Goal: Task Accomplishment & Management: Manage account settings

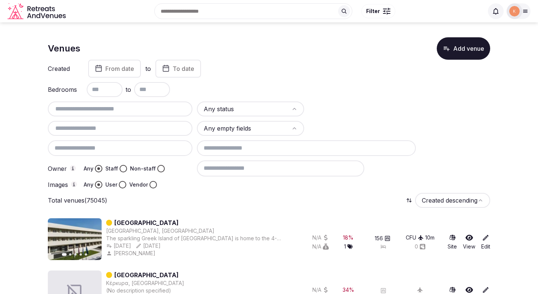
drag, startPoint x: 469, startPoint y: 48, endPoint x: 317, endPoint y: 173, distance: 196.7
click at [167, 110] on input "text" at bounding box center [120, 109] width 139 height 9
paste input "**********"
type input "**********"
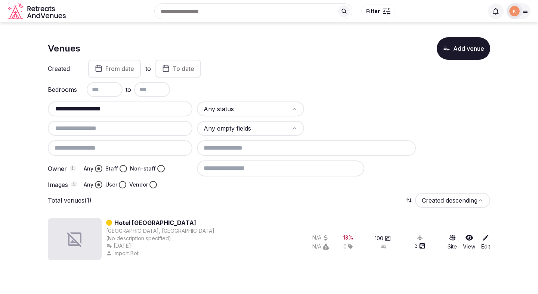
click at [162, 224] on link "Hotel [GEOGRAPHIC_DATA]" at bounding box center [155, 223] width 82 height 9
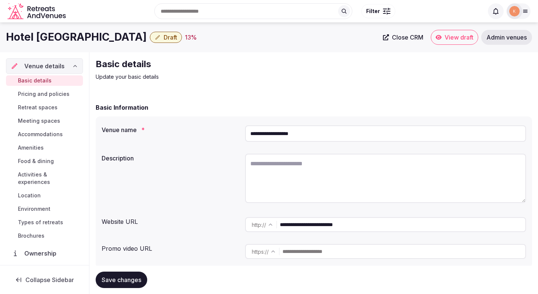
click at [313, 228] on input "**********" at bounding box center [403, 225] width 246 height 15
click at [283, 133] on input "**********" at bounding box center [385, 134] width 281 height 16
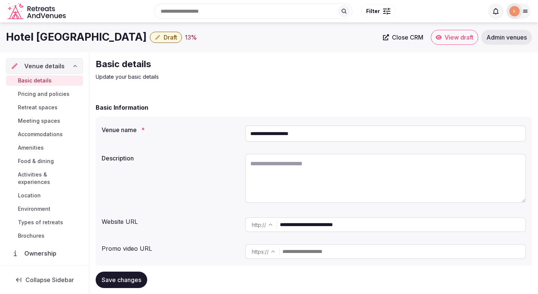
click at [283, 133] on input "**********" at bounding box center [385, 134] width 281 height 16
click at [503, 38] on span "Admin venues" at bounding box center [507, 37] width 40 height 7
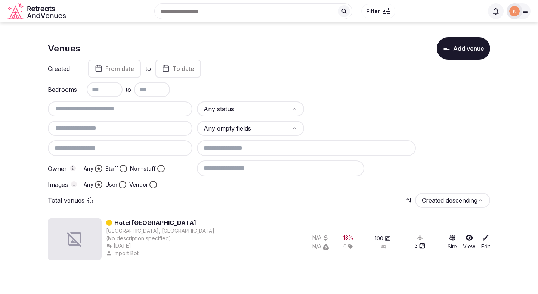
click at [171, 117] on div "Any status Any empty fields Owner Any Staff Non-staff Images Any User Vendor" at bounding box center [269, 145] width 442 height 87
click at [171, 109] on input "text" at bounding box center [120, 109] width 139 height 9
paste input "**********"
type input "**********"
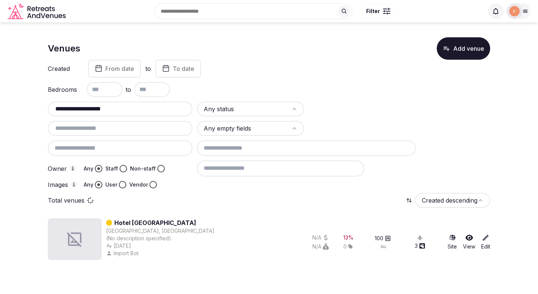
click at [445, 49] on icon "button" at bounding box center [446, 48] width 7 height 7
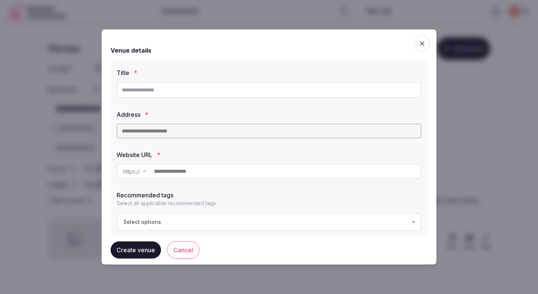
click at [192, 84] on input "text" at bounding box center [269, 90] width 305 height 16
paste input "**********"
type input "**********"
click at [190, 129] on input "text" at bounding box center [269, 131] width 305 height 15
click at [189, 136] on input "text" at bounding box center [269, 131] width 305 height 15
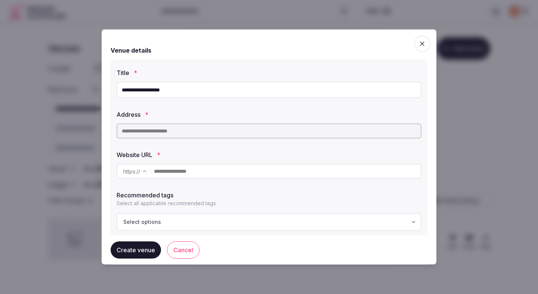
paste input "**********"
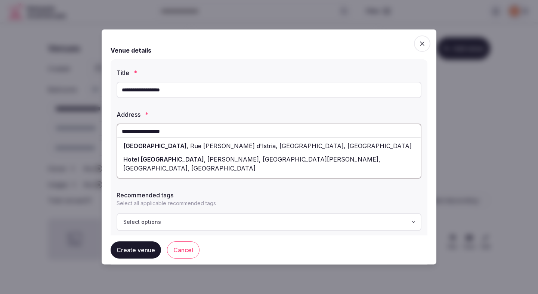
click at [195, 160] on span "[PERSON_NAME], [GEOGRAPHIC_DATA][PERSON_NAME], [GEOGRAPHIC_DATA], [GEOGRAPHIC_D…" at bounding box center [251, 164] width 257 height 16
type input "**********"
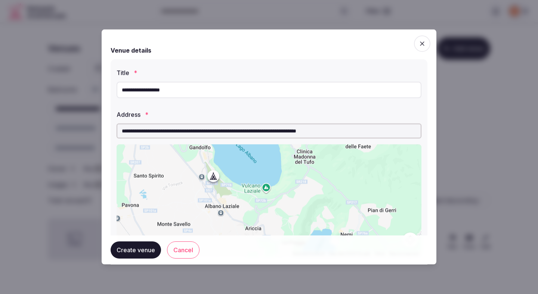
click at [369, 115] on label "Address *" at bounding box center [269, 115] width 305 height 6
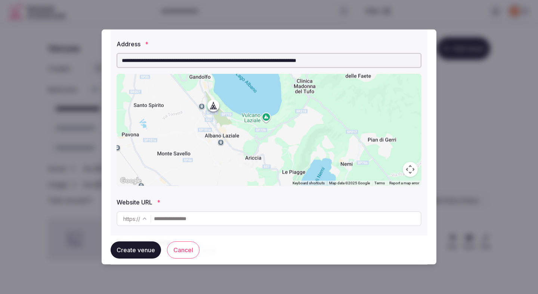
scroll to position [100, 0]
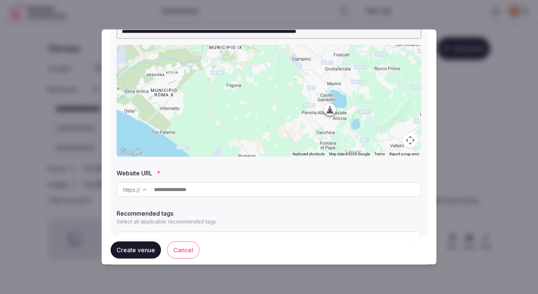
click at [178, 193] on input "text" at bounding box center [287, 189] width 267 height 15
paste input "**********"
type input "**********"
click at [195, 211] on label "Recommended tags" at bounding box center [269, 214] width 305 height 6
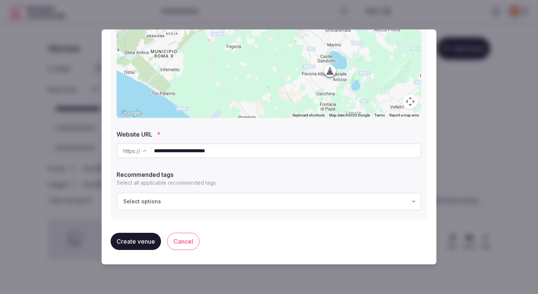
click at [152, 242] on button "Create venue" at bounding box center [136, 241] width 50 height 17
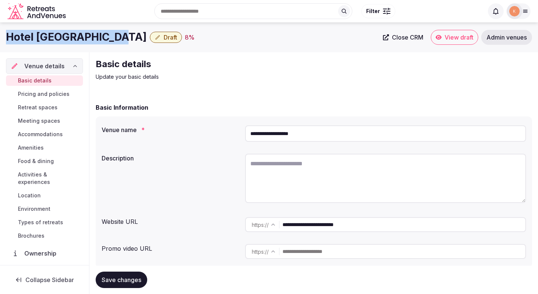
drag, startPoint x: 112, startPoint y: 40, endPoint x: 11, endPoint y: 42, distance: 101.3
click at [10, 42] on h1 "Hotel [GEOGRAPHIC_DATA]" at bounding box center [76, 37] width 141 height 15
copy h1 "otel [GEOGRAPHIC_DATA]"
click at [101, 39] on h1 "Hotel [GEOGRAPHIC_DATA]" at bounding box center [76, 37] width 141 height 15
drag, startPoint x: 111, startPoint y: 40, endPoint x: 6, endPoint y: 35, distance: 105.1
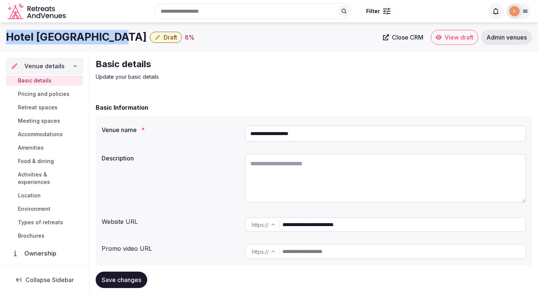
click at [6, 35] on h1 "Hotel [GEOGRAPHIC_DATA]" at bounding box center [76, 37] width 141 height 15
copy h1 "Hotel [GEOGRAPHIC_DATA]"
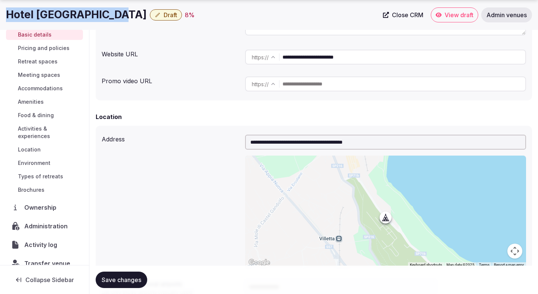
scroll to position [28, 0]
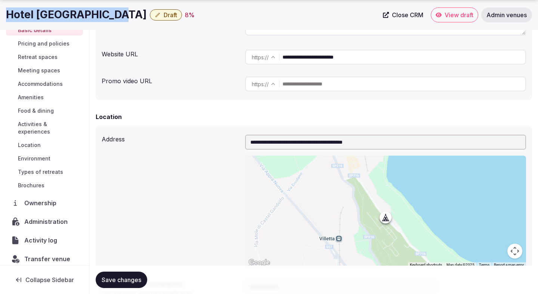
click at [38, 218] on span "Administration" at bounding box center [47, 222] width 46 height 9
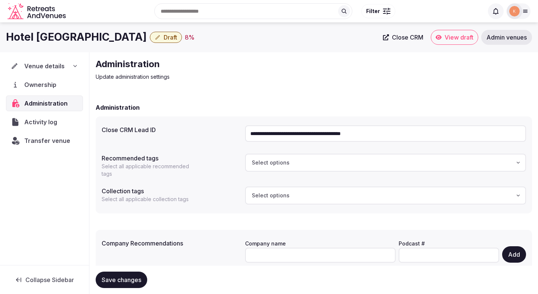
click at [58, 66] on span "Venue details" at bounding box center [44, 66] width 40 height 9
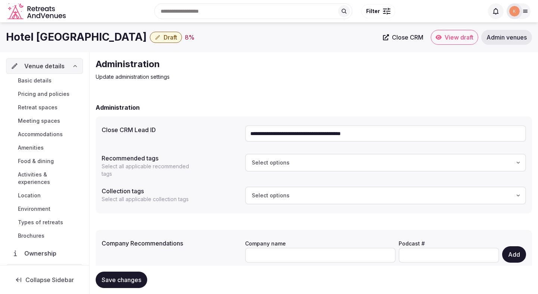
click at [55, 82] on link "Basic details" at bounding box center [44, 80] width 77 height 10
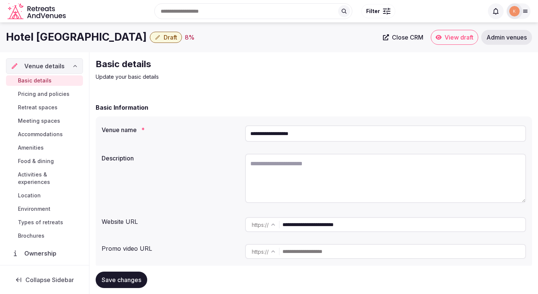
click at [300, 170] on textarea at bounding box center [385, 178] width 281 height 49
paste textarea "**********"
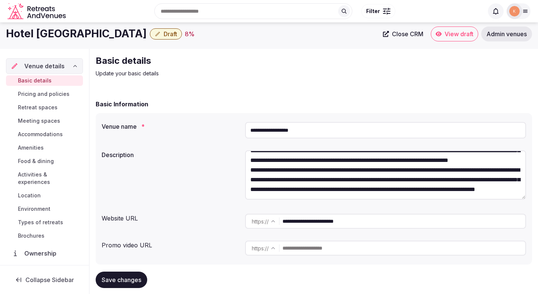
scroll to position [97, 0]
type textarea "**********"
click at [127, 281] on span "Save changes" at bounding box center [122, 280] width 40 height 7
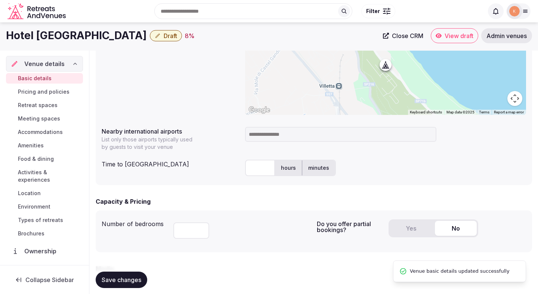
scroll to position [308, 0]
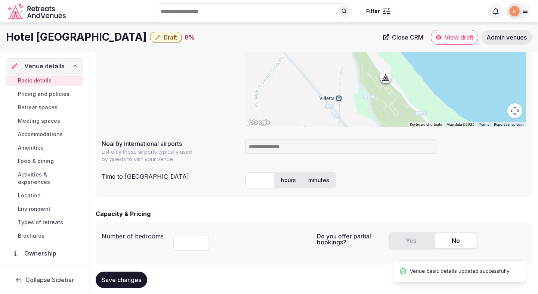
click at [184, 246] on input "number" at bounding box center [191, 243] width 36 height 16
type input "**"
click at [127, 281] on span "Save changes" at bounding box center [122, 280] width 40 height 7
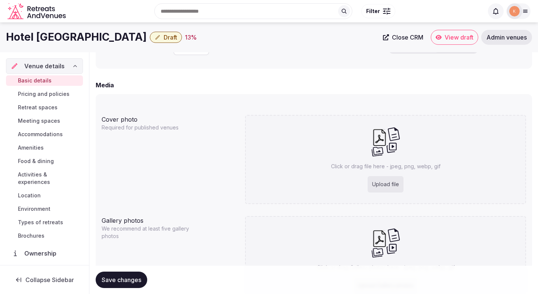
scroll to position [0, 0]
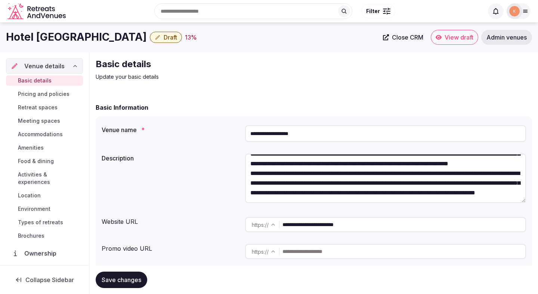
click at [271, 134] on input "**********" at bounding box center [385, 134] width 281 height 16
click at [135, 281] on span "Save changes" at bounding box center [122, 280] width 40 height 7
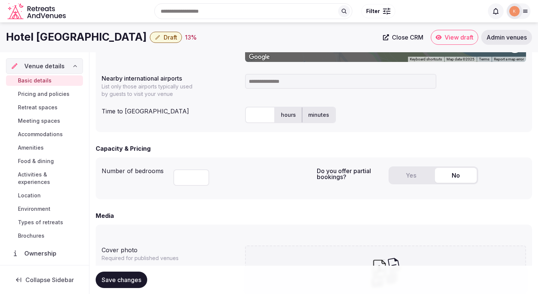
scroll to position [358, 0]
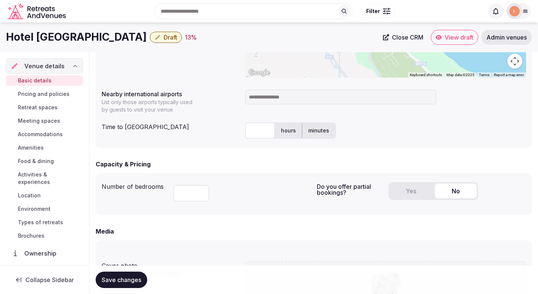
click at [415, 195] on button "Yes" at bounding box center [411, 191] width 42 height 15
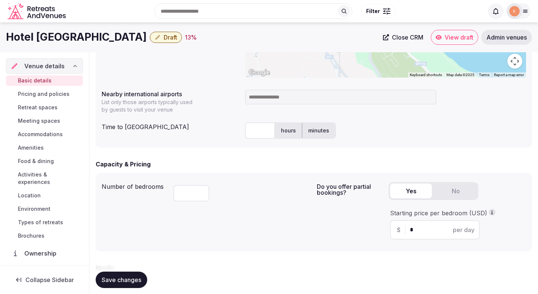
click at [413, 231] on input "*" at bounding box center [441, 230] width 63 height 9
type input "***"
click at [335, 230] on div "Do you offer partial bookings? Yes No Starting price per bedroom (USD) $ *** pe…" at bounding box center [421, 212] width 209 height 67
click at [119, 278] on span "Save changes" at bounding box center [122, 280] width 40 height 7
click at [46, 121] on span "Meeting spaces" at bounding box center [39, 120] width 42 height 7
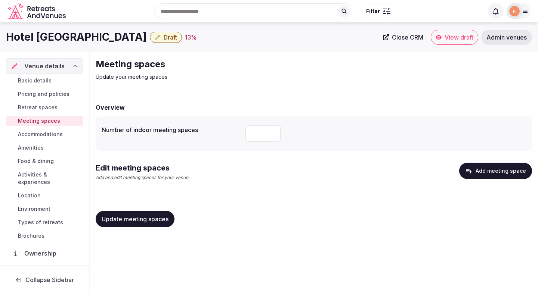
click at [250, 133] on input "number" at bounding box center [263, 134] width 36 height 16
type input "*"
click at [136, 218] on span "Update meeting spaces" at bounding box center [135, 219] width 67 height 7
click at [42, 81] on span "Basic details" at bounding box center [35, 80] width 34 height 7
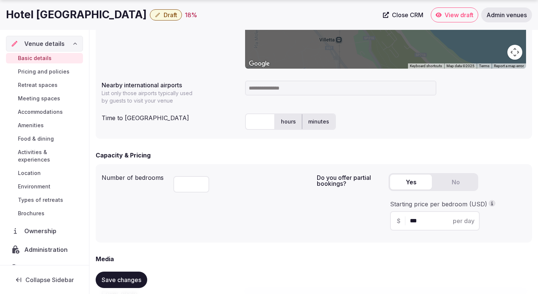
scroll to position [368, 0]
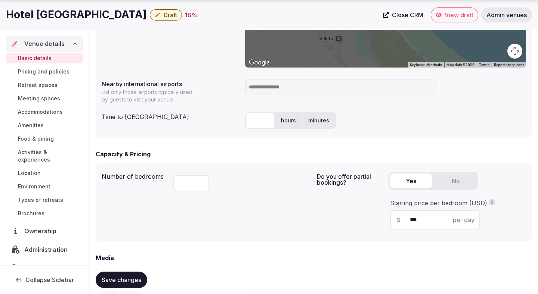
click at [283, 90] on input at bounding box center [340, 87] width 191 height 15
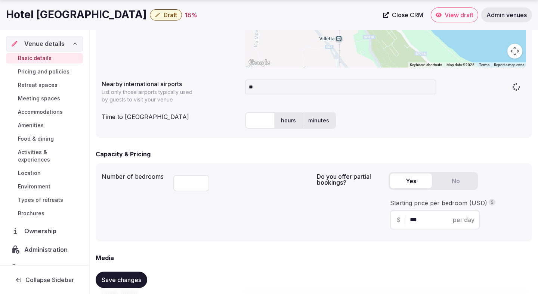
type input "***"
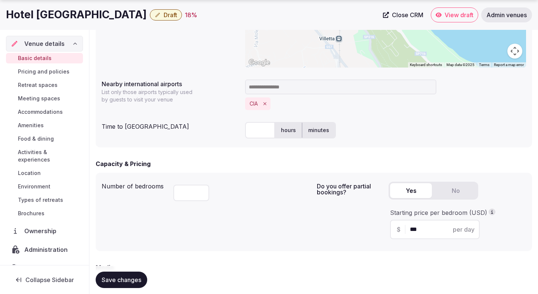
click at [259, 132] on input "text" at bounding box center [260, 130] width 30 height 16
type input "**"
click at [126, 278] on span "Save changes" at bounding box center [122, 280] width 40 height 7
click at [51, 70] on span "Pricing and policies" at bounding box center [44, 71] width 52 height 7
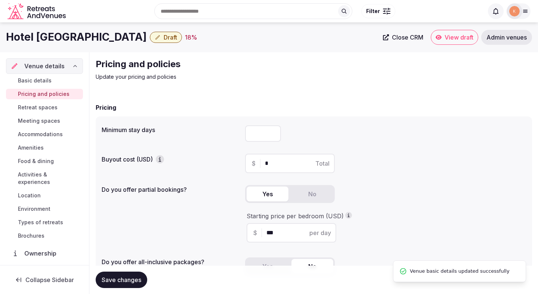
click at [42, 79] on span "Basic details" at bounding box center [35, 80] width 34 height 7
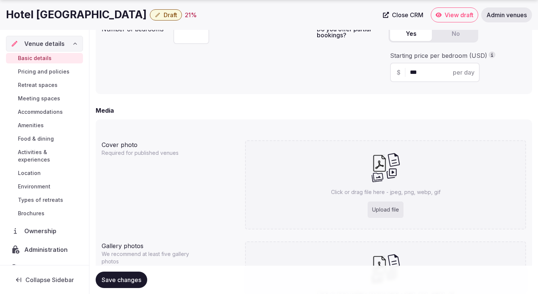
scroll to position [547, 0]
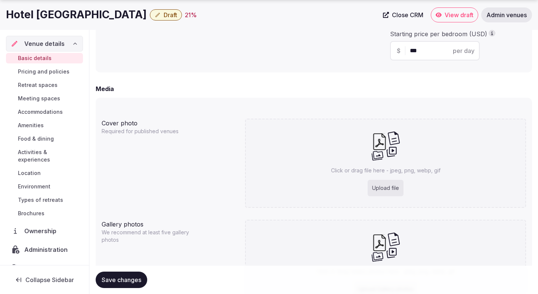
click at [374, 186] on div "Upload file" at bounding box center [386, 188] width 36 height 16
type input "**********"
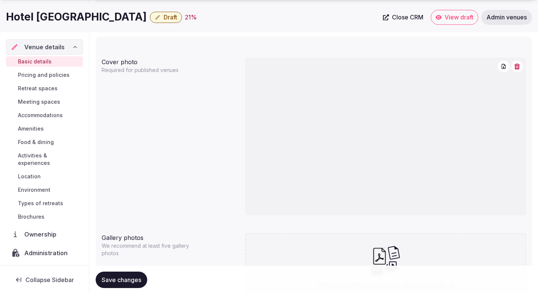
scroll to position [692, 0]
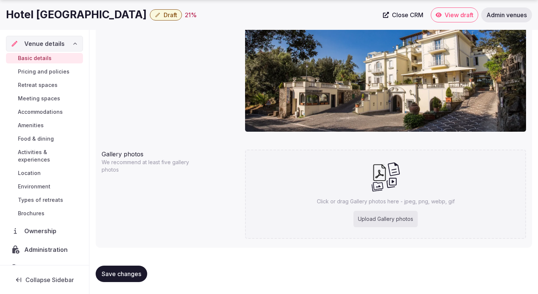
click at [409, 222] on div "Upload Gallery photos" at bounding box center [386, 219] width 64 height 16
type input "**********"
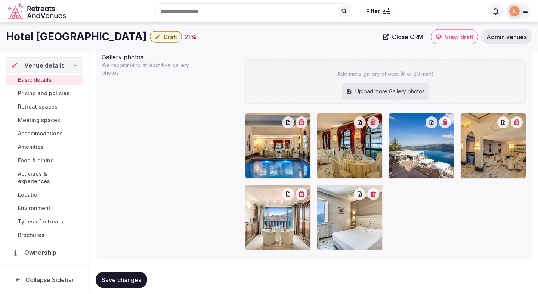
scroll to position [787, 0]
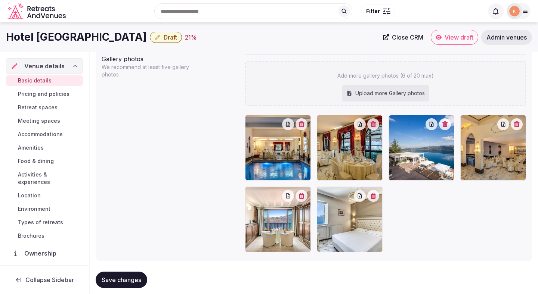
click at [390, 96] on div "Upload more Gallery photos" at bounding box center [385, 93] width 87 height 16
type input "**********"
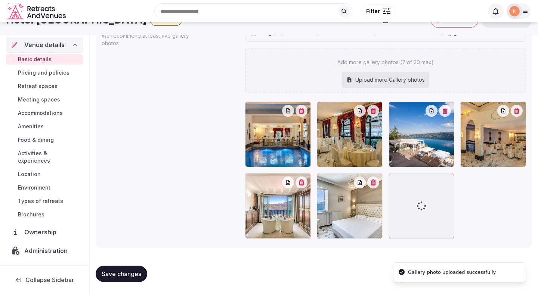
scroll to position [819, 0]
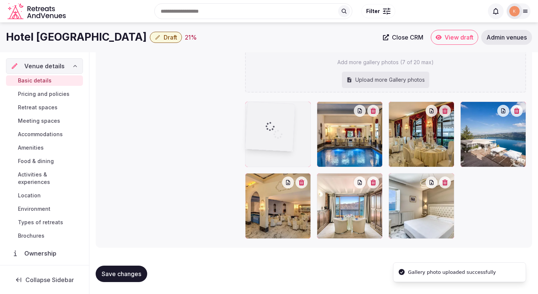
drag, startPoint x: 402, startPoint y: 226, endPoint x: 293, endPoint y: 162, distance: 126.1
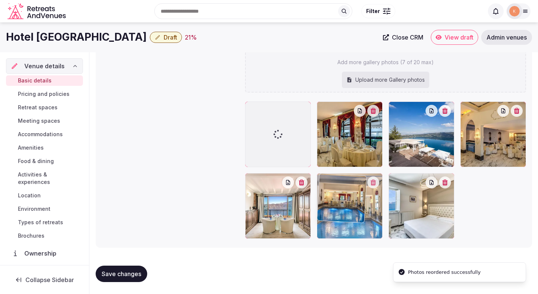
drag, startPoint x: 350, startPoint y: 150, endPoint x: 368, endPoint y: 209, distance: 61.9
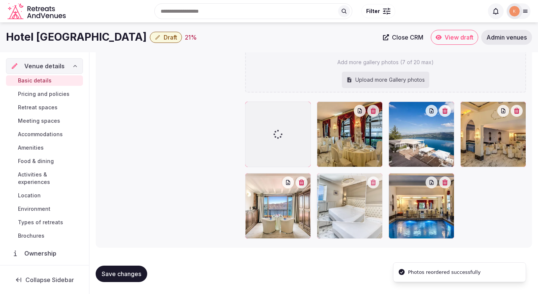
drag, startPoint x: 417, startPoint y: 212, endPoint x: 327, endPoint y: 215, distance: 90.1
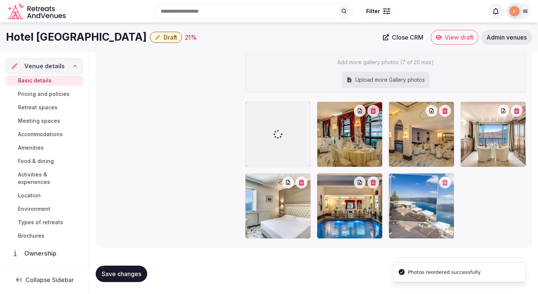
drag, startPoint x: 431, startPoint y: 142, endPoint x: 434, endPoint y: 213, distance: 70.3
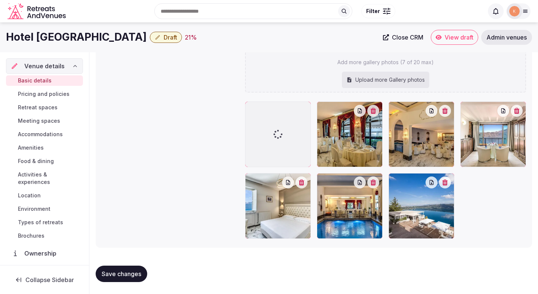
click at [127, 270] on button "Save changes" at bounding box center [122, 274] width 52 height 16
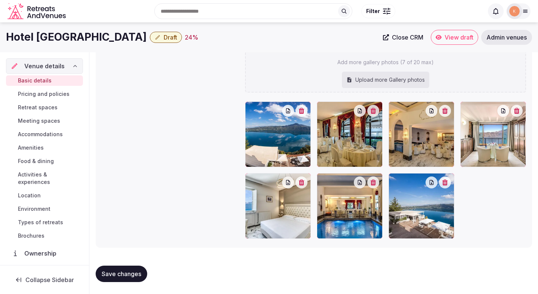
click at [127, 275] on span "Save changes" at bounding box center [122, 274] width 40 height 7
click at [52, 107] on span "Retreat spaces" at bounding box center [38, 107] width 40 height 7
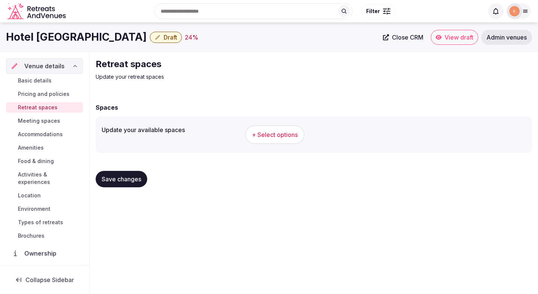
click at [266, 129] on button "+ Select options" at bounding box center [274, 135] width 59 height 19
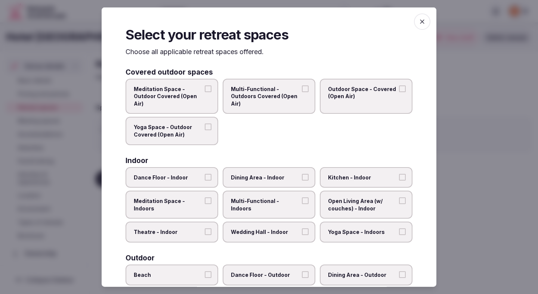
click at [265, 173] on label "Dining Area - Indoor" at bounding box center [269, 177] width 93 height 21
click at [302, 174] on button "Dining Area - Indoor" at bounding box center [305, 177] width 7 height 7
click at [283, 198] on span "Multi-Functional - Indoors" at bounding box center [265, 205] width 69 height 15
click at [302, 198] on button "Multi-Functional - Indoors" at bounding box center [305, 201] width 7 height 7
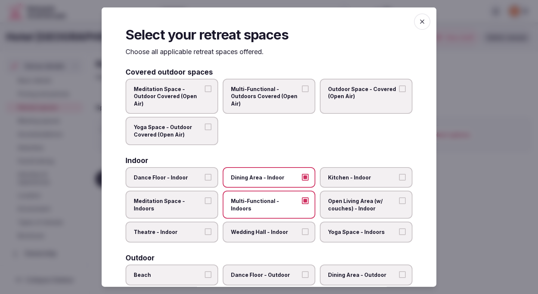
click at [281, 235] on span "Wedding Hall - Indoor" at bounding box center [265, 232] width 69 height 7
click at [302, 235] on button "Wedding Hall - Indoor" at bounding box center [305, 232] width 7 height 7
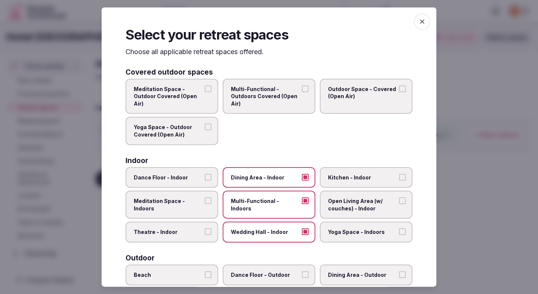
click at [194, 232] on span "Theatre - Indoor" at bounding box center [168, 232] width 69 height 7
click at [205, 232] on button "Theatre - Indoor" at bounding box center [208, 232] width 7 height 7
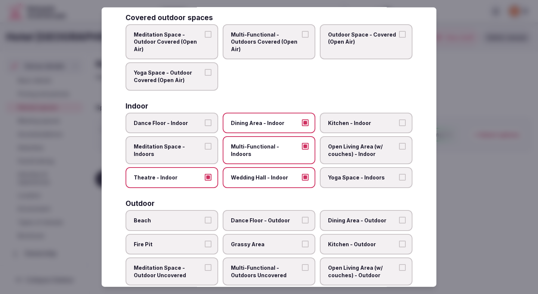
scroll to position [63, 0]
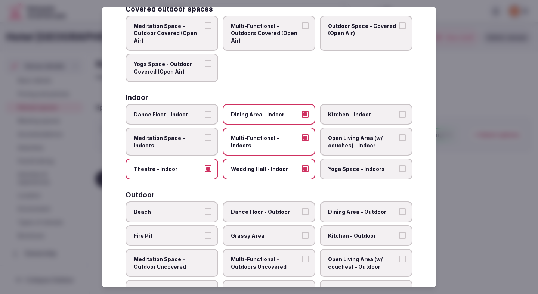
click at [204, 216] on label "Beach" at bounding box center [172, 212] width 93 height 21
click at [205, 215] on button "Beach" at bounding box center [208, 212] width 7 height 7
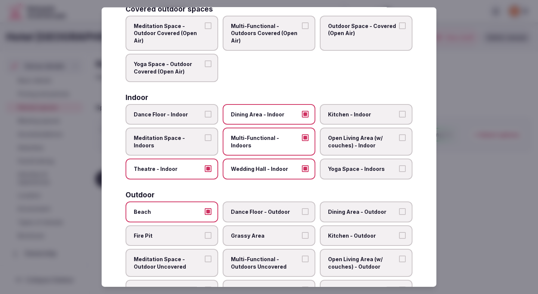
scroll to position [73, 0]
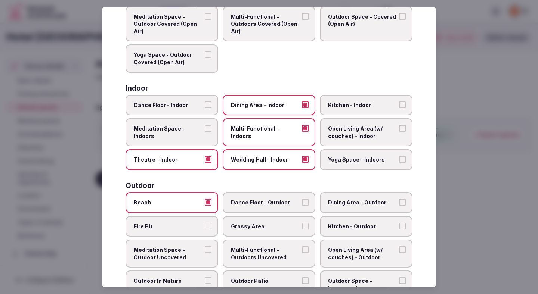
click at [348, 199] on span "Dining Area - Outdoor" at bounding box center [362, 202] width 69 height 7
click at [399, 199] on button "Dining Area - Outdoor" at bounding box center [402, 202] width 7 height 7
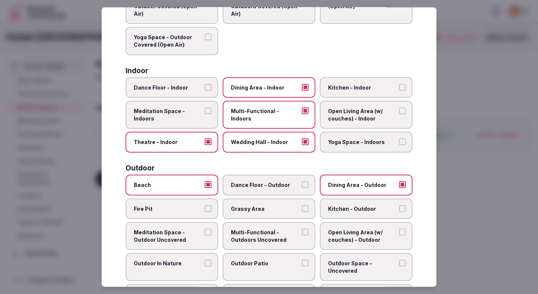
scroll to position [93, 0]
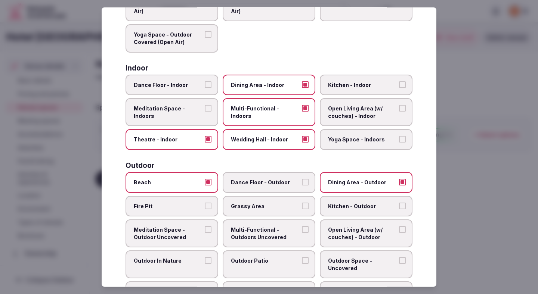
click at [289, 230] on span "Multi-Functional - Outdoors Uncovered" at bounding box center [265, 233] width 69 height 15
click at [302, 230] on button "Multi-Functional - Outdoors Uncovered" at bounding box center [305, 229] width 7 height 7
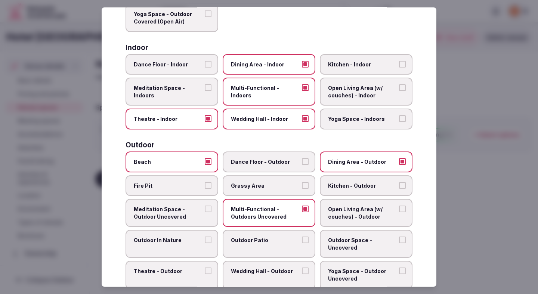
scroll to position [120, 0]
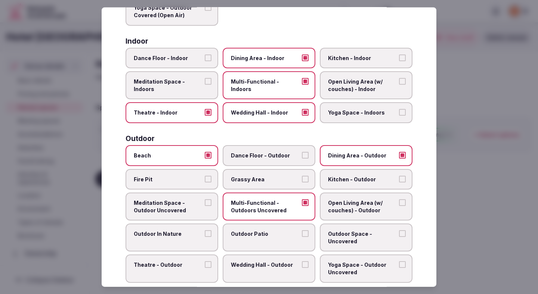
click at [186, 238] on label "Outdoor In Nature" at bounding box center [172, 238] width 93 height 28
click at [205, 237] on button "Outdoor In Nature" at bounding box center [208, 234] width 7 height 7
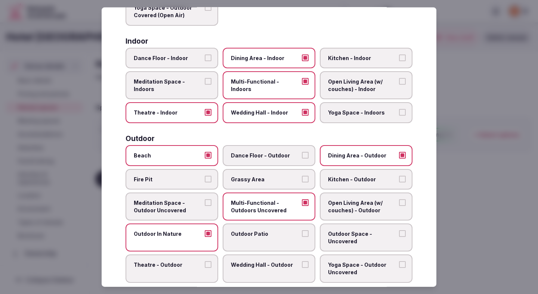
click at [272, 225] on label "Outdoor Patio" at bounding box center [269, 238] width 93 height 28
click at [302, 231] on button "Outdoor Patio" at bounding box center [305, 234] width 7 height 7
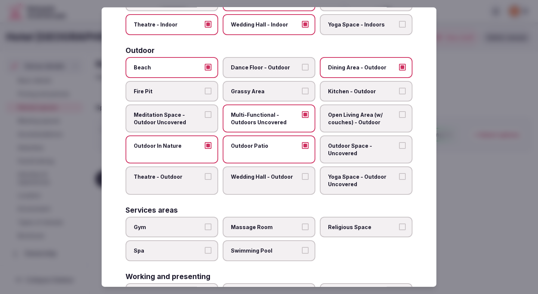
scroll to position [218, 0]
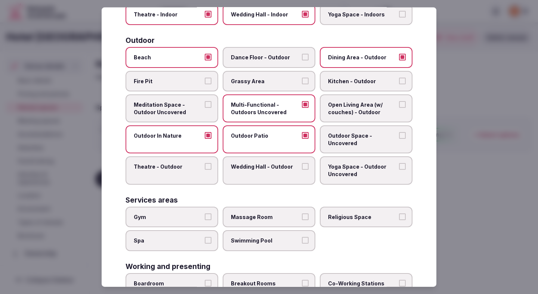
click at [192, 216] on span "Gym" at bounding box center [168, 216] width 69 height 7
click at [205, 216] on button "Gym" at bounding box center [208, 216] width 7 height 7
click at [239, 243] on span "Swimming Pool" at bounding box center [265, 240] width 69 height 7
click at [302, 243] on button "Swimming Pool" at bounding box center [305, 240] width 7 height 7
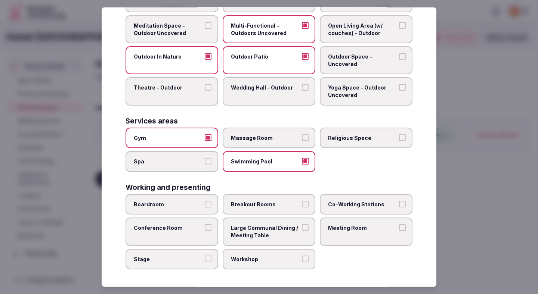
scroll to position [298, 0]
click at [195, 207] on label "Boardroom" at bounding box center [172, 204] width 93 height 21
click at [205, 207] on button "Boardroom" at bounding box center [208, 204] width 7 height 7
click at [195, 234] on label "Conference Room" at bounding box center [172, 232] width 93 height 28
click at [205, 231] on button "Conference Room" at bounding box center [208, 227] width 7 height 7
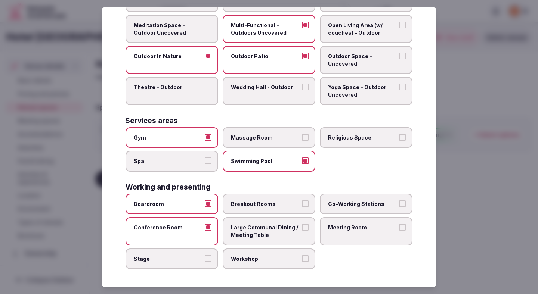
click at [269, 206] on span "Breakout Rooms" at bounding box center [265, 204] width 69 height 7
click at [302, 206] on button "Breakout Rooms" at bounding box center [305, 204] width 7 height 7
click at [335, 228] on span "Meeting Room" at bounding box center [362, 227] width 69 height 7
click at [399, 228] on button "Meeting Room" at bounding box center [402, 227] width 7 height 7
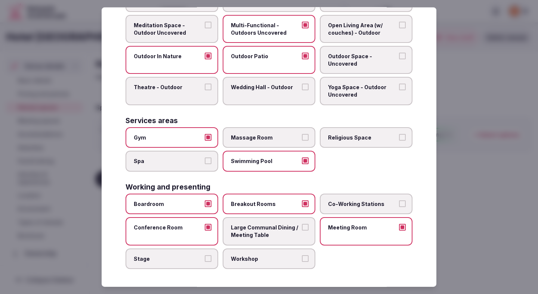
click at [285, 231] on span "Large Communal Dining / Meeting Table" at bounding box center [265, 231] width 69 height 15
click at [302, 231] on button "Large Communal Dining / Meeting Table" at bounding box center [305, 227] width 7 height 7
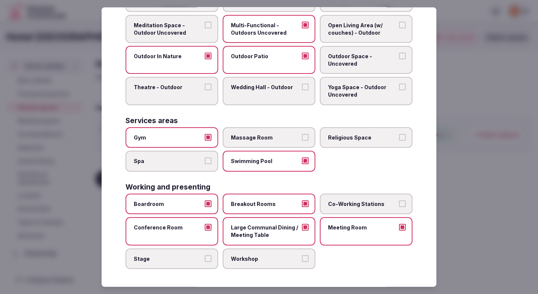
click at [464, 196] on div at bounding box center [269, 147] width 538 height 294
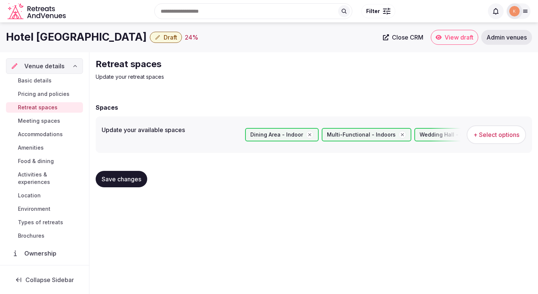
click at [133, 186] on button "Save changes" at bounding box center [122, 179] width 52 height 16
click at [52, 122] on span "Meeting spaces" at bounding box center [39, 120] width 42 height 7
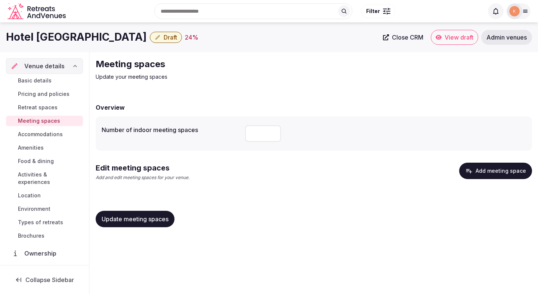
click at [368, 80] on div "Meeting spaces Update your meeting spaces" at bounding box center [314, 69] width 436 height 22
click at [497, 177] on button "Add meeting space" at bounding box center [495, 171] width 73 height 16
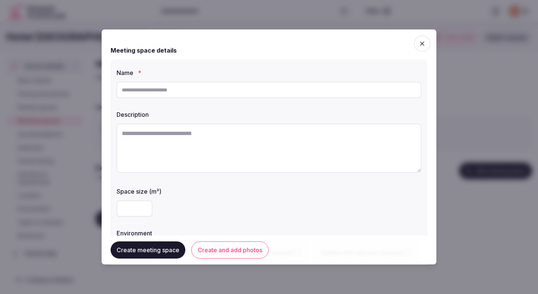
click at [269, 95] on input "text" at bounding box center [269, 90] width 305 height 16
paste input "**********"
type input "**********"
click at [228, 136] on textarea at bounding box center [269, 148] width 305 height 49
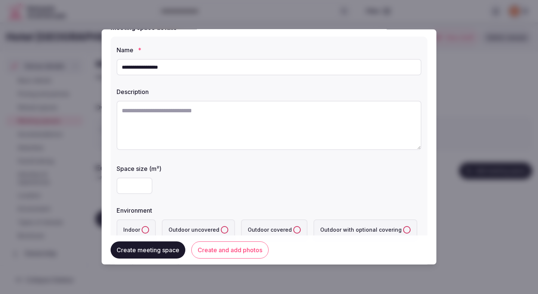
scroll to position [36, 0]
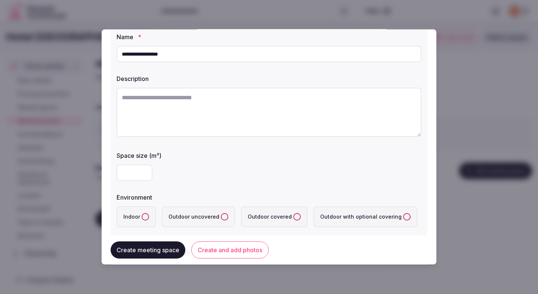
click at [130, 176] on input "number" at bounding box center [135, 173] width 36 height 16
type input "***"
click at [139, 215] on label "Indoor" at bounding box center [136, 217] width 39 height 21
click at [142, 215] on button "Indoor" at bounding box center [145, 216] width 7 height 7
click at [227, 136] on textarea at bounding box center [269, 112] width 305 height 49
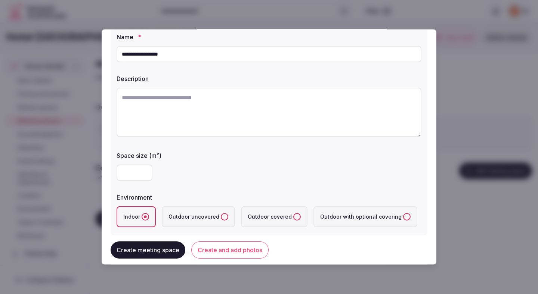
click at [275, 124] on textarea at bounding box center [269, 112] width 305 height 49
paste textarea "**********"
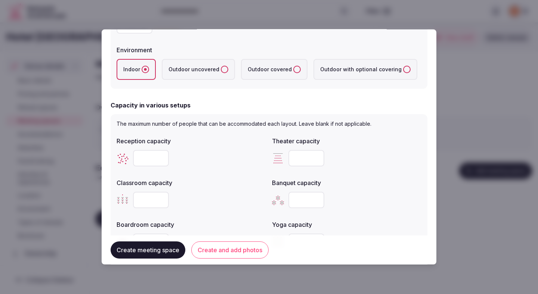
scroll to position [187, 0]
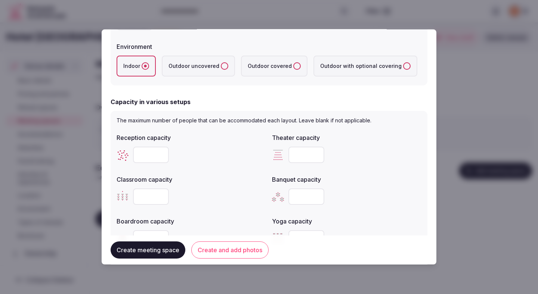
type textarea "**********"
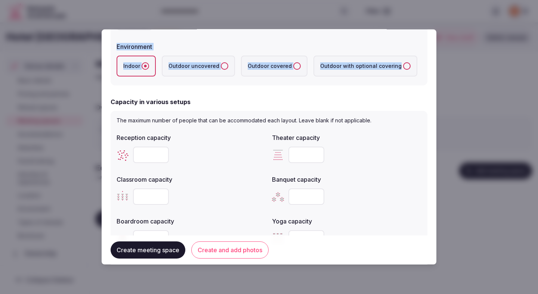
drag, startPoint x: 334, startPoint y: 39, endPoint x: 353, endPoint y: 72, distance: 37.9
click at [353, 72] on div "Environment Indoor Outdoor uncovered Outdoor covered Outdoor with optional cove…" at bounding box center [269, 59] width 305 height 40
click at [213, 247] on button "Create and add photos" at bounding box center [229, 250] width 77 height 17
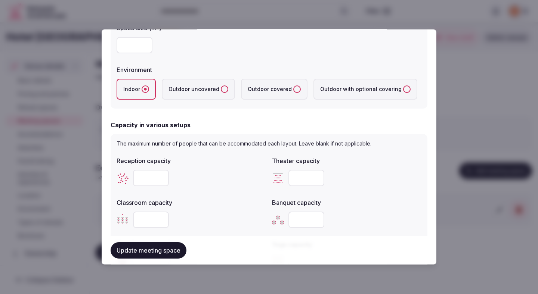
scroll to position [169, 0]
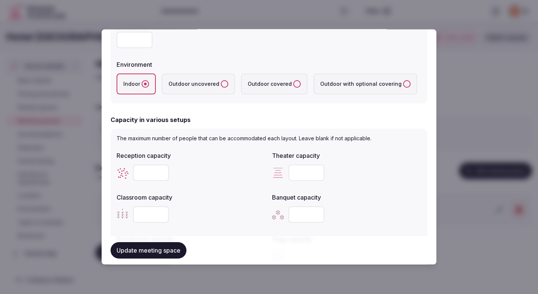
click at [149, 176] on input "number" at bounding box center [151, 173] width 36 height 16
type input "***"
click at [299, 175] on input "number" at bounding box center [307, 173] width 36 height 16
click at [300, 173] on input "number" at bounding box center [307, 173] width 36 height 16
type input "**"
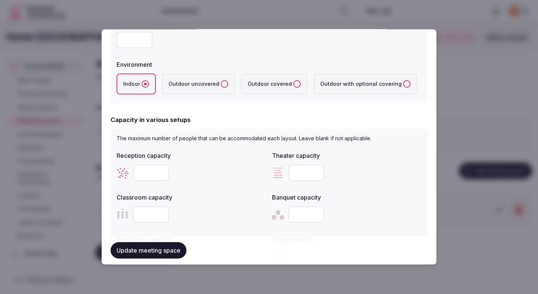
click at [149, 216] on input "number" at bounding box center [151, 215] width 36 height 16
click at [141, 218] on input "number" at bounding box center [151, 215] width 36 height 16
type input "**"
click at [215, 224] on div "**" at bounding box center [191, 215] width 149 height 22
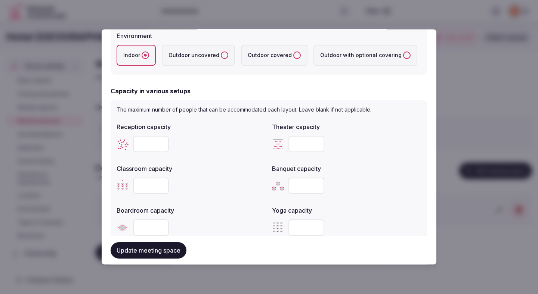
scroll to position [231, 0]
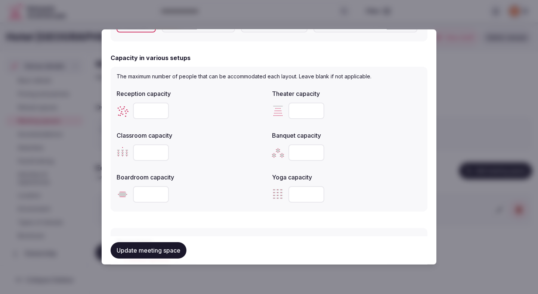
click at [296, 155] on input "number" at bounding box center [307, 153] width 36 height 16
type input "**"
click at [229, 192] on div at bounding box center [191, 194] width 149 height 16
click at [148, 204] on div at bounding box center [191, 194] width 149 height 22
click at [148, 196] on input "number" at bounding box center [151, 194] width 36 height 16
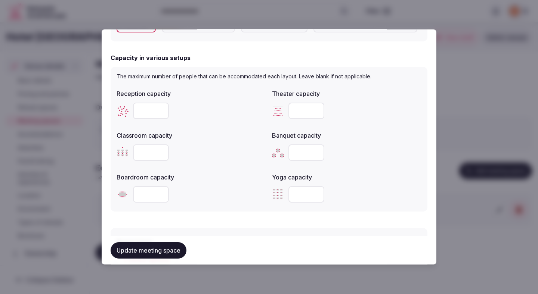
type input "**"
click at [189, 192] on div "**" at bounding box center [191, 194] width 149 height 16
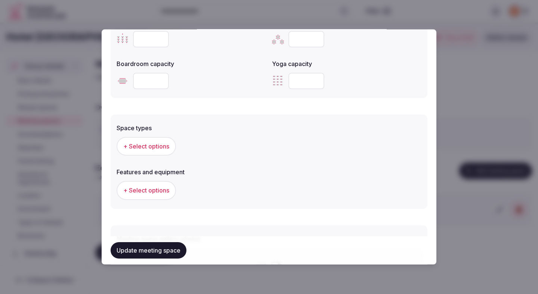
scroll to position [337, 0]
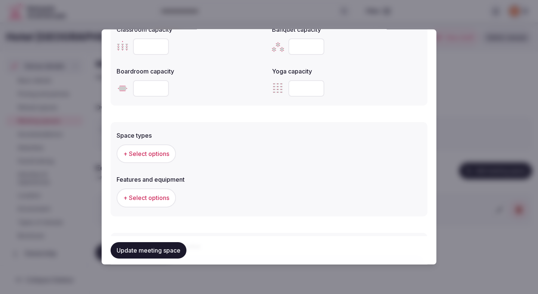
click at [160, 162] on button "+ Select options" at bounding box center [146, 154] width 59 height 19
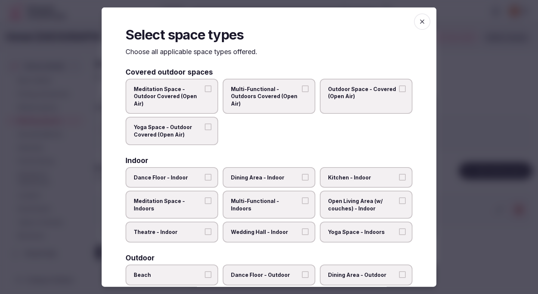
click at [198, 229] on span "Theatre - Indoor" at bounding box center [168, 232] width 69 height 7
click at [205, 229] on button "Theatre - Indoor" at bounding box center [208, 232] width 7 height 7
click at [249, 179] on span "Dining Area - Indoor" at bounding box center [265, 177] width 69 height 7
click at [302, 179] on button "Dining Area - Indoor" at bounding box center [305, 177] width 7 height 7
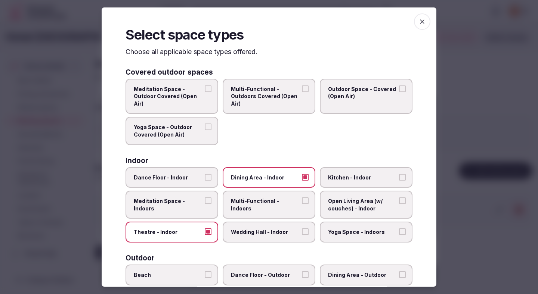
click at [256, 207] on label "Multi-Functional - Indoors" at bounding box center [269, 205] width 93 height 28
click at [302, 204] on button "Multi-Functional - Indoors" at bounding box center [305, 201] width 7 height 7
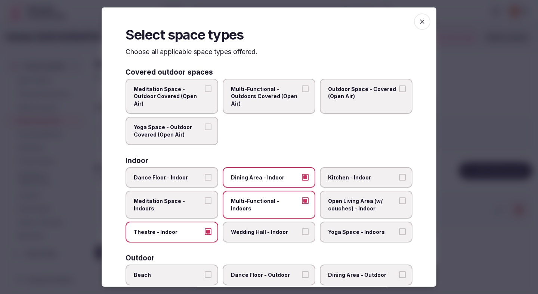
click at [289, 230] on span "Wedding Hall - Indoor" at bounding box center [265, 232] width 69 height 7
click at [302, 230] on button "Wedding Hall - Indoor" at bounding box center [305, 232] width 7 height 7
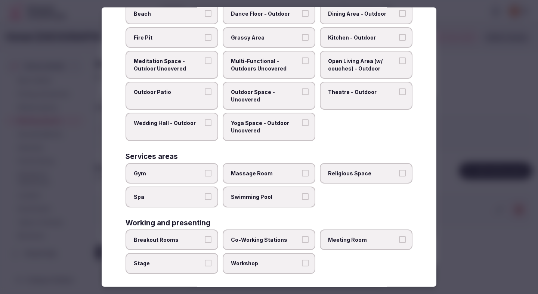
scroll to position [266, 0]
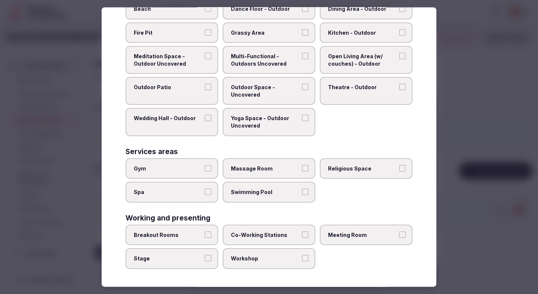
click at [198, 234] on span "Breakout Rooms" at bounding box center [168, 235] width 69 height 7
click at [205, 234] on button "Breakout Rooms" at bounding box center [208, 235] width 7 height 7
click at [242, 261] on span "Workshop" at bounding box center [265, 258] width 69 height 7
click at [302, 261] on button "Workshop" at bounding box center [305, 258] width 7 height 7
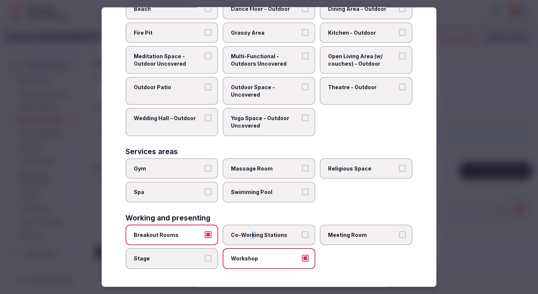
click at [252, 237] on span "Co-Working Stations" at bounding box center [265, 235] width 69 height 7
click at [334, 240] on label "Meeting Room" at bounding box center [366, 235] width 93 height 21
click at [399, 238] on button "Meeting Room" at bounding box center [402, 235] width 7 height 7
click at [293, 230] on label "Co-Working Stations" at bounding box center [269, 235] width 93 height 21
click at [302, 232] on button "Co-Working Stations" at bounding box center [305, 235] width 7 height 7
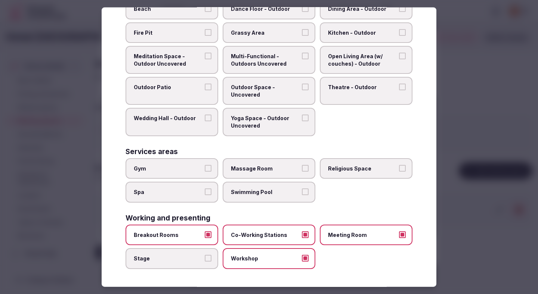
click at [471, 193] on div at bounding box center [269, 147] width 538 height 294
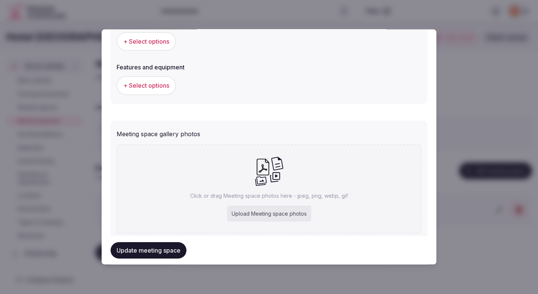
scroll to position [490, 0]
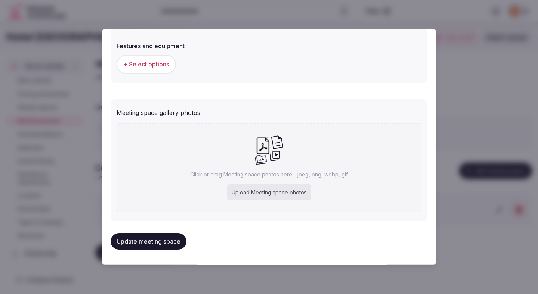
click at [163, 66] on span "+ Select options" at bounding box center [146, 64] width 46 height 8
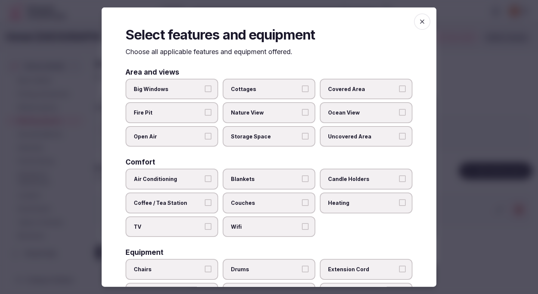
click at [196, 177] on span "Air Conditioning" at bounding box center [168, 179] width 69 height 7
click at [205, 177] on button "Air Conditioning" at bounding box center [208, 179] width 7 height 7
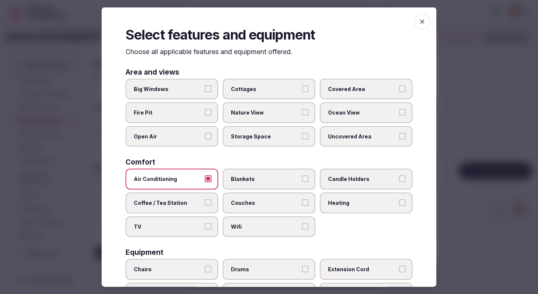
click at [196, 224] on span "TV" at bounding box center [168, 226] width 69 height 7
click at [205, 224] on button "TV" at bounding box center [208, 226] width 7 height 7
click at [243, 226] on span "Wifi" at bounding box center [265, 226] width 69 height 7
click at [302, 226] on button "Wifi" at bounding box center [305, 226] width 7 height 7
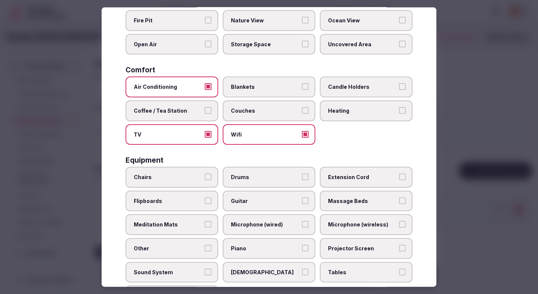
scroll to position [151, 0]
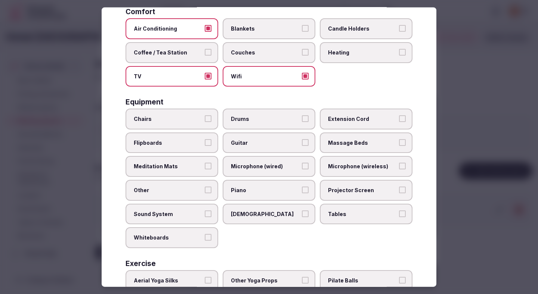
click at [194, 123] on span "Chairs" at bounding box center [168, 118] width 69 height 7
click at [205, 122] on button "Chairs" at bounding box center [208, 118] width 7 height 7
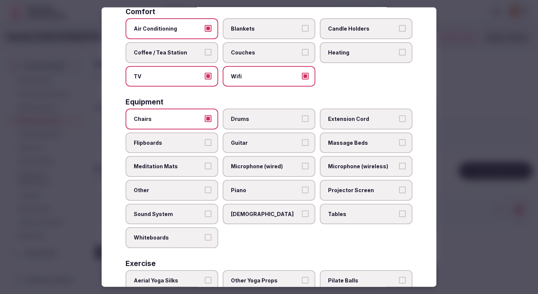
click at [196, 211] on span "Sound System" at bounding box center [168, 213] width 69 height 7
click at [205, 211] on button "Sound System" at bounding box center [208, 213] width 7 height 7
click at [350, 223] on label "Tables" at bounding box center [366, 214] width 93 height 21
click at [399, 217] on button "Tables" at bounding box center [402, 213] width 7 height 7
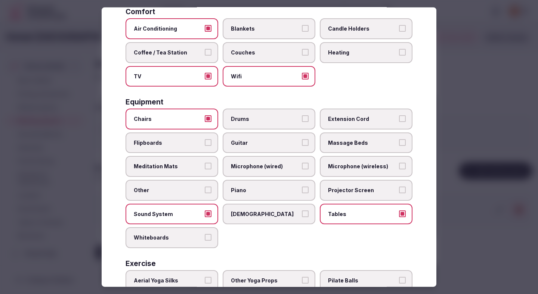
click at [355, 194] on label "Projector Screen" at bounding box center [366, 190] width 93 height 21
click at [399, 194] on button "Projector Screen" at bounding box center [402, 190] width 7 height 7
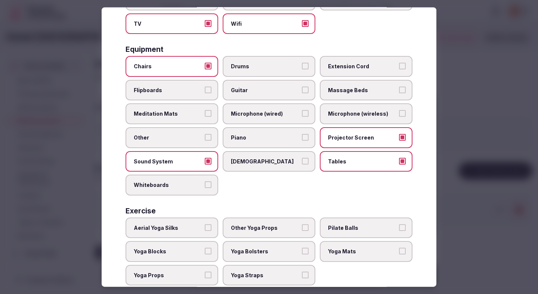
scroll to position [220, 0]
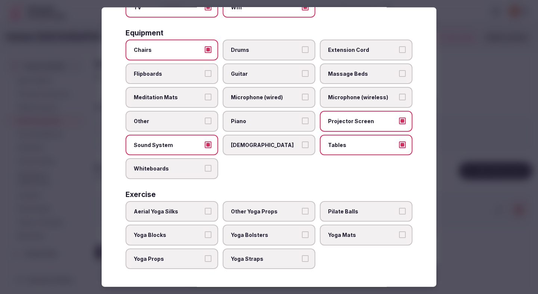
click at [462, 166] on div at bounding box center [269, 147] width 538 height 294
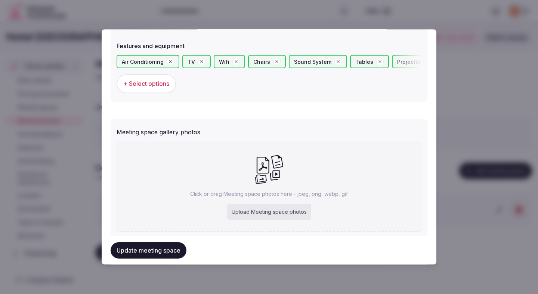
scroll to position [510, 0]
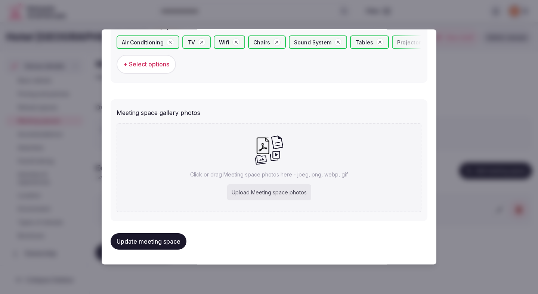
click at [168, 240] on button "Update meeting space" at bounding box center [149, 242] width 76 height 16
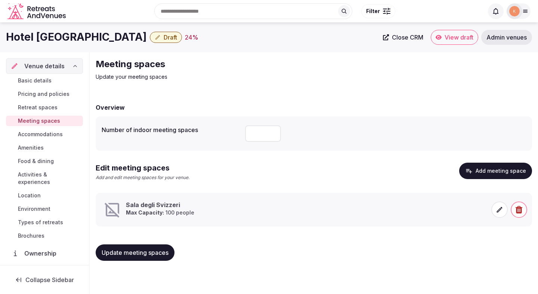
click at [498, 213] on icon at bounding box center [499, 209] width 7 height 7
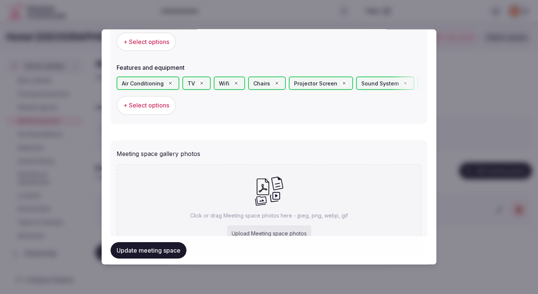
scroll to position [472, 0]
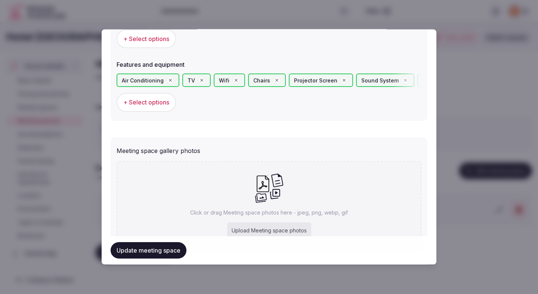
click at [263, 226] on div "Upload Meeting space photos" at bounding box center [269, 231] width 84 height 16
type input "**********"
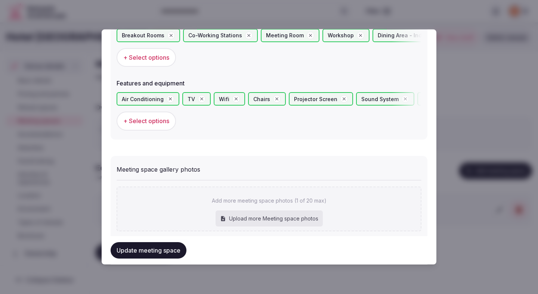
scroll to position [553, 0]
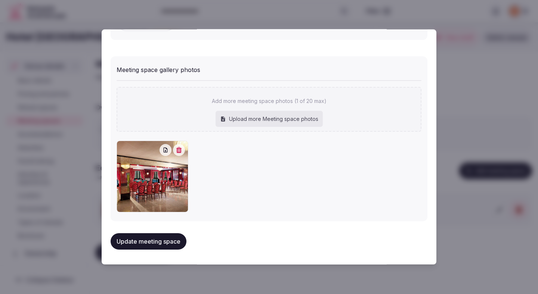
click at [179, 242] on button "Update meeting space" at bounding box center [149, 242] width 76 height 16
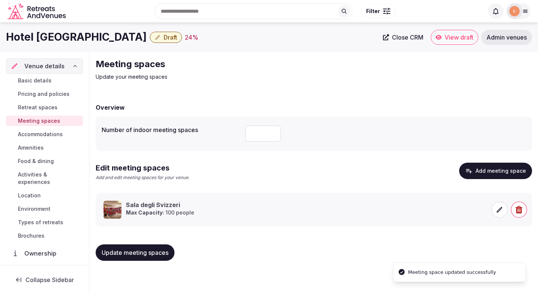
click at [179, 242] on div "Update meeting spaces" at bounding box center [314, 253] width 436 height 28
click at [57, 135] on span "Accommodations" at bounding box center [40, 134] width 45 height 7
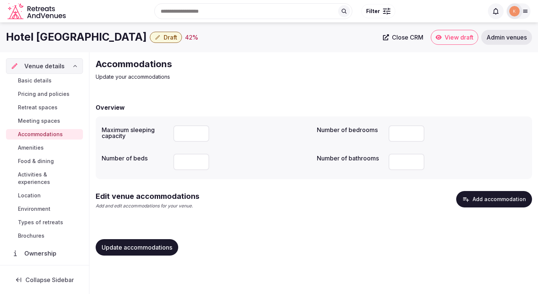
click at [487, 194] on button "Add accommodation" at bounding box center [494, 199] width 76 height 16
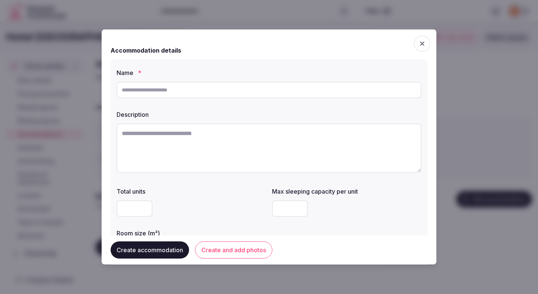
click at [281, 83] on input "text" at bounding box center [269, 90] width 305 height 16
paste input "**********"
type input "**********"
click at [210, 155] on textarea at bounding box center [269, 148] width 305 height 49
paste textarea "**********"
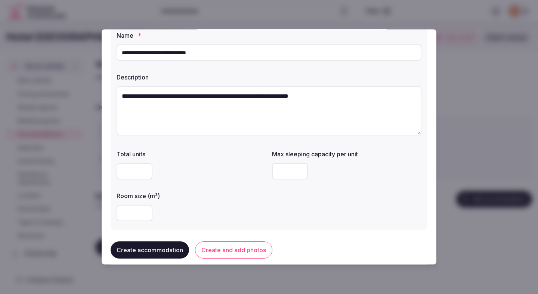
scroll to position [56, 0]
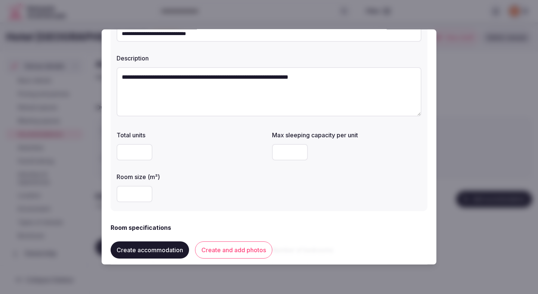
type textarea "**********"
click at [134, 152] on input "number" at bounding box center [135, 152] width 36 height 16
click at [199, 176] on label "Room size (m²)" at bounding box center [191, 177] width 149 height 6
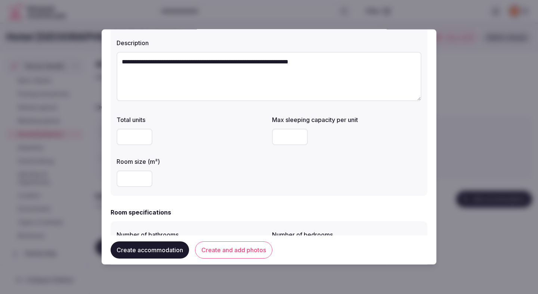
scroll to position [69, 0]
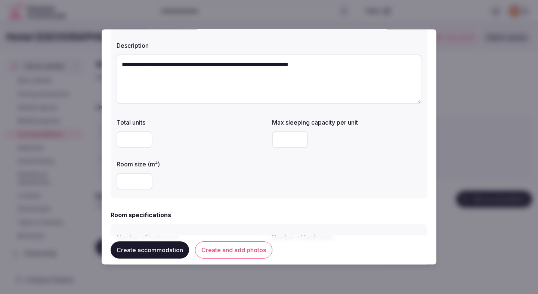
click at [138, 147] on input "**" at bounding box center [135, 140] width 36 height 16
type input "*"
click at [128, 182] on input "number" at bounding box center [135, 181] width 36 height 16
type input "**"
click at [246, 183] on div "**" at bounding box center [191, 181] width 149 height 16
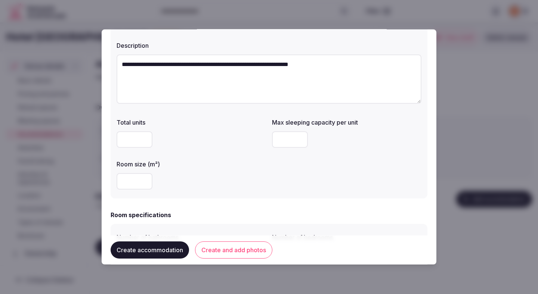
click at [287, 140] on input "number" at bounding box center [290, 140] width 36 height 16
type input "*"
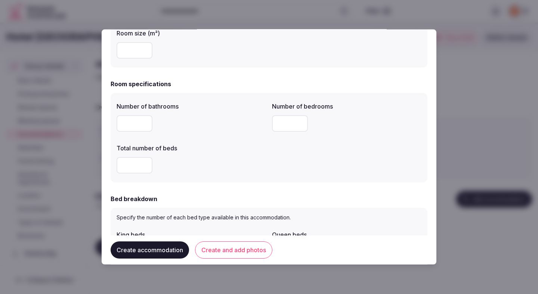
scroll to position [207, 0]
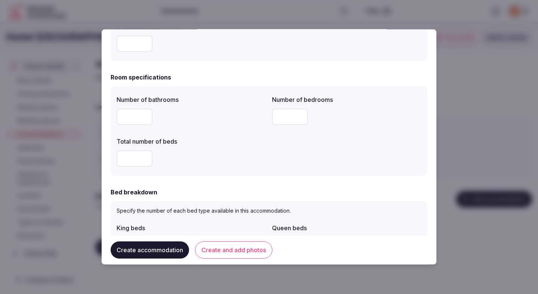
click at [129, 120] on input "number" at bounding box center [135, 117] width 36 height 16
type input "*"
click at [228, 141] on label "Total number of beds" at bounding box center [191, 142] width 149 height 6
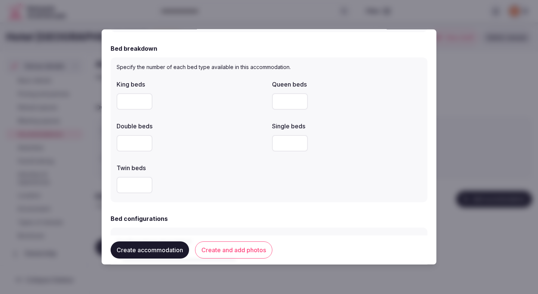
scroll to position [353, 0]
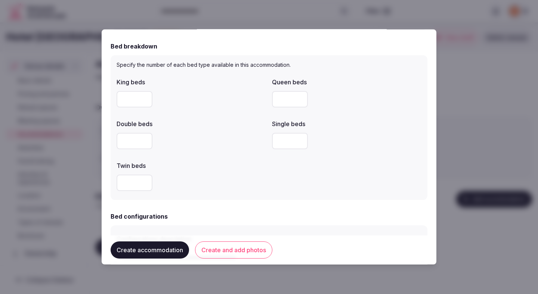
click at [282, 102] on input "number" at bounding box center [290, 99] width 36 height 16
type input "*"
click at [231, 199] on div "Specify the number of each bed type available in this accommodation. King beds …" at bounding box center [269, 127] width 317 height 145
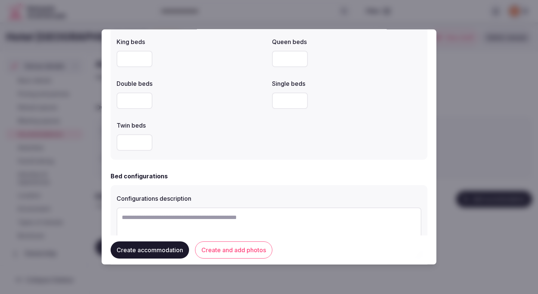
scroll to position [439, 0]
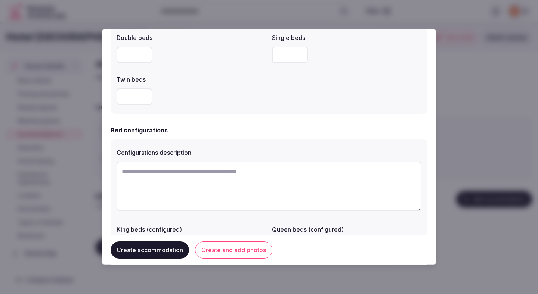
click at [216, 192] on textarea at bounding box center [269, 186] width 305 height 49
paste textarea "**********"
click at [156, 173] on textarea "**********" at bounding box center [269, 186] width 305 height 49
click at [164, 173] on textarea "**********" at bounding box center [269, 186] width 305 height 49
click at [198, 200] on textarea "**********" at bounding box center [269, 186] width 305 height 49
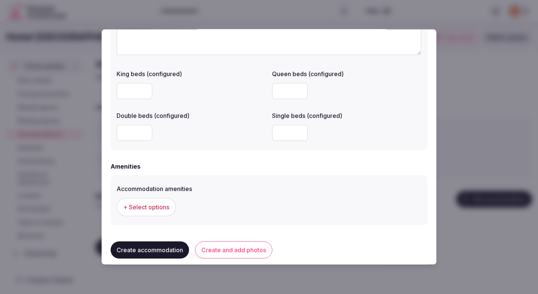
scroll to position [598, 0]
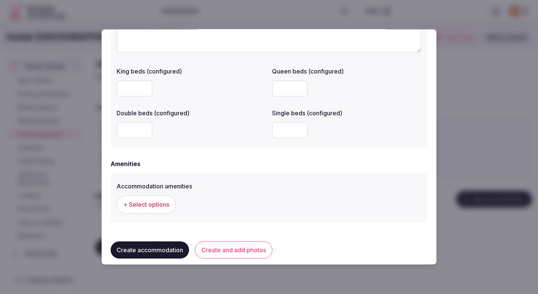
type textarea "**********"
click at [283, 129] on input "*" at bounding box center [290, 130] width 36 height 16
type input "*"
click at [242, 183] on div "Accommodation amenities" at bounding box center [269, 184] width 305 height 10
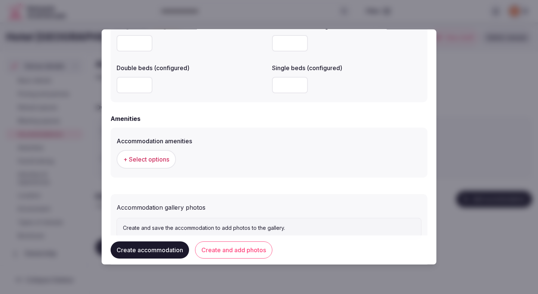
scroll to position [656, 0]
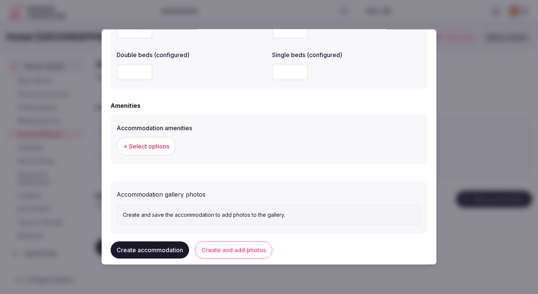
click at [167, 152] on button "+ Select options" at bounding box center [146, 146] width 59 height 19
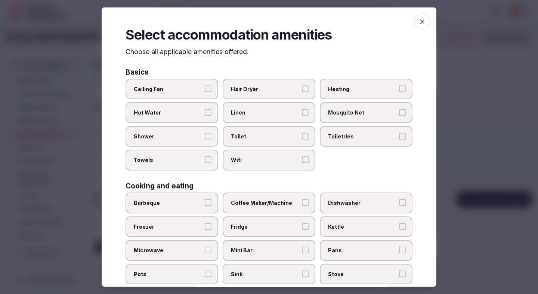
click at [187, 83] on label "Ceiling Fan" at bounding box center [172, 88] width 93 height 21
click at [205, 85] on button "Ceiling Fan" at bounding box center [208, 88] width 7 height 7
click at [181, 117] on label "Hot Water" at bounding box center [172, 112] width 93 height 21
click at [205, 116] on button "Hot Water" at bounding box center [208, 112] width 7 height 7
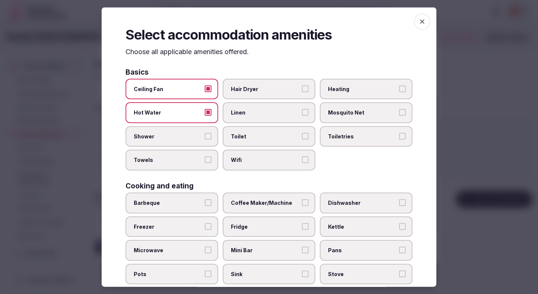
click at [181, 134] on span "Shower" at bounding box center [168, 136] width 69 height 7
click at [205, 134] on button "Shower" at bounding box center [208, 136] width 7 height 7
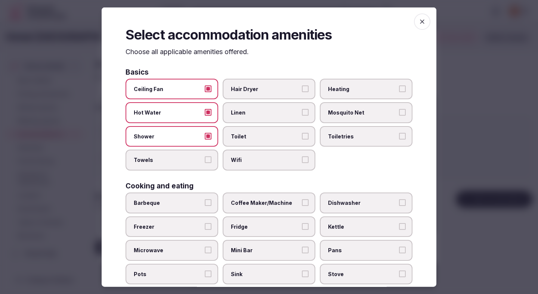
click at [181, 158] on span "Towels" at bounding box center [168, 160] width 69 height 7
click at [205, 158] on button "Towels" at bounding box center [208, 160] width 7 height 7
click at [247, 161] on span "Wifi" at bounding box center [265, 160] width 69 height 7
click at [302, 161] on button "Wifi" at bounding box center [305, 160] width 7 height 7
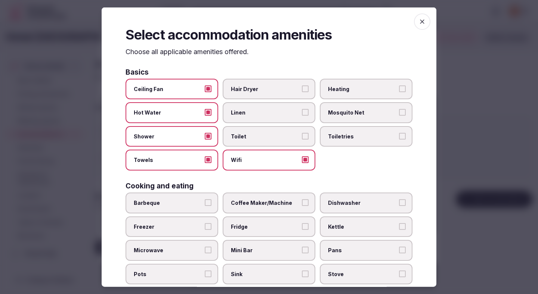
click at [249, 137] on span "Toilet" at bounding box center [265, 136] width 69 height 7
click at [302, 137] on button "Toilet" at bounding box center [305, 136] width 7 height 7
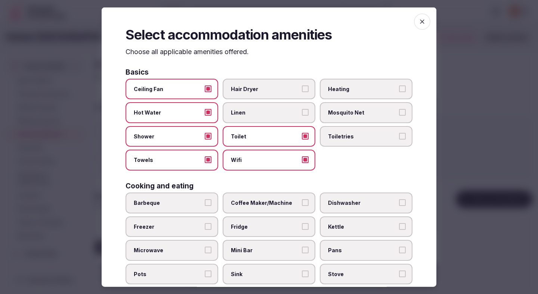
click at [249, 113] on span "Linen" at bounding box center [265, 112] width 69 height 7
click at [302, 113] on button "Linen" at bounding box center [305, 112] width 7 height 7
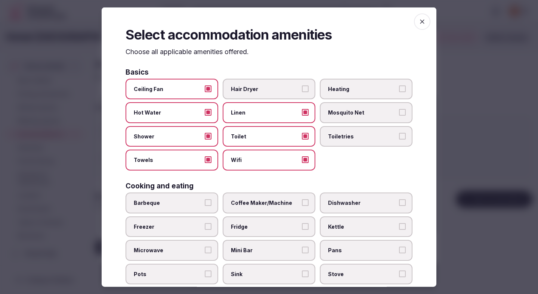
click at [256, 88] on span "Hair Dryer" at bounding box center [265, 88] width 69 height 7
click at [302, 88] on button "Hair Dryer" at bounding box center [305, 88] width 7 height 7
click at [343, 90] on span "Heating" at bounding box center [362, 88] width 69 height 7
click at [399, 90] on button "Heating" at bounding box center [402, 88] width 7 height 7
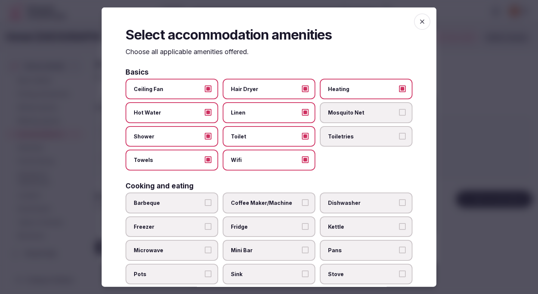
click at [337, 145] on label "Toiletries" at bounding box center [366, 136] width 93 height 21
click at [399, 139] on button "Toiletries" at bounding box center [402, 136] width 7 height 7
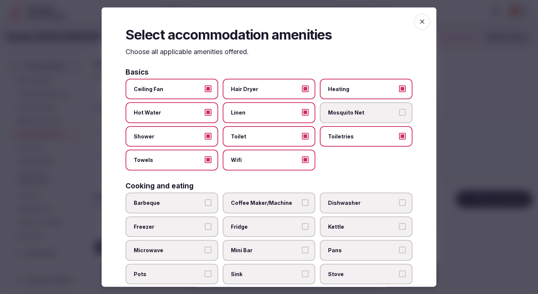
scroll to position [118, 0]
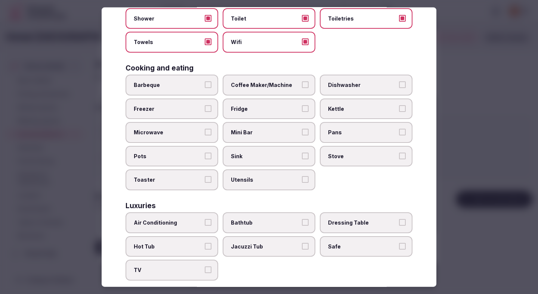
click at [279, 86] on span "Coffee Maker/Machine" at bounding box center [265, 84] width 69 height 7
click at [302, 86] on button "Coffee Maker/Machine" at bounding box center [305, 84] width 7 height 7
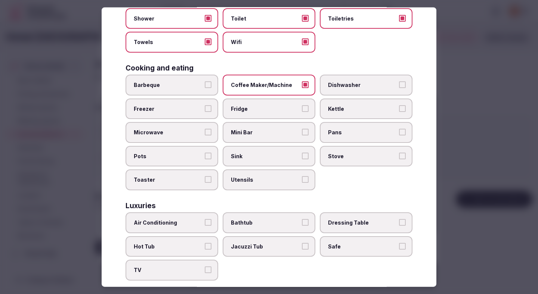
click at [279, 104] on label "Fridge" at bounding box center [269, 108] width 93 height 21
click at [302, 105] on button "Fridge" at bounding box center [305, 108] width 7 height 7
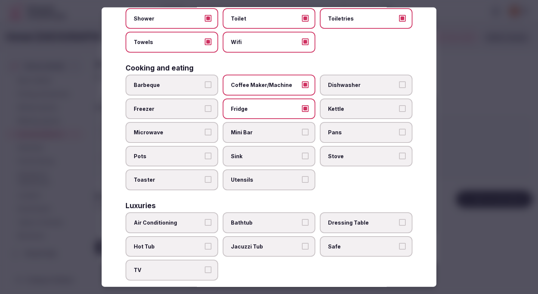
click at [279, 128] on label "Mini Bar" at bounding box center [269, 132] width 93 height 21
click at [302, 129] on button "Mini Bar" at bounding box center [305, 132] width 7 height 7
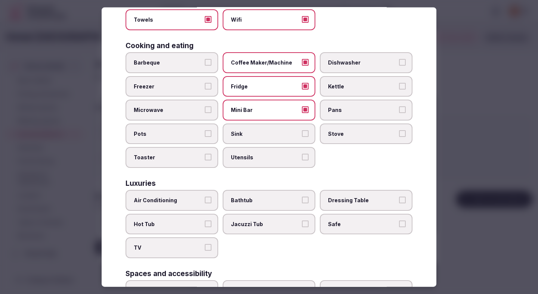
scroll to position [169, 0]
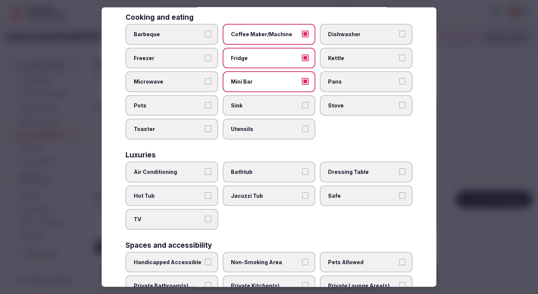
click at [200, 164] on label "Air Conditioning" at bounding box center [172, 172] width 93 height 21
click at [205, 169] on button "Air Conditioning" at bounding box center [208, 172] width 7 height 7
click at [189, 227] on label "TV" at bounding box center [172, 219] width 93 height 21
click at [205, 223] on button "TV" at bounding box center [208, 219] width 7 height 7
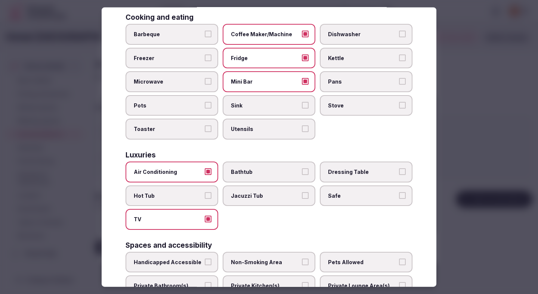
click at [332, 207] on div "Air Conditioning Bathtub Dressing Table Hot Tub Jacuzzi Tub Safe TV" at bounding box center [269, 196] width 287 height 68
click at [288, 179] on label "Bathtub" at bounding box center [269, 172] width 93 height 21
click at [302, 175] on button "Bathtub" at bounding box center [305, 172] width 7 height 7
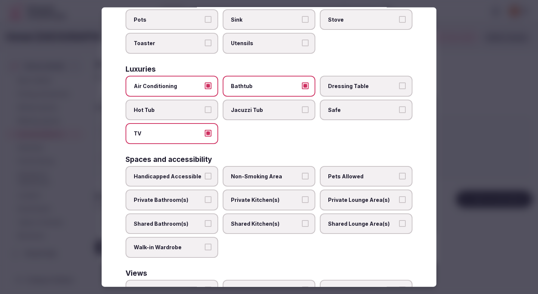
scroll to position [268, 0]
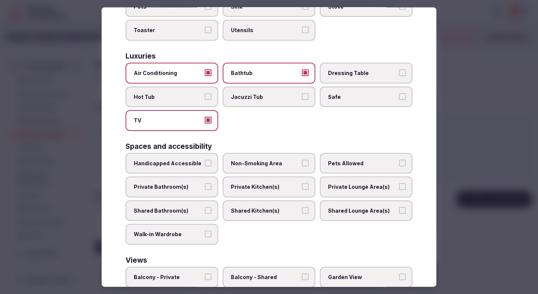
click at [291, 71] on span "Bathtub" at bounding box center [265, 73] width 69 height 7
click at [302, 71] on button "Bathtub" at bounding box center [305, 73] width 7 height 7
click at [177, 183] on label "Private Bathroom(s)" at bounding box center [172, 187] width 93 height 21
click at [205, 183] on button "Private Bathroom(s)" at bounding box center [208, 186] width 7 height 7
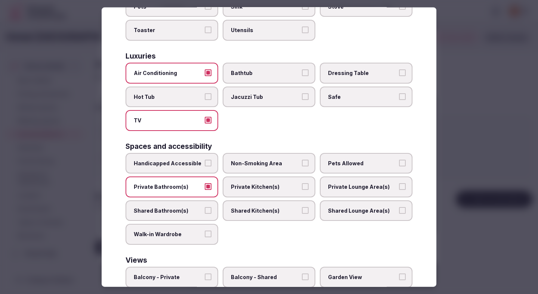
click at [268, 158] on label "Non-Smoking Area" at bounding box center [269, 163] width 93 height 21
click at [302, 160] on button "Non-Smoking Area" at bounding box center [305, 163] width 7 height 7
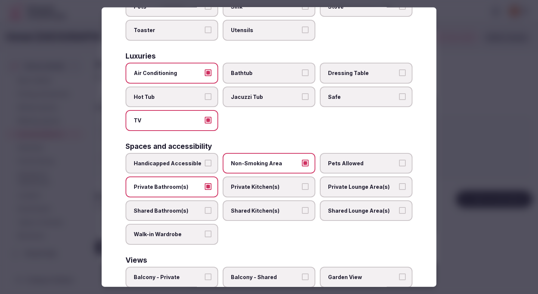
scroll to position [334, 0]
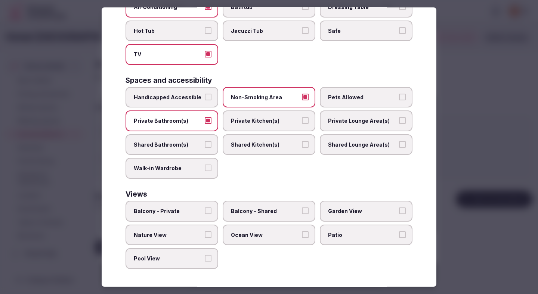
click at [189, 213] on span "Balcony - Private" at bounding box center [168, 211] width 69 height 7
click at [205, 213] on button "Balcony - Private" at bounding box center [208, 211] width 7 height 7
click at [196, 238] on span "Nature View" at bounding box center [168, 234] width 69 height 7
click at [205, 238] on button "Nature View" at bounding box center [208, 234] width 7 height 7
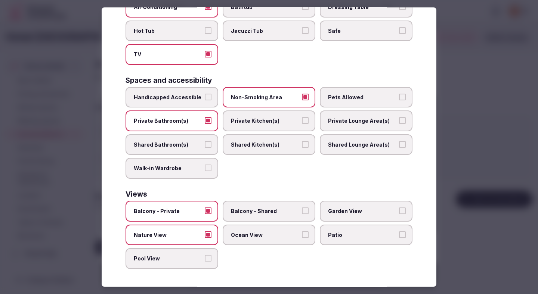
click at [479, 157] on div at bounding box center [269, 147] width 538 height 294
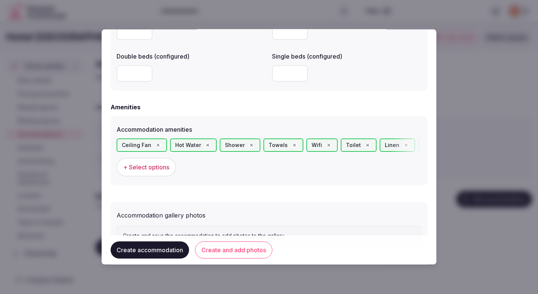
scroll to position [689, 0]
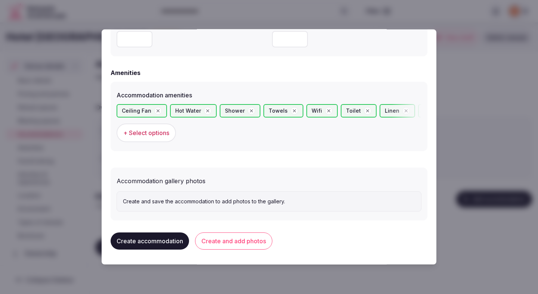
click at [254, 245] on button "Create and add photos" at bounding box center [233, 241] width 77 height 17
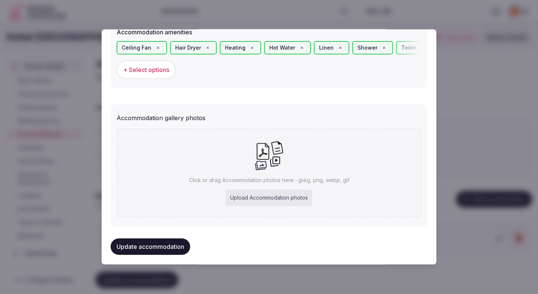
scroll to position [758, 0]
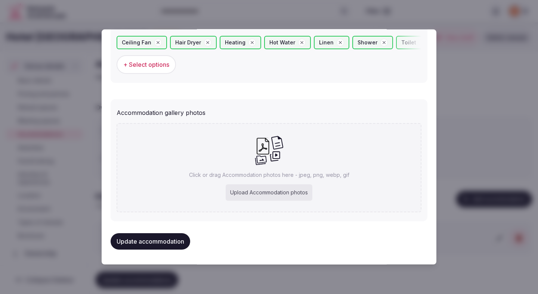
click at [184, 239] on button "Update accommodation" at bounding box center [151, 242] width 80 height 16
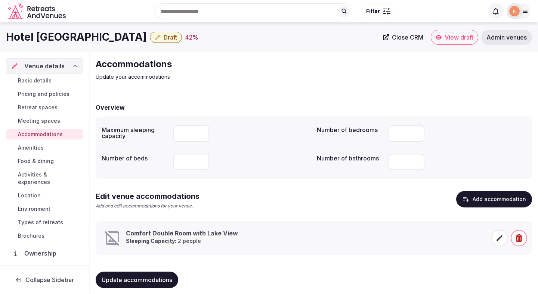
scroll to position [7, 0]
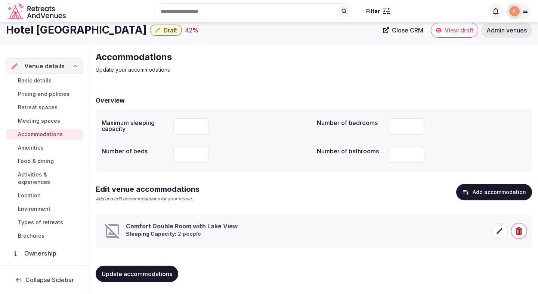
click at [498, 232] on icon at bounding box center [499, 231] width 7 height 7
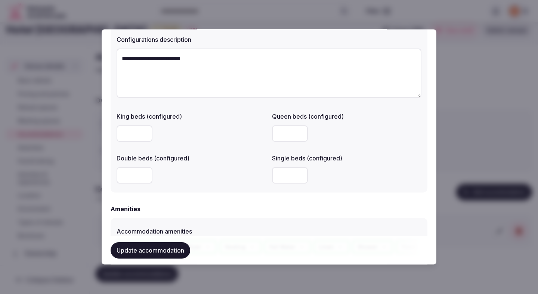
scroll to position [758, 0]
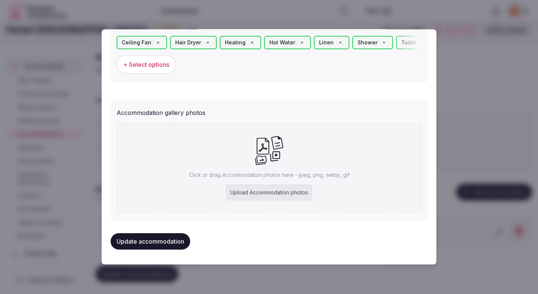
click at [275, 193] on div "Upload Accommodation photos" at bounding box center [269, 193] width 87 height 16
type input "**********"
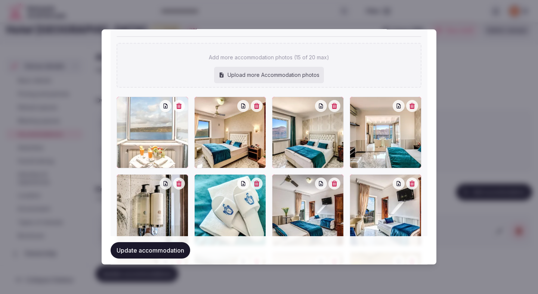
scroll to position [836, 0]
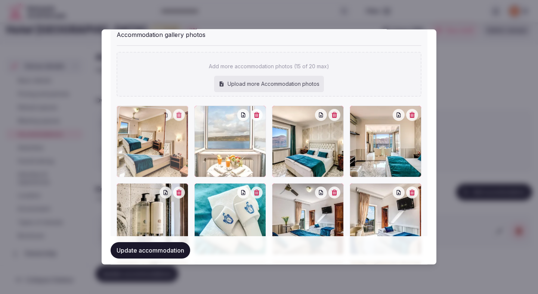
drag, startPoint x: 243, startPoint y: 146, endPoint x: 164, endPoint y: 151, distance: 79.0
click at [164, 151] on div at bounding box center [153, 142] width 72 height 72
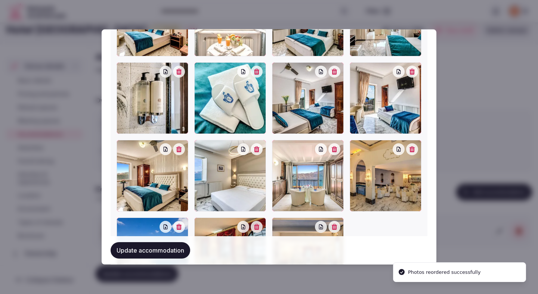
scroll to position [972, 0]
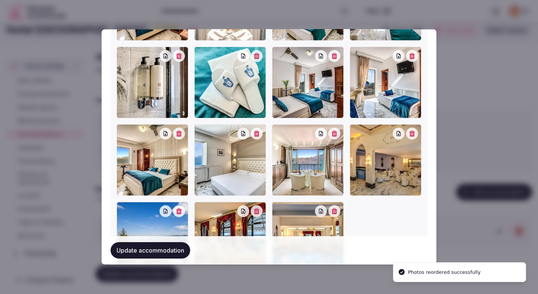
click at [164, 250] on button "Update accommodation" at bounding box center [151, 251] width 80 height 16
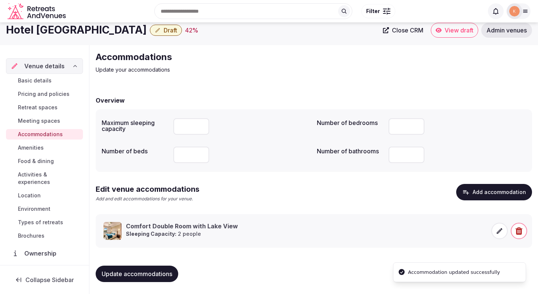
click at [326, 262] on div "Update accommodations" at bounding box center [314, 274] width 436 height 28
click at [325, 263] on div "Update accommodations" at bounding box center [314, 274] width 436 height 28
click at [45, 149] on link "Amenities" at bounding box center [44, 148] width 77 height 10
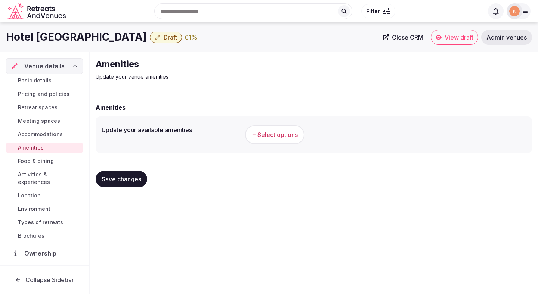
click at [272, 132] on span "+ Select options" at bounding box center [275, 135] width 46 height 8
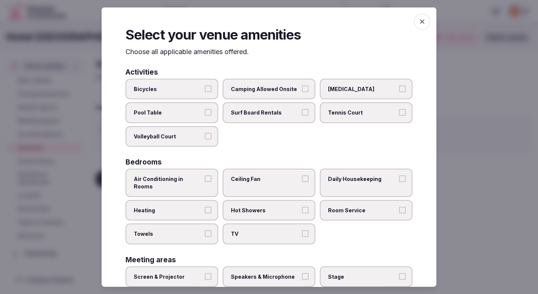
click at [198, 176] on span "Air Conditioning in Rooms" at bounding box center [168, 183] width 69 height 15
click at [205, 176] on button "Air Conditioning in Rooms" at bounding box center [208, 179] width 7 height 7
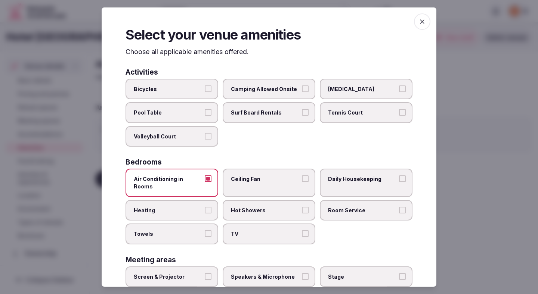
click at [188, 231] on span "Towels" at bounding box center [168, 234] width 69 height 7
click at [205, 231] on button "Towels" at bounding box center [208, 234] width 7 height 7
click at [253, 231] on span "TV" at bounding box center [265, 234] width 69 height 7
click at [302, 231] on button "TV" at bounding box center [305, 234] width 7 height 7
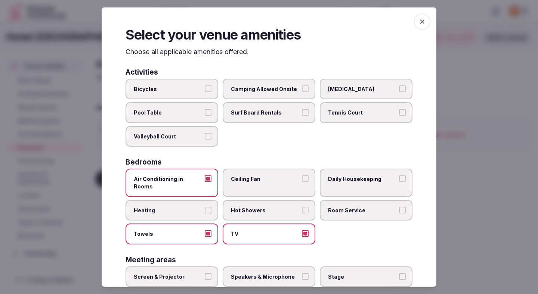
click at [256, 177] on span "Ceiling Fan" at bounding box center [265, 179] width 69 height 7
click at [302, 177] on button "Ceiling Fan" at bounding box center [305, 179] width 7 height 7
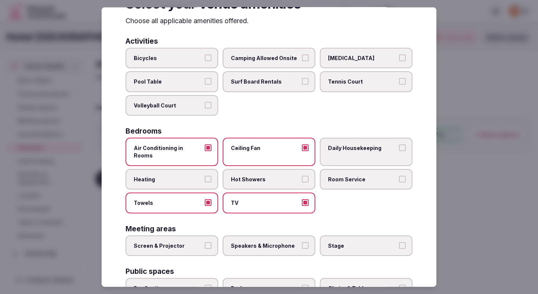
scroll to position [33, 0]
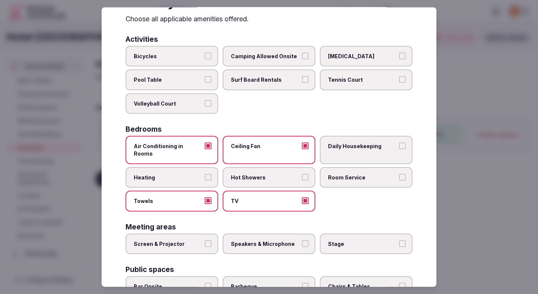
click at [203, 167] on label "Heating" at bounding box center [172, 177] width 93 height 21
click at [205, 174] on button "Heating" at bounding box center [208, 177] width 7 height 7
click at [278, 174] on span "Hot Showers" at bounding box center [265, 177] width 69 height 7
click at [302, 174] on button "Hot Showers" at bounding box center [305, 177] width 7 height 7
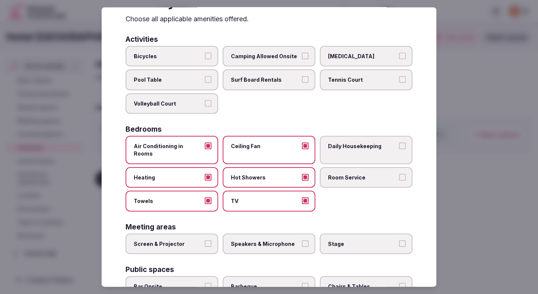
click at [360, 167] on label "Room Service" at bounding box center [366, 177] width 93 height 21
click at [399, 174] on button "Room Service" at bounding box center [402, 177] width 7 height 7
click at [360, 146] on span "Daily Housekeeping" at bounding box center [362, 146] width 69 height 7
click at [399, 146] on button "Daily Housekeeping" at bounding box center [402, 146] width 7 height 7
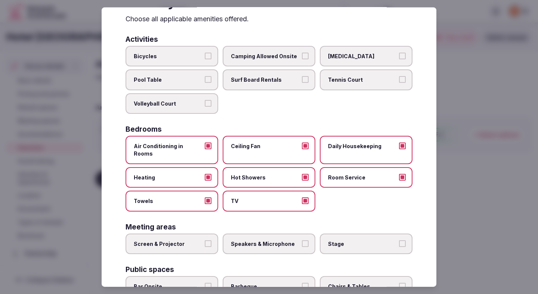
scroll to position [90, 0]
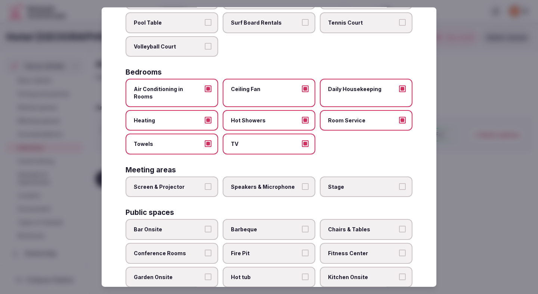
click at [157, 183] on span "Screen & Projector" at bounding box center [168, 186] width 69 height 7
click at [205, 183] on button "Screen & Projector" at bounding box center [208, 186] width 7 height 7
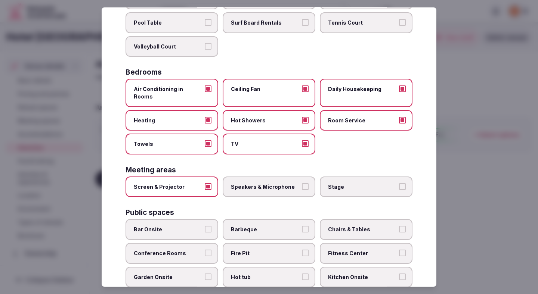
click at [237, 183] on span "Speakers & Microphone" at bounding box center [265, 186] width 69 height 7
click at [302, 183] on button "Speakers & Microphone" at bounding box center [305, 186] width 7 height 7
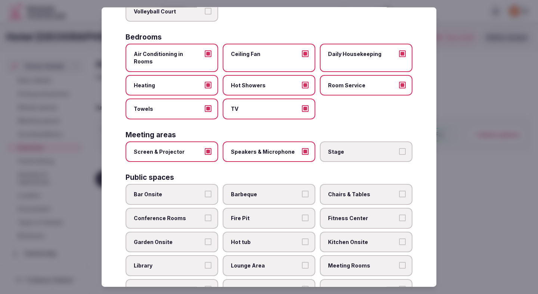
scroll to position [128, 0]
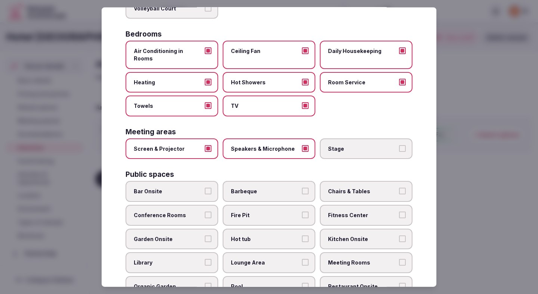
click at [195, 212] on span "Conference Rooms" at bounding box center [168, 215] width 69 height 7
click at [205, 212] on button "Conference Rooms" at bounding box center [208, 215] width 7 height 7
click at [192, 240] on label "Garden Onsite" at bounding box center [172, 239] width 93 height 21
click at [205, 240] on button "Garden Onsite" at bounding box center [208, 238] width 7 height 7
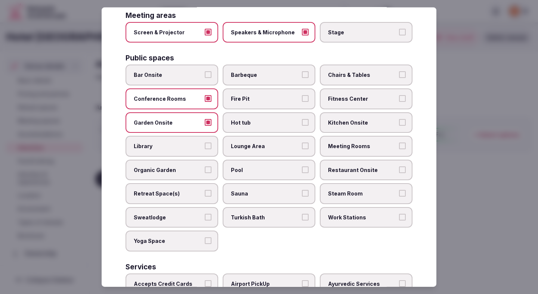
scroll to position [246, 0]
click at [272, 142] on span "Lounge Area" at bounding box center [265, 145] width 69 height 7
click at [302, 142] on button "Lounge Area" at bounding box center [305, 145] width 7 height 7
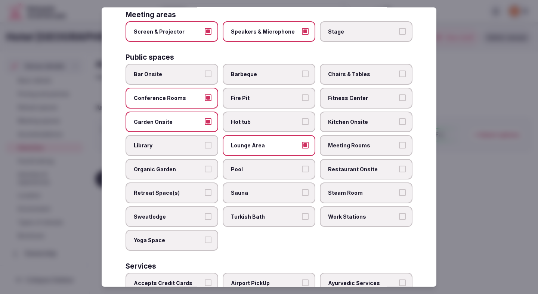
click at [267, 166] on span "Pool" at bounding box center [265, 169] width 69 height 7
click at [302, 166] on button "Pool" at bounding box center [305, 169] width 7 height 7
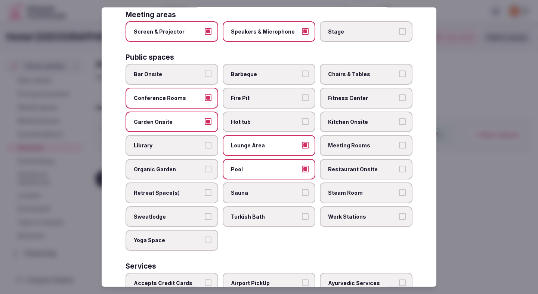
click at [358, 71] on span "Chairs & Tables" at bounding box center [362, 74] width 69 height 7
click at [399, 71] on button "Chairs & Tables" at bounding box center [402, 74] width 7 height 7
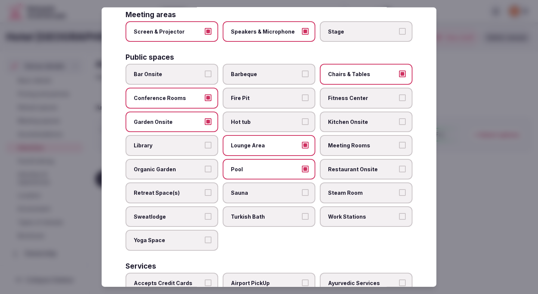
click at [354, 95] on span "Fitness Center" at bounding box center [362, 98] width 69 height 7
click at [399, 95] on button "Fitness Center" at bounding box center [402, 98] width 7 height 7
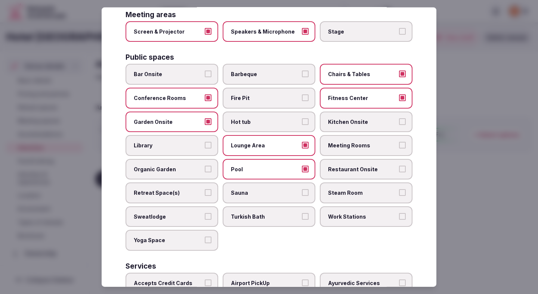
click at [354, 142] on span "Meeting Rooms" at bounding box center [362, 145] width 69 height 7
click at [399, 142] on button "Meeting Rooms" at bounding box center [402, 145] width 7 height 7
click at [353, 166] on span "Restaurant Onsite" at bounding box center [362, 169] width 69 height 7
click at [399, 166] on button "Restaurant Onsite" at bounding box center [402, 169] width 7 height 7
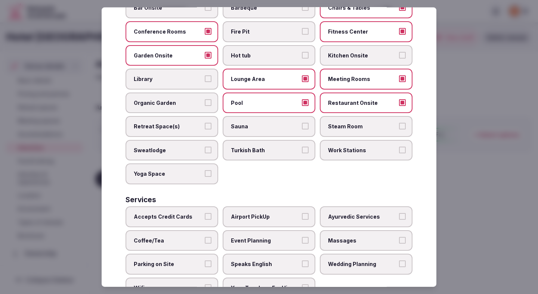
scroll to position [334, 0]
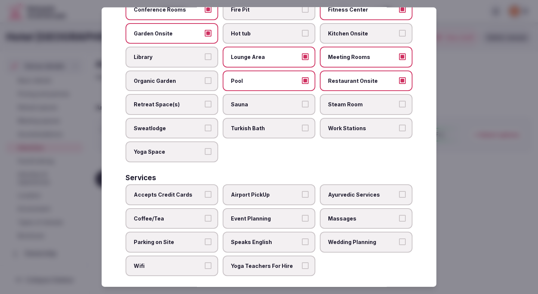
click at [206, 185] on label "Accepts Credit Cards" at bounding box center [172, 195] width 93 height 21
click at [206, 191] on button "Accepts Credit Cards" at bounding box center [208, 194] width 7 height 7
click at [206, 208] on label "Coffee/Tea" at bounding box center [172, 218] width 93 height 21
click at [206, 215] on button "Coffee/Tea" at bounding box center [208, 218] width 7 height 7
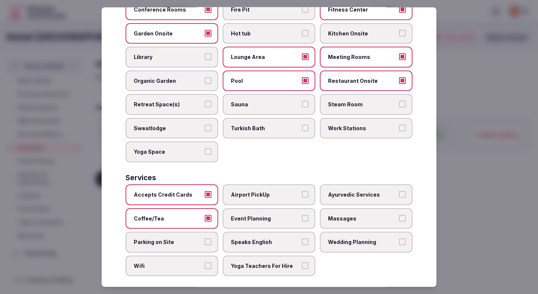
click at [206, 239] on button "Parking on Site" at bounding box center [208, 242] width 7 height 7
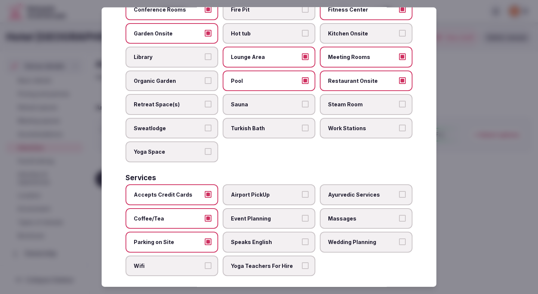
click at [206, 256] on label "Wifi" at bounding box center [172, 266] width 93 height 21
click at [206, 263] on button "Wifi" at bounding box center [208, 266] width 7 height 7
click at [260, 208] on label "Event Planning" at bounding box center [269, 218] width 93 height 21
click at [302, 215] on button "Event Planning" at bounding box center [305, 218] width 7 height 7
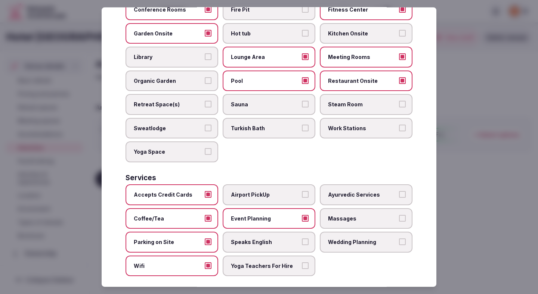
click at [260, 223] on div "Accepts Credit Cards Airport PickUp Ayurvedic Services Coffee/Tea Event Plannin…" at bounding box center [269, 231] width 287 height 92
click at [263, 239] on span "Speaks English" at bounding box center [265, 242] width 69 height 7
click at [302, 239] on button "Speaks English" at bounding box center [305, 242] width 7 height 7
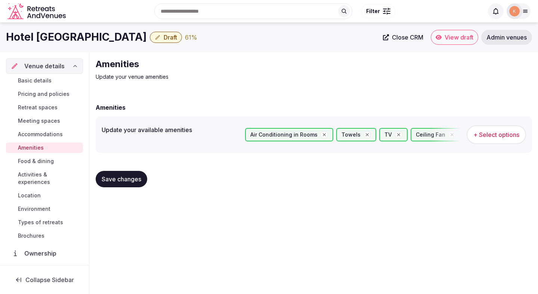
click at [83, 181] on div "Basic details Pricing and policies Retreat spaces Meeting spaces Accommodations…" at bounding box center [44, 158] width 77 height 169
click at [115, 180] on span "Save changes" at bounding box center [122, 179] width 40 height 7
click at [39, 162] on span "Food & dining" at bounding box center [36, 161] width 36 height 7
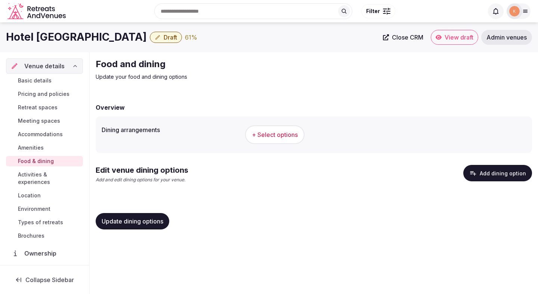
click at [41, 81] on span "Basic details" at bounding box center [35, 80] width 34 height 7
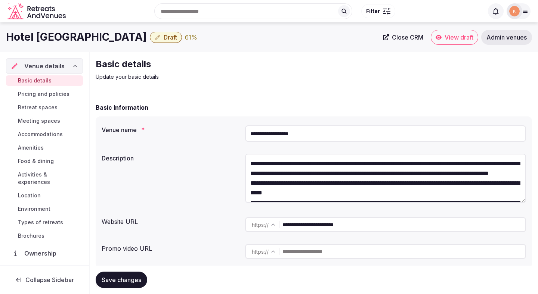
click at [337, 226] on input "**********" at bounding box center [404, 225] width 243 height 15
click at [267, 138] on input "**********" at bounding box center [385, 134] width 281 height 16
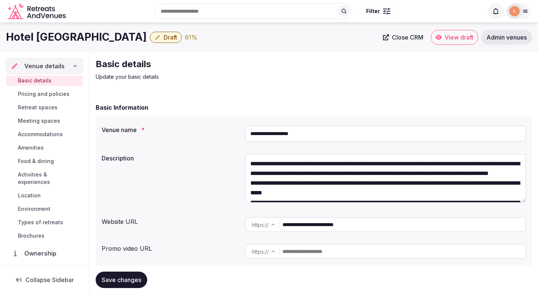
click at [267, 138] on input "**********" at bounding box center [385, 134] width 281 height 16
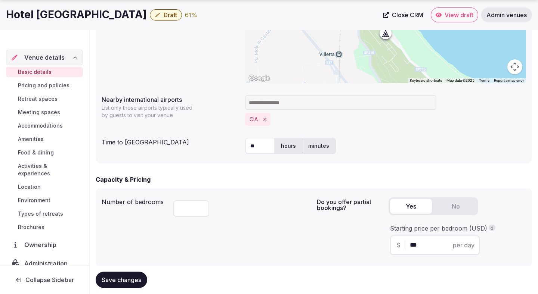
scroll to position [506, 0]
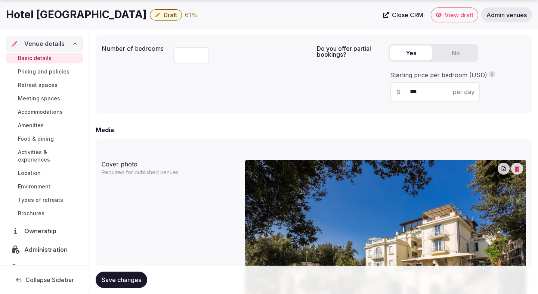
click at [42, 139] on span "Food & dining" at bounding box center [36, 138] width 36 height 7
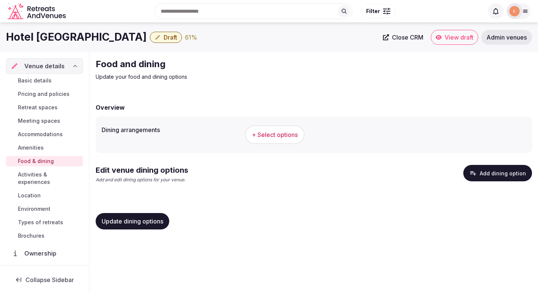
click at [275, 138] on span "+ Select options" at bounding box center [275, 135] width 46 height 8
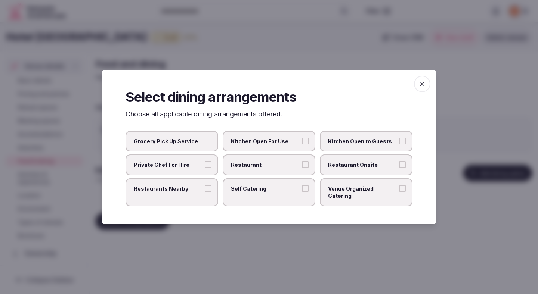
click at [289, 165] on span "Restaurant" at bounding box center [265, 164] width 69 height 7
click at [302, 165] on button "Restaurant" at bounding box center [305, 164] width 7 height 7
click at [352, 166] on span "Restaurant Onsite" at bounding box center [362, 164] width 69 height 7
click at [399, 166] on button "Restaurant Onsite" at bounding box center [402, 164] width 7 height 7
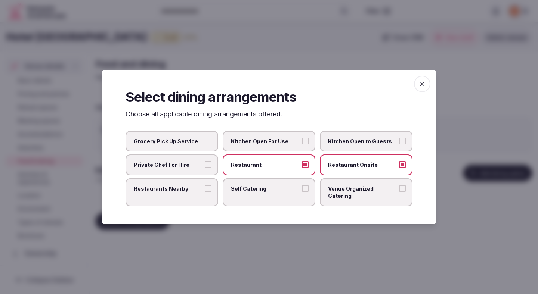
click at [285, 233] on div at bounding box center [269, 147] width 538 height 294
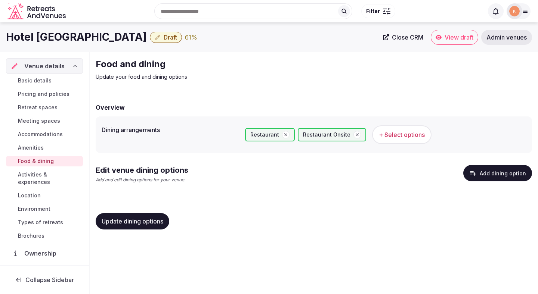
click at [505, 175] on button "Add dining option" at bounding box center [497, 173] width 69 height 16
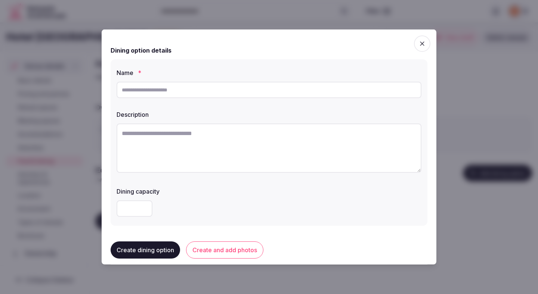
click at [258, 91] on input "text" at bounding box center [269, 90] width 305 height 16
paste input "**********"
type input "**********"
click at [274, 139] on textarea at bounding box center [269, 148] width 305 height 49
click at [213, 133] on textarea at bounding box center [269, 148] width 305 height 49
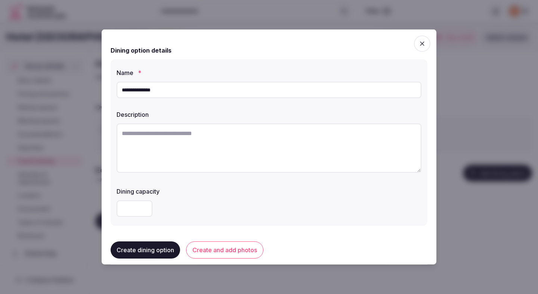
paste textarea "**********"
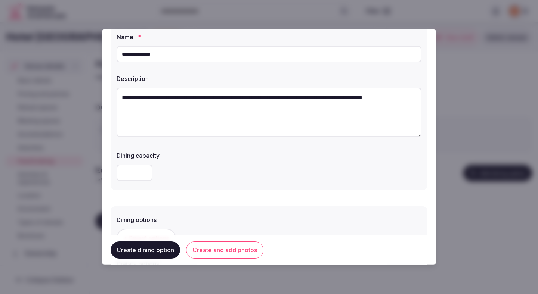
scroll to position [39, 0]
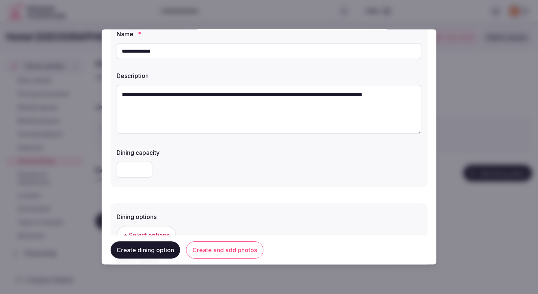
type textarea "**********"
click at [134, 172] on input "number" at bounding box center [135, 170] width 36 height 16
type input "***"
click at [198, 169] on div "***" at bounding box center [269, 170] width 305 height 16
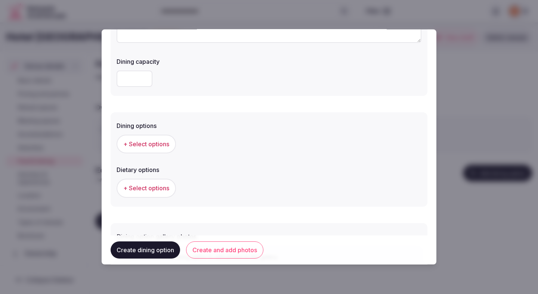
click at [163, 150] on button "+ Select options" at bounding box center [146, 144] width 59 height 19
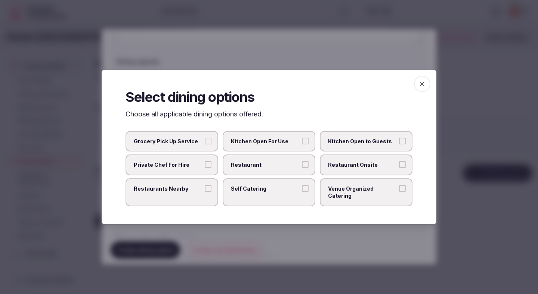
click at [262, 168] on span "Restaurant" at bounding box center [265, 164] width 69 height 7
click at [302, 168] on button "Restaurant" at bounding box center [305, 164] width 7 height 7
click at [349, 169] on span "Restaurant Onsite" at bounding box center [362, 164] width 69 height 7
click at [399, 168] on button "Restaurant Onsite" at bounding box center [402, 164] width 7 height 7
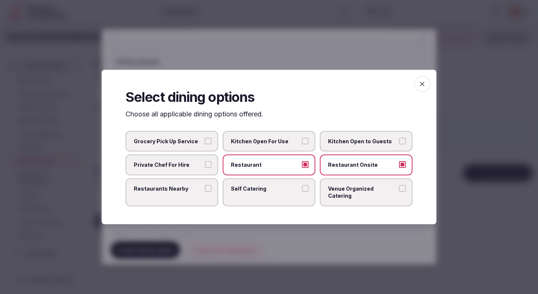
click at [291, 226] on div at bounding box center [269, 147] width 538 height 294
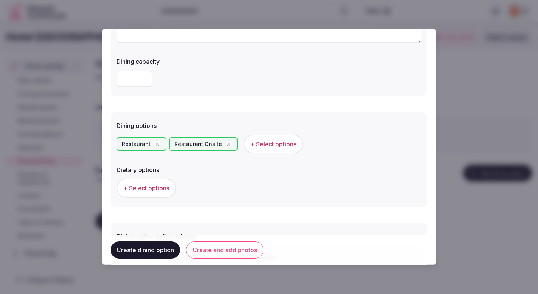
click at [164, 190] on span "+ Select options" at bounding box center [146, 188] width 46 height 8
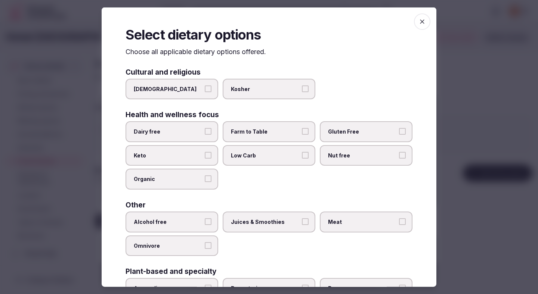
click at [189, 132] on span "Dairy free" at bounding box center [168, 131] width 69 height 7
click at [205, 132] on button "Dairy free" at bounding box center [208, 131] width 7 height 7
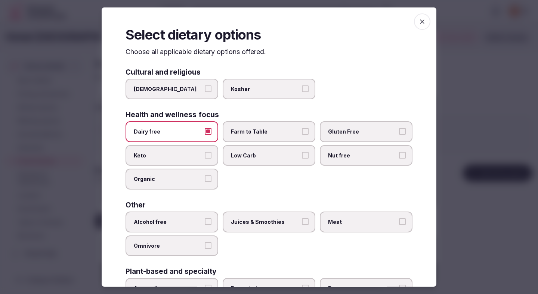
click at [234, 132] on span "Farm to Table" at bounding box center [265, 131] width 69 height 7
click at [302, 132] on button "Farm to Table" at bounding box center [305, 131] width 7 height 7
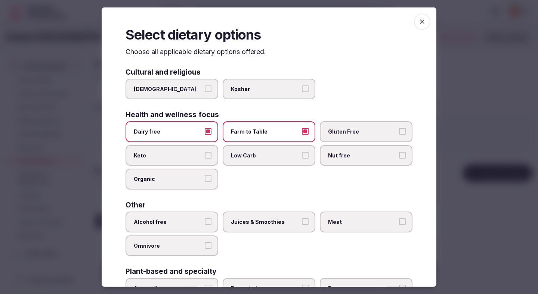
click at [341, 132] on span "Gluten Free" at bounding box center [362, 131] width 69 height 7
click at [399, 132] on button "Gluten Free" at bounding box center [402, 131] width 7 height 7
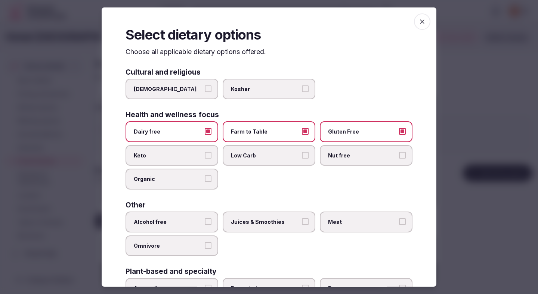
click at [185, 226] on label "Alcohol free" at bounding box center [172, 222] width 93 height 21
click at [205, 225] on button "Alcohol free" at bounding box center [208, 222] width 7 height 7
click at [246, 227] on label "Juices & Smoothies" at bounding box center [269, 222] width 93 height 21
click at [302, 225] on button "Juices & Smoothies" at bounding box center [305, 222] width 7 height 7
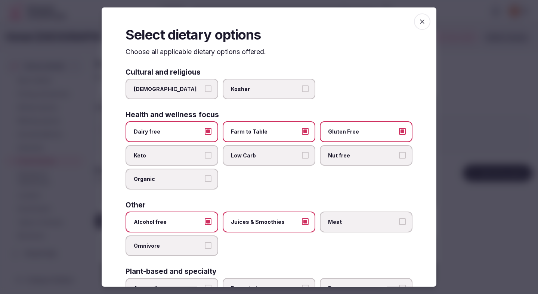
click at [348, 222] on span "Meat" at bounding box center [362, 222] width 69 height 7
click at [399, 222] on button "Meat" at bounding box center [402, 222] width 7 height 7
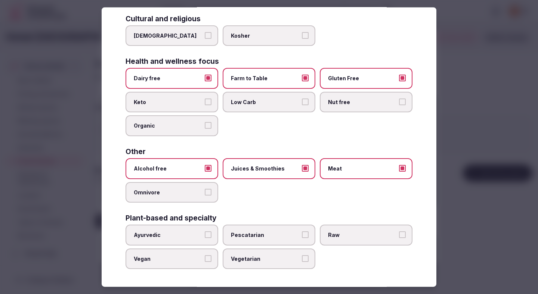
click at [268, 258] on span "Vegetarian" at bounding box center [265, 258] width 69 height 7
click at [302, 258] on button "Vegetarian" at bounding box center [305, 258] width 7 height 7
click at [474, 180] on div at bounding box center [269, 147] width 538 height 294
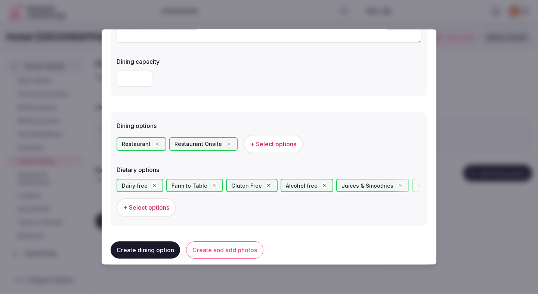
scroll to position [205, 0]
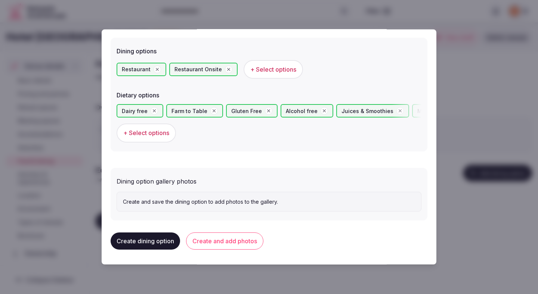
click at [237, 240] on button "Create and add photos" at bounding box center [224, 241] width 77 height 17
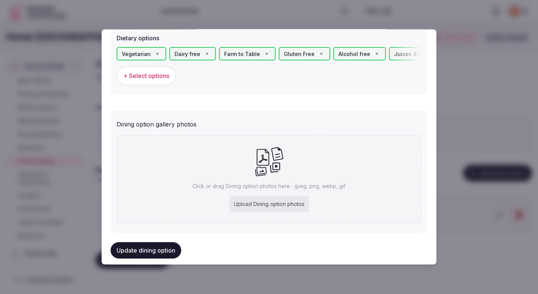
scroll to position [274, 0]
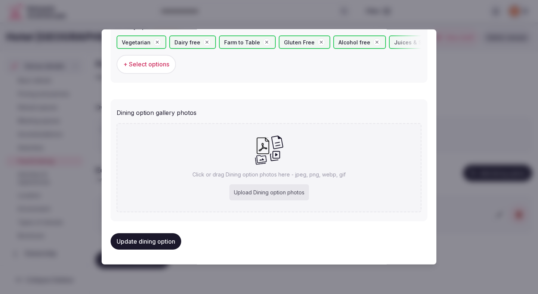
click at [274, 196] on div "Upload Dining option photos" at bounding box center [269, 193] width 80 height 16
type input "**********"
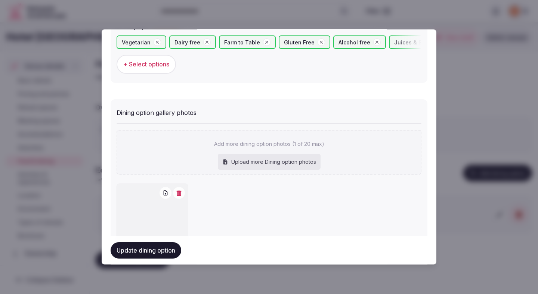
scroll to position [317, 0]
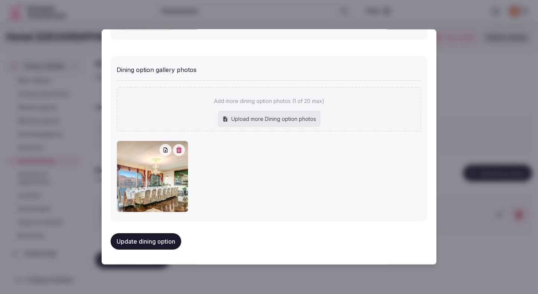
click at [141, 246] on button "Update dining option" at bounding box center [146, 242] width 71 height 16
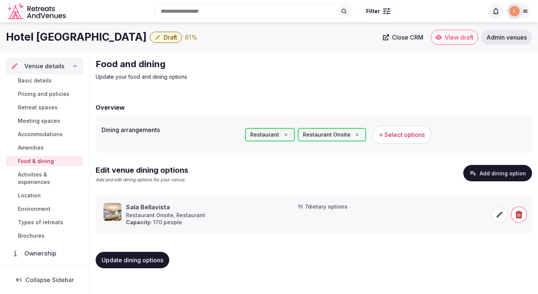
click at [39, 80] on span "Basic details" at bounding box center [35, 80] width 34 height 7
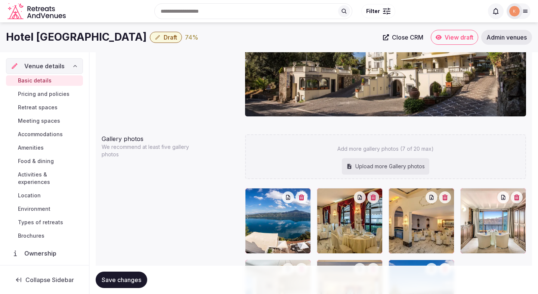
scroll to position [701, 0]
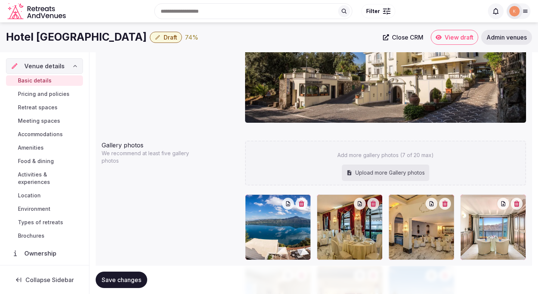
click at [388, 169] on div "Upload more Gallery photos" at bounding box center [385, 173] width 87 height 16
type input "**********"
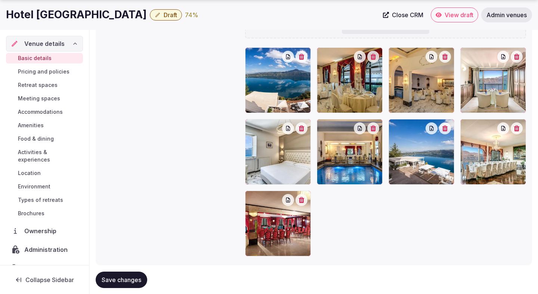
scroll to position [873, 0]
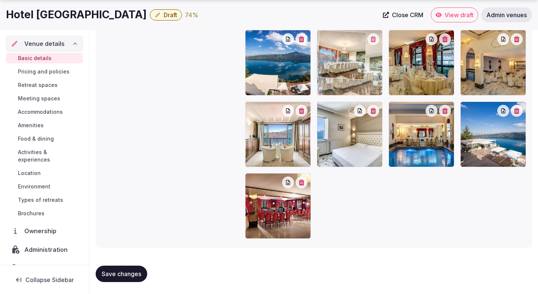
drag, startPoint x: 485, startPoint y: 124, endPoint x: 348, endPoint y: 68, distance: 148.7
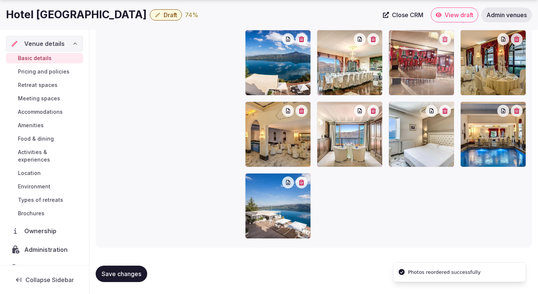
drag, startPoint x: 272, startPoint y: 223, endPoint x: 406, endPoint y: 98, distance: 183.0
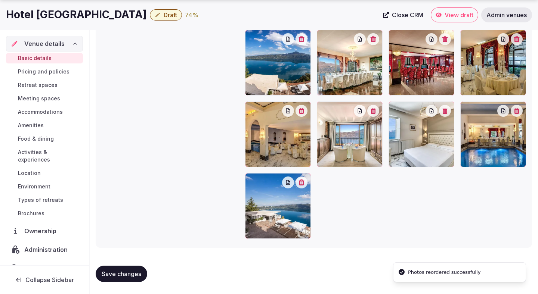
click at [124, 266] on button "Save changes" at bounding box center [122, 274] width 52 height 16
click at [126, 271] on span "Save changes" at bounding box center [122, 274] width 40 height 7
click at [126, 277] on span "Save changes" at bounding box center [122, 274] width 40 height 7
click at [112, 276] on span "Save changes" at bounding box center [122, 274] width 40 height 7
click at [47, 152] on span "Activities & experiences" at bounding box center [49, 156] width 62 height 15
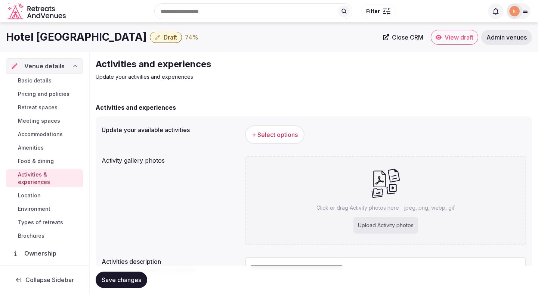
click at [271, 138] on span "+ Select options" at bounding box center [275, 135] width 46 height 8
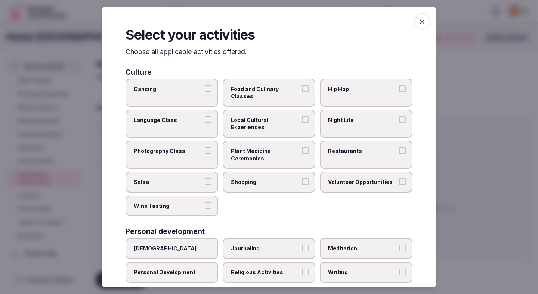
click at [272, 90] on span "Food and Culinary Classes" at bounding box center [265, 92] width 69 height 15
click at [302, 90] on button "Food and Culinary Classes" at bounding box center [305, 88] width 7 height 7
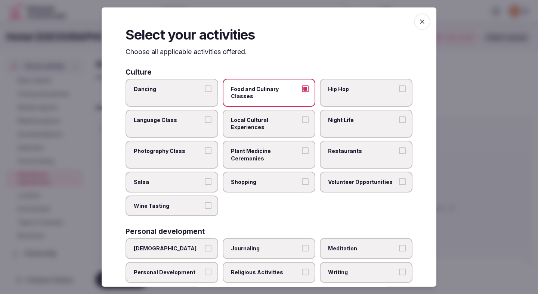
click at [257, 118] on label "Local Cultural Experiences" at bounding box center [269, 123] width 93 height 28
click at [302, 118] on button "Local Cultural Experiences" at bounding box center [305, 119] width 7 height 7
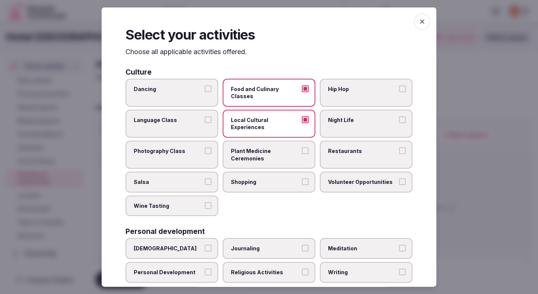
click at [334, 146] on label "Restaurants" at bounding box center [366, 155] width 93 height 28
click at [399, 148] on button "Restaurants" at bounding box center [402, 151] width 7 height 7
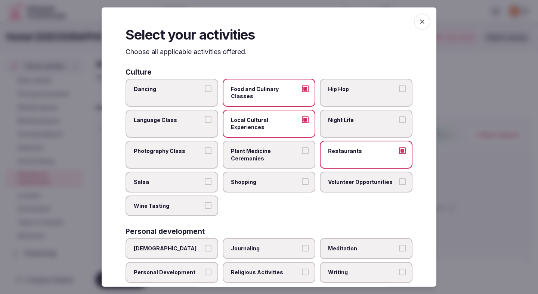
click at [257, 179] on span "Shopping" at bounding box center [265, 182] width 69 height 7
click at [302, 179] on button "Shopping" at bounding box center [305, 182] width 7 height 7
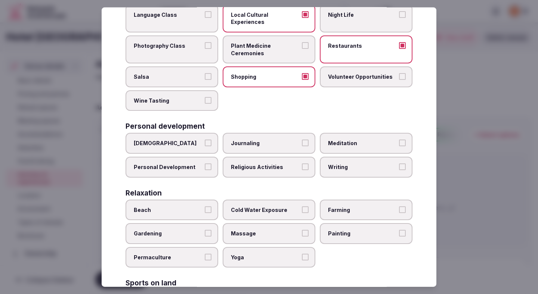
scroll to position [110, 0]
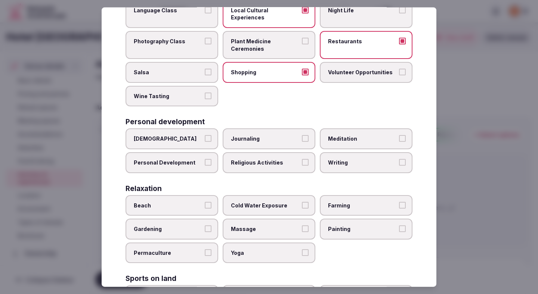
click at [197, 202] on span "Beach" at bounding box center [168, 205] width 69 height 7
click at [205, 202] on button "Beach" at bounding box center [208, 205] width 7 height 7
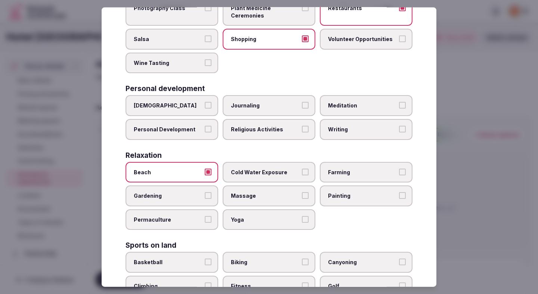
click at [193, 169] on span "Beach" at bounding box center [168, 172] width 69 height 7
click at [205, 169] on button "Beach" at bounding box center [208, 172] width 7 height 7
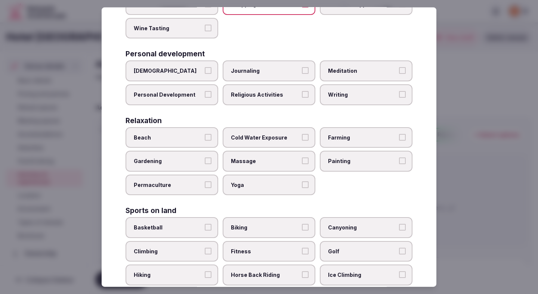
scroll to position [193, 0]
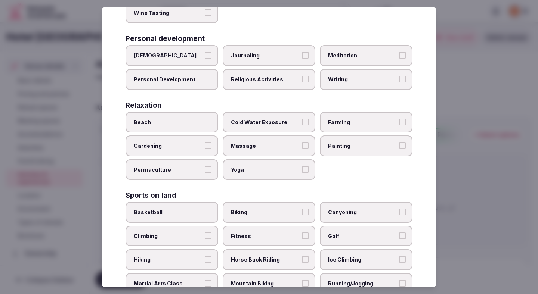
click at [349, 280] on span "Running/Jogging" at bounding box center [362, 283] width 69 height 7
click at [399, 280] on button "Running/Jogging" at bounding box center [402, 283] width 7 height 7
click at [272, 233] on span "Fitness" at bounding box center [265, 236] width 69 height 7
click at [302, 233] on button "Fitness" at bounding box center [305, 236] width 7 height 7
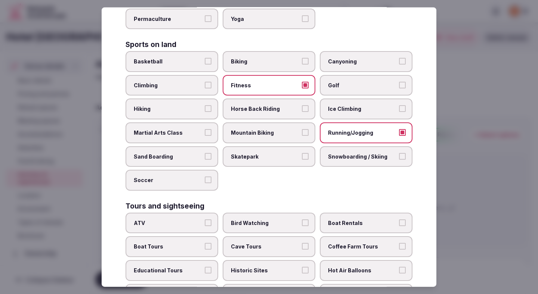
scroll to position [393, 0]
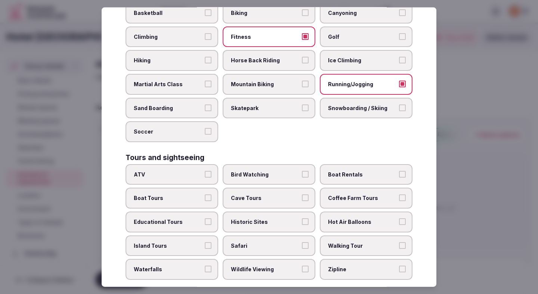
click at [340, 242] on span "Walking Tour" at bounding box center [362, 245] width 69 height 7
click at [399, 242] on button "Walking Tour" at bounding box center [402, 245] width 7 height 7
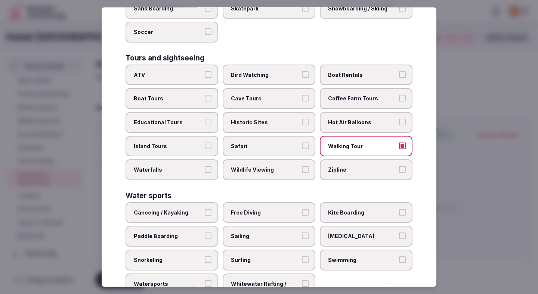
scroll to position [510, 0]
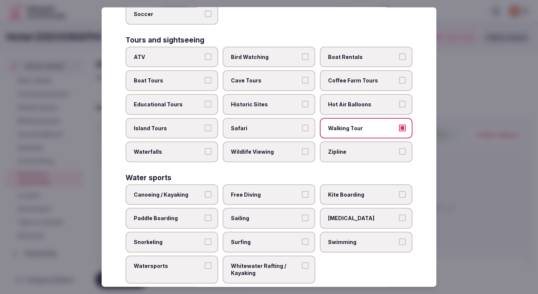
click at [336, 239] on span "Swimming" at bounding box center [362, 242] width 69 height 7
click at [399, 239] on button "Swimming" at bounding box center [402, 242] width 7 height 7
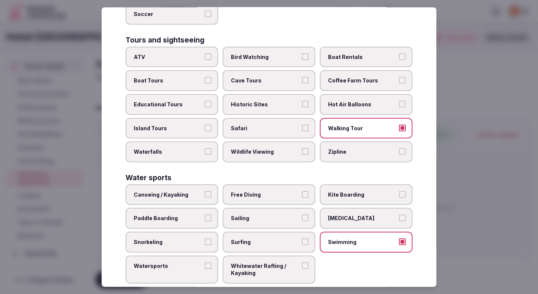
click at [462, 207] on div at bounding box center [269, 147] width 538 height 294
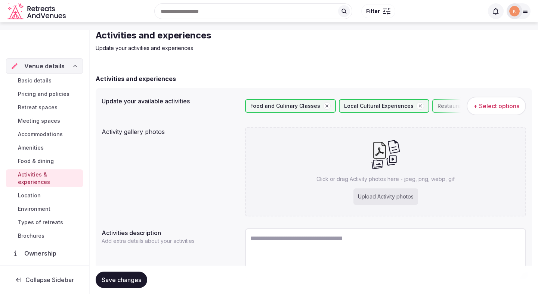
scroll to position [70, 0]
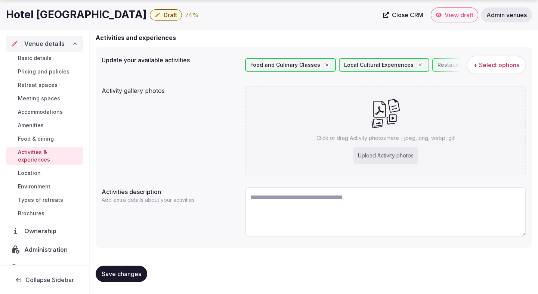
click at [123, 273] on span "Save changes" at bounding box center [122, 274] width 40 height 7
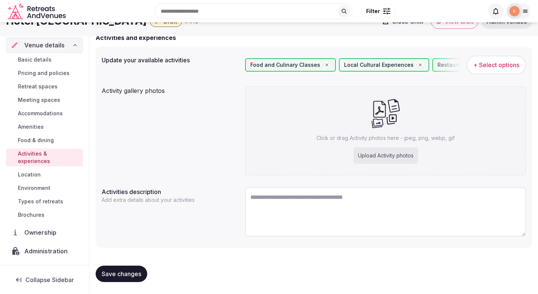
scroll to position [0, 0]
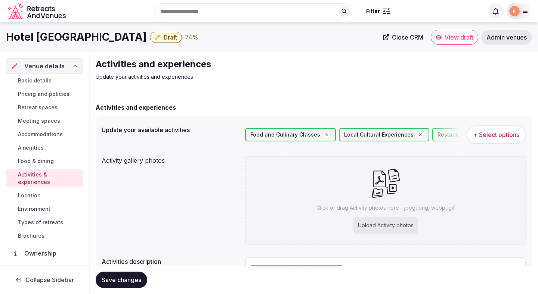
click at [490, 131] on span "+ Select options" at bounding box center [496, 135] width 46 height 8
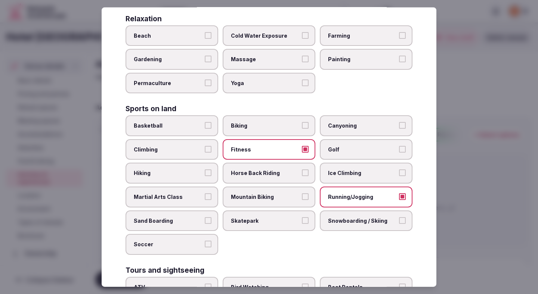
scroll to position [288, 0]
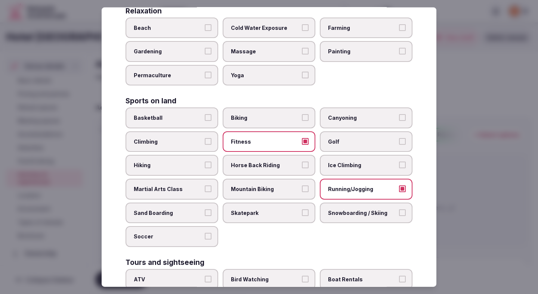
click at [273, 114] on span "Biking" at bounding box center [265, 117] width 69 height 7
click at [302, 114] on button "Biking" at bounding box center [305, 117] width 7 height 7
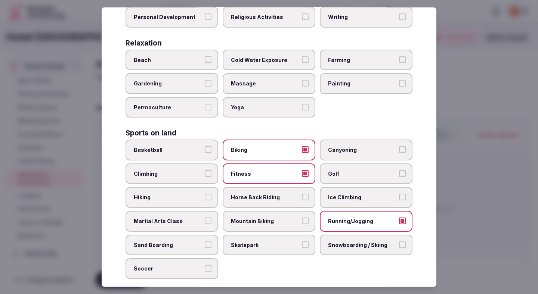
scroll to position [257, 0]
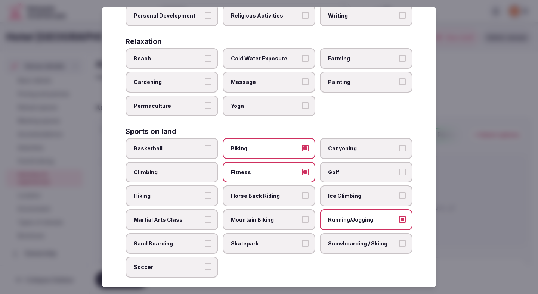
click at [202, 192] on span "Hiking" at bounding box center [168, 195] width 69 height 7
click at [205, 192] on button "Hiking" at bounding box center [208, 195] width 7 height 7
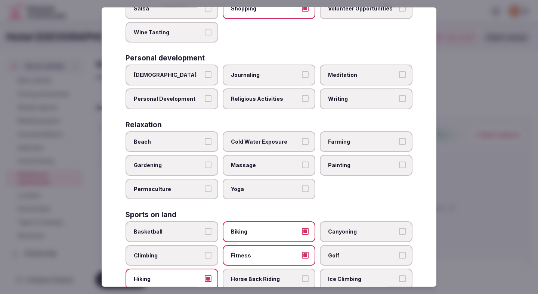
scroll to position [191, 0]
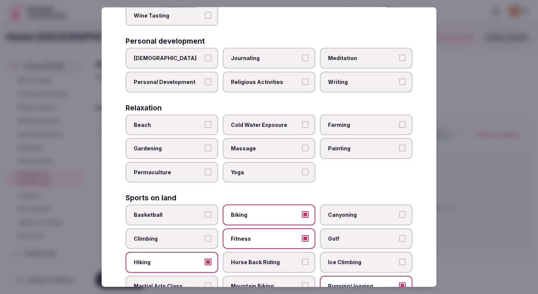
click at [453, 130] on div at bounding box center [269, 147] width 538 height 294
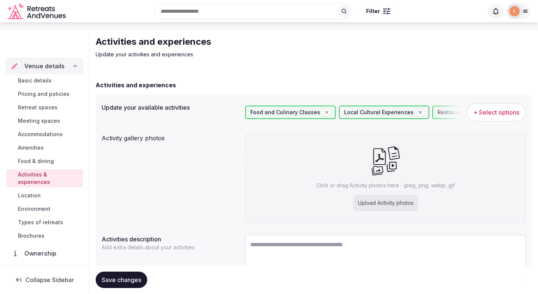
scroll to position [47, 0]
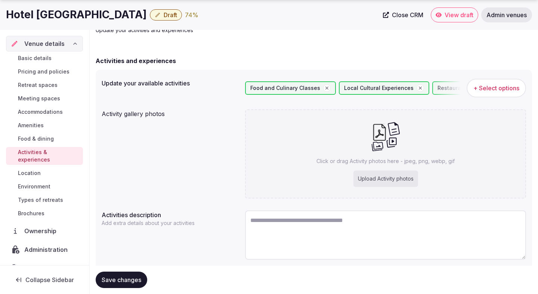
click at [120, 277] on span "Save changes" at bounding box center [122, 280] width 40 height 7
drag, startPoint x: 113, startPoint y: 18, endPoint x: 0, endPoint y: 16, distance: 113.3
click at [0, 16] on div "Hotel Castel Vecchio Draft 74 % Close CRM View draft Admin venues" at bounding box center [269, 14] width 538 height 15
copy h1 "Hotel Castel Vecchio"
click at [296, 231] on textarea at bounding box center [385, 235] width 281 height 49
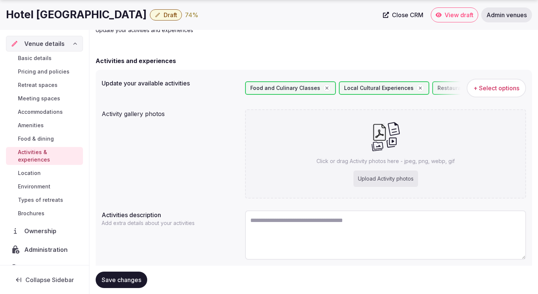
paste textarea "**********"
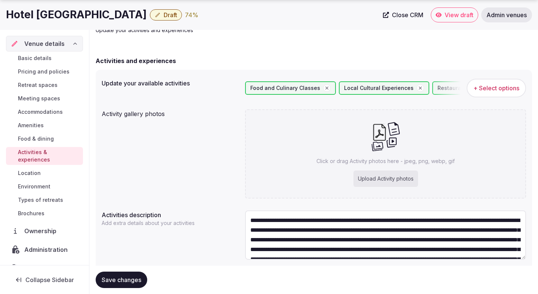
scroll to position [62, 0]
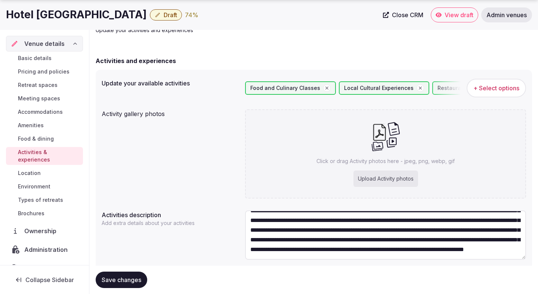
type textarea "**********"
click at [128, 278] on span "Save changes" at bounding box center [122, 280] width 40 height 7
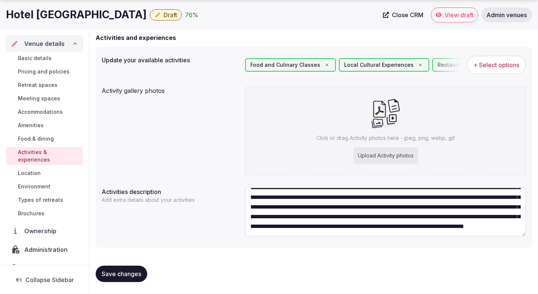
click at [363, 149] on div "Upload Activity photos" at bounding box center [386, 156] width 65 height 16
type input "**********"
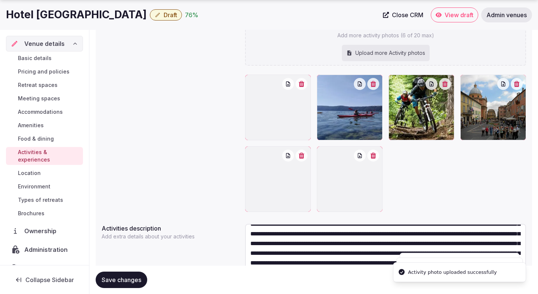
scroll to position [179, 0]
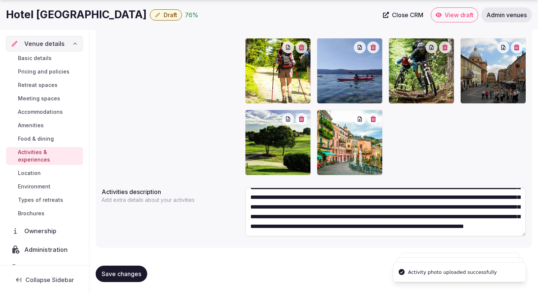
click at [138, 269] on button "Save changes" at bounding box center [122, 274] width 52 height 16
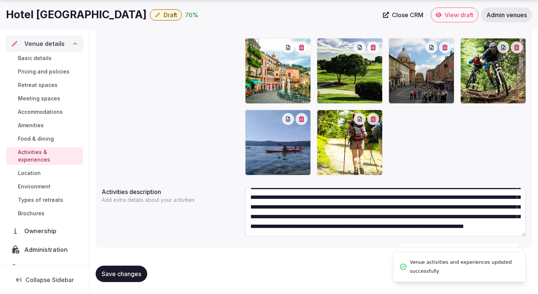
click at [135, 275] on span "Save changes" at bounding box center [122, 274] width 40 height 7
click at [46, 168] on link "Location" at bounding box center [44, 173] width 77 height 10
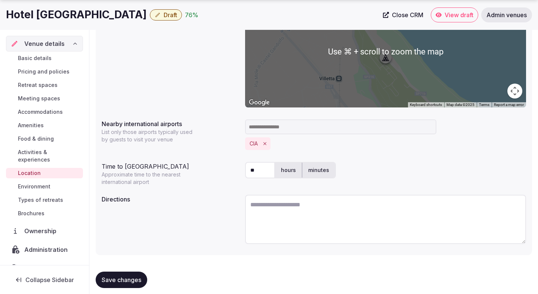
scroll to position [158, 0]
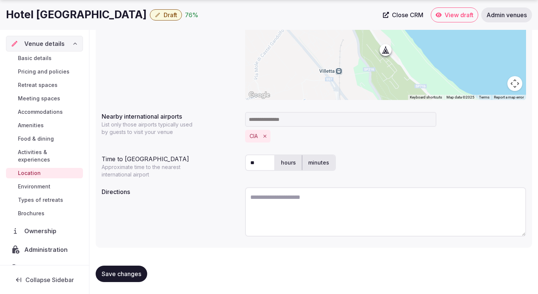
click at [261, 164] on input "**" at bounding box center [260, 163] width 30 height 16
type input "**"
click at [368, 210] on textarea at bounding box center [385, 212] width 281 height 49
paste textarea "**********"
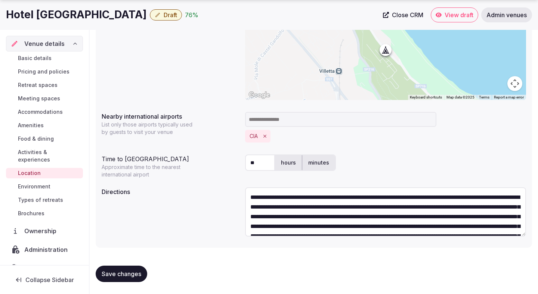
scroll to position [43, 0]
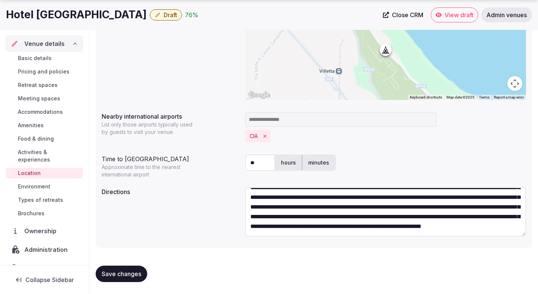
type textarea "**********"
click at [135, 275] on span "Save changes" at bounding box center [122, 274] width 40 height 7
click at [132, 276] on span "Save changes" at bounding box center [122, 274] width 40 height 7
click at [32, 183] on span "Environment" at bounding box center [34, 186] width 33 height 7
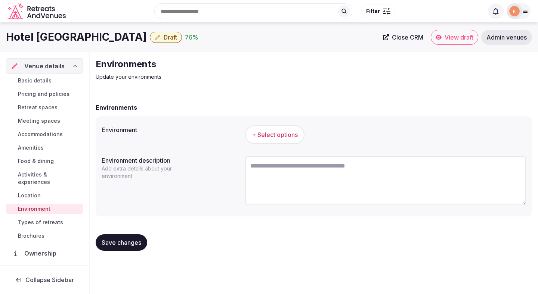
click at [272, 138] on span "+ Select options" at bounding box center [275, 135] width 46 height 8
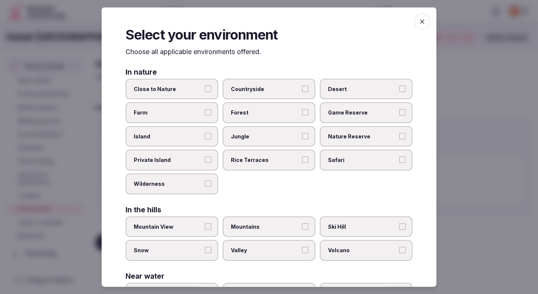
click at [194, 90] on span "Close to Nature" at bounding box center [168, 88] width 69 height 7
click at [205, 90] on button "Close to Nature" at bounding box center [208, 88] width 7 height 7
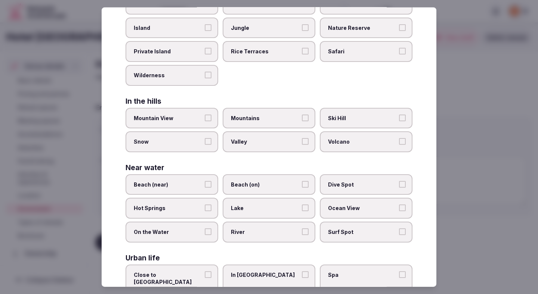
scroll to position [149, 0]
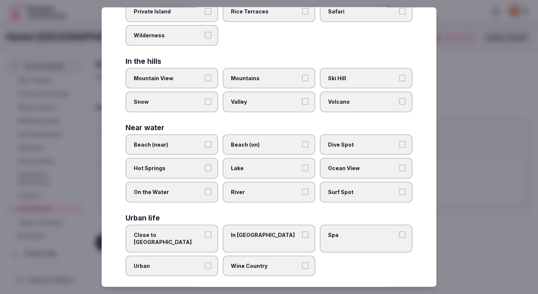
click at [247, 241] on label "In City Center" at bounding box center [269, 239] width 93 height 28
click at [302, 238] on button "In City Center" at bounding box center [305, 234] width 7 height 7
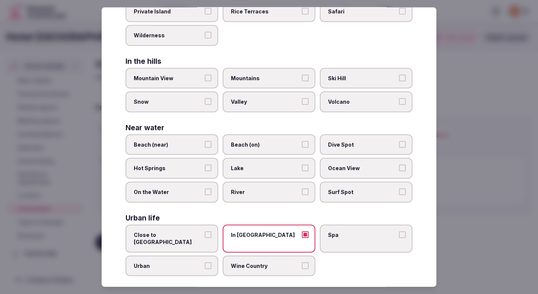
click at [461, 98] on div at bounding box center [269, 147] width 538 height 294
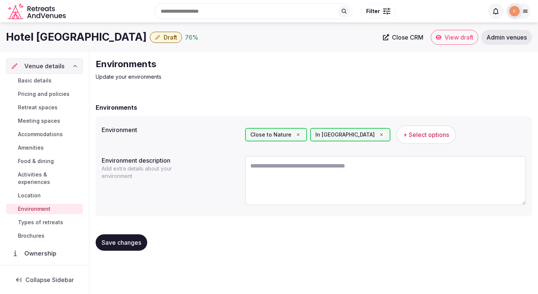
click at [123, 243] on span "Save changes" at bounding box center [122, 242] width 40 height 7
click at [272, 186] on textarea at bounding box center [385, 180] width 281 height 49
paste textarea "**********"
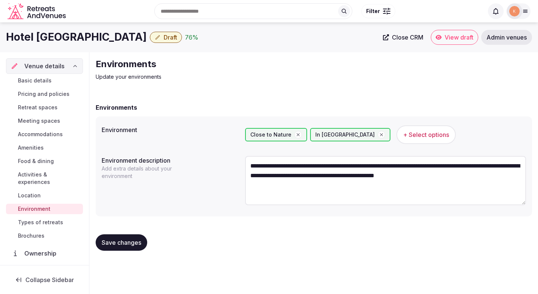
type textarea "**********"
click at [117, 236] on button "Save changes" at bounding box center [122, 243] width 52 height 16
click at [44, 219] on link "Types of retreats" at bounding box center [44, 223] width 77 height 10
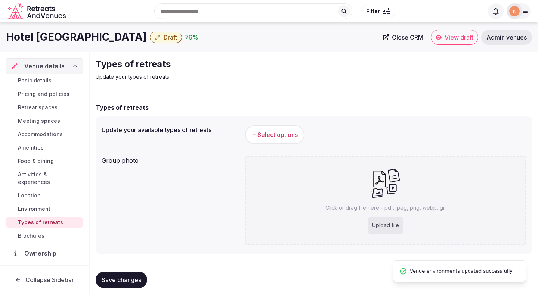
click at [273, 135] on span "+ Select options" at bounding box center [275, 135] width 46 height 8
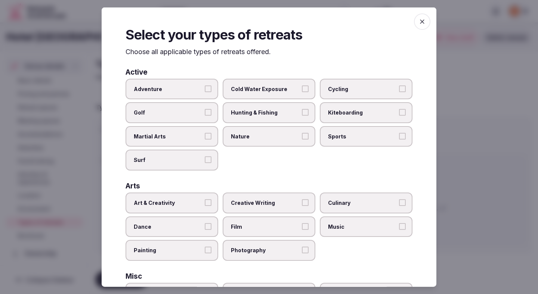
click at [198, 90] on span "Adventure" at bounding box center [168, 88] width 69 height 7
click at [205, 90] on button "Adventure" at bounding box center [208, 88] width 7 height 7
click at [200, 114] on span "Golf" at bounding box center [168, 112] width 69 height 7
click at [205, 114] on button "Golf" at bounding box center [208, 112] width 7 height 7
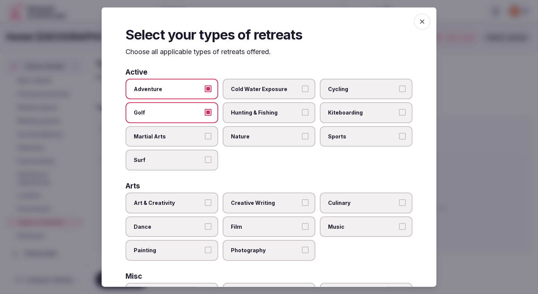
click at [266, 133] on span "Nature" at bounding box center [265, 136] width 69 height 7
click at [302, 133] on button "Nature" at bounding box center [305, 136] width 7 height 7
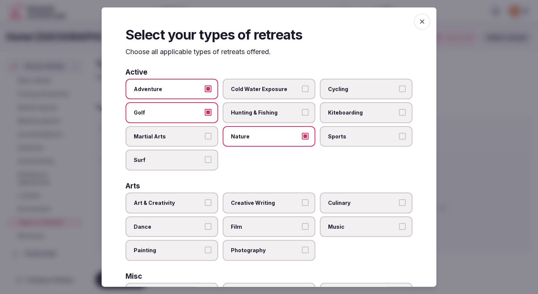
click at [354, 88] on span "Cycling" at bounding box center [362, 88] width 69 height 7
click at [399, 88] on button "Cycling" at bounding box center [402, 88] width 7 height 7
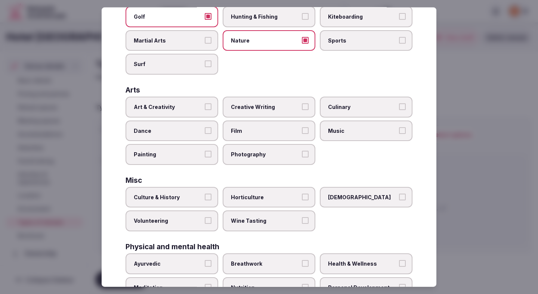
scroll to position [109, 0]
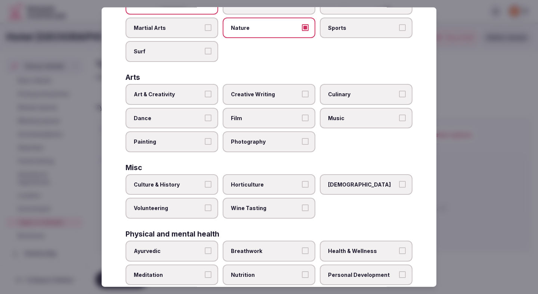
click at [186, 189] on label "Culture & History" at bounding box center [172, 184] width 93 height 21
click at [205, 188] on button "Culture & History" at bounding box center [208, 184] width 7 height 7
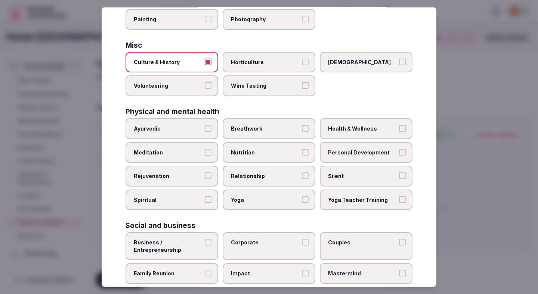
scroll to position [234, 0]
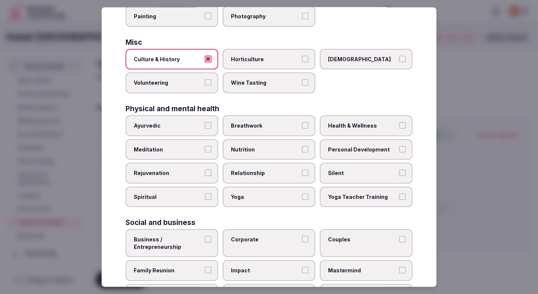
click at [344, 130] on label "Health & Wellness" at bounding box center [366, 125] width 93 height 21
click at [399, 129] on button "Health & Wellness" at bounding box center [402, 125] width 7 height 7
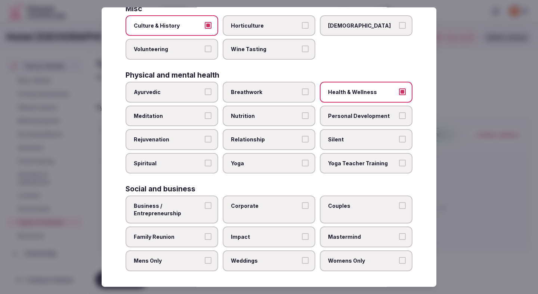
scroll to position [270, 0]
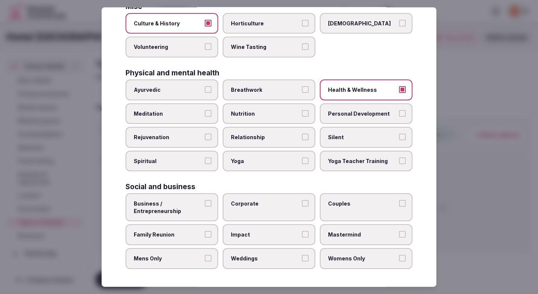
click at [269, 201] on span "Corporate" at bounding box center [265, 203] width 69 height 7
click at [302, 201] on button "Corporate" at bounding box center [305, 203] width 7 height 7
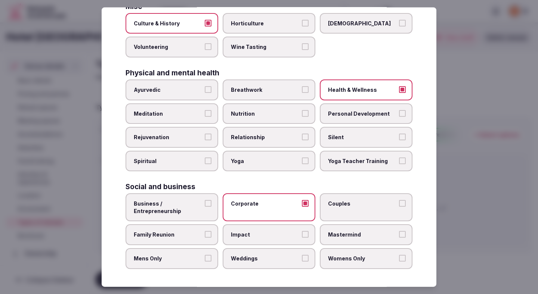
click at [202, 232] on span "Family Reunion" at bounding box center [168, 234] width 69 height 7
click at [205, 232] on button "Family Reunion" at bounding box center [208, 234] width 7 height 7
click at [270, 265] on label "Weddings" at bounding box center [269, 259] width 93 height 21
click at [302, 262] on button "Weddings" at bounding box center [305, 258] width 7 height 7
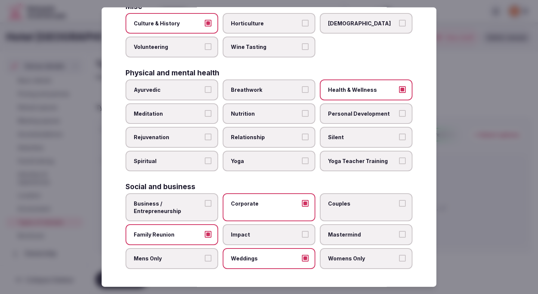
click at [181, 263] on label "Mens Only" at bounding box center [172, 259] width 93 height 21
click at [205, 262] on button "Mens Only" at bounding box center [208, 258] width 7 height 7
click at [352, 258] on span "Womens Only" at bounding box center [362, 258] width 69 height 7
click at [399, 258] on button "Womens Only" at bounding box center [402, 258] width 7 height 7
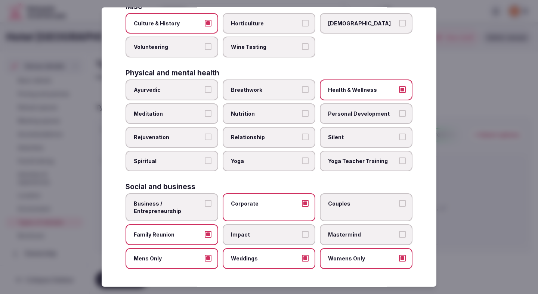
click at [358, 197] on label "Couples" at bounding box center [366, 208] width 93 height 28
click at [399, 200] on button "Couples" at bounding box center [402, 203] width 7 height 7
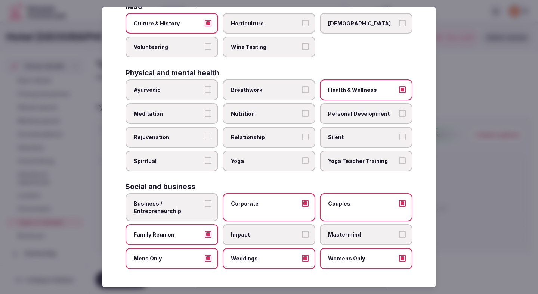
click at [191, 212] on span "Business / Entrepreneurship" at bounding box center [168, 207] width 69 height 15
click at [205, 207] on button "Business / Entrepreneurship" at bounding box center [208, 203] width 7 height 7
click at [451, 123] on div at bounding box center [269, 147] width 538 height 294
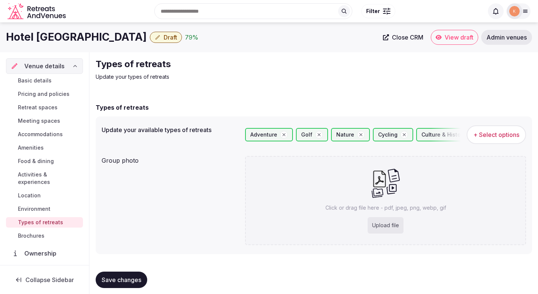
scroll to position [6, 0]
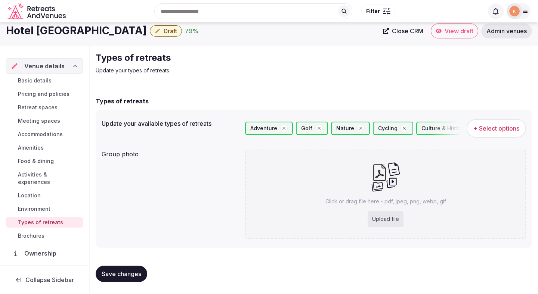
click at [138, 273] on span "Save changes" at bounding box center [122, 274] width 40 height 7
click at [396, 215] on div "Upload file" at bounding box center [386, 219] width 36 height 16
type input "**********"
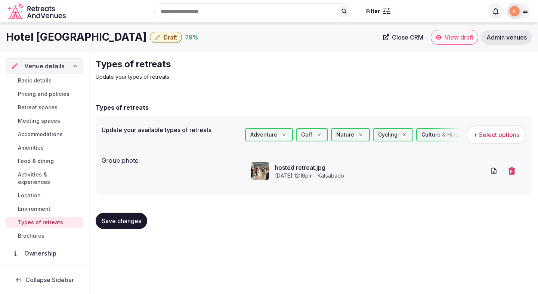
click at [124, 226] on button "Save changes" at bounding box center [122, 221] width 52 height 16
click at [123, 226] on button "Save changes" at bounding box center [122, 221] width 52 height 16
click at [123, 222] on span "Save changes" at bounding box center [122, 221] width 40 height 7
click at [125, 225] on span "Save changes" at bounding box center [122, 221] width 40 height 7
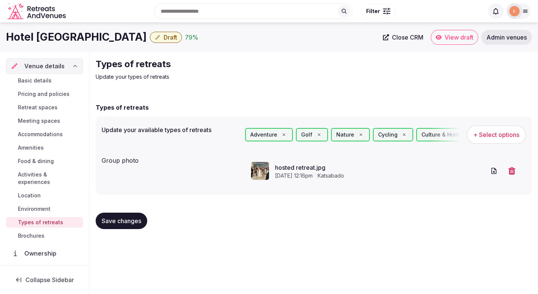
click at [164, 38] on span "Draft" at bounding box center [170, 37] width 13 height 7
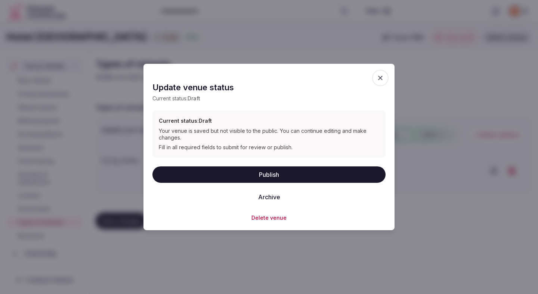
click at [205, 172] on button "Publish" at bounding box center [268, 174] width 233 height 16
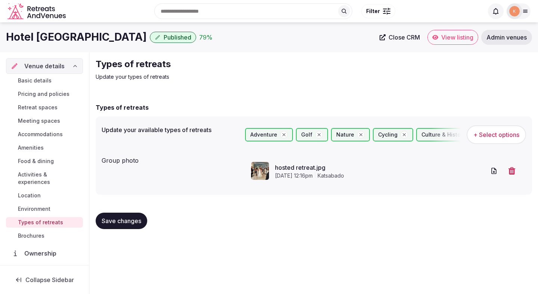
click at [38, 206] on link "Environment" at bounding box center [44, 209] width 77 height 10
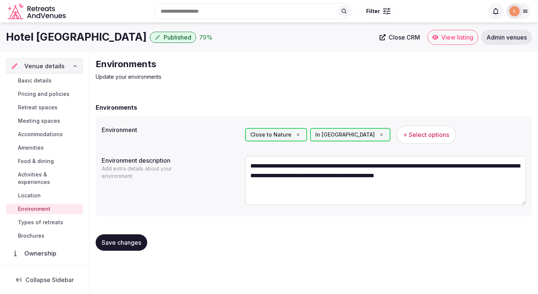
click at [37, 192] on span "Location" at bounding box center [29, 195] width 23 height 7
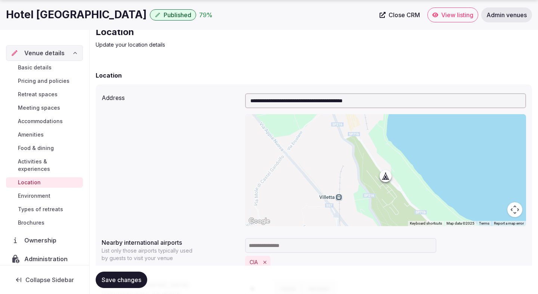
scroll to position [158, 0]
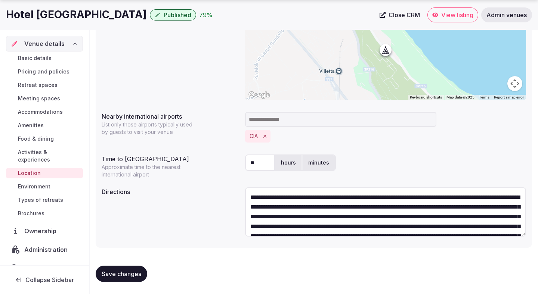
click at [275, 198] on textarea "**********" at bounding box center [385, 212] width 281 height 49
click at [337, 197] on textarea "**********" at bounding box center [385, 212] width 281 height 49
click at [369, 197] on textarea "**********" at bounding box center [385, 212] width 281 height 49
click at [425, 197] on textarea "**********" at bounding box center [385, 212] width 281 height 49
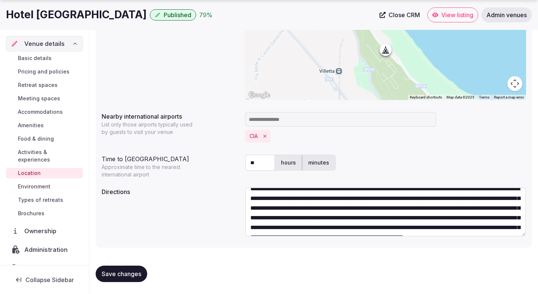
scroll to position [9, 0]
click at [369, 199] on textarea "**********" at bounding box center [385, 212] width 281 height 49
click at [434, 199] on textarea "**********" at bounding box center [385, 212] width 281 height 49
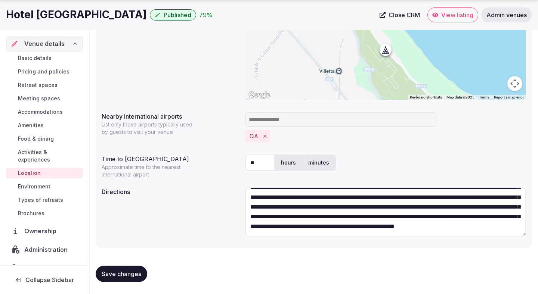
scroll to position [39, 0]
type textarea "**********"
click at [138, 272] on span "Save changes" at bounding box center [122, 274] width 40 height 7
click at [39, 183] on span "Environment" at bounding box center [34, 186] width 33 height 7
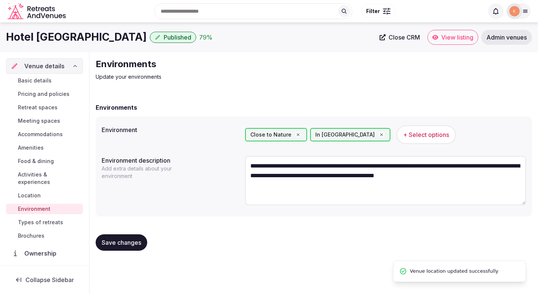
click at [62, 191] on link "Location" at bounding box center [44, 196] width 77 height 10
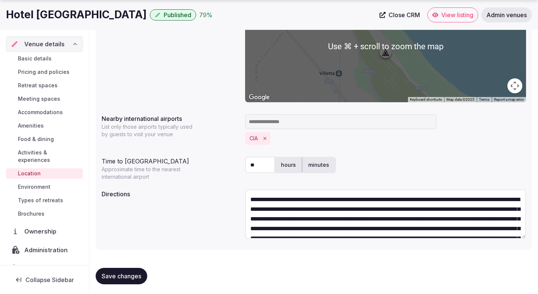
scroll to position [158, 0]
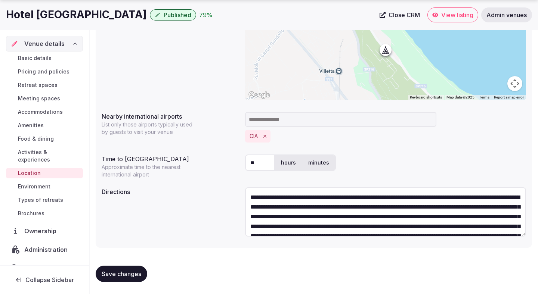
click at [50, 59] on span "Basic details" at bounding box center [35, 58] width 34 height 7
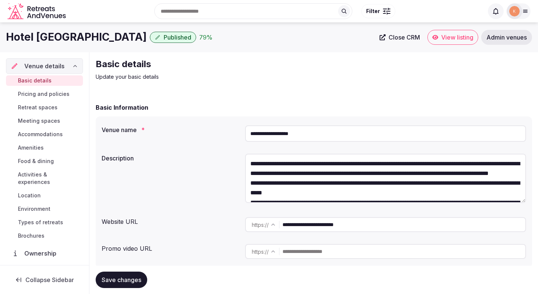
click at [453, 36] on span "View listing" at bounding box center [457, 37] width 32 height 7
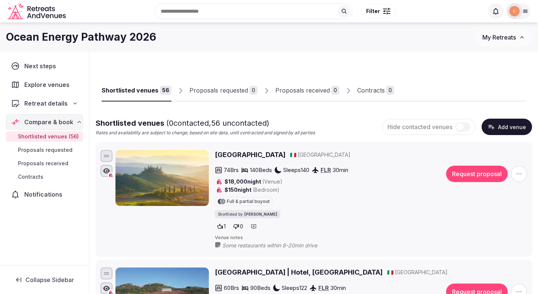
click at [508, 124] on button "Add venue" at bounding box center [507, 127] width 50 height 16
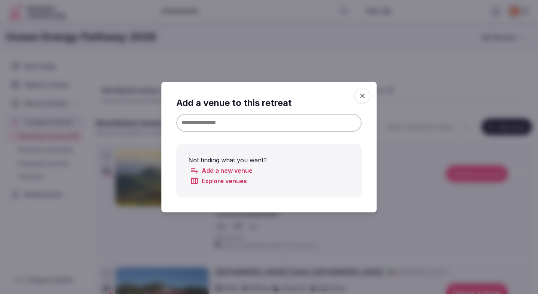
click at [300, 116] on input at bounding box center [268, 123] width 185 height 18
paste input "**********"
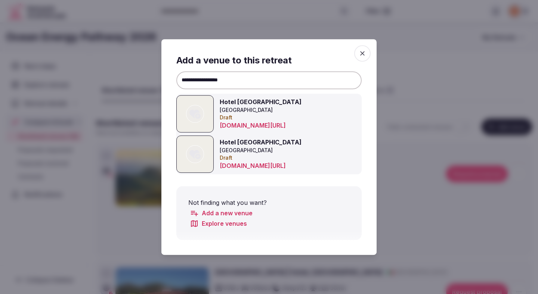
click at [182, 78] on input "**********" at bounding box center [268, 80] width 185 height 18
type input "**********"
click at [198, 153] on icon at bounding box center [194, 154] width 11 height 15
click at [363, 56] on icon "button" at bounding box center [362, 53] width 7 height 7
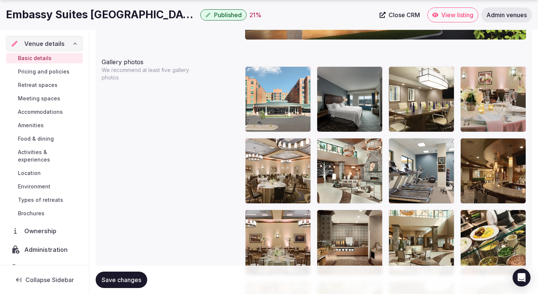
scroll to position [877, 0]
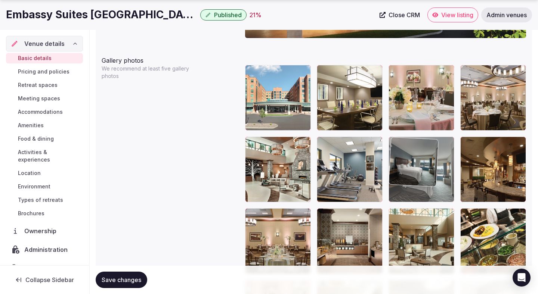
drag, startPoint x: 346, startPoint y: 101, endPoint x: 408, endPoint y: 173, distance: 95.7
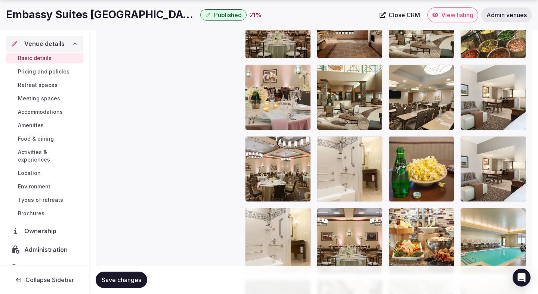
scroll to position [1162, 0]
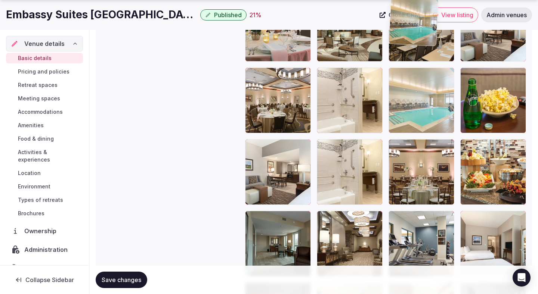
drag, startPoint x: 483, startPoint y: 177, endPoint x: 425, endPoint y: 76, distance: 116.3
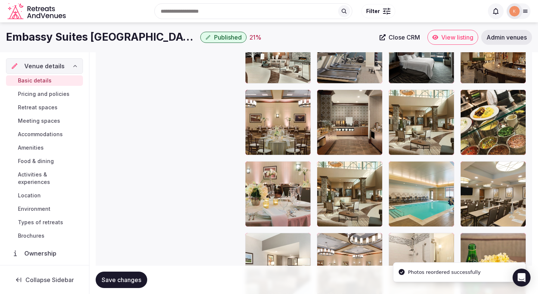
scroll to position [974, 0]
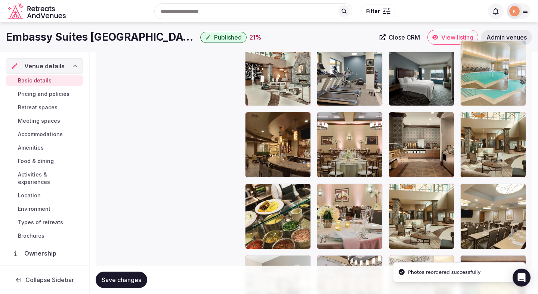
drag, startPoint x: 416, startPoint y: 214, endPoint x: 483, endPoint y: 92, distance: 139.8
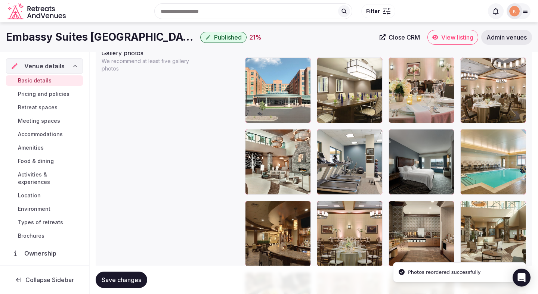
scroll to position [884, 0]
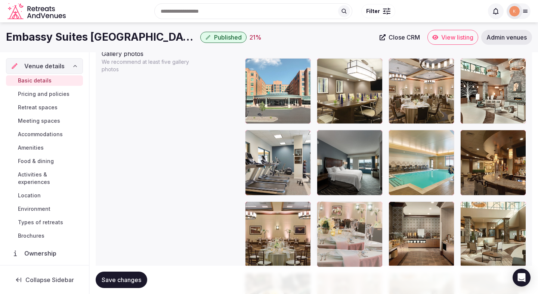
drag, startPoint x: 425, startPoint y: 103, endPoint x: 390, endPoint y: 238, distance: 139.9
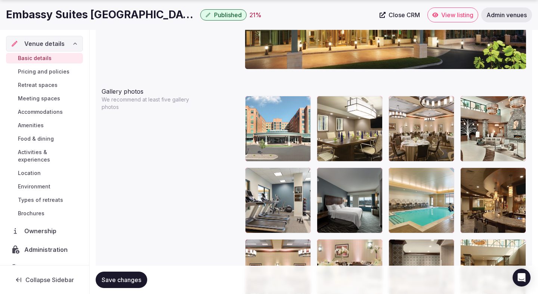
scroll to position [852, 0]
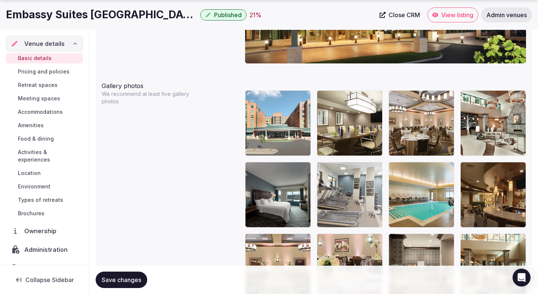
drag, startPoint x: 279, startPoint y: 191, endPoint x: 352, endPoint y: 185, distance: 73.9
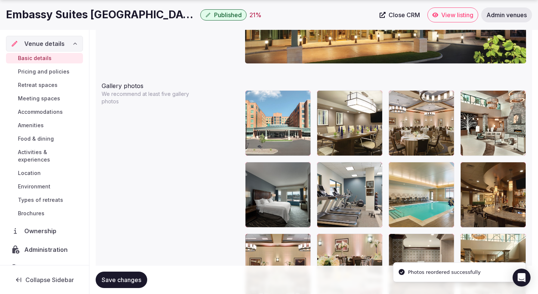
click at [141, 277] on span "Save changes" at bounding box center [122, 280] width 40 height 7
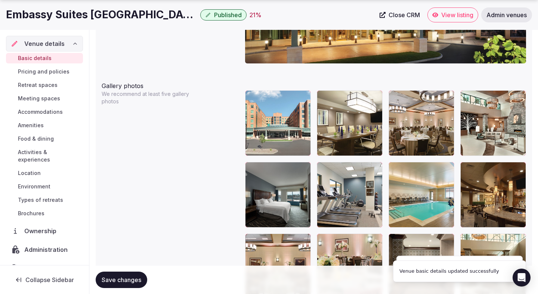
click at [141, 277] on div "Save changes" at bounding box center [122, 280] width 52 height 16
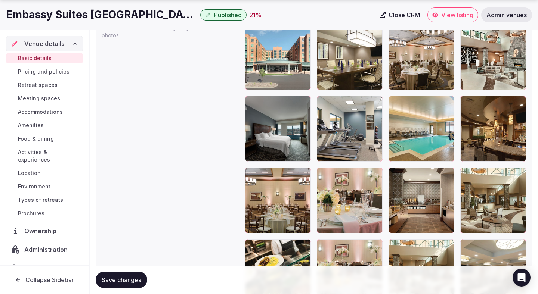
scroll to position [922, 0]
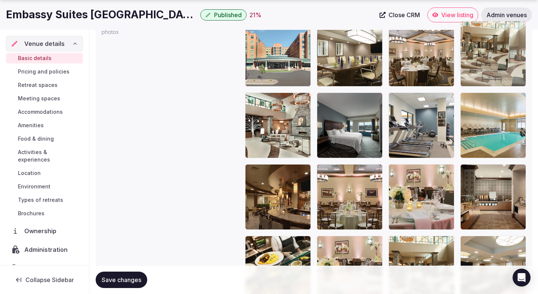
drag, startPoint x: 504, startPoint y: 198, endPoint x: 503, endPoint y: 84, distance: 114.7
click at [503, 84] on body "**********" at bounding box center [269, 40] width 538 height 1925
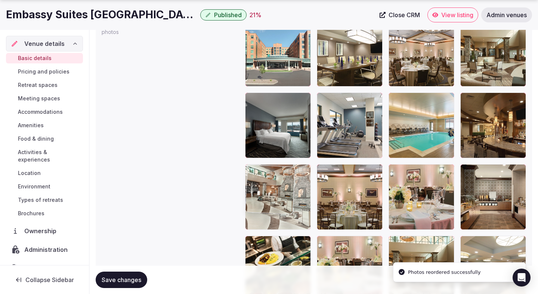
drag, startPoint x: 297, startPoint y: 146, endPoint x: 294, endPoint y: 232, distance: 86.7
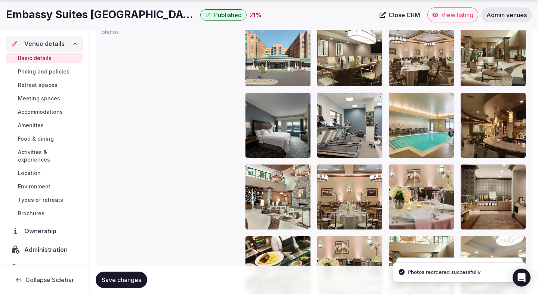
click at [134, 279] on span "Save changes" at bounding box center [122, 280] width 40 height 7
click at [44, 62] on span "Basic details" at bounding box center [35, 58] width 34 height 7
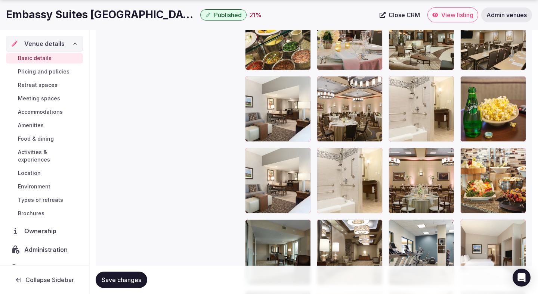
scroll to position [1276, 0]
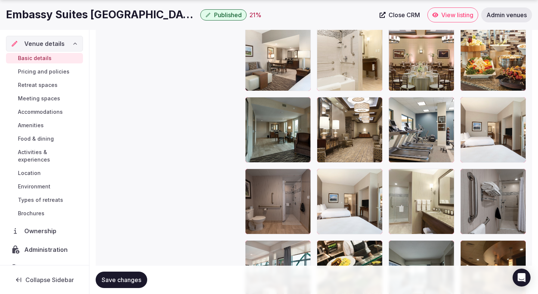
click at [39, 87] on span "Retreat spaces" at bounding box center [38, 84] width 40 height 7
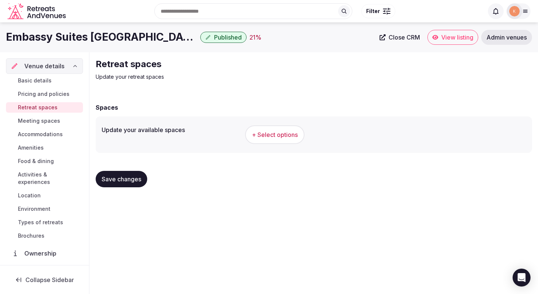
click at [39, 94] on span "Pricing and policies" at bounding box center [44, 93] width 52 height 7
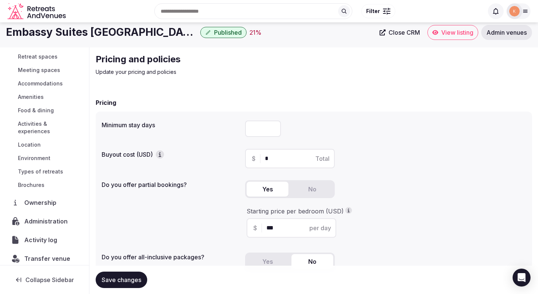
scroll to position [6, 0]
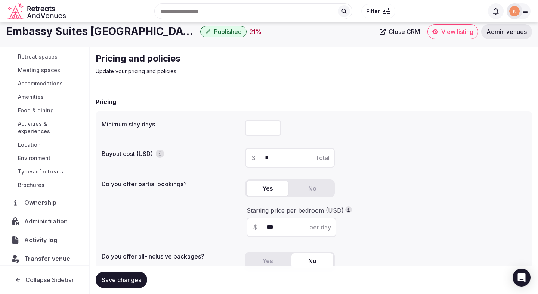
click at [47, 155] on span "Environment" at bounding box center [34, 158] width 33 height 7
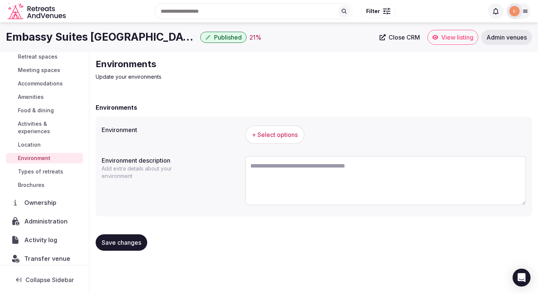
click at [48, 168] on span "Types of retreats" at bounding box center [40, 171] width 45 height 7
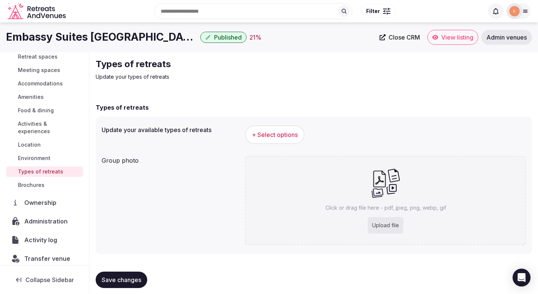
click at [39, 141] on span "Location" at bounding box center [29, 144] width 23 height 7
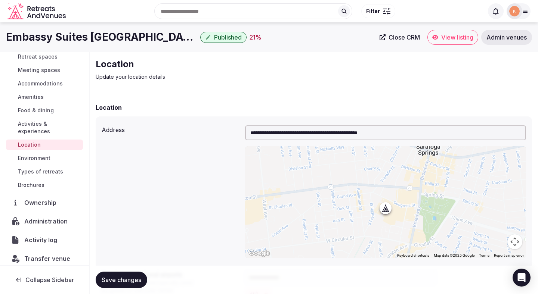
click at [43, 109] on span "Food & dining" at bounding box center [36, 110] width 36 height 7
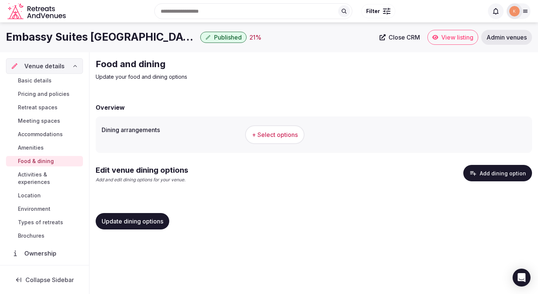
click at [43, 95] on span "Pricing and policies" at bounding box center [44, 93] width 52 height 7
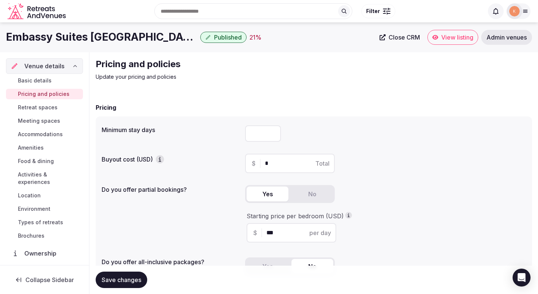
click at [44, 82] on span "Basic details" at bounding box center [35, 80] width 34 height 7
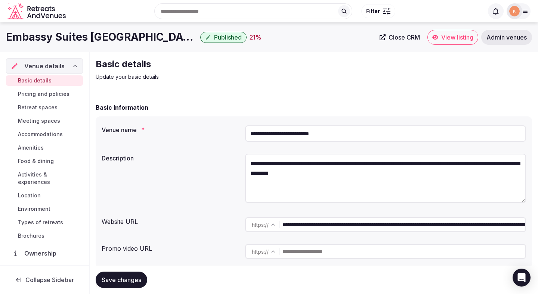
click at [439, 39] on link "View listing" at bounding box center [453, 37] width 51 height 15
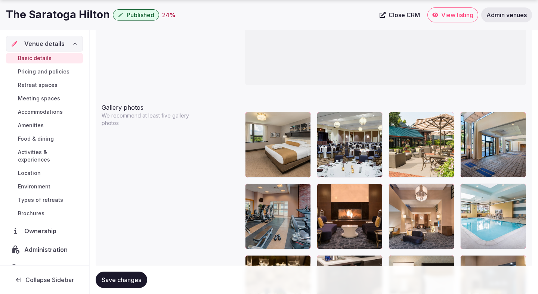
scroll to position [844, 0]
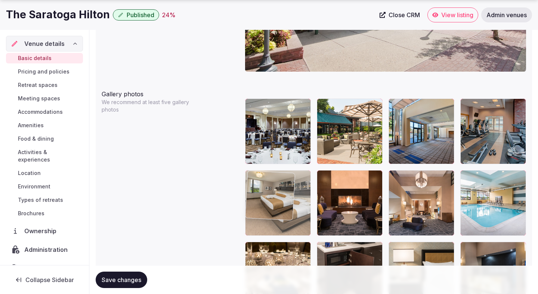
drag, startPoint x: 293, startPoint y: 144, endPoint x: 284, endPoint y: 203, distance: 60.1
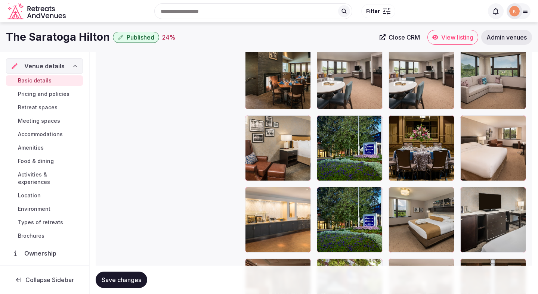
scroll to position [1469, 0]
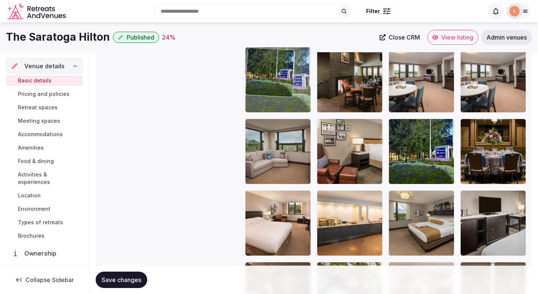
drag, startPoint x: 329, startPoint y: 208, endPoint x: 296, endPoint y: 105, distance: 108.4
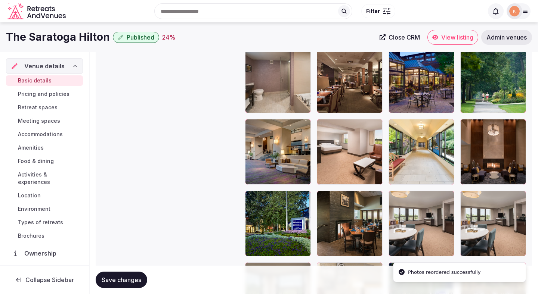
scroll to position [1323, 0]
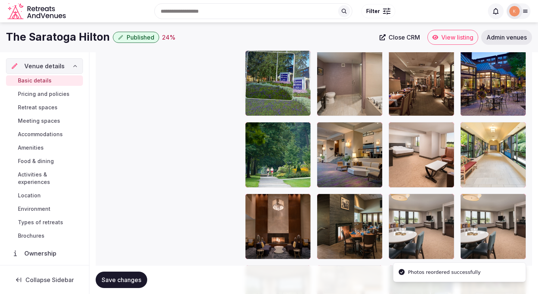
drag, startPoint x: 277, startPoint y: 210, endPoint x: 277, endPoint y: 75, distance: 134.9
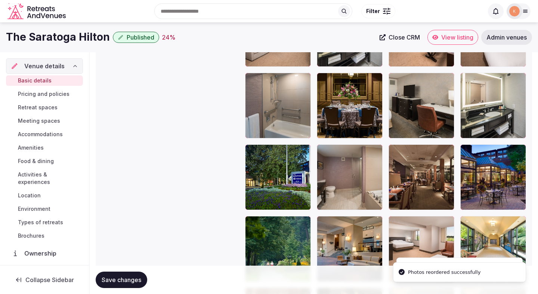
scroll to position [1226, 0]
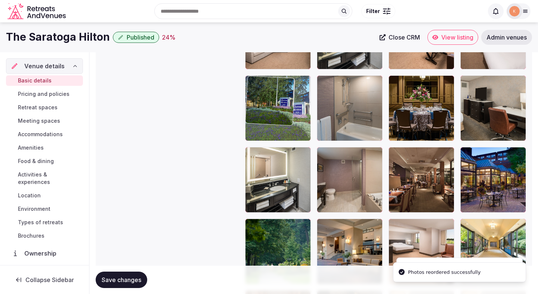
drag, startPoint x: 275, startPoint y: 174, endPoint x: 274, endPoint y: 97, distance: 77.0
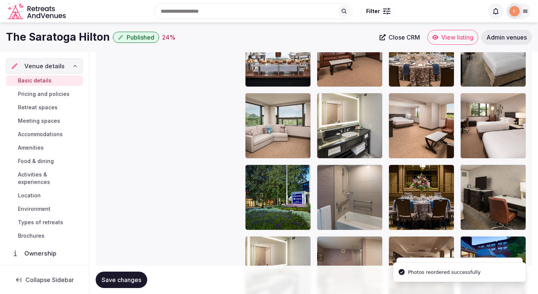
scroll to position [1135, 0]
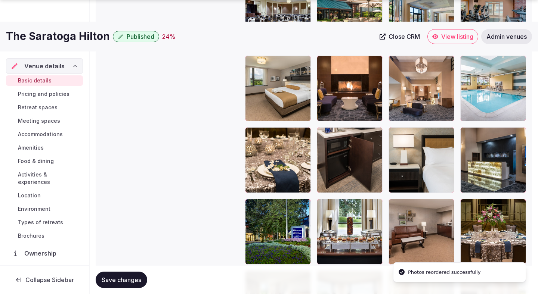
scroll to position [962, 0]
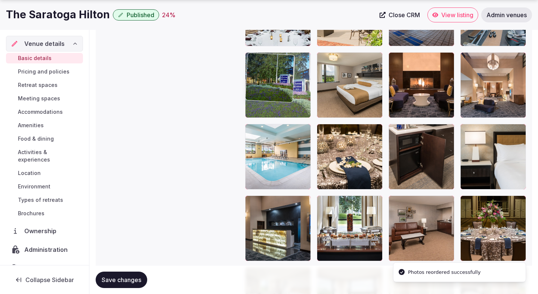
drag, startPoint x: 271, startPoint y: 221, endPoint x: 271, endPoint y: 83, distance: 138.3
click at [271, 83] on body "**********" at bounding box center [269, 0] width 538 height 1925
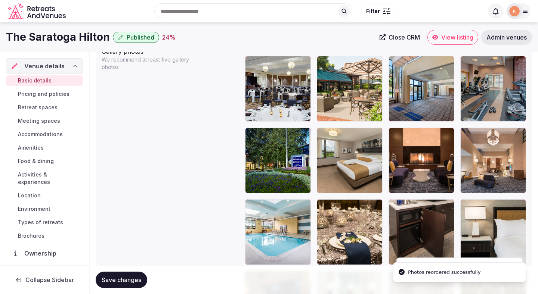
scroll to position [873, 0]
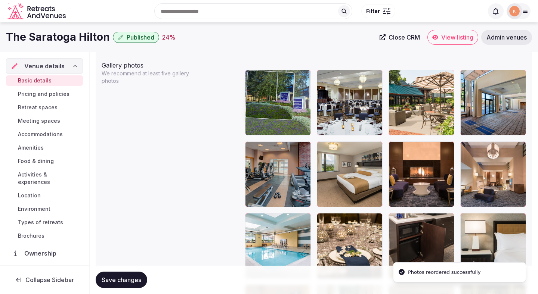
drag, startPoint x: 278, startPoint y: 148, endPoint x: 277, endPoint y: 82, distance: 65.4
click at [277, 82] on body "**********" at bounding box center [269, 89] width 538 height 1925
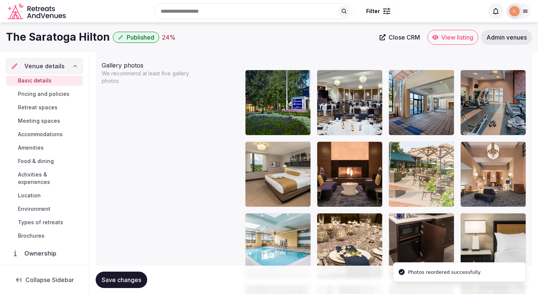
drag, startPoint x: 414, startPoint y: 98, endPoint x: 429, endPoint y: 169, distance: 73.1
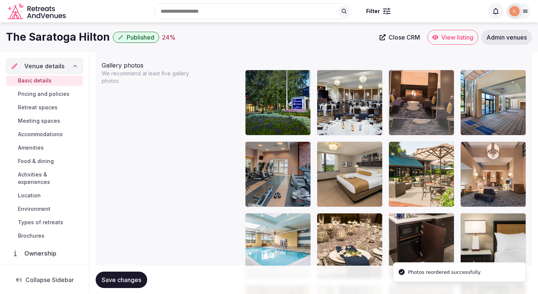
drag, startPoint x: 361, startPoint y: 163, endPoint x: 408, endPoint y: 112, distance: 68.5
click at [408, 112] on body "**********" at bounding box center [269, 89] width 538 height 1925
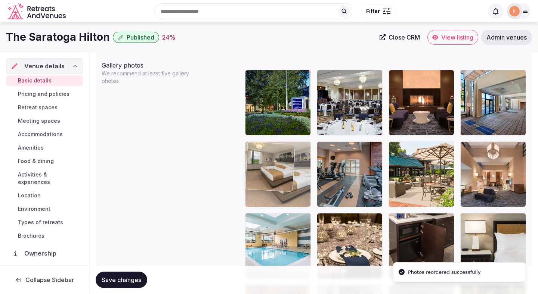
drag, startPoint x: 333, startPoint y: 180, endPoint x: 283, endPoint y: 181, distance: 50.1
click at [283, 181] on body "**********" at bounding box center [269, 89] width 538 height 1925
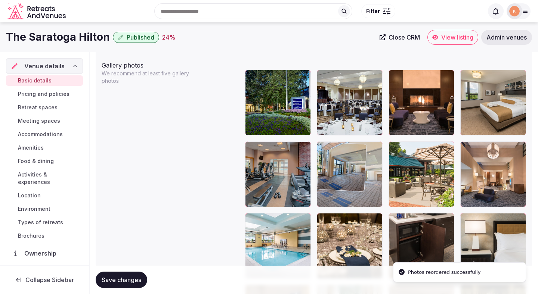
drag, startPoint x: 484, startPoint y: 123, endPoint x: 367, endPoint y: 202, distance: 141.1
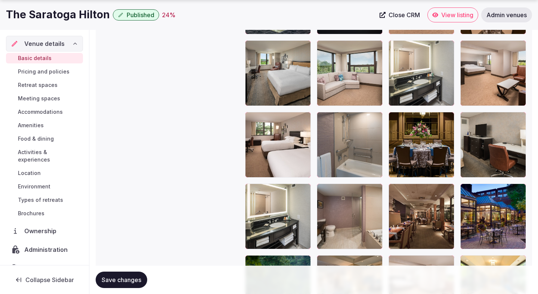
scroll to position [1190, 0]
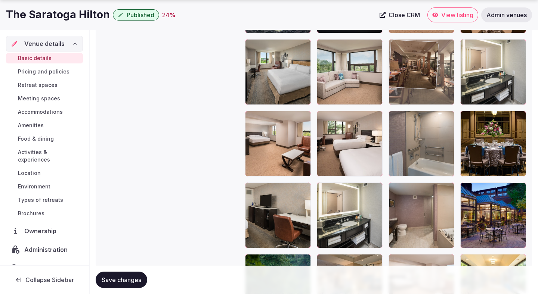
drag, startPoint x: 430, startPoint y: 223, endPoint x: 428, endPoint y: 111, distance: 112.1
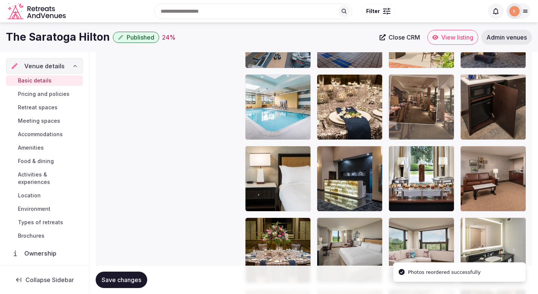
drag, startPoint x: 416, startPoint y: 223, endPoint x: 416, endPoint y: 103, distance: 120.3
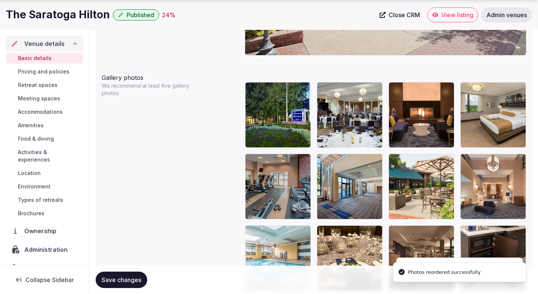
scroll to position [875, 0]
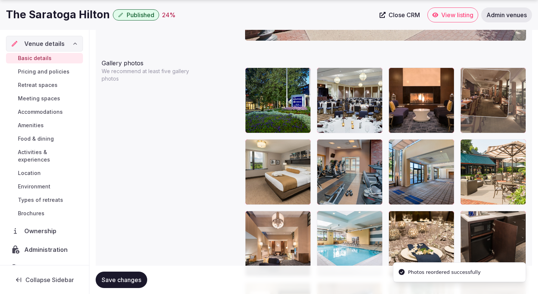
drag, startPoint x: 414, startPoint y: 226, endPoint x: 487, endPoint y: 109, distance: 137.6
click at [487, 109] on body "**********" at bounding box center [269, 87] width 538 height 1925
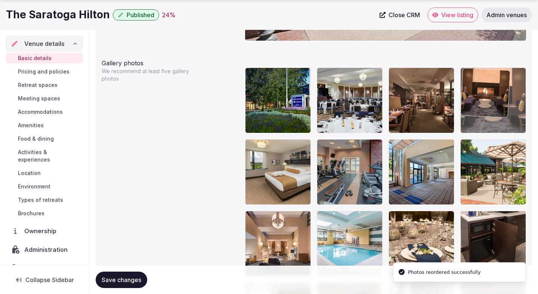
drag, startPoint x: 421, startPoint y: 113, endPoint x: 491, endPoint y: 109, distance: 70.3
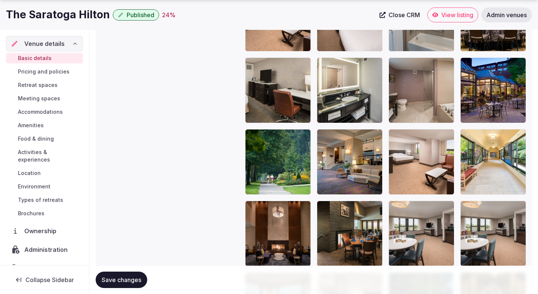
scroll to position [1343, 0]
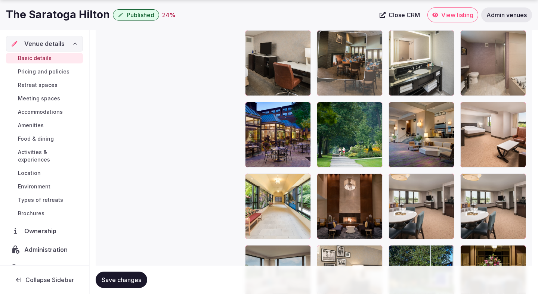
drag, startPoint x: 373, startPoint y: 202, endPoint x: 379, endPoint y: 90, distance: 112.7
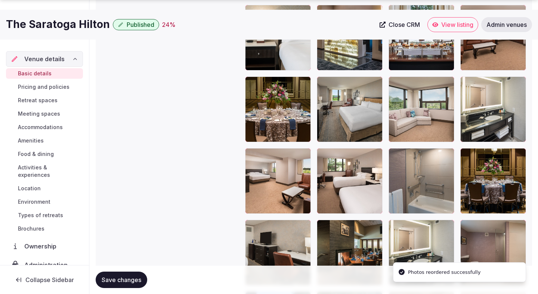
scroll to position [1153, 0]
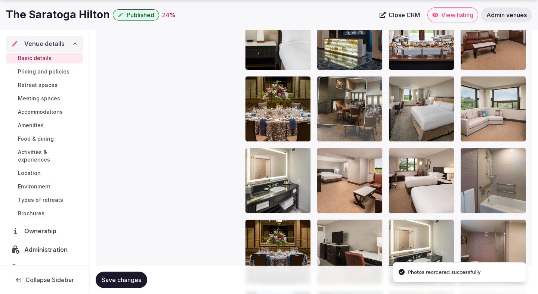
drag, startPoint x: 348, startPoint y: 236, endPoint x: 360, endPoint y: 85, distance: 151.4
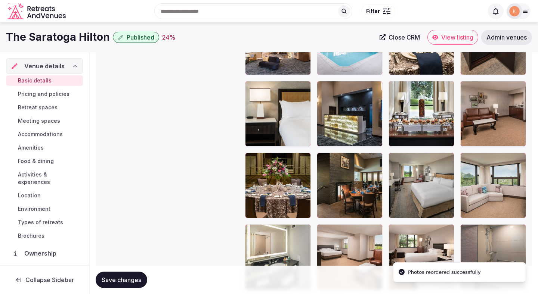
scroll to position [1049, 0]
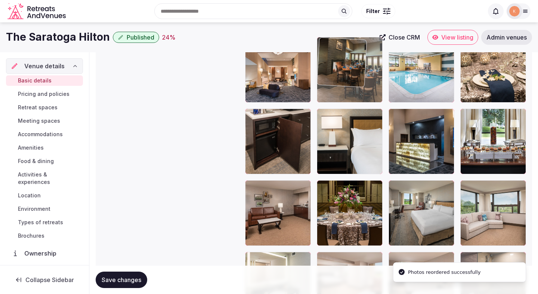
drag, startPoint x: 355, startPoint y: 221, endPoint x: 359, endPoint y: 93, distance: 127.9
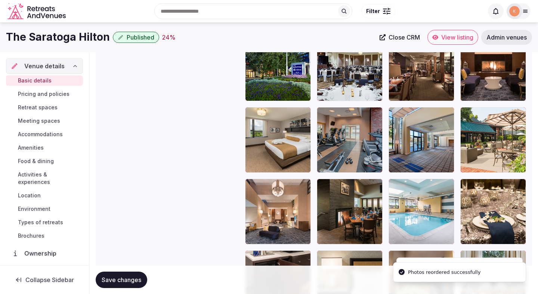
scroll to position [906, 0]
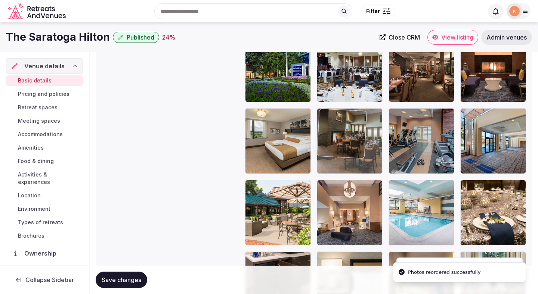
drag, startPoint x: 352, startPoint y: 198, endPoint x: 353, endPoint y: 148, distance: 50.5
click at [353, 148] on body "**********" at bounding box center [269, 56] width 538 height 1925
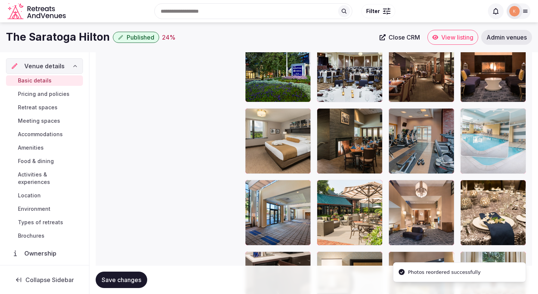
drag, startPoint x: 436, startPoint y: 210, endPoint x: 507, endPoint y: 133, distance: 103.9
click at [507, 133] on body "**********" at bounding box center [269, 56] width 538 height 1925
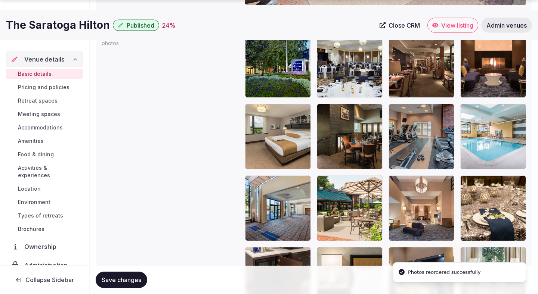
scroll to position [913, 0]
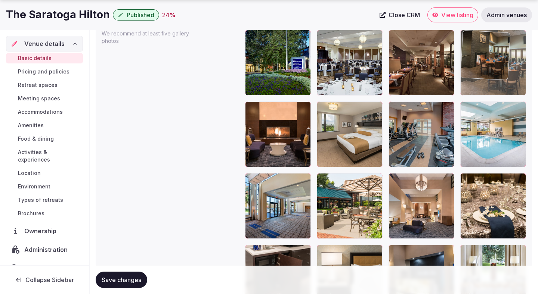
drag, startPoint x: 363, startPoint y: 152, endPoint x: 494, endPoint y: 73, distance: 153.4
click at [494, 73] on body "**********" at bounding box center [269, 49] width 538 height 1925
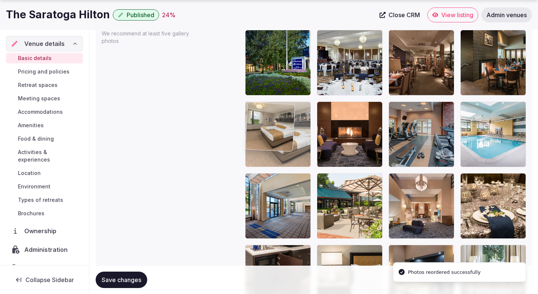
drag, startPoint x: 339, startPoint y: 152, endPoint x: 282, endPoint y: 152, distance: 56.8
click at [282, 152] on body "**********" at bounding box center [269, 49] width 538 height 1925
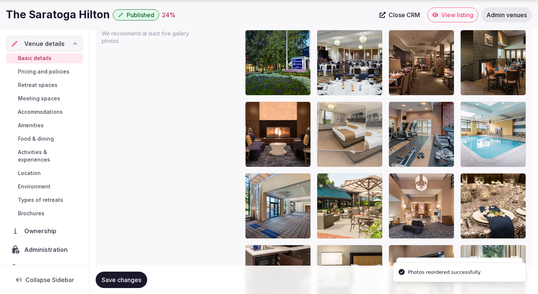
drag, startPoint x: 273, startPoint y: 159, endPoint x: 353, endPoint y: 157, distance: 79.6
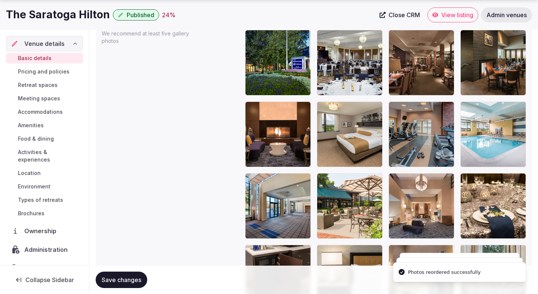
click at [130, 281] on span "Save changes" at bounding box center [122, 280] width 40 height 7
click at [130, 280] on span "Save changes" at bounding box center [122, 280] width 40 height 7
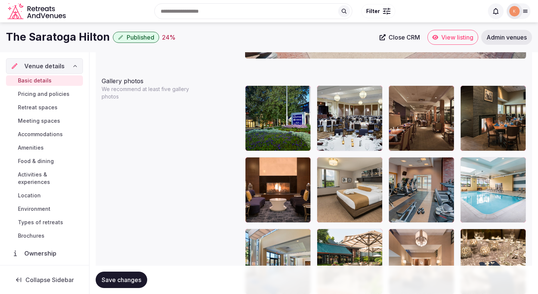
scroll to position [840, 0]
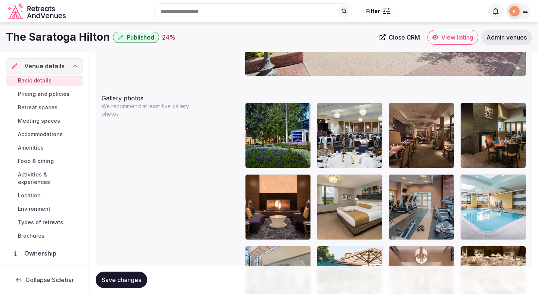
click at [130, 275] on button "Save changes" at bounding box center [122, 280] width 52 height 16
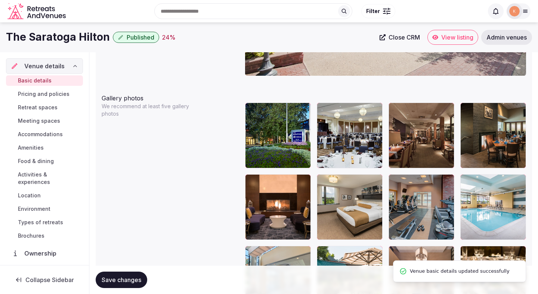
click at [130, 277] on span "Save changes" at bounding box center [122, 280] width 40 height 7
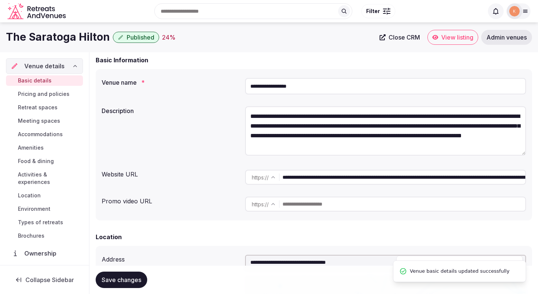
scroll to position [0, 0]
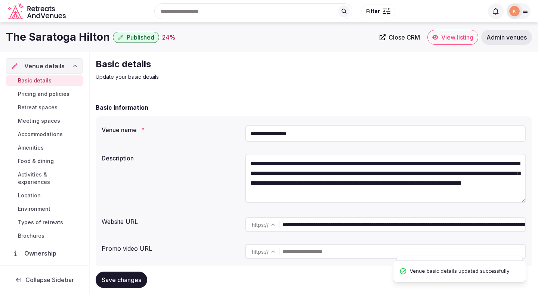
click at [442, 44] on link "View listing" at bounding box center [453, 37] width 51 height 15
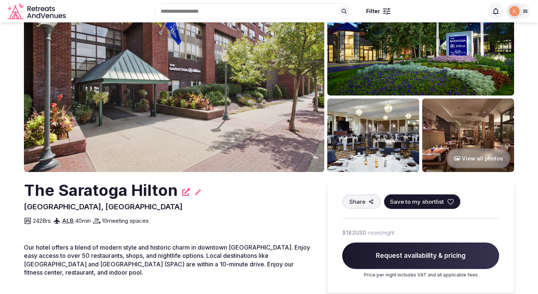
scroll to position [27, 0]
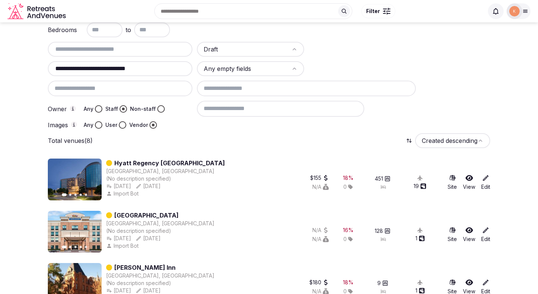
scroll to position [53, 0]
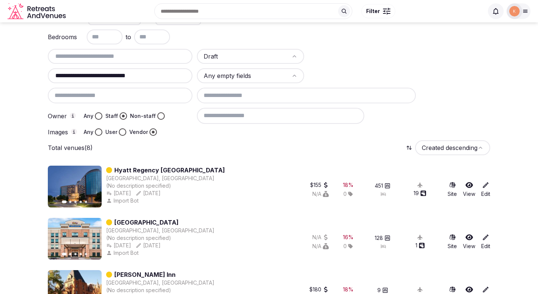
click at [158, 82] on div "**********" at bounding box center [120, 75] width 145 height 15
click at [158, 80] on input "**********" at bounding box center [120, 75] width 139 height 9
paste input "**********"
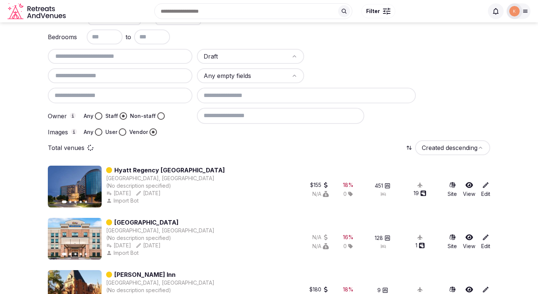
type input "**********"
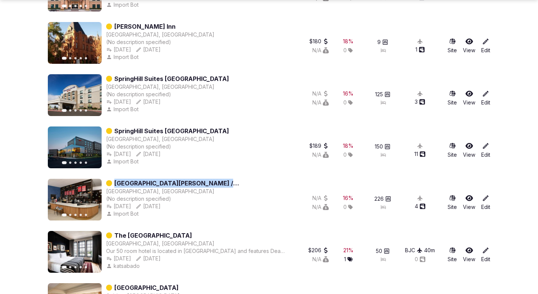
scroll to position [344, 0]
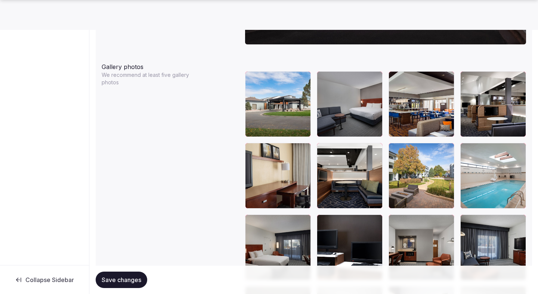
scroll to position [879, 0]
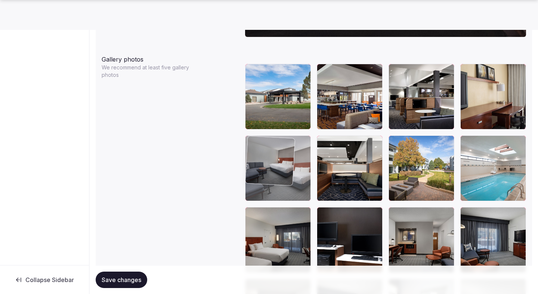
drag, startPoint x: 344, startPoint y: 115, endPoint x: 284, endPoint y: 188, distance: 94.3
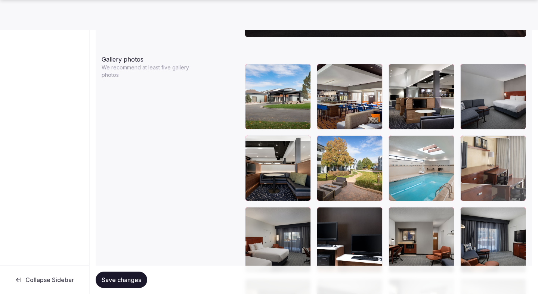
drag, startPoint x: 501, startPoint y: 106, endPoint x: 510, endPoint y: 187, distance: 81.3
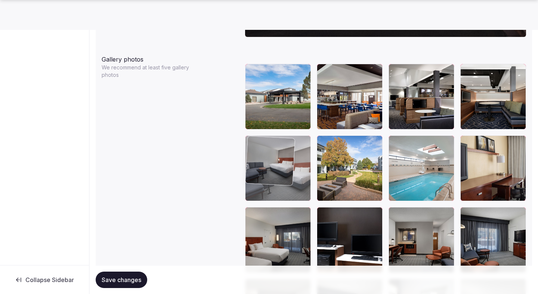
drag, startPoint x: 505, startPoint y: 105, endPoint x: 315, endPoint y: 178, distance: 202.9
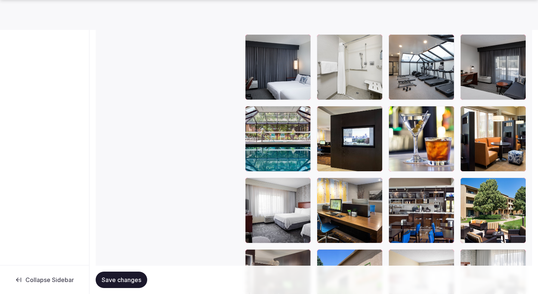
scroll to position [1413, 0]
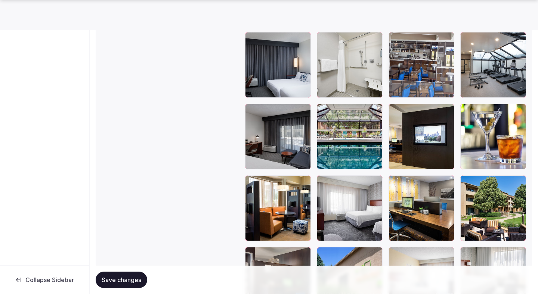
drag, startPoint x: 415, startPoint y: 198, endPoint x: 412, endPoint y: 57, distance: 141.3
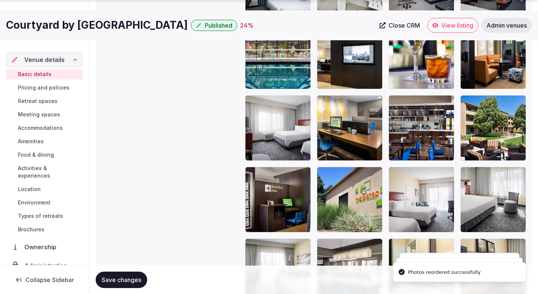
scroll to position [1494, 0]
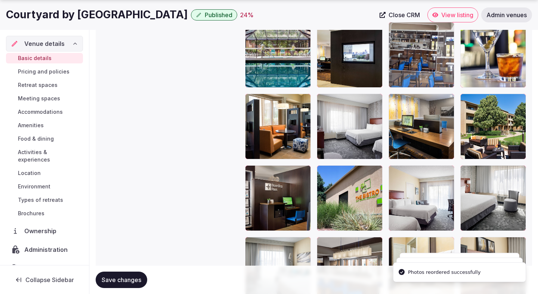
drag, startPoint x: 417, startPoint y: 132, endPoint x: 417, endPoint y: 94, distance: 37.4
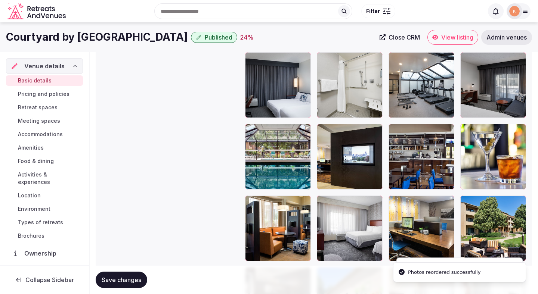
scroll to position [1386, 0]
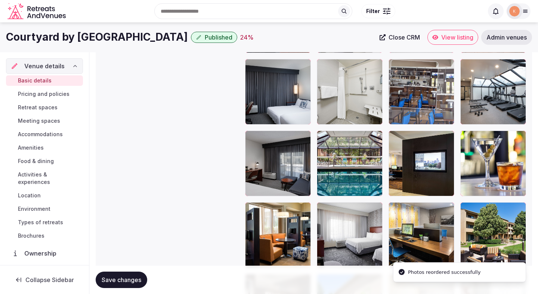
drag, startPoint x: 415, startPoint y: 169, endPoint x: 408, endPoint y: 100, distance: 69.5
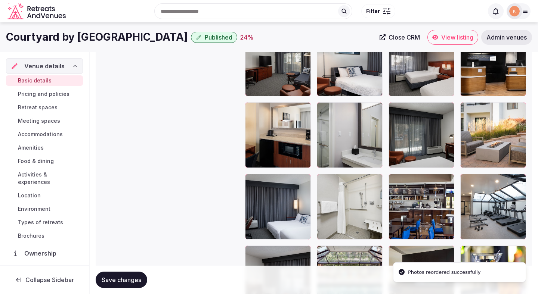
scroll to position [1267, 0]
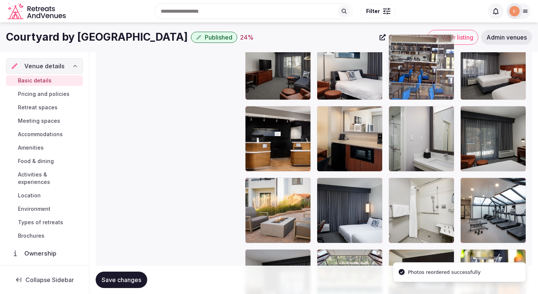
drag, startPoint x: 419, startPoint y: 206, endPoint x: 414, endPoint y: 82, distance: 124.5
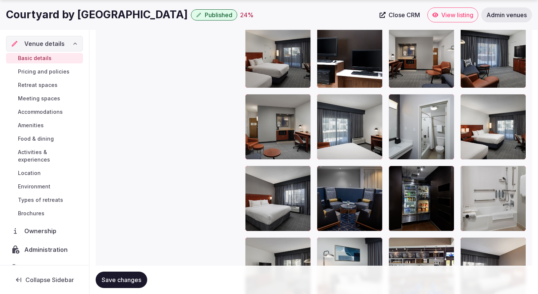
scroll to position [1063, 0]
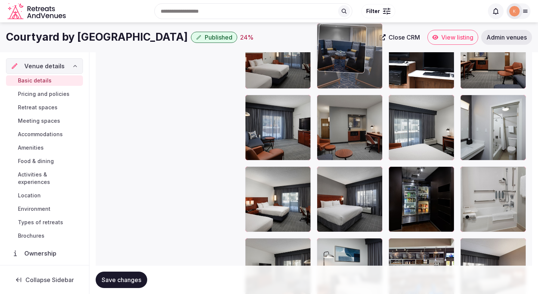
drag, startPoint x: 363, startPoint y: 192, endPoint x: 407, endPoint y: 80, distance: 121.0
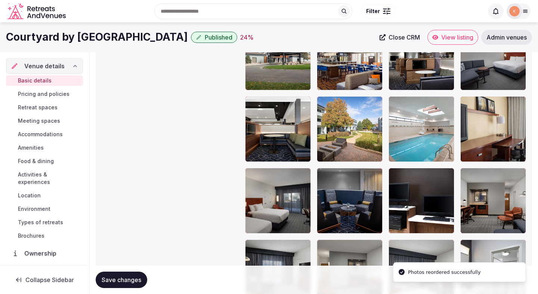
scroll to position [916, 0]
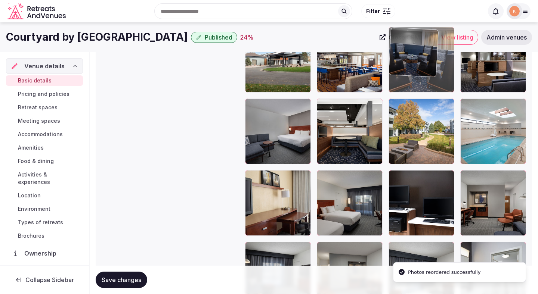
drag, startPoint x: 358, startPoint y: 189, endPoint x: 425, endPoint y: 77, distance: 130.5
click at [425, 77] on body "**********" at bounding box center [269, 46] width 538 height 1925
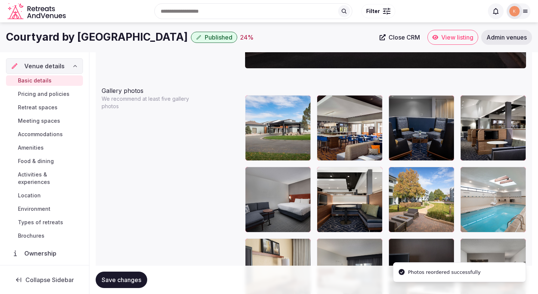
scroll to position [839, 0]
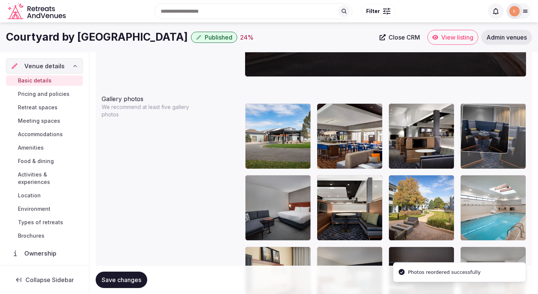
drag, startPoint x: 423, startPoint y: 127, endPoint x: 478, endPoint y: 125, distance: 55.7
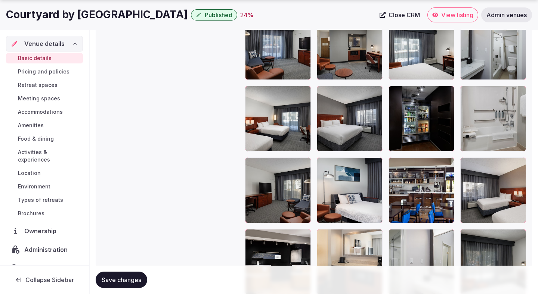
scroll to position [1155, 0]
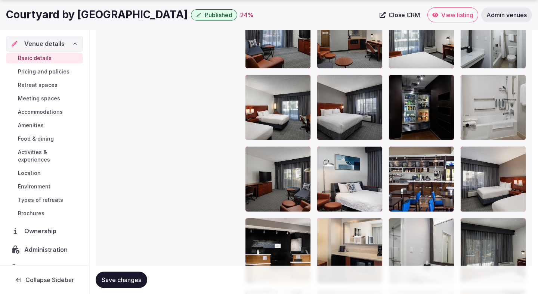
click at [136, 277] on span "Save changes" at bounding box center [122, 280] width 40 height 7
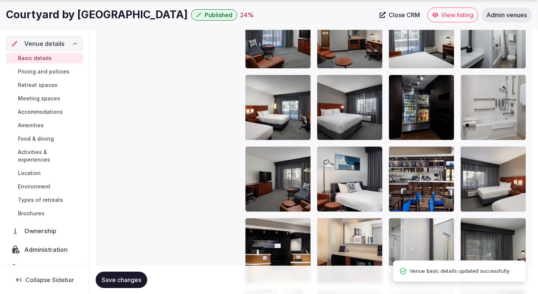
click at [136, 277] on span "Save changes" at bounding box center [122, 280] width 40 height 7
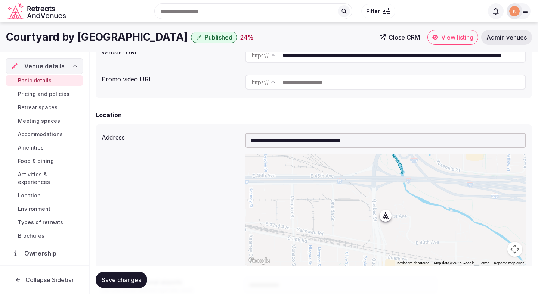
scroll to position [0, 0]
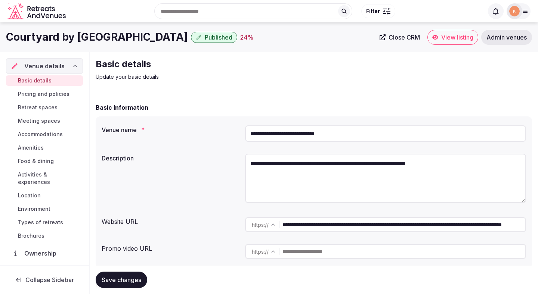
drag, startPoint x: 182, startPoint y: 37, endPoint x: 0, endPoint y: 41, distance: 182.4
click at [0, 41] on div "Courtyard by Marriott Central Park Published 24 % Close CRM View listing Admin …" at bounding box center [269, 37] width 538 height 15
copy h1 "Courtyard by Marriott Central Park"
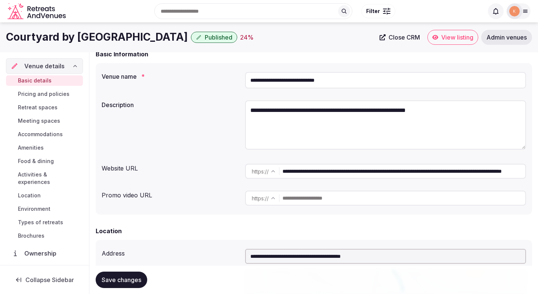
scroll to position [48, 0]
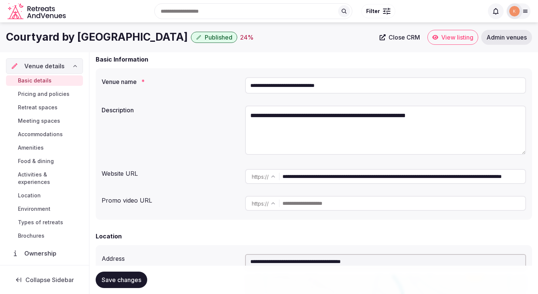
click at [138, 274] on button "Save changes" at bounding box center [122, 280] width 52 height 16
click at [441, 40] on span "View listing" at bounding box center [457, 37] width 32 height 7
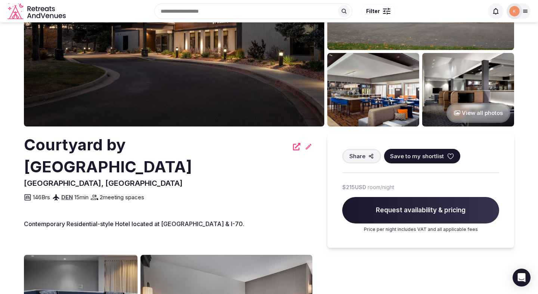
scroll to position [92, 0]
click at [308, 146] on icon at bounding box center [309, 147] width 6 height 6
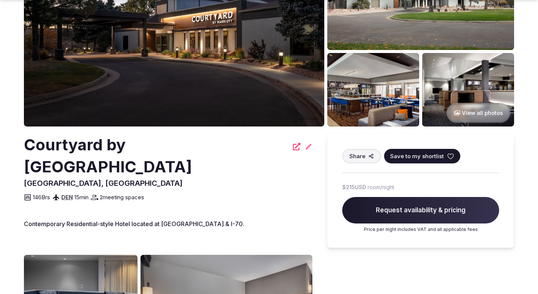
scroll to position [92, 0]
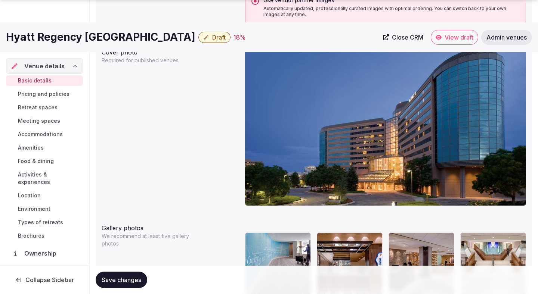
scroll to position [832, 0]
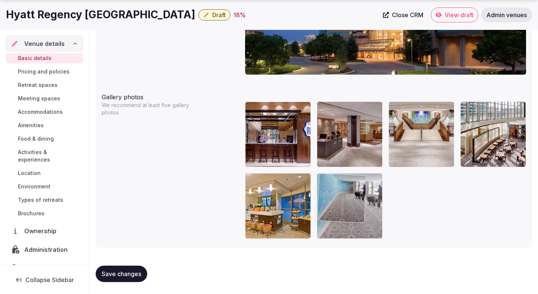
drag, startPoint x: 290, startPoint y: 164, endPoint x: 399, endPoint y: 225, distance: 124.8
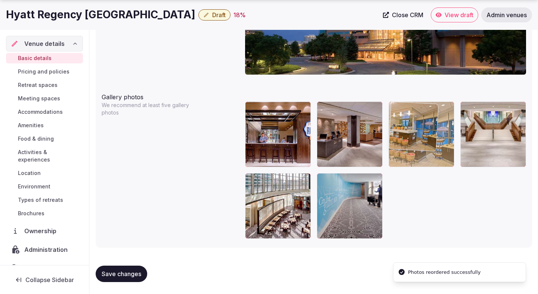
drag, startPoint x: 275, startPoint y: 236, endPoint x: 436, endPoint y: 143, distance: 185.8
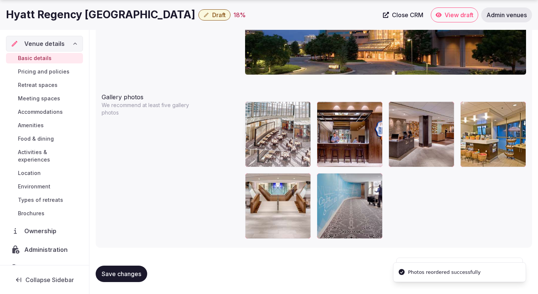
drag, startPoint x: 283, startPoint y: 217, endPoint x: 278, endPoint y: 162, distance: 55.2
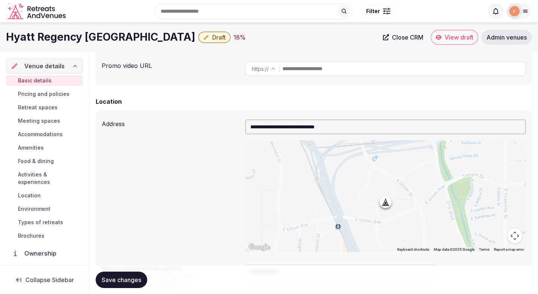
scroll to position [175, 0]
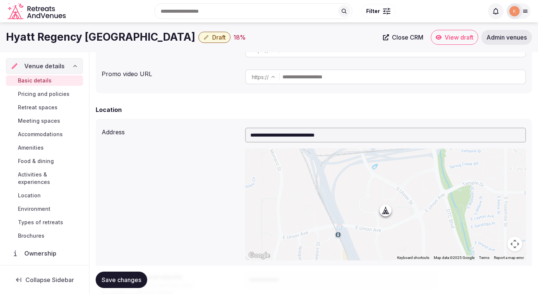
drag, startPoint x: 185, startPoint y: 36, endPoint x: 4, endPoint y: 44, distance: 181.1
click at [4, 44] on div "Hyatt Regency Denver Tech Center Draft 18 % Close CRM View draft Admin venues" at bounding box center [269, 37] width 538 height 15
copy h1 "Hyatt Regency Denver Tech Center"
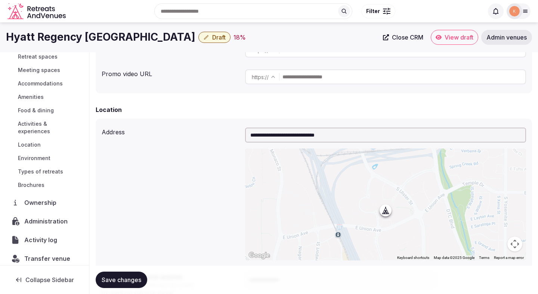
drag, startPoint x: 49, startPoint y: 231, endPoint x: 56, endPoint y: 224, distance: 9.8
click at [61, 217] on span "Administration" at bounding box center [48, 221] width 46 height 9
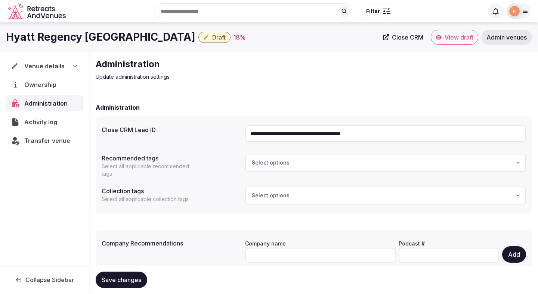
click at [280, 136] on input "**********" at bounding box center [385, 134] width 281 height 16
click at [47, 140] on span "Transfer venue" at bounding box center [47, 140] width 46 height 9
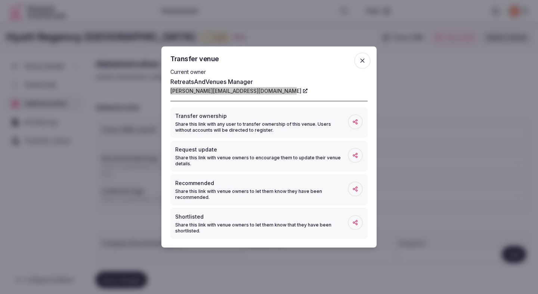
click at [46, 190] on div at bounding box center [269, 147] width 538 height 294
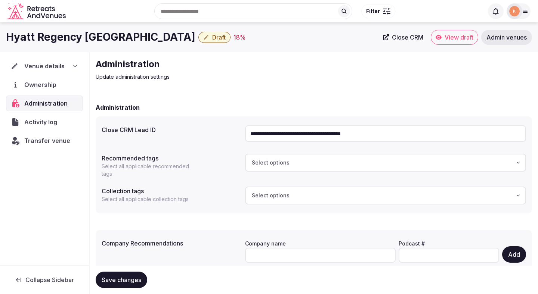
drag, startPoint x: 184, startPoint y: 39, endPoint x: 0, endPoint y: 34, distance: 184.3
click at [0, 34] on div "Hyatt Regency Denver Tech Center Draft 18 % Close CRM View draft Admin venues" at bounding box center [269, 37] width 538 height 15
copy h1 "Hyatt Regency Denver Tech Center"
click at [495, 41] on span "Admin venues" at bounding box center [507, 37] width 40 height 7
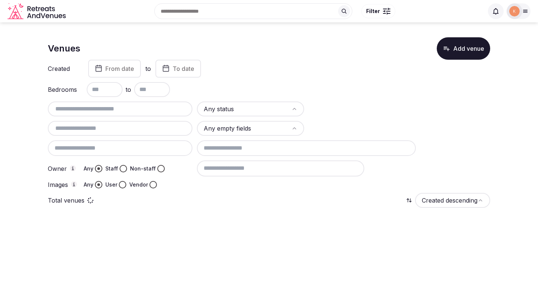
click at [169, 109] on input "text" at bounding box center [120, 109] width 139 height 9
paste input "**********"
type input "**********"
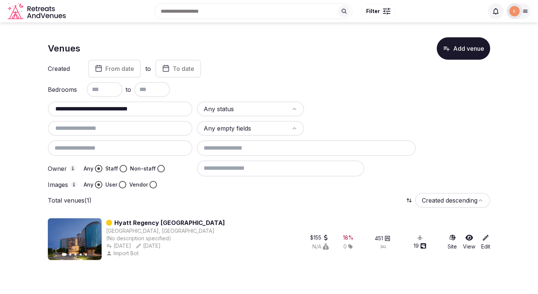
click at [203, 224] on link "Hyatt Regency Denver Tech Center" at bounding box center [169, 223] width 111 height 9
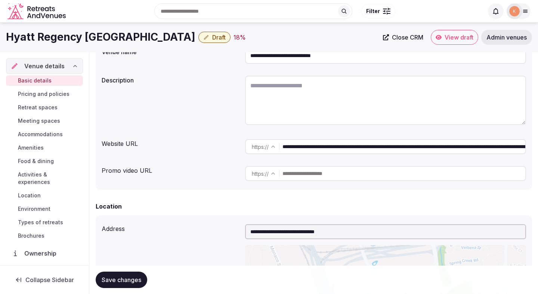
scroll to position [76, 0]
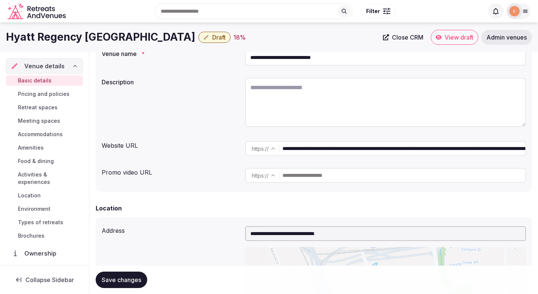
click at [302, 153] on input "**********" at bounding box center [404, 148] width 243 height 15
click at [271, 97] on textarea at bounding box center [385, 102] width 281 height 49
paste textarea "**********"
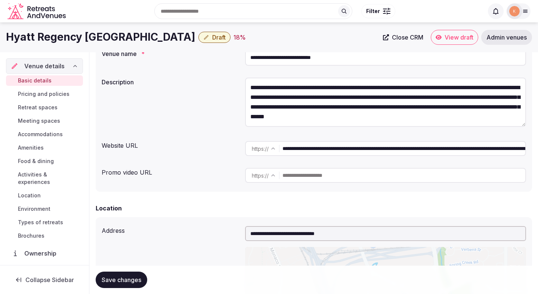
type textarea "**********"
click at [192, 179] on div "Promo video URL https :// ******* ********" at bounding box center [314, 175] width 425 height 21
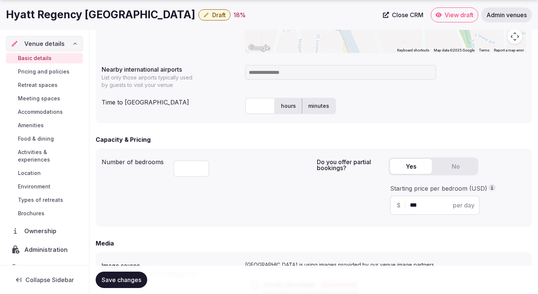
scroll to position [385, 0]
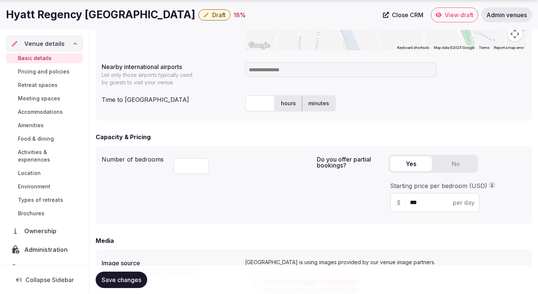
copy h1 "Hyatt Regency Denver Tech Center"
drag, startPoint x: 186, startPoint y: 18, endPoint x: 10, endPoint y: 17, distance: 176.0
click at [10, 17] on div "Hyatt Regency Denver Tech Center Draft 18 %" at bounding box center [192, 14] width 373 height 15
click at [286, 70] on input at bounding box center [340, 69] width 191 height 15
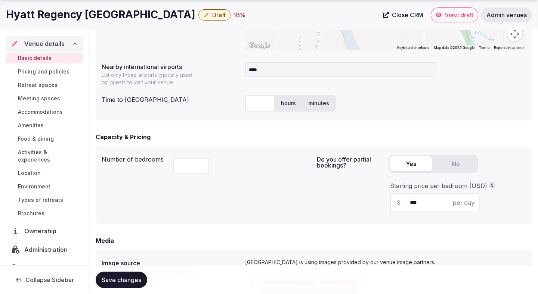
type input "*****"
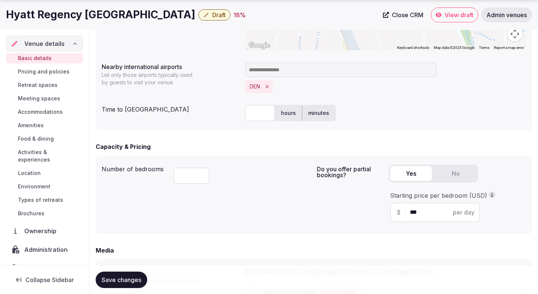
click at [253, 119] on input "text" at bounding box center [260, 113] width 30 height 16
type input "**"
click at [252, 177] on div "***" at bounding box center [242, 174] width 138 height 25
click at [258, 177] on div "***" at bounding box center [242, 174] width 138 height 25
click at [260, 217] on div "Number of bedrooms ***" at bounding box center [206, 195] width 209 height 67
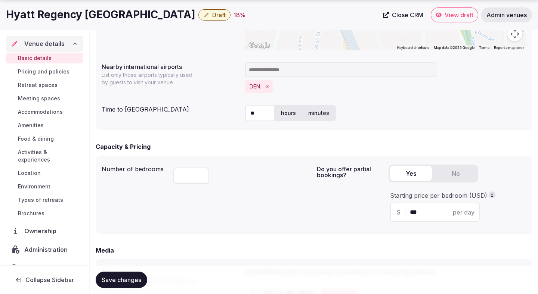
click at [262, 246] on form "**********" at bounding box center [314, 231] width 436 height 1026
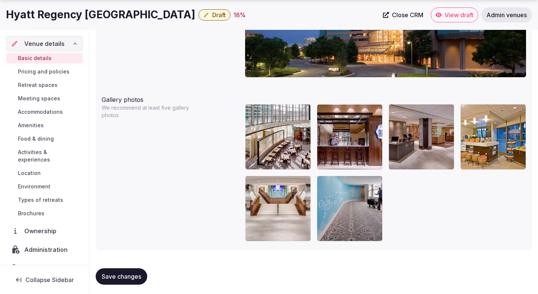
scroll to position [841, 0]
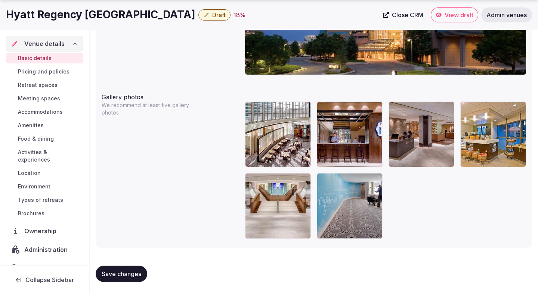
click at [135, 277] on span "Save changes" at bounding box center [122, 274] width 40 height 7
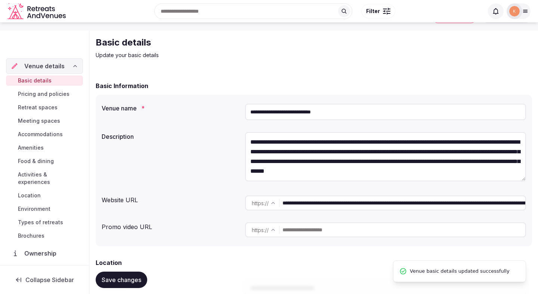
scroll to position [0, 0]
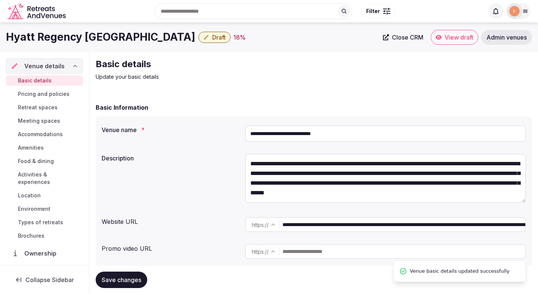
click at [212, 39] on span "Draft" at bounding box center [218, 37] width 13 height 7
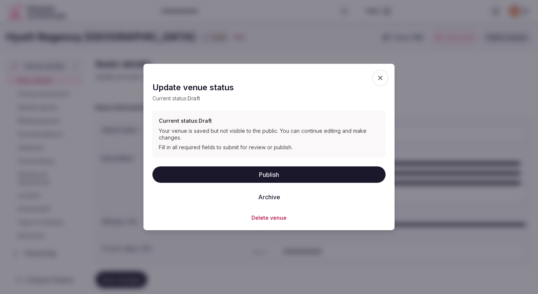
click at [208, 180] on button "Publish" at bounding box center [268, 174] width 233 height 16
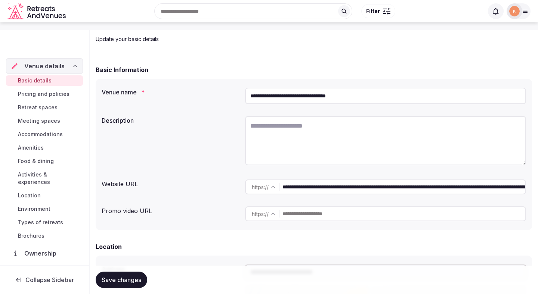
scroll to position [58, 0]
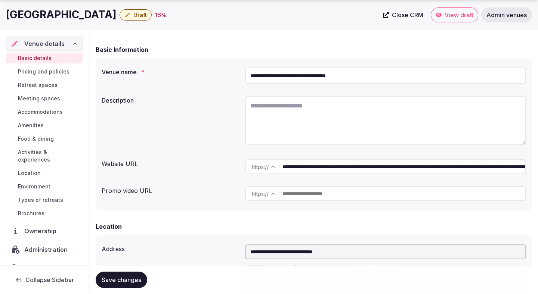
click at [309, 80] on input "**********" at bounding box center [385, 76] width 281 height 16
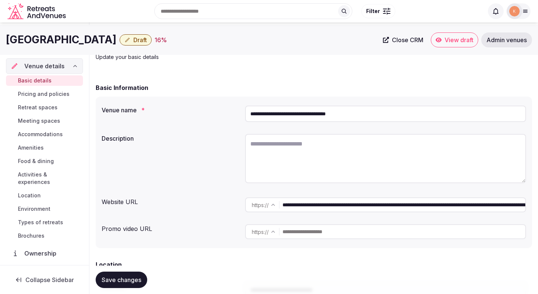
scroll to position [0, 0]
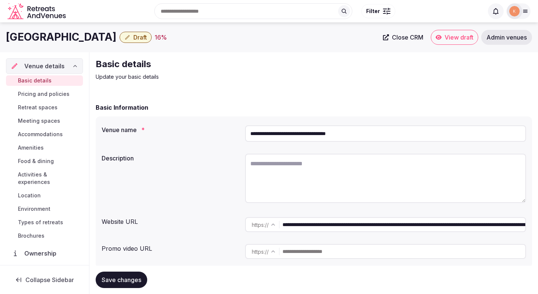
click at [302, 135] on input "**********" at bounding box center [385, 134] width 281 height 16
click at [298, 222] on input "**********" at bounding box center [404, 225] width 243 height 15
click at [262, 158] on textarea at bounding box center [385, 178] width 281 height 49
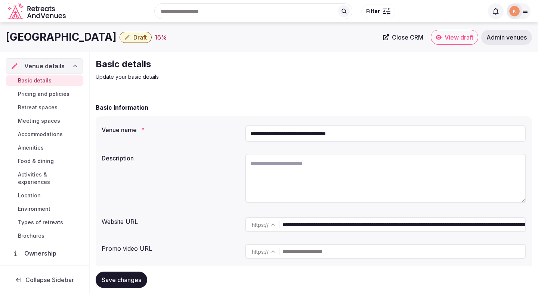
paste textarea "**********"
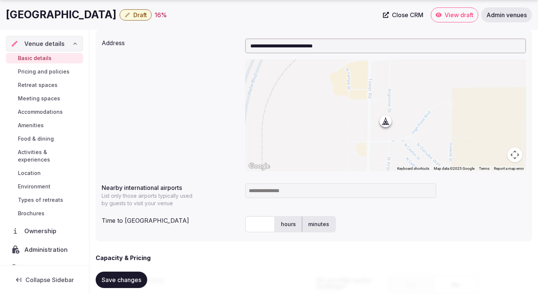
scroll to position [265, 0]
type textarea "**********"
click at [138, 280] on span "Save changes" at bounding box center [122, 280] width 40 height 7
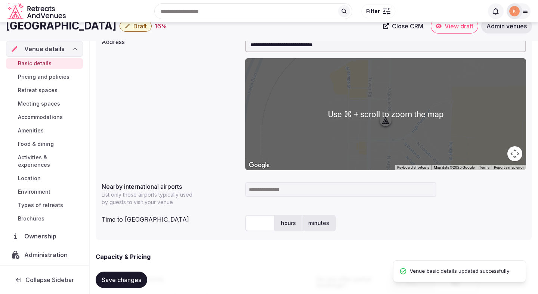
scroll to position [0, 0]
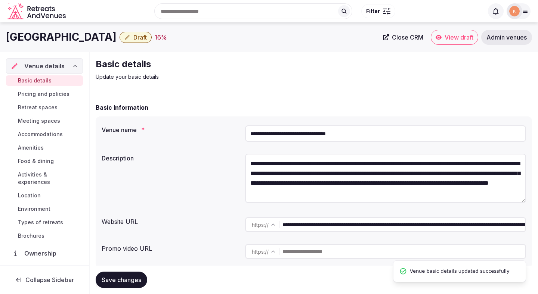
click at [302, 135] on input "**********" at bounding box center [385, 134] width 281 height 16
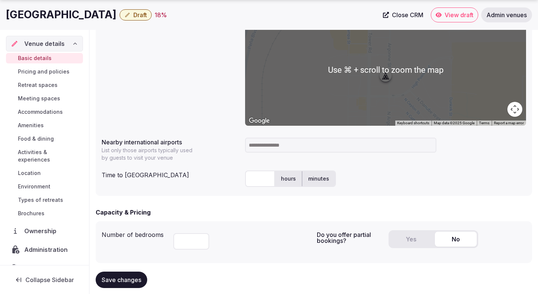
scroll to position [321, 0]
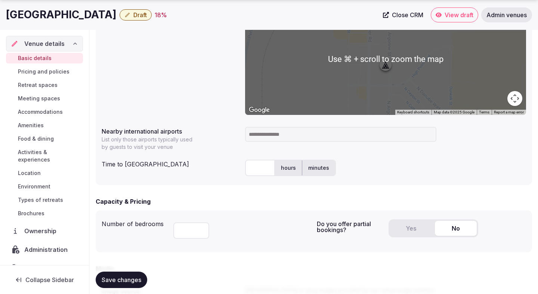
click at [273, 133] on input at bounding box center [340, 134] width 191 height 15
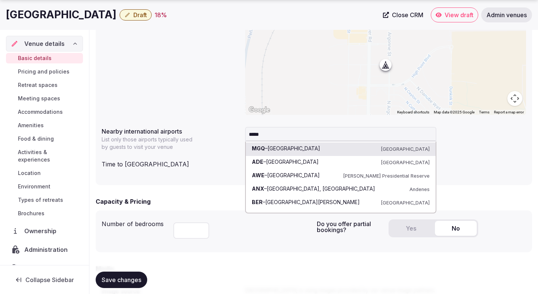
type input "******"
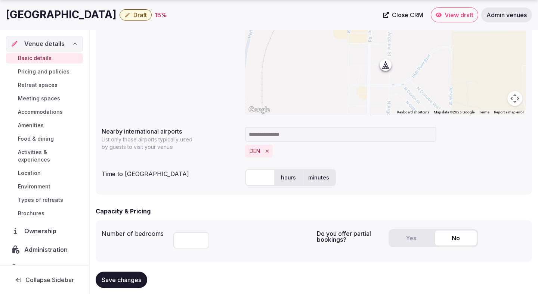
click at [260, 180] on input "text" at bounding box center [260, 178] width 30 height 16
type input "**"
click at [299, 215] on div "Capacity & Pricing" at bounding box center [314, 211] width 436 height 9
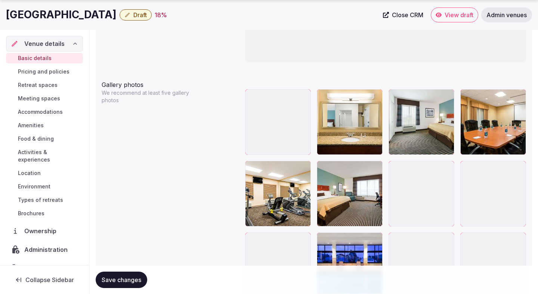
scroll to position [820, 0]
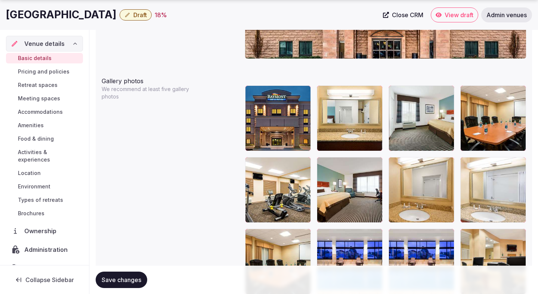
click at [135, 278] on span "Save changes" at bounding box center [122, 280] width 40 height 7
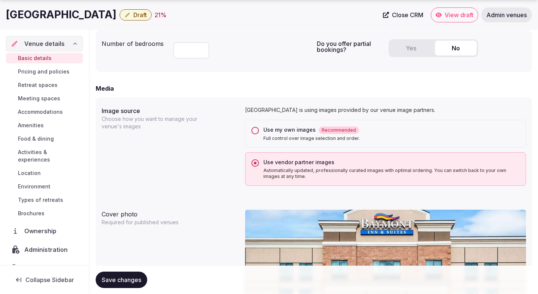
scroll to position [519, 0]
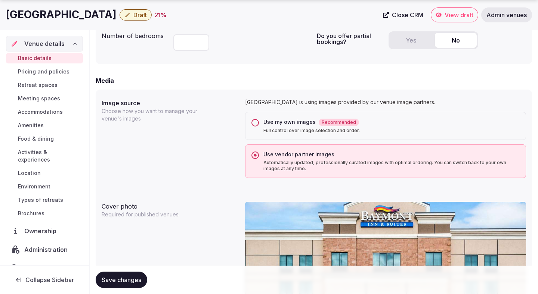
click at [117, 17] on h1 "[GEOGRAPHIC_DATA]" at bounding box center [61, 14] width 111 height 15
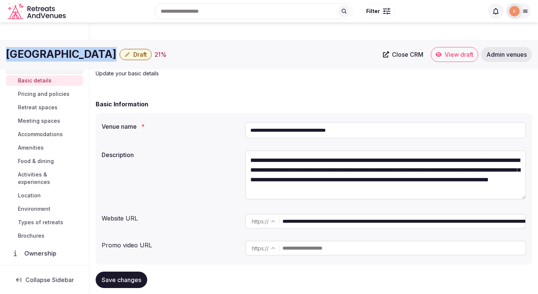
scroll to position [0, 0]
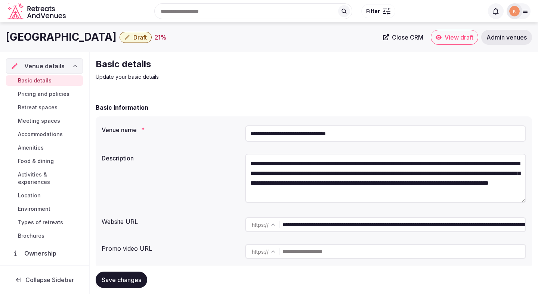
click at [311, 132] on input "**********" at bounding box center [385, 134] width 281 height 16
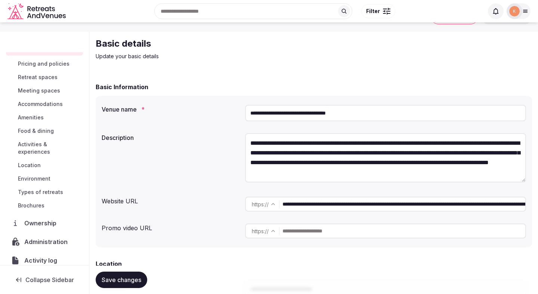
scroll to position [51, 0]
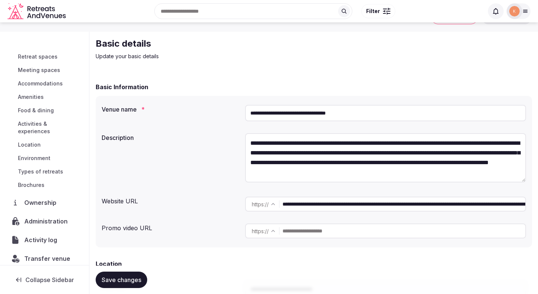
click at [46, 217] on span "Administration" at bounding box center [47, 221] width 46 height 9
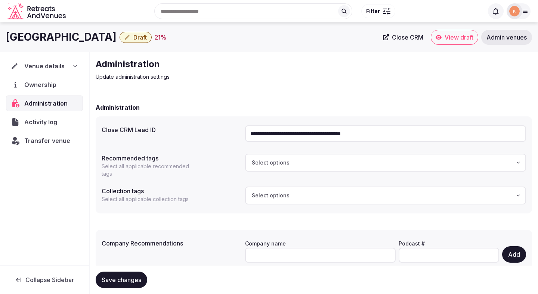
click at [299, 129] on input "**********" at bounding box center [385, 134] width 281 height 16
click at [271, 129] on input "**********" at bounding box center [385, 134] width 281 height 16
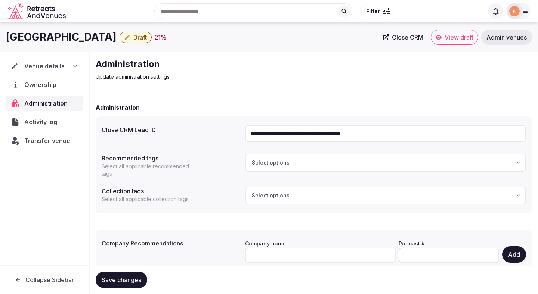
click at [271, 129] on input "**********" at bounding box center [385, 134] width 281 height 16
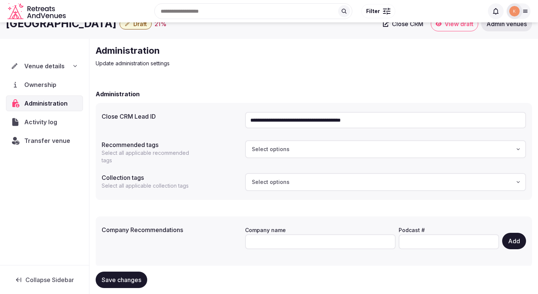
scroll to position [33, 0]
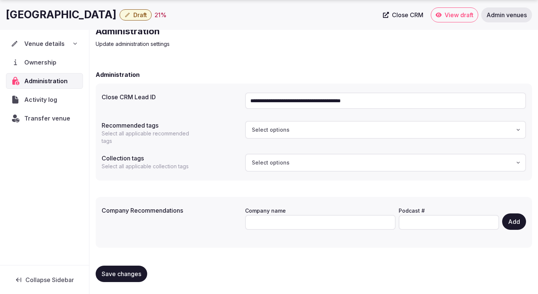
click at [44, 56] on div "Ownership" at bounding box center [44, 63] width 77 height 16
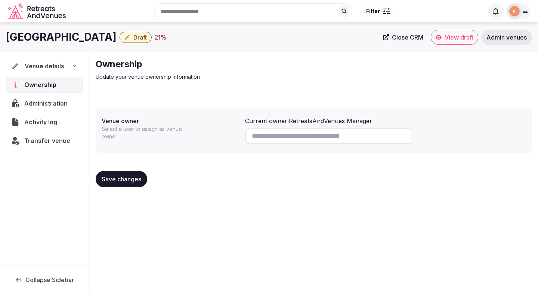
click at [50, 64] on span "Venue details" at bounding box center [45, 66] width 40 height 9
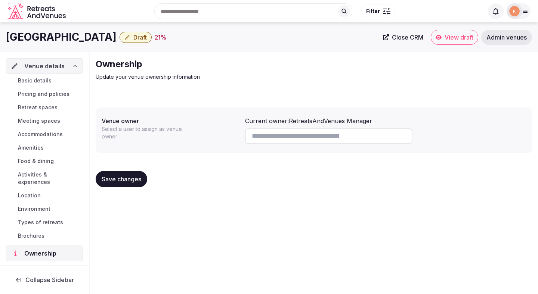
click at [147, 41] on span "Draft" at bounding box center [139, 37] width 13 height 7
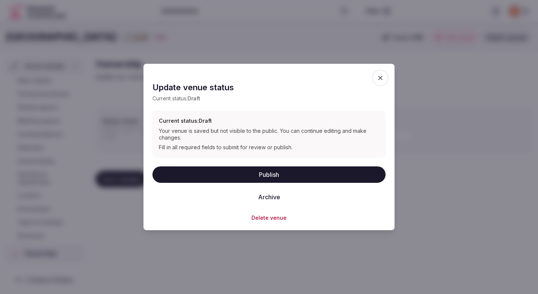
click at [354, 173] on button "Publish" at bounding box center [268, 174] width 233 height 16
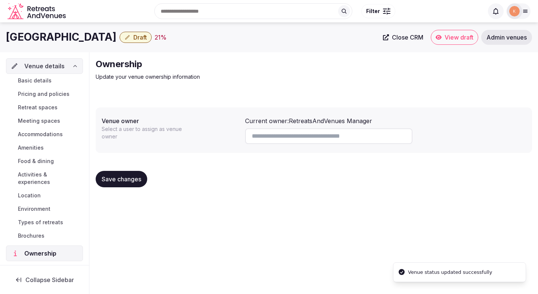
click at [378, 77] on div "Ownership Update your venue ownership information" at bounding box center [314, 69] width 436 height 22
click at [46, 78] on span "Basic details" at bounding box center [35, 80] width 34 height 7
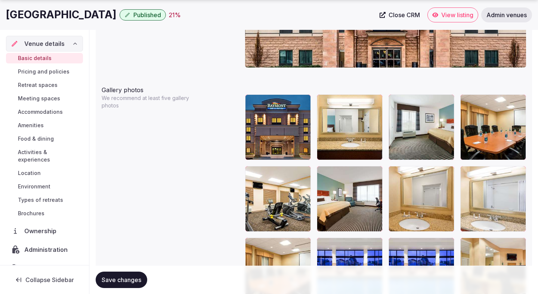
scroll to position [817, 0]
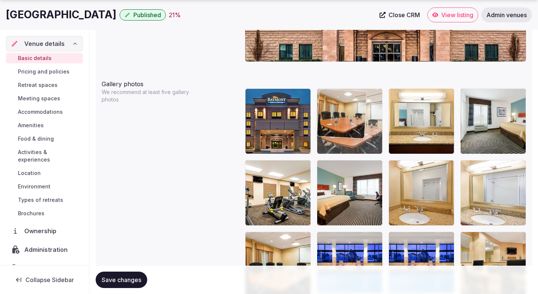
drag, startPoint x: 486, startPoint y: 131, endPoint x: 354, endPoint y: 132, distance: 131.9
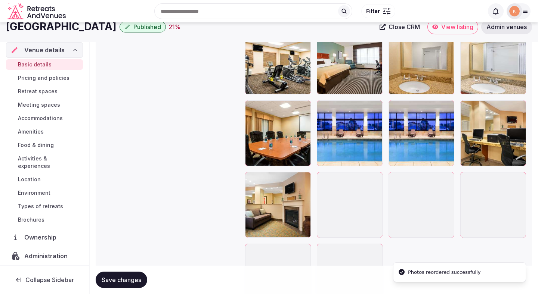
scroll to position [937, 0]
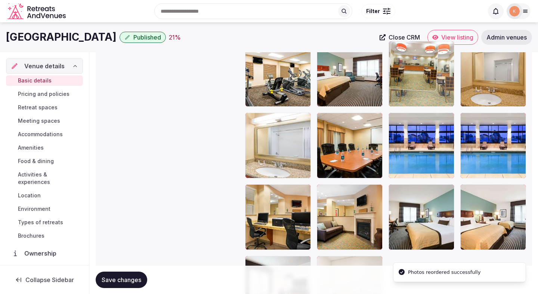
drag, startPoint x: 408, startPoint y: 206, endPoint x: 400, endPoint y: 92, distance: 113.9
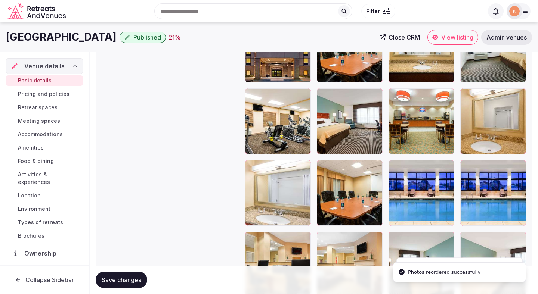
scroll to position [860, 0]
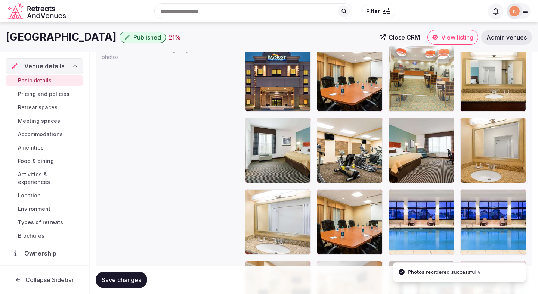
drag, startPoint x: 406, startPoint y: 149, endPoint x: 405, endPoint y: 92, distance: 57.2
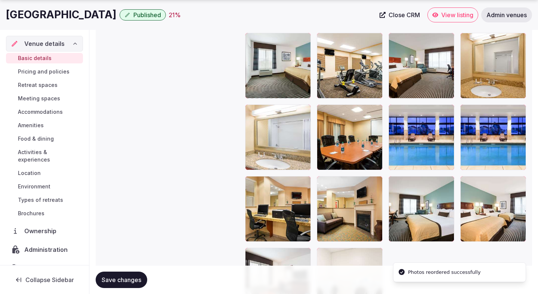
scroll to position [970, 0]
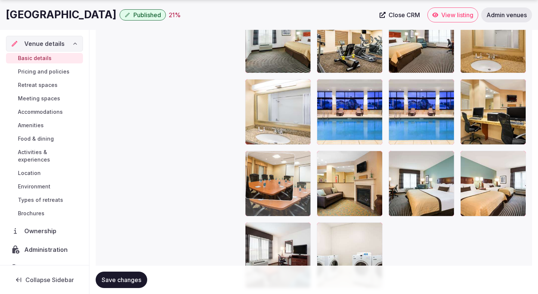
drag, startPoint x: 346, startPoint y: 128, endPoint x: 312, endPoint y: 213, distance: 91.9
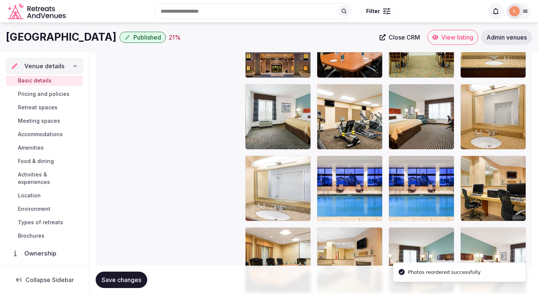
scroll to position [863, 0]
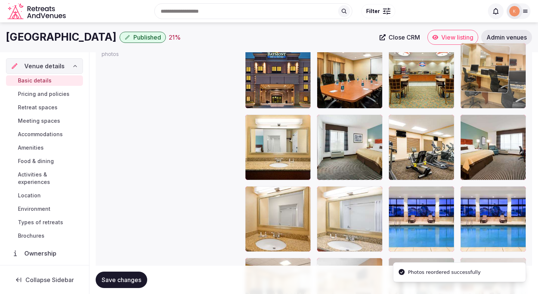
drag, startPoint x: 482, startPoint y: 207, endPoint x: 487, endPoint y: 96, distance: 111.1
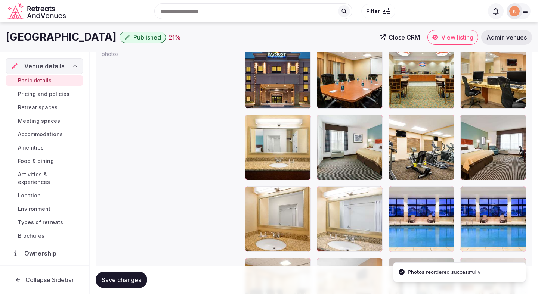
click at [259, 160] on div at bounding box center [278, 148] width 66 height 66
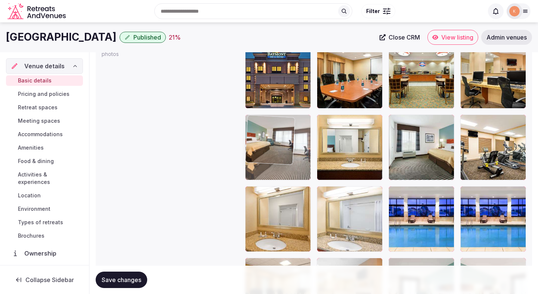
drag, startPoint x: 478, startPoint y: 152, endPoint x: 297, endPoint y: 157, distance: 181.7
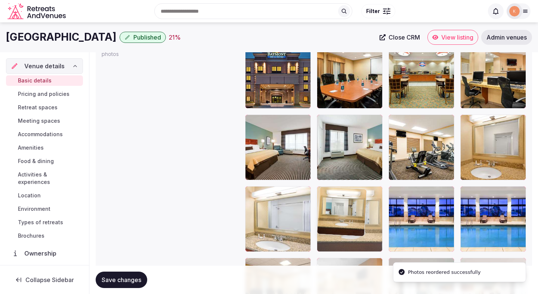
drag, startPoint x: 347, startPoint y: 155, endPoint x: 346, endPoint y: 214, distance: 58.7
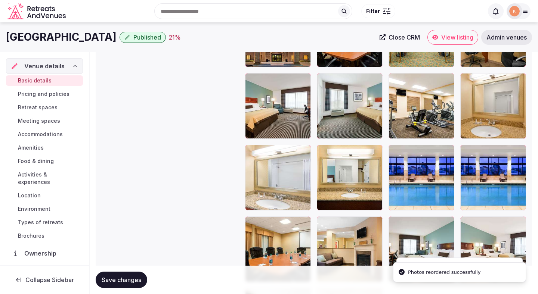
scroll to position [891, 0]
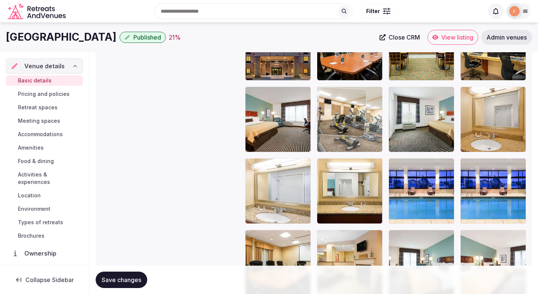
drag, startPoint x: 419, startPoint y: 145, endPoint x: 349, endPoint y: 141, distance: 70.0
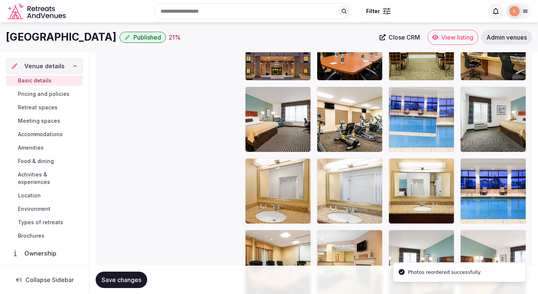
drag, startPoint x: 425, startPoint y: 200, endPoint x: 426, endPoint y: 141, distance: 59.1
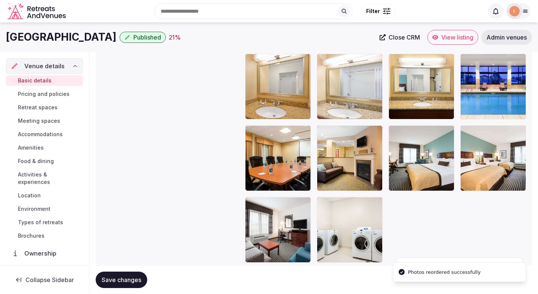
scroll to position [993, 0]
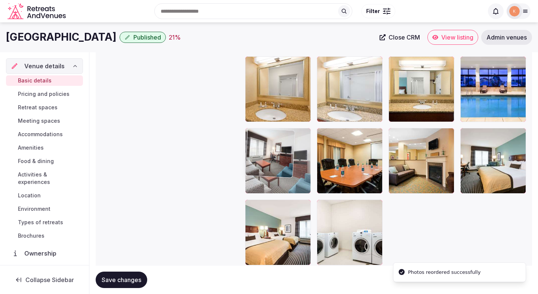
drag, startPoint x: 278, startPoint y: 251, endPoint x: 280, endPoint y: 165, distance: 86.0
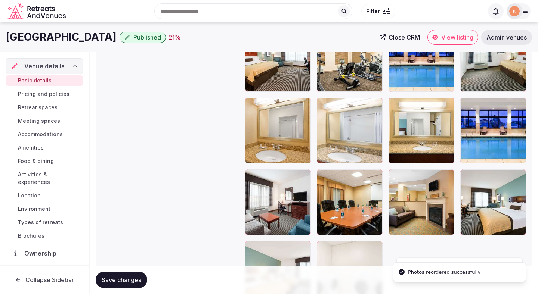
scroll to position [907, 0]
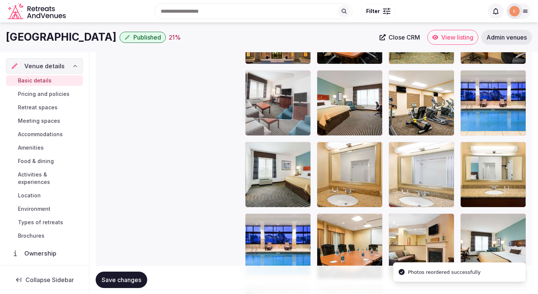
drag, startPoint x: 272, startPoint y: 230, endPoint x: 285, endPoint y: 103, distance: 127.3
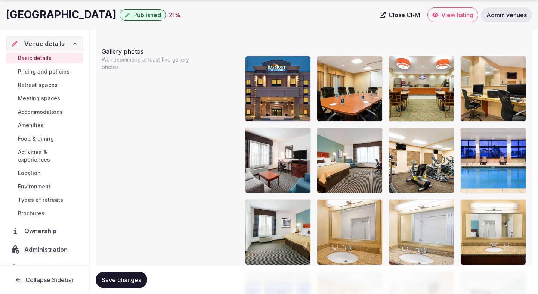
scroll to position [852, 0]
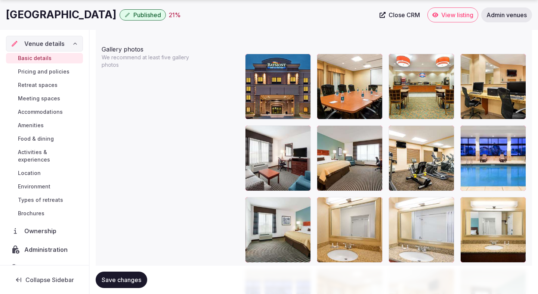
click at [135, 278] on span "Save changes" at bounding box center [122, 280] width 40 height 7
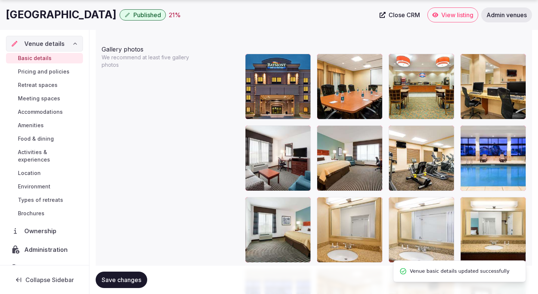
click at [135, 277] on span "Save changes" at bounding box center [122, 280] width 40 height 7
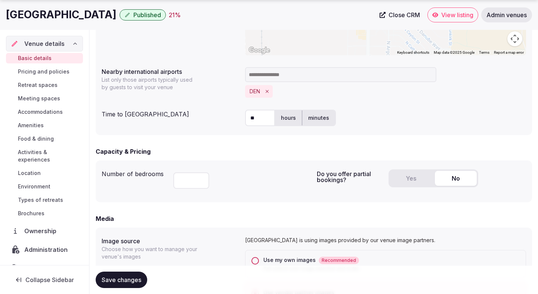
scroll to position [386, 0]
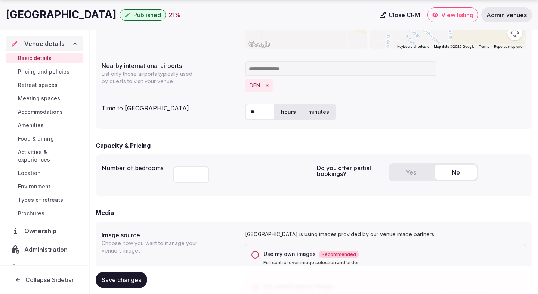
click at [400, 175] on button "Yes" at bounding box center [411, 172] width 42 height 15
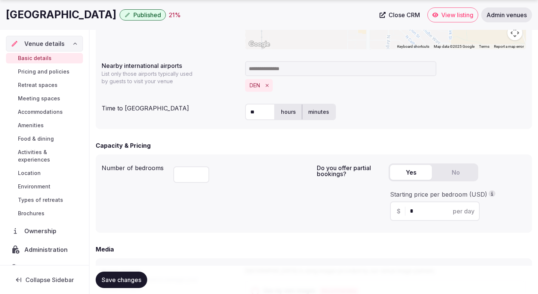
click at [414, 213] on input "*" at bounding box center [441, 211] width 63 height 9
type input "***"
click at [286, 230] on div "Number of bedrooms *** Do you offer partial bookings? Yes No Starting price per…" at bounding box center [314, 194] width 436 height 78
click at [121, 280] on span "Save changes" at bounding box center [122, 280] width 40 height 7
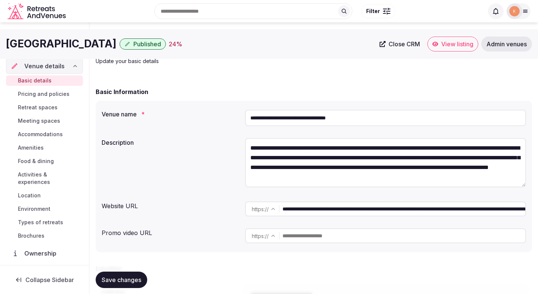
scroll to position [0, 0]
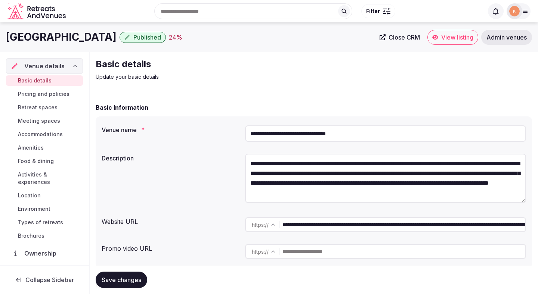
click at [449, 40] on span "View listing" at bounding box center [457, 37] width 32 height 7
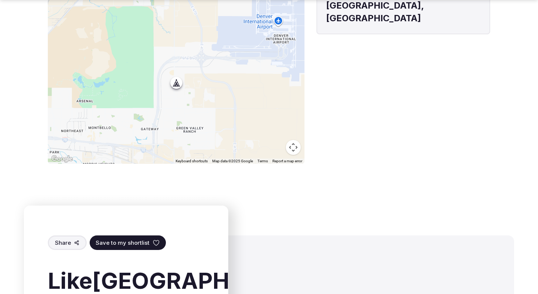
scroll to position [707, 0]
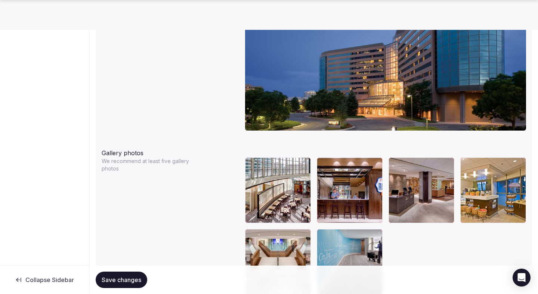
scroll to position [841, 0]
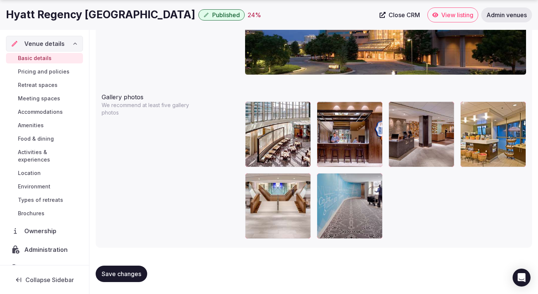
click at [116, 273] on span "Save changes" at bounding box center [122, 274] width 40 height 7
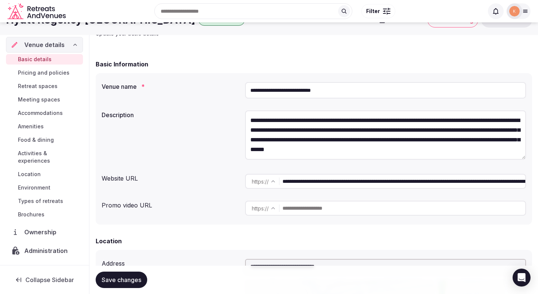
scroll to position [0, 0]
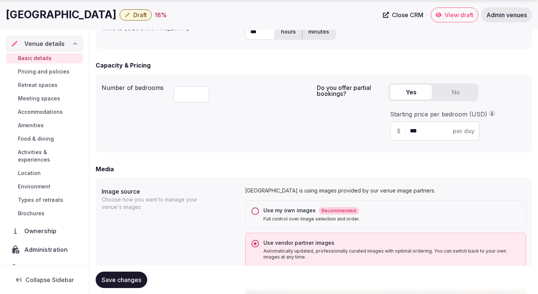
scroll to position [467, 0]
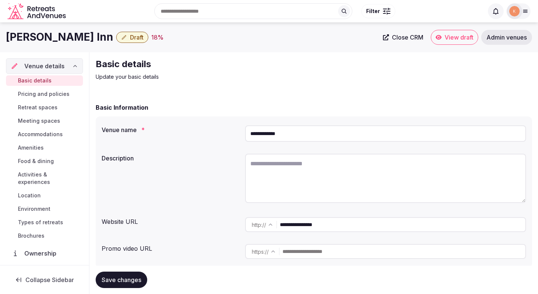
click at [270, 133] on input "**********" at bounding box center [385, 134] width 281 height 16
click at [513, 42] on link "Admin venues" at bounding box center [506, 37] width 51 height 15
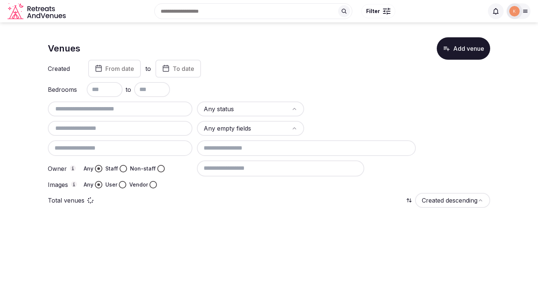
click at [122, 112] on input "text" at bounding box center [120, 109] width 139 height 9
paste input "**********"
type input "**********"
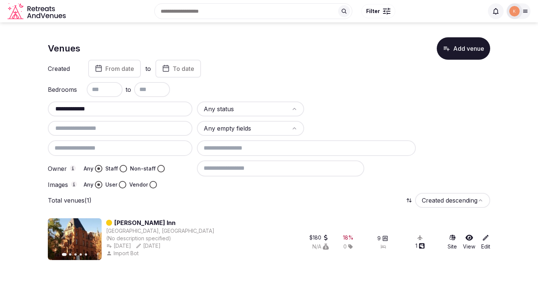
click at [126, 220] on link "[PERSON_NAME] Inn" at bounding box center [144, 223] width 61 height 9
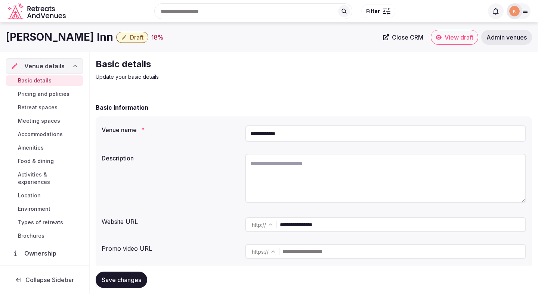
scroll to position [51, 0]
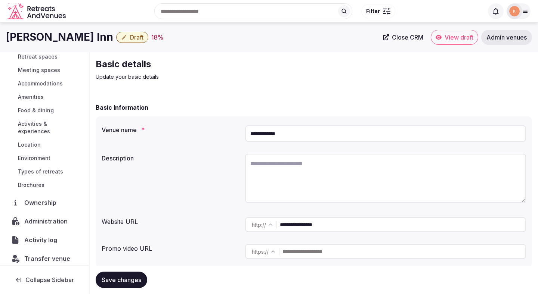
click at [48, 217] on span "Administration" at bounding box center [47, 221] width 46 height 9
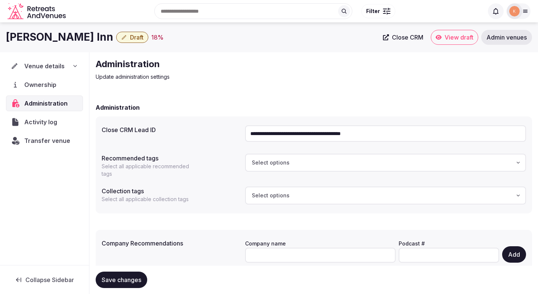
click at [301, 136] on input "**********" at bounding box center [385, 134] width 281 height 16
click at [57, 64] on span "Venue details" at bounding box center [44, 66] width 40 height 9
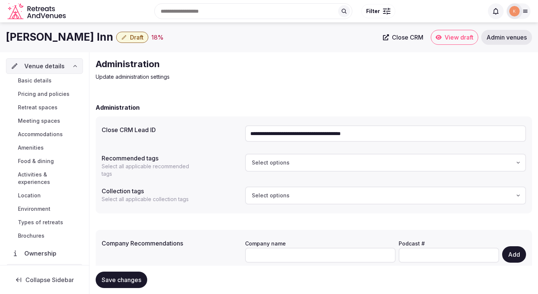
click at [51, 82] on link "Basic details" at bounding box center [44, 80] width 77 height 10
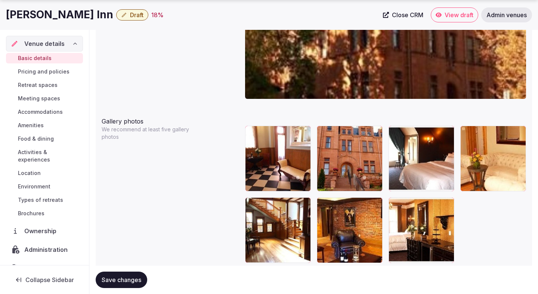
scroll to position [832, 0]
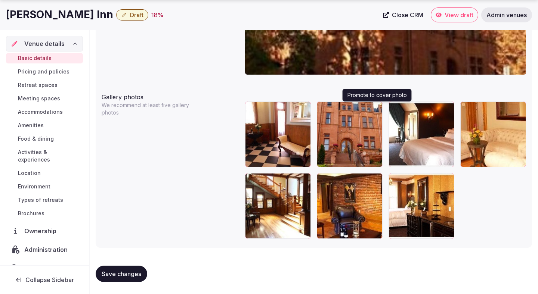
click at [374, 110] on icon "button" at bounding box center [375, 109] width 6 height 6
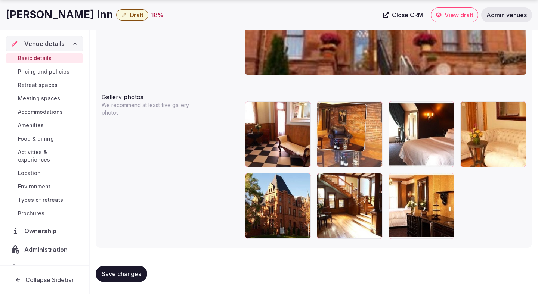
drag, startPoint x: 359, startPoint y: 201, endPoint x: 359, endPoint y: 158, distance: 43.0
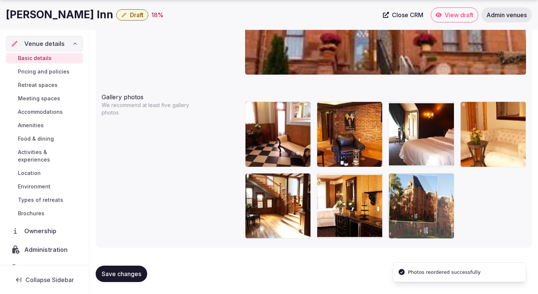
drag, startPoint x: 287, startPoint y: 207, endPoint x: 442, endPoint y: 218, distance: 155.9
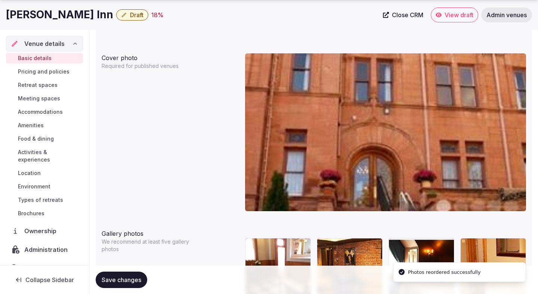
scroll to position [758, 0]
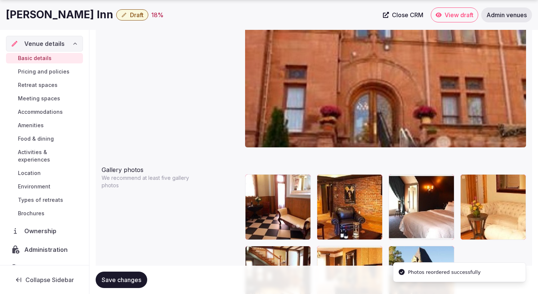
click at [383, 130] on img at bounding box center [385, 69] width 281 height 158
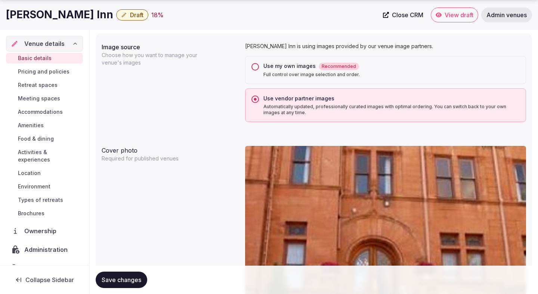
scroll to position [604, 0]
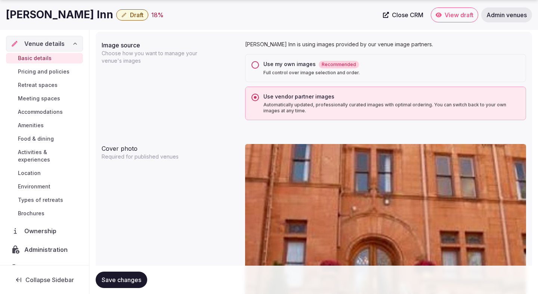
click at [376, 74] on p "Full control over image selection and order." at bounding box center [391, 73] width 256 height 6
click at [259, 69] on button "Use my own images Recommended Full control over image selection and order." at bounding box center [255, 64] width 7 height 7
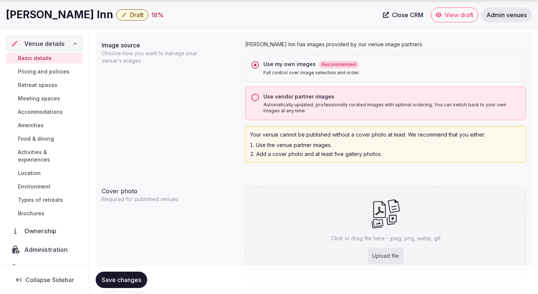
click at [361, 108] on p "Automatically updated, professionally curated images with optimal ordering. You…" at bounding box center [391, 108] width 256 height 12
click at [259, 101] on button "Use vendor partner images Automatically updated, professionally curated images …" at bounding box center [255, 97] width 7 height 7
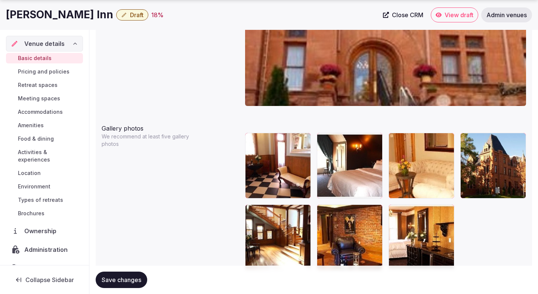
scroll to position [817, 0]
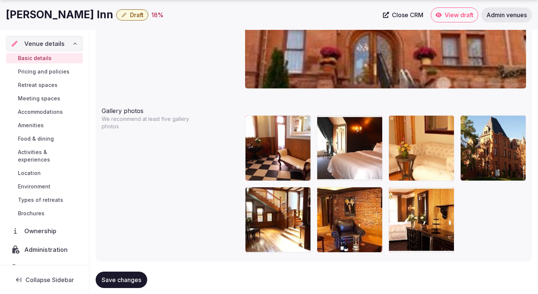
click at [127, 277] on span "Save changes" at bounding box center [122, 280] width 40 height 7
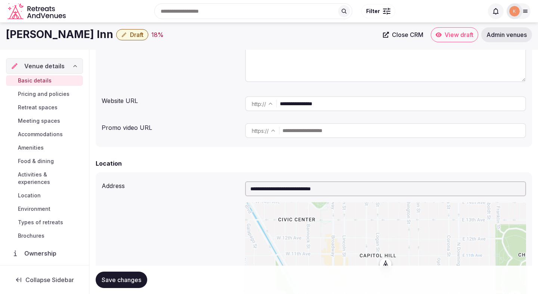
scroll to position [0, 0]
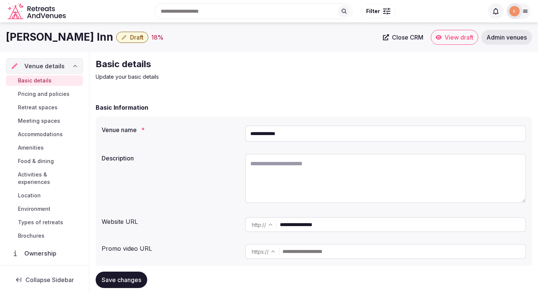
click at [305, 224] on input "**********" at bounding box center [403, 225] width 246 height 15
click at [290, 134] on input "**********" at bounding box center [385, 134] width 281 height 16
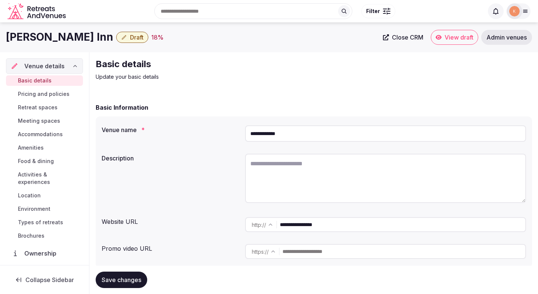
click at [290, 134] on input "**********" at bounding box center [385, 134] width 281 height 16
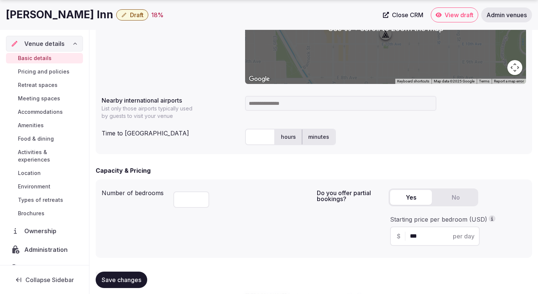
scroll to position [371, 0]
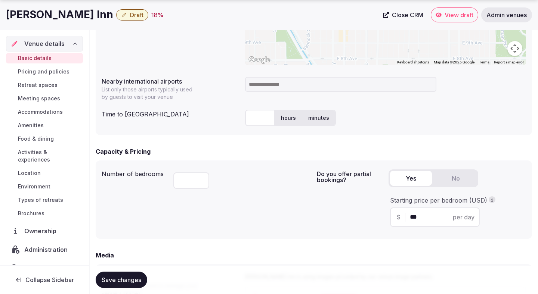
click at [286, 89] on input at bounding box center [340, 84] width 191 height 15
type input "******"
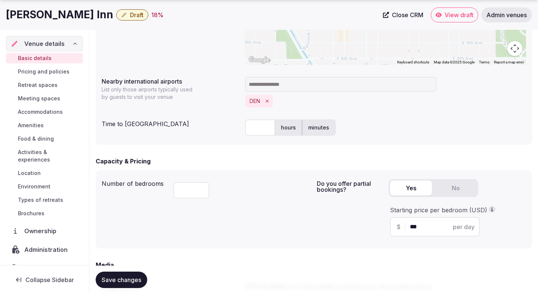
click at [252, 126] on input "text" at bounding box center [260, 128] width 30 height 16
type input "**"
click at [330, 107] on div "DEN" at bounding box center [385, 101] width 281 height 13
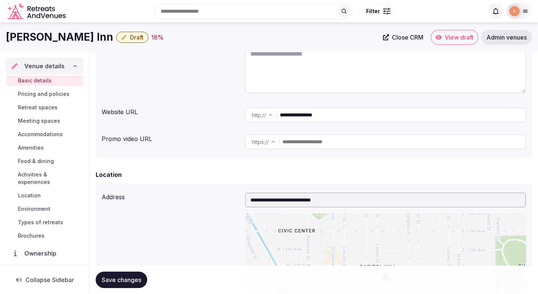
scroll to position [104, 0]
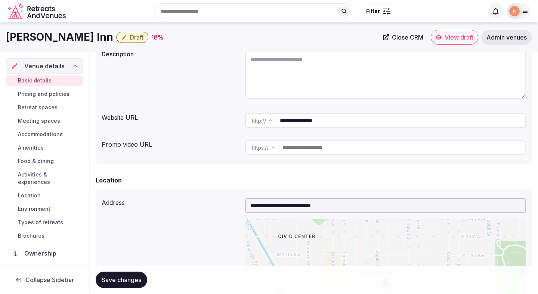
click at [138, 278] on span "Save changes" at bounding box center [122, 280] width 40 height 7
click at [278, 87] on textarea at bounding box center [385, 74] width 281 height 49
paste textarea "**********"
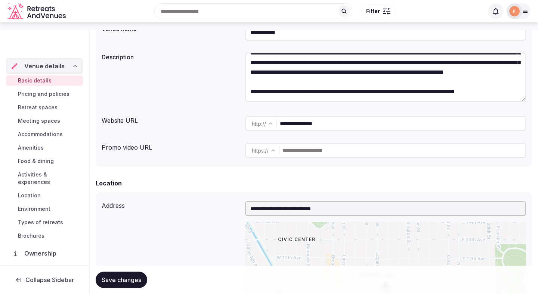
scroll to position [147, 0]
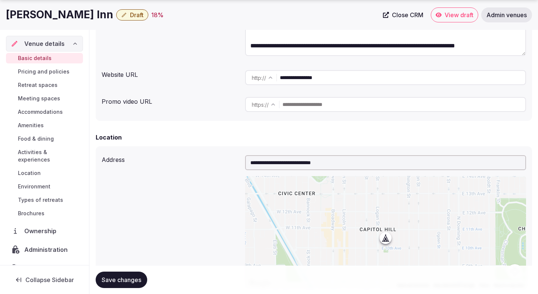
type textarea "**********"
click at [121, 277] on span "Save changes" at bounding box center [122, 280] width 40 height 7
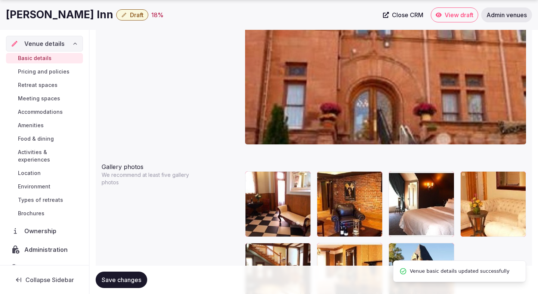
scroll to position [841, 0]
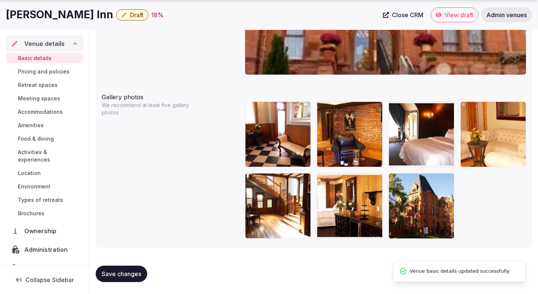
click at [115, 277] on span "Save changes" at bounding box center [122, 274] width 40 height 7
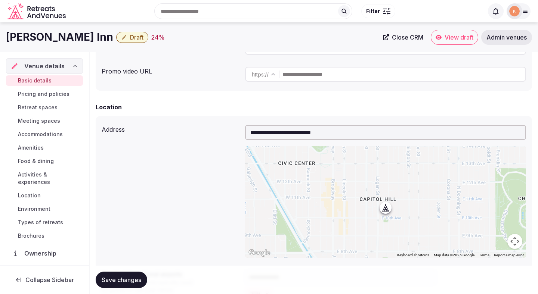
scroll to position [38, 0]
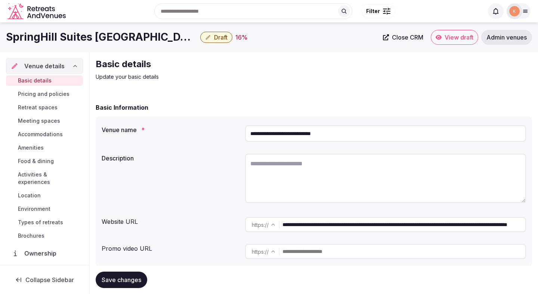
click at [312, 130] on input "**********" at bounding box center [385, 134] width 281 height 16
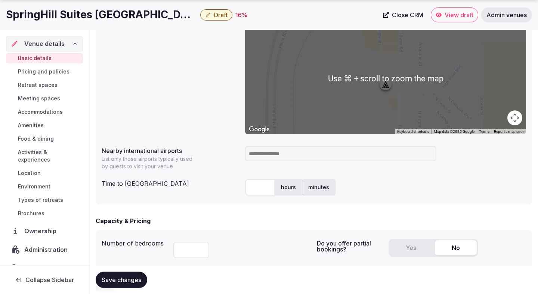
scroll to position [324, 0]
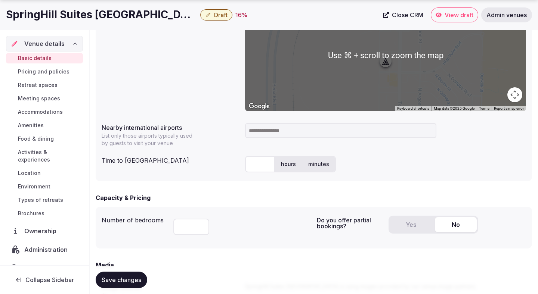
click at [277, 136] on input at bounding box center [340, 130] width 191 height 15
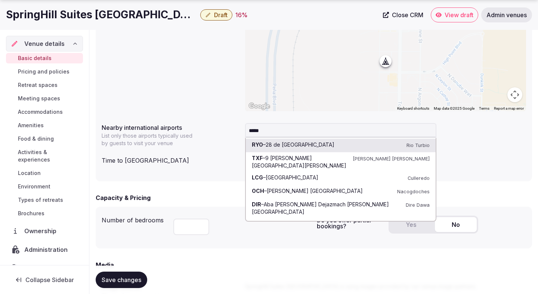
type input "******"
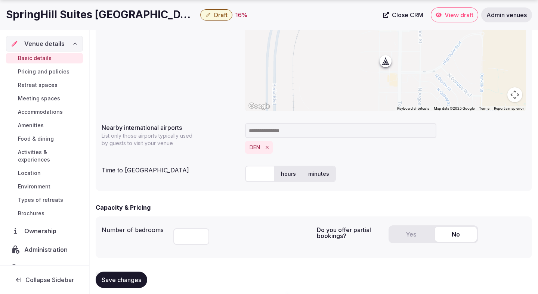
click at [263, 174] on input "text" at bounding box center [260, 174] width 30 height 16
type input "**"
click at [365, 149] on div "DEN" at bounding box center [385, 147] width 281 height 13
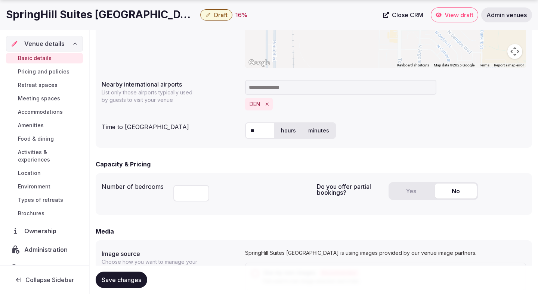
scroll to position [369, 0]
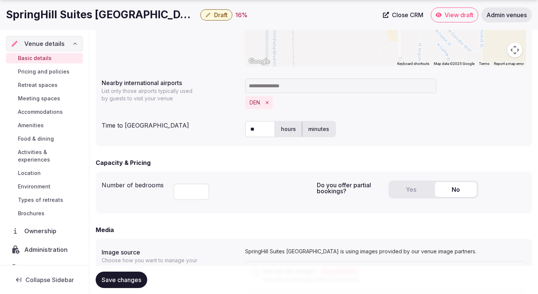
click at [252, 127] on input "**" at bounding box center [260, 129] width 30 height 16
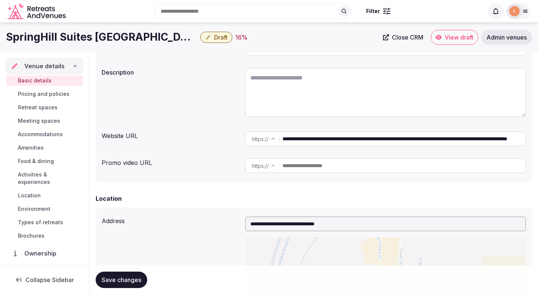
scroll to position [0, 0]
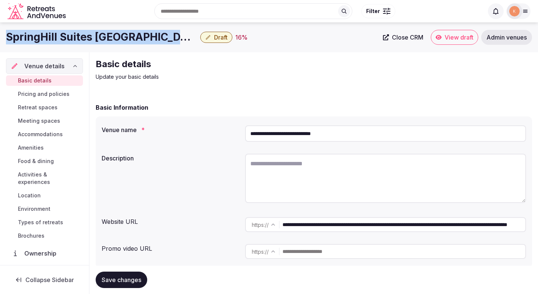
drag, startPoint x: 169, startPoint y: 38, endPoint x: 9, endPoint y: 38, distance: 160.7
click at [9, 38] on div "SpringHill Suites Denver Airport Draft 16 %" at bounding box center [192, 37] width 373 height 15
copy h1 "SpringHill Suites Denver Airport"
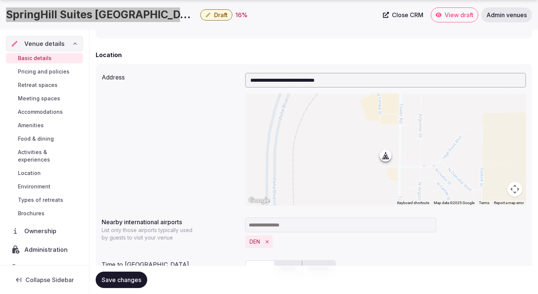
scroll to position [28, 0]
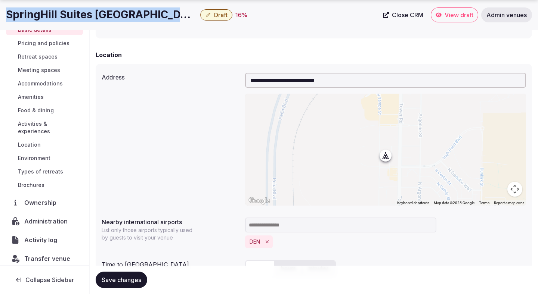
click at [43, 217] on span "Administration" at bounding box center [47, 221] width 46 height 9
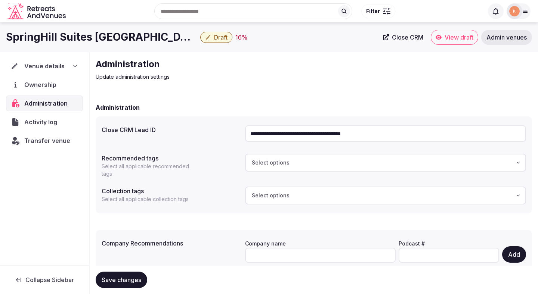
click at [309, 130] on input "**********" at bounding box center [385, 134] width 281 height 16
click at [50, 141] on span "Transfer venue" at bounding box center [47, 140] width 46 height 9
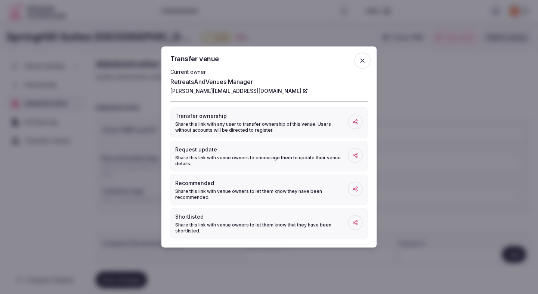
click at [57, 206] on div at bounding box center [269, 147] width 538 height 294
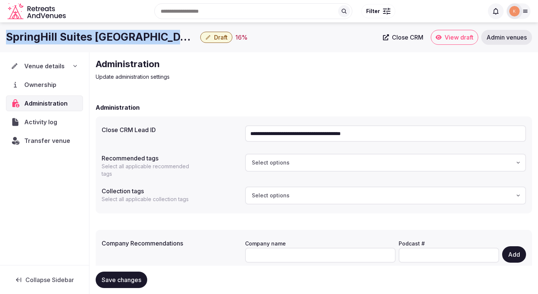
drag, startPoint x: 169, startPoint y: 40, endPoint x: 5, endPoint y: 40, distance: 164.4
click at [5, 40] on div "SpringHill Suites Denver Airport Draft 16 % Close CRM View draft Admin venues" at bounding box center [269, 37] width 538 height 15
copy h1 "SpringHill Suites Denver Airport"
click at [515, 36] on span "Admin venues" at bounding box center [507, 37] width 40 height 7
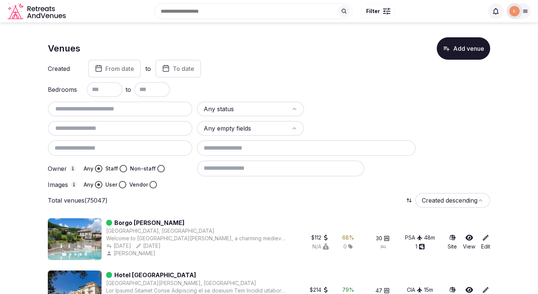
click at [169, 110] on input "text" at bounding box center [120, 109] width 139 height 9
paste input "**********"
type input "**********"
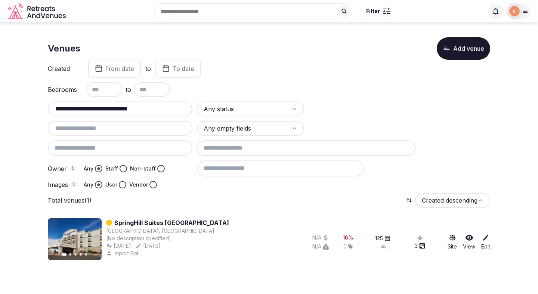
click at [174, 223] on link "SpringHill Suites Denver Airport" at bounding box center [171, 223] width 115 height 9
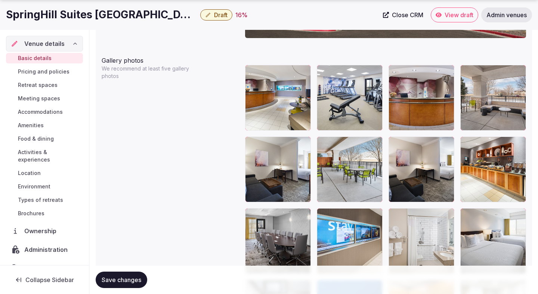
scroll to position [832, 0]
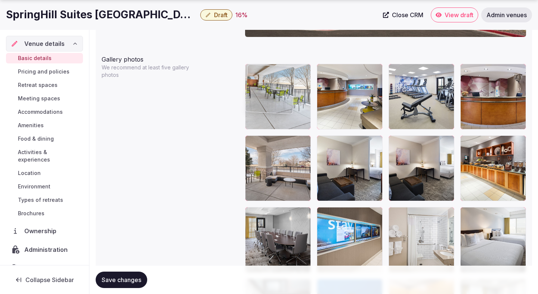
drag, startPoint x: 348, startPoint y: 186, endPoint x: 274, endPoint y: 117, distance: 100.8
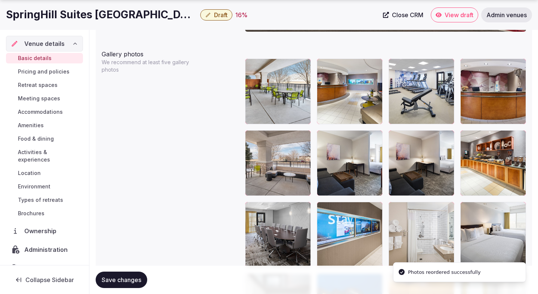
scroll to position [836, 0]
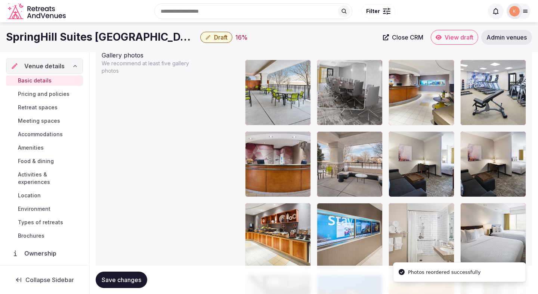
drag, startPoint x: 325, startPoint y: 152, endPoint x: 347, endPoint y: 122, distance: 36.9
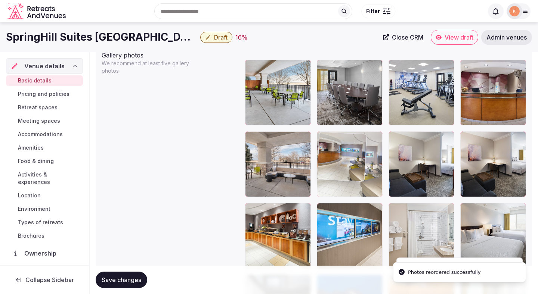
drag, startPoint x: 426, startPoint y: 99, endPoint x: 343, endPoint y: 173, distance: 111.4
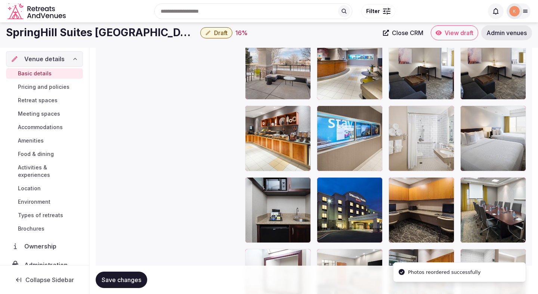
scroll to position [930, 0]
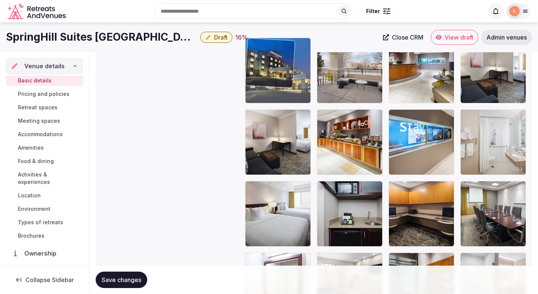
drag, startPoint x: 360, startPoint y: 227, endPoint x: 306, endPoint y: 114, distance: 124.7
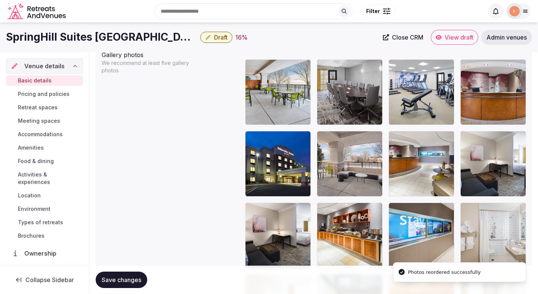
scroll to position [827, 0]
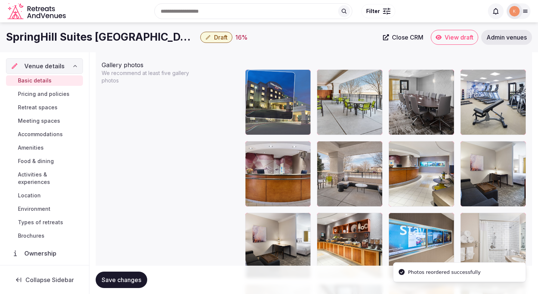
drag, startPoint x: 287, startPoint y: 170, endPoint x: 287, endPoint y: 112, distance: 57.9
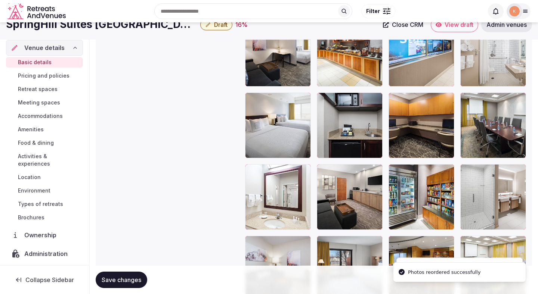
scroll to position [998, 0]
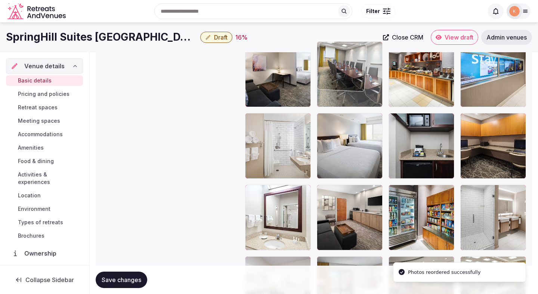
drag, startPoint x: 497, startPoint y: 164, endPoint x: 345, endPoint y: 121, distance: 157.6
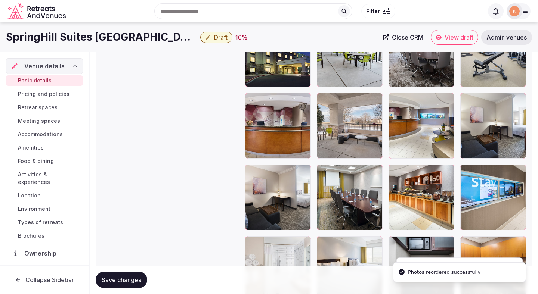
scroll to position [847, 0]
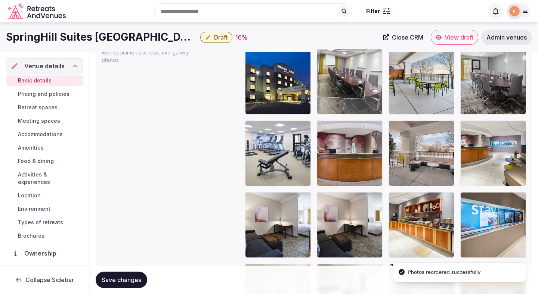
drag, startPoint x: 347, startPoint y: 204, endPoint x: 371, endPoint y: 83, distance: 123.1
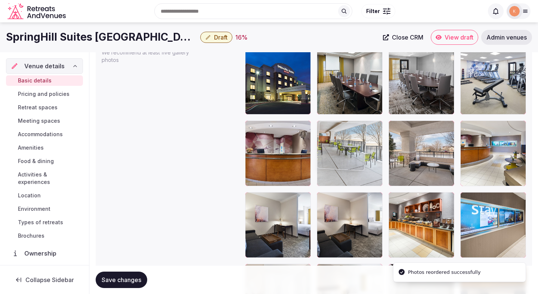
drag, startPoint x: 416, startPoint y: 71, endPoint x: 351, endPoint y: 148, distance: 99.7
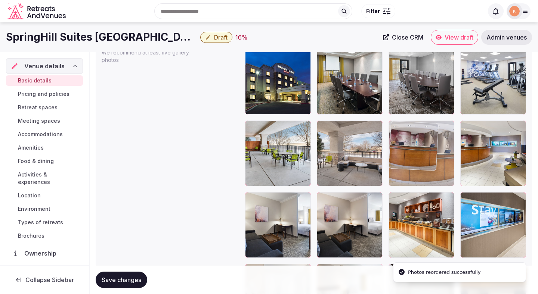
drag, startPoint x: 277, startPoint y: 164, endPoint x: 426, endPoint y: 166, distance: 149.9
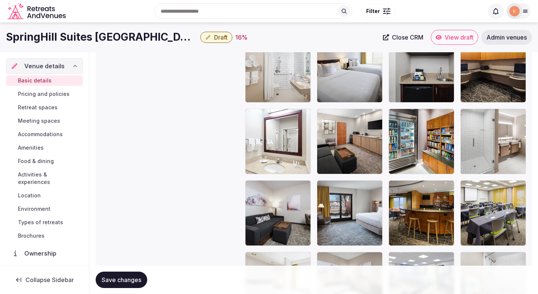
scroll to position [1074, 0]
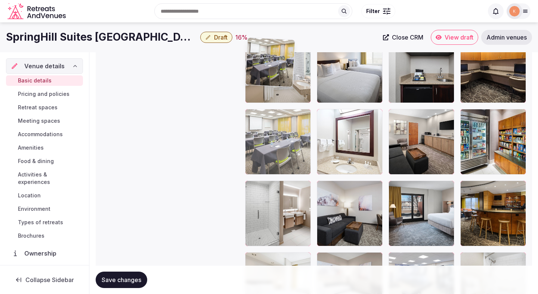
drag, startPoint x: 480, startPoint y: 206, endPoint x: 281, endPoint y: 106, distance: 222.8
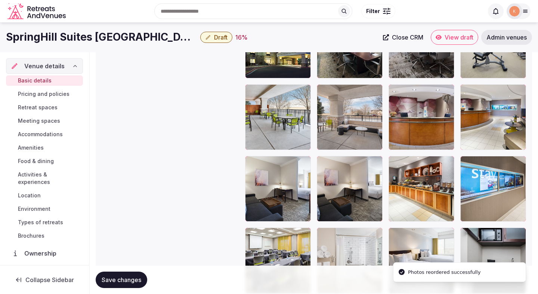
scroll to position [888, 0]
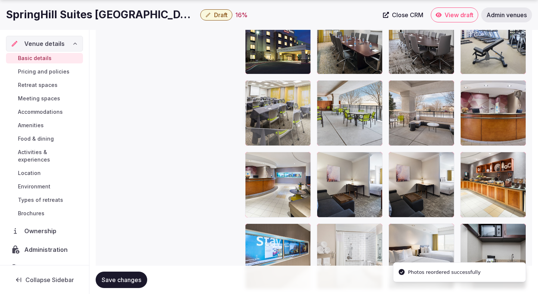
drag, startPoint x: 267, startPoint y: 241, endPoint x: 269, endPoint y: 120, distance: 120.4
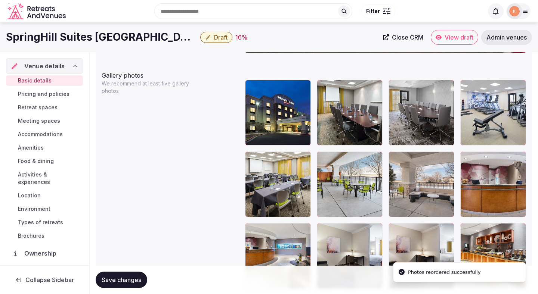
scroll to position [813, 0]
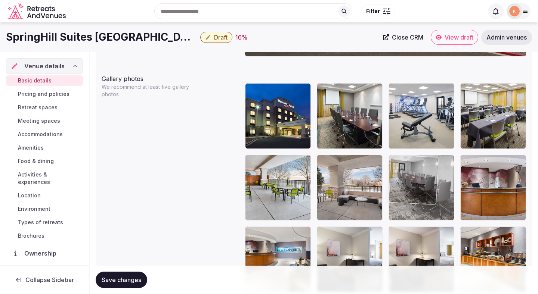
drag, startPoint x: 408, startPoint y: 106, endPoint x: 441, endPoint y: 186, distance: 86.8
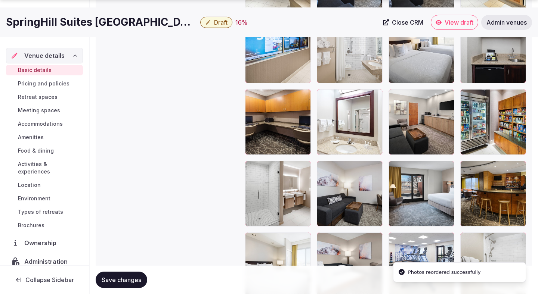
scroll to position [1136, 0]
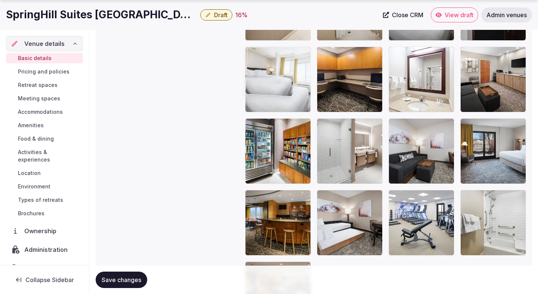
drag, startPoint x: 283, startPoint y: 219, endPoint x: 288, endPoint y: 101, distance: 118.2
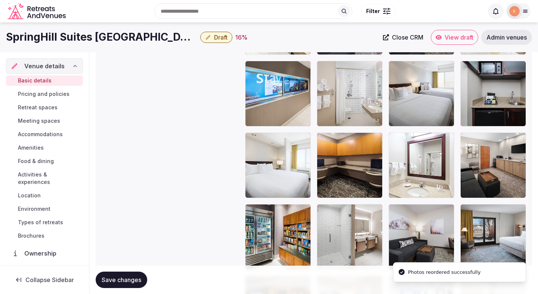
scroll to position [1036, 0]
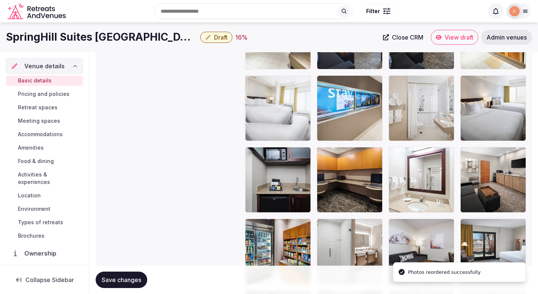
drag, startPoint x: 283, startPoint y: 186, endPoint x: 283, endPoint y: 100, distance: 86.7
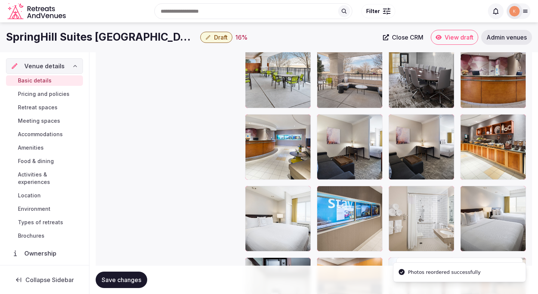
scroll to position [900, 0]
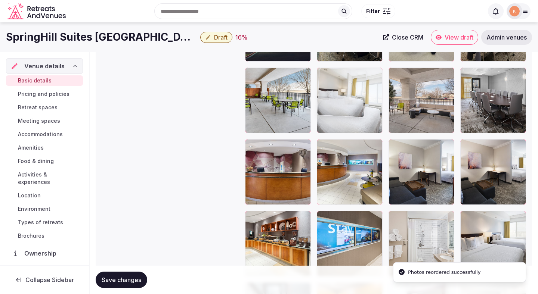
drag, startPoint x: 272, startPoint y: 218, endPoint x: 359, endPoint y: 111, distance: 138.2
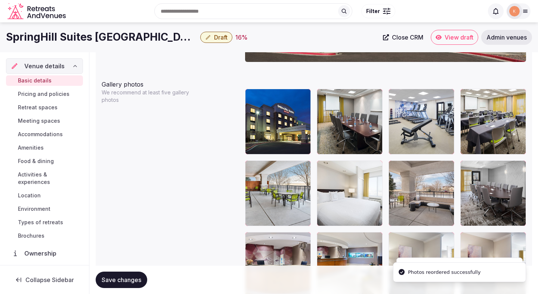
scroll to position [808, 0]
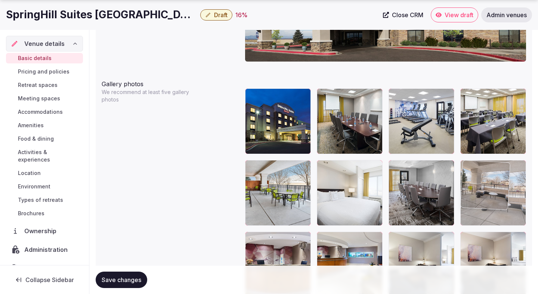
drag, startPoint x: 412, startPoint y: 183, endPoint x: 474, endPoint y: 188, distance: 62.6
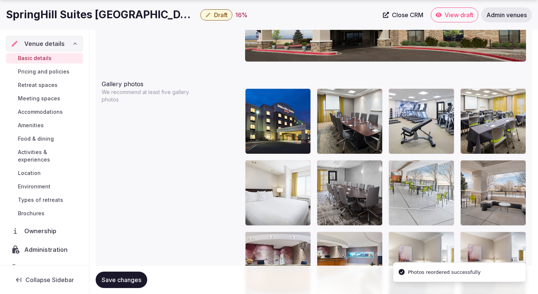
drag, startPoint x: 289, startPoint y: 191, endPoint x: 458, endPoint y: 200, distance: 169.2
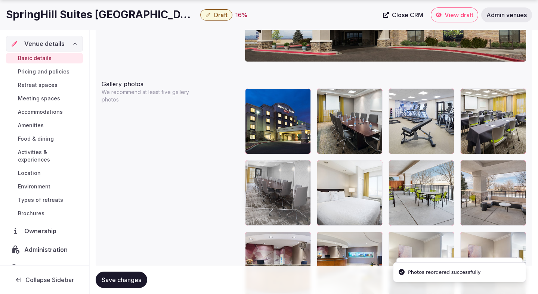
drag, startPoint x: 370, startPoint y: 194, endPoint x: 317, endPoint y: 195, distance: 53.1
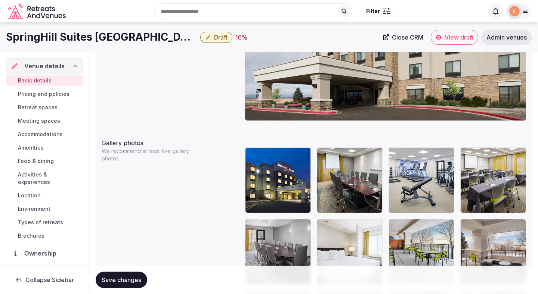
scroll to position [740, 0]
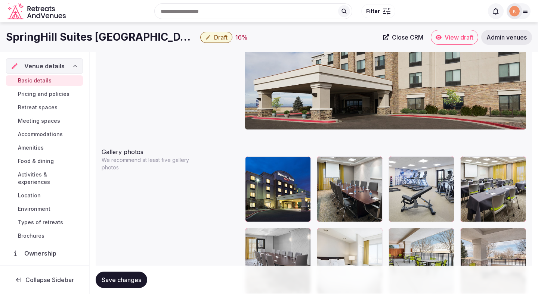
click at [117, 280] on span "Save changes" at bounding box center [122, 280] width 40 height 7
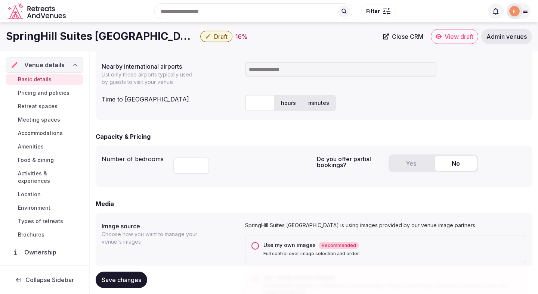
scroll to position [371, 0]
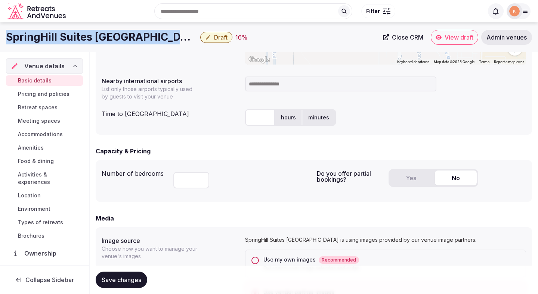
drag, startPoint x: 167, startPoint y: 37, endPoint x: 8, endPoint y: 35, distance: 159.2
click at [8, 35] on h1 "SpringHill Suites Denver Airport" at bounding box center [101, 37] width 191 height 15
copy h1 "SpringHill Suites Denver Airport"
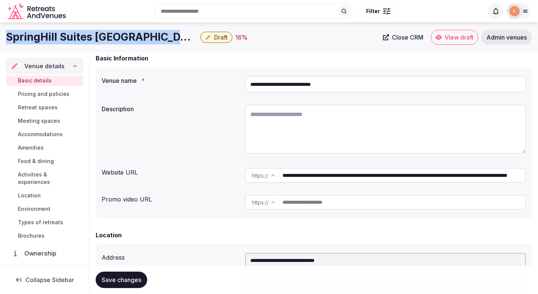
scroll to position [12, 0]
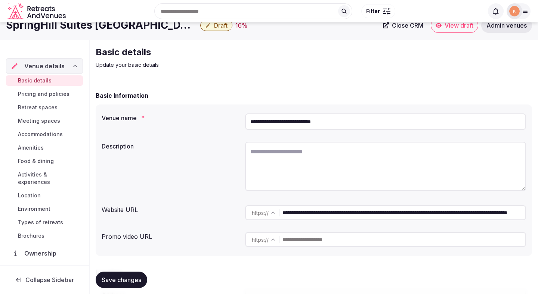
click at [340, 218] on input "**********" at bounding box center [404, 213] width 243 height 15
click at [262, 166] on textarea at bounding box center [385, 166] width 281 height 49
paste textarea "**********"
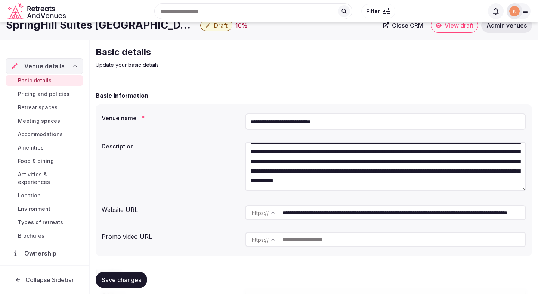
scroll to position [0, 0]
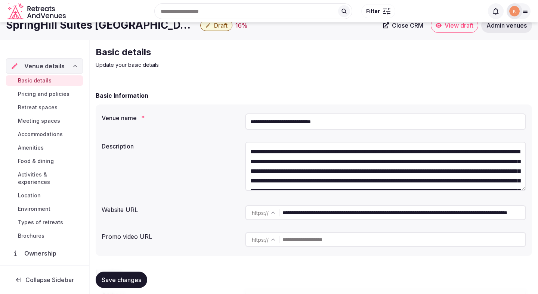
click at [250, 153] on textarea "**********" at bounding box center [385, 166] width 281 height 49
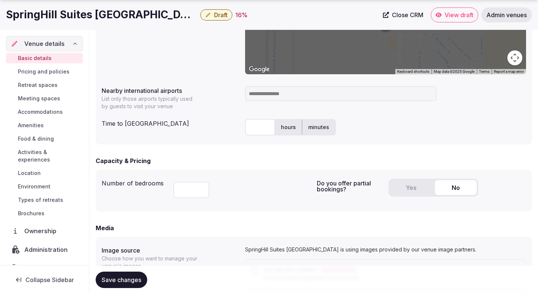
scroll to position [386, 0]
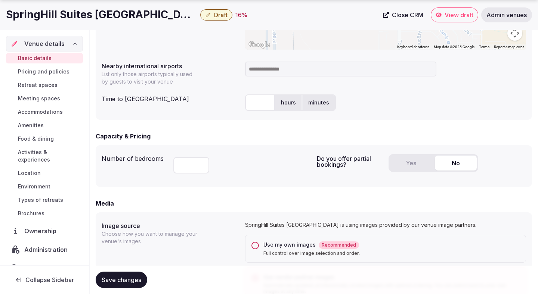
type textarea "**********"
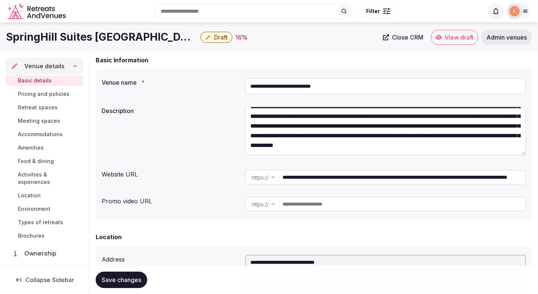
scroll to position [0, 0]
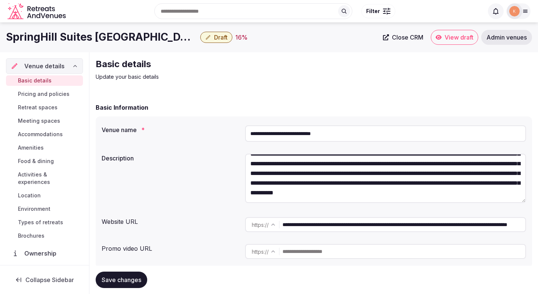
click at [289, 168] on textarea "**********" at bounding box center [385, 178] width 281 height 49
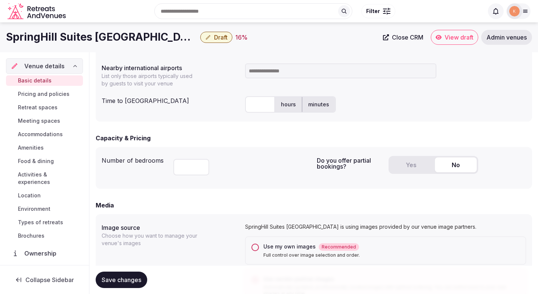
scroll to position [376, 0]
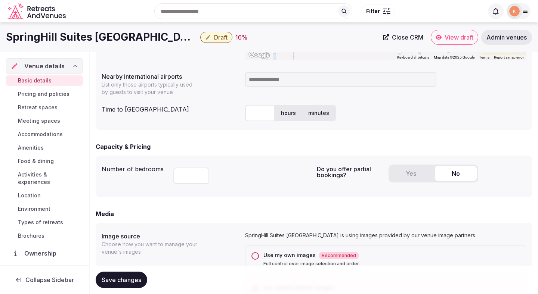
click at [256, 81] on input at bounding box center [340, 79] width 191 height 15
type input "******"
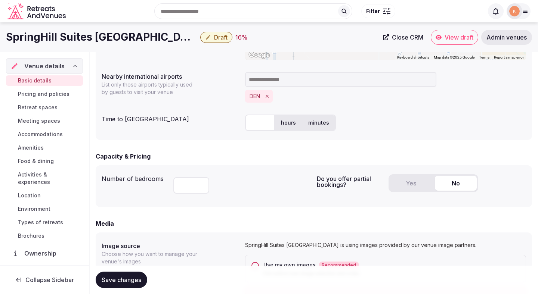
click at [258, 120] on input "text" at bounding box center [260, 123] width 30 height 16
type input "*"
click at [355, 110] on div "**********" at bounding box center [314, 29] width 436 height 222
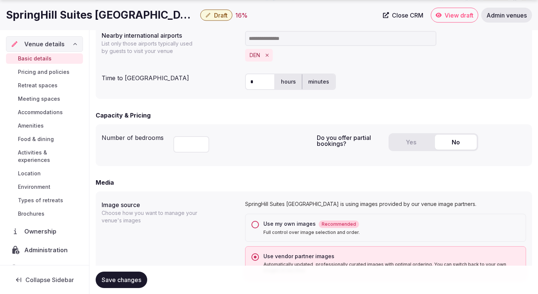
scroll to position [445, 0]
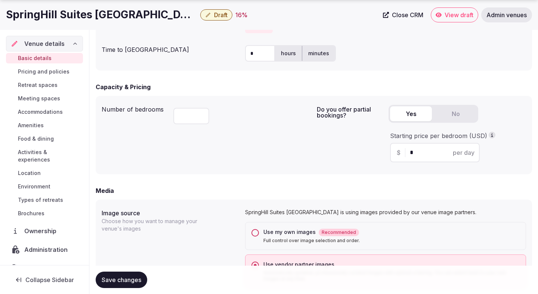
click at [403, 112] on button "Yes" at bounding box center [411, 114] width 42 height 15
click at [414, 155] on input "*" at bounding box center [441, 152] width 63 height 9
type input "***"
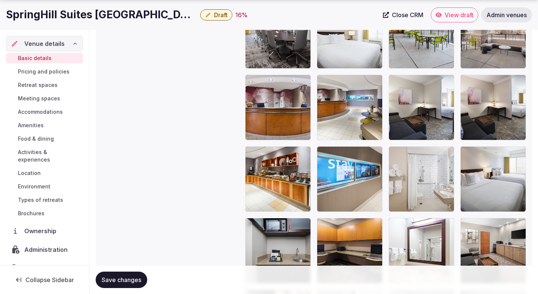
scroll to position [1054, 0]
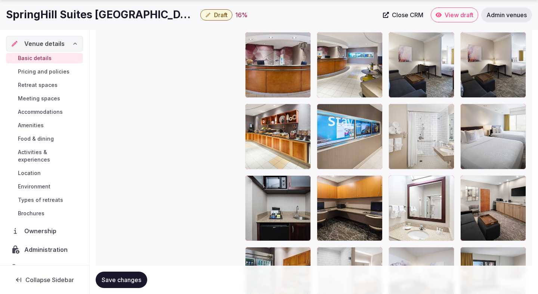
click at [136, 280] on span "Save changes" at bounding box center [122, 280] width 40 height 7
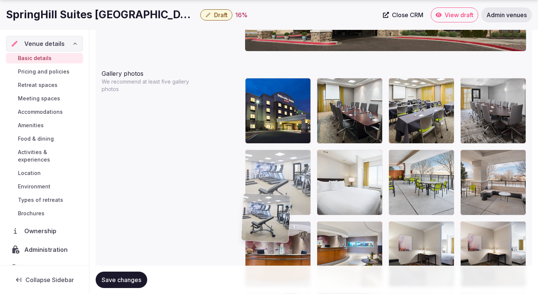
scroll to position [865, 0]
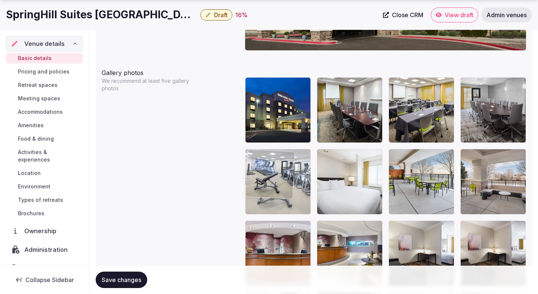
drag, startPoint x: 407, startPoint y: 132, endPoint x: 265, endPoint y: 226, distance: 170.5
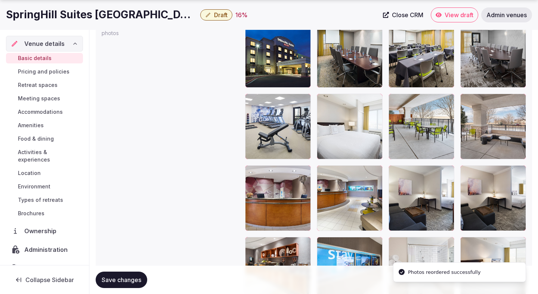
scroll to position [969, 0]
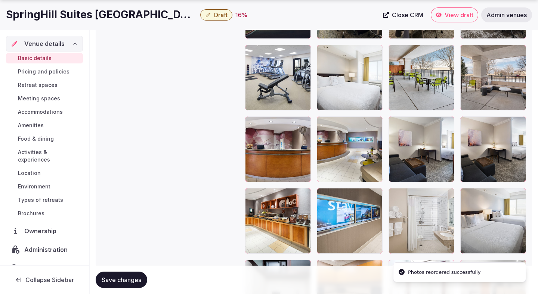
click at [135, 281] on span "Save changes" at bounding box center [122, 280] width 40 height 7
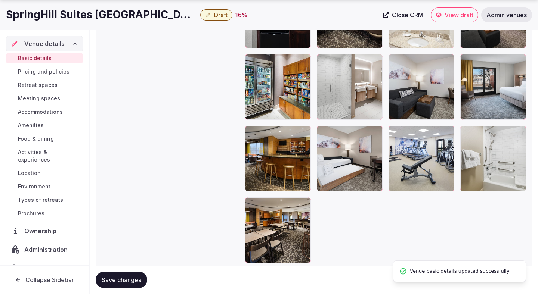
scroll to position [1272, 0]
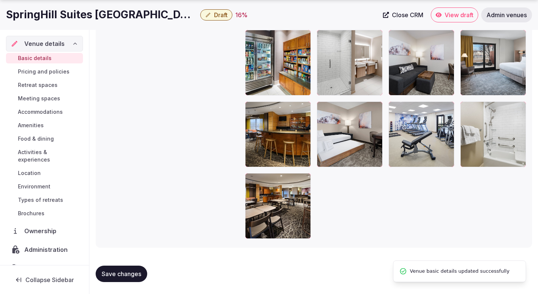
click at [110, 273] on span "Save changes" at bounding box center [122, 274] width 40 height 7
click at [200, 16] on button "Draft" at bounding box center [216, 14] width 32 height 11
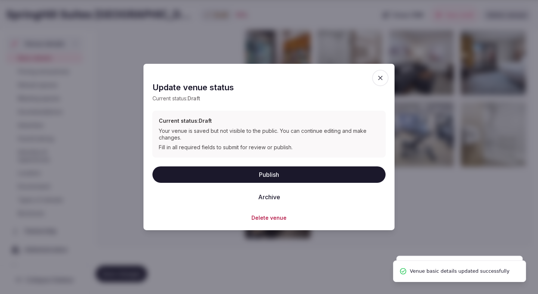
click at [182, 172] on button "Publish" at bounding box center [268, 174] width 233 height 16
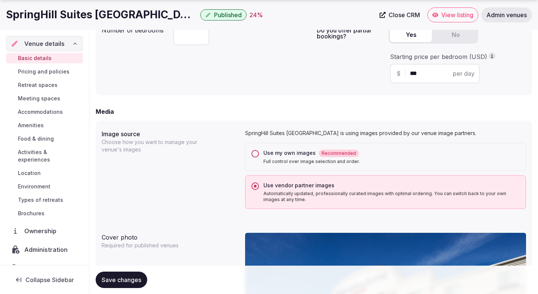
scroll to position [542, 0]
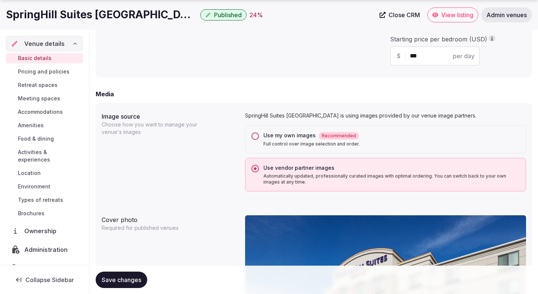
click at [124, 281] on span "Save changes" at bounding box center [122, 280] width 40 height 7
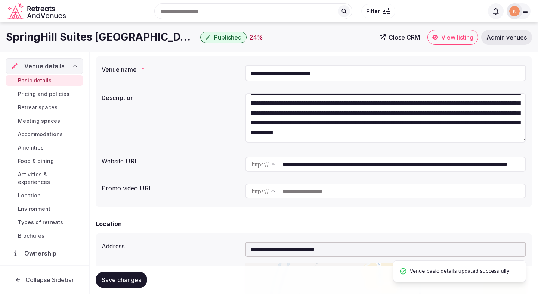
scroll to position [0, 0]
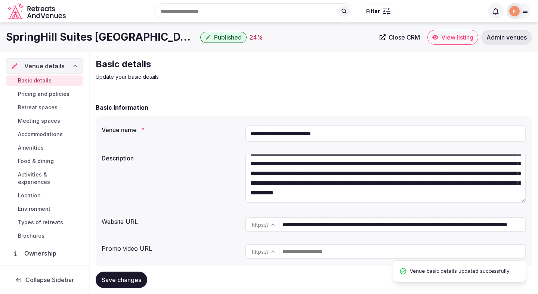
click at [460, 39] on span "View listing" at bounding box center [457, 37] width 32 height 7
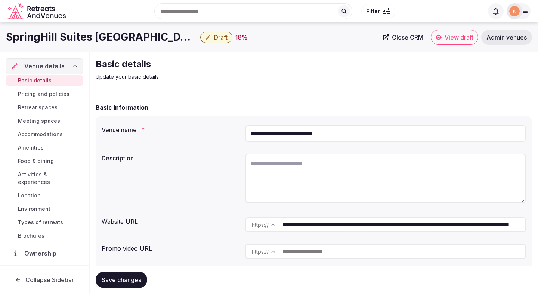
click at [271, 176] on textarea at bounding box center [385, 178] width 281 height 49
paste textarea "**********"
type textarea "**********"
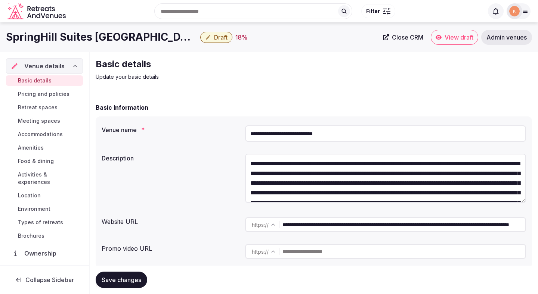
click at [294, 165] on textarea "**********" at bounding box center [385, 178] width 281 height 49
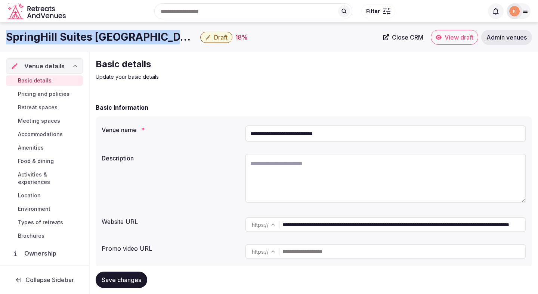
copy h1 "SpringHill Suites [GEOGRAPHIC_DATA]"
drag, startPoint x: 185, startPoint y: 37, endPoint x: 9, endPoint y: 40, distance: 176.4
click at [9, 40] on h1 "SpringHill Suites [GEOGRAPHIC_DATA]" at bounding box center [101, 37] width 191 height 15
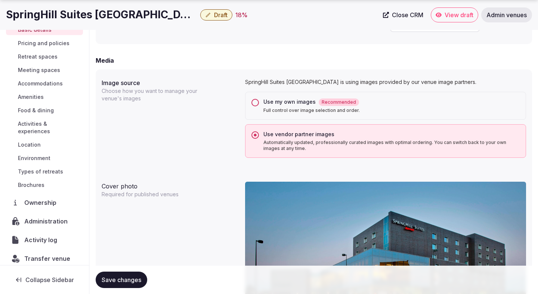
scroll to position [612, 0]
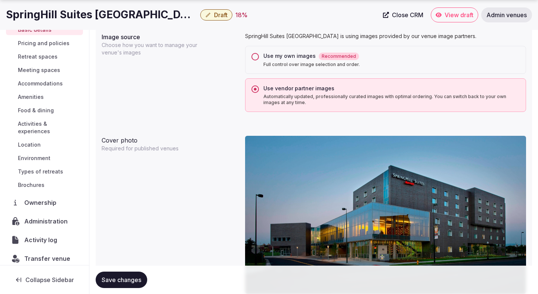
click at [49, 217] on span "Administration" at bounding box center [47, 221] width 46 height 9
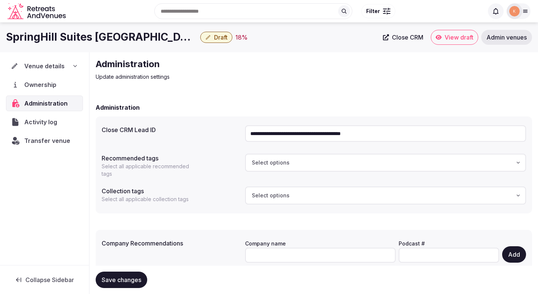
click at [276, 140] on input "**********" at bounding box center [385, 134] width 281 height 16
click at [277, 135] on input "**********" at bounding box center [385, 134] width 281 height 16
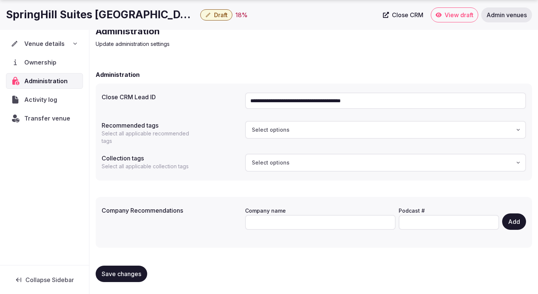
click at [50, 40] on span "Venue details" at bounding box center [44, 43] width 40 height 9
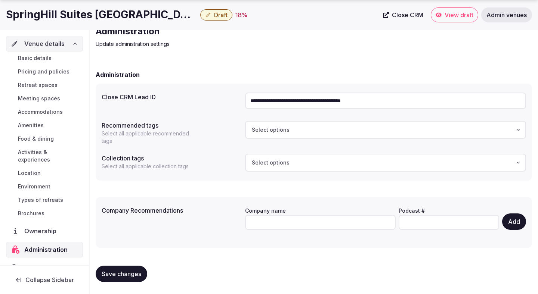
click at [52, 61] on link "Basic details" at bounding box center [44, 58] width 77 height 10
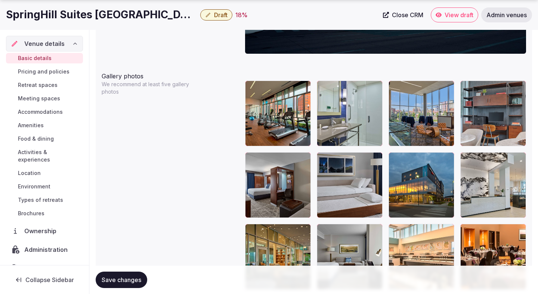
scroll to position [868, 0]
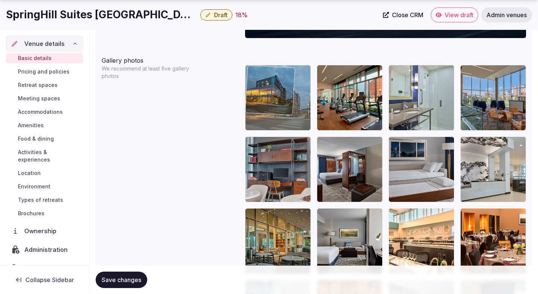
drag, startPoint x: 421, startPoint y: 160, endPoint x: 281, endPoint y: 112, distance: 148.2
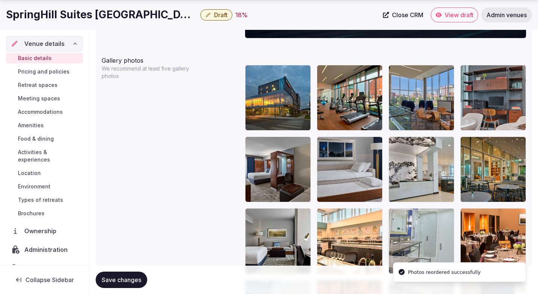
drag, startPoint x: 395, startPoint y: 107, endPoint x: 413, endPoint y: 228, distance: 123.1
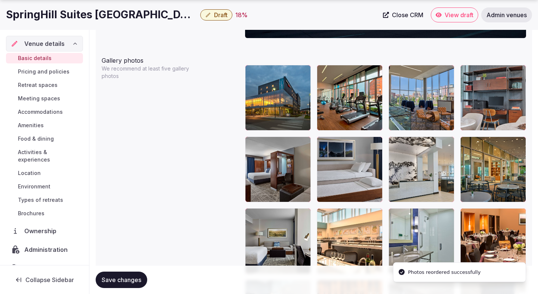
click at [475, 237] on div at bounding box center [493, 242] width 66 height 66
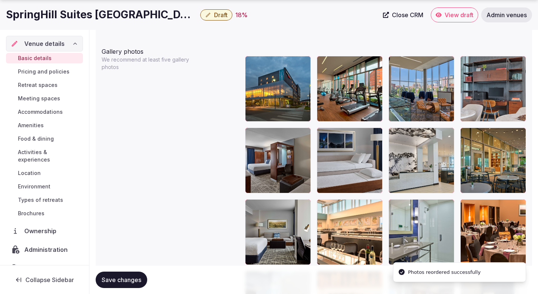
scroll to position [880, 0]
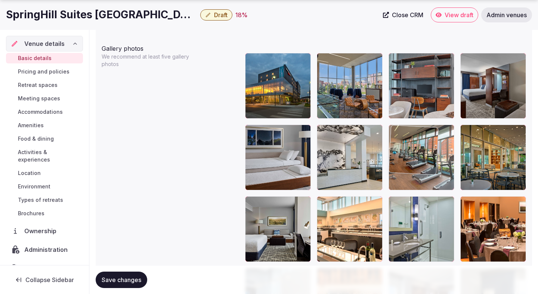
drag, startPoint x: 357, startPoint y: 105, endPoint x: 414, endPoint y: 177, distance: 92.2
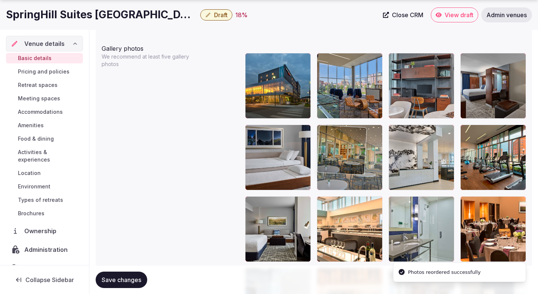
drag, startPoint x: 478, startPoint y: 183, endPoint x: 360, endPoint y: 178, distance: 118.2
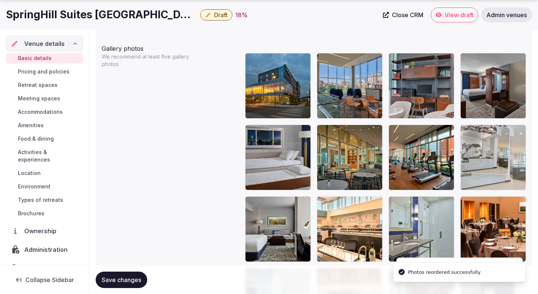
drag, startPoint x: 402, startPoint y: 164, endPoint x: 462, endPoint y: 176, distance: 61.6
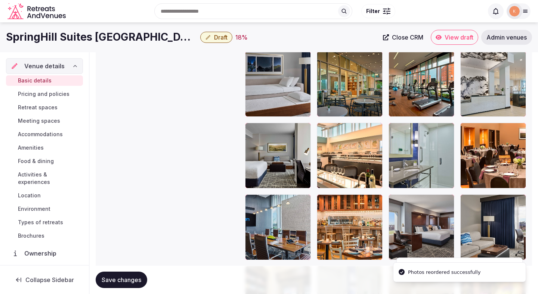
scroll to position [929, 0]
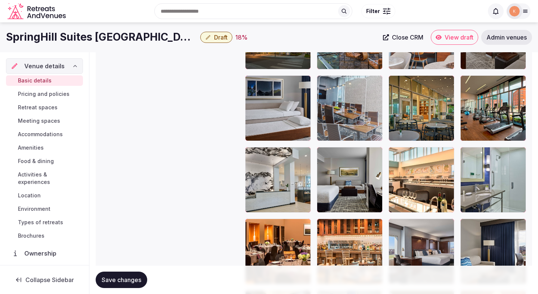
drag, startPoint x: 289, startPoint y: 253, endPoint x: 340, endPoint y: 121, distance: 141.8
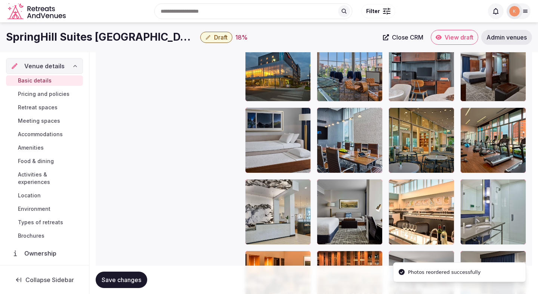
scroll to position [849, 0]
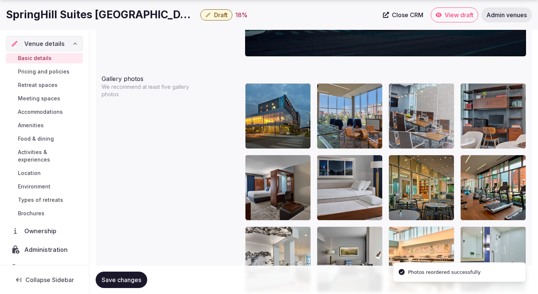
drag, startPoint x: 343, startPoint y: 178, endPoint x: 424, endPoint y: 112, distance: 104.2
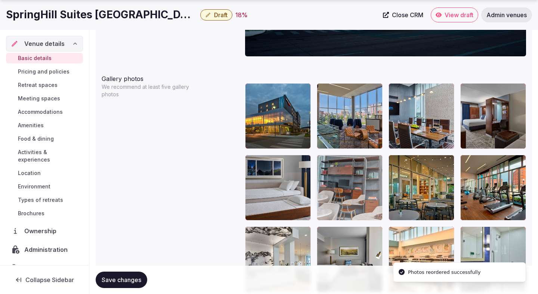
drag, startPoint x: 475, startPoint y: 110, endPoint x: 346, endPoint y: 207, distance: 160.7
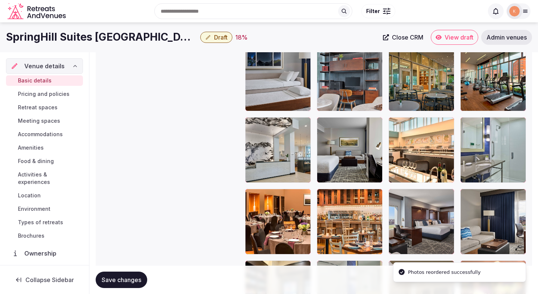
scroll to position [948, 0]
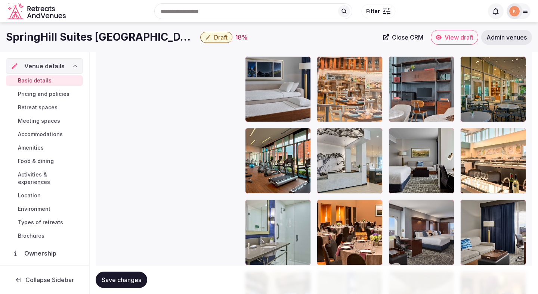
drag, startPoint x: 355, startPoint y: 233, endPoint x: 377, endPoint y: 96, distance: 138.9
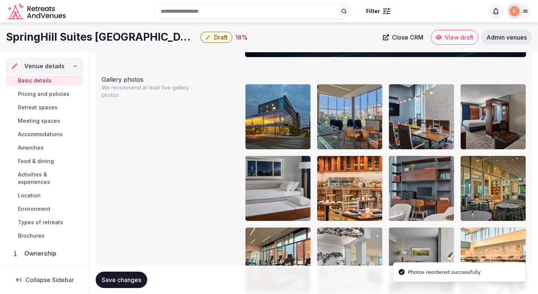
scroll to position [842, 0]
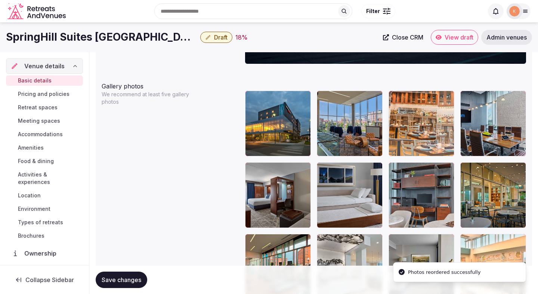
drag, startPoint x: 351, startPoint y: 186, endPoint x: 443, endPoint y: 138, distance: 104.3
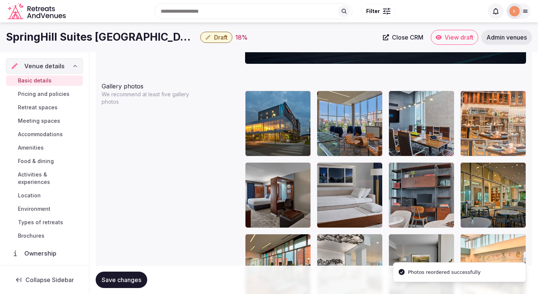
drag, startPoint x: 420, startPoint y: 136, endPoint x: 484, endPoint y: 128, distance: 64.4
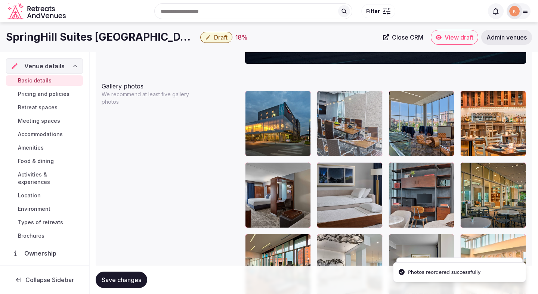
drag, startPoint x: 417, startPoint y: 136, endPoint x: 371, endPoint y: 134, distance: 46.0
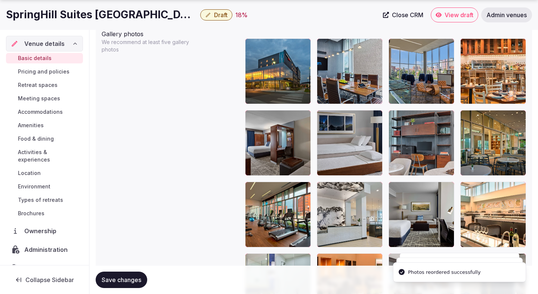
scroll to position [911, 0]
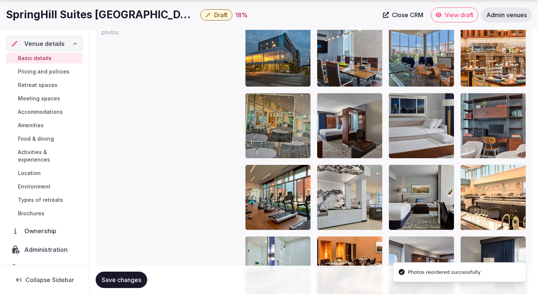
drag, startPoint x: 479, startPoint y: 130, endPoint x: 266, endPoint y: 127, distance: 213.0
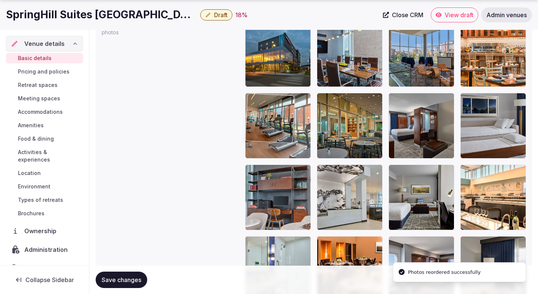
drag, startPoint x: 282, startPoint y: 185, endPoint x: 317, endPoint y: 127, distance: 67.6
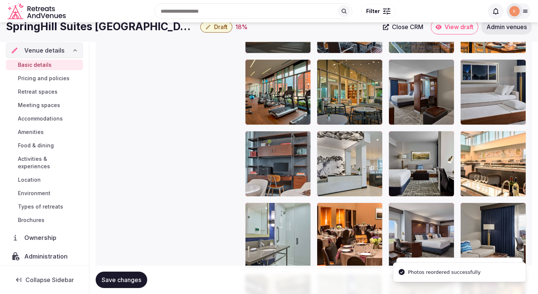
scroll to position [938, 0]
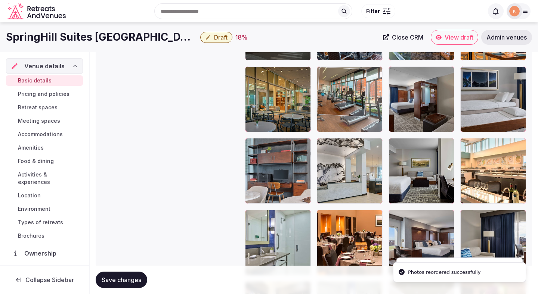
drag, startPoint x: 296, startPoint y: 89, endPoint x: 376, endPoint y: 95, distance: 80.5
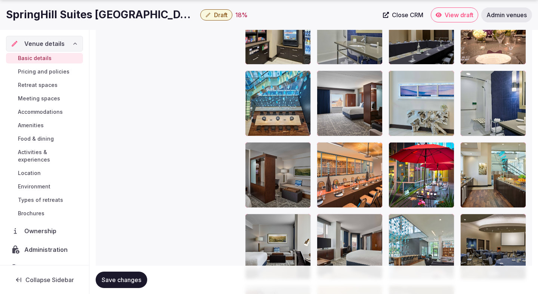
scroll to position [1265, 0]
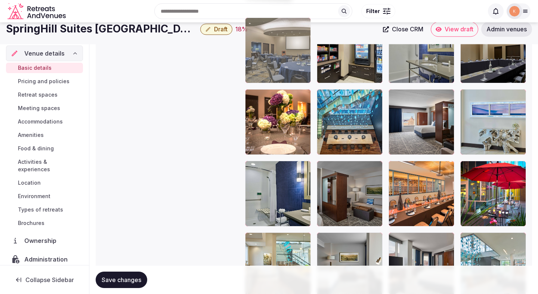
drag, startPoint x: 493, startPoint y: 206, endPoint x: 298, endPoint y: 19, distance: 270.7
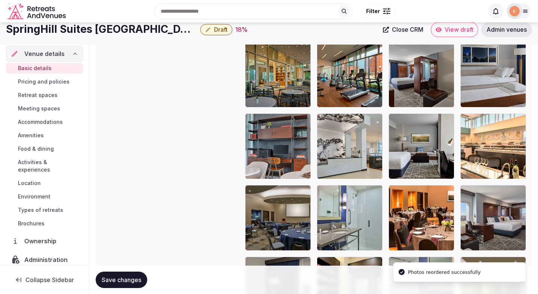
scroll to position [951, 0]
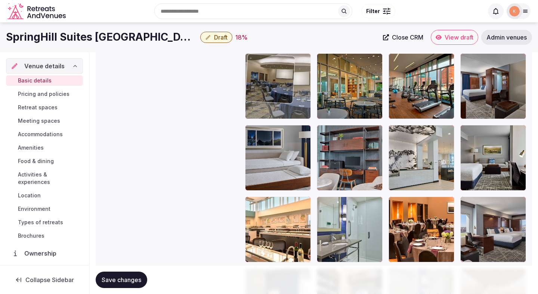
drag, startPoint x: 287, startPoint y: 216, endPoint x: 285, endPoint y: 101, distance: 115.5
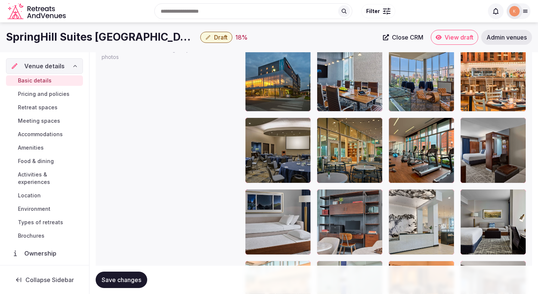
scroll to position [883, 0]
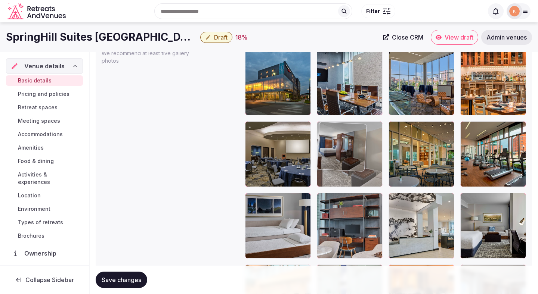
drag, startPoint x: 481, startPoint y: 165, endPoint x: 369, endPoint y: 164, distance: 112.1
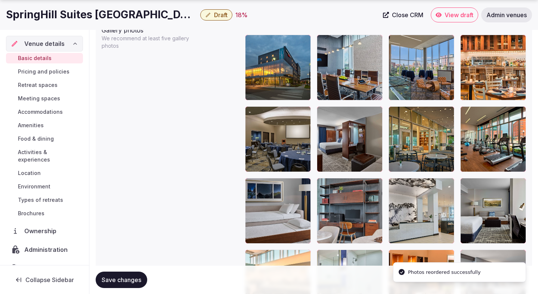
scroll to position [900, 0]
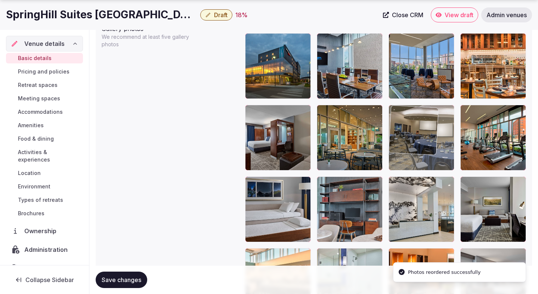
drag, startPoint x: 342, startPoint y: 133, endPoint x: 407, endPoint y: 128, distance: 64.8
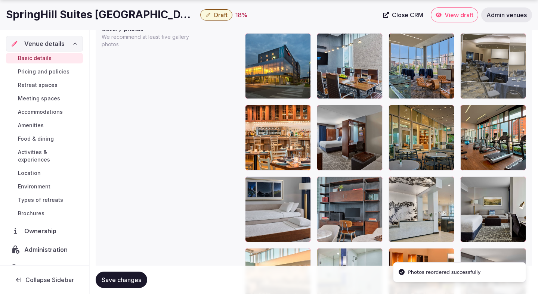
drag, startPoint x: 407, startPoint y: 128, endPoint x: 476, endPoint y: 84, distance: 82.8
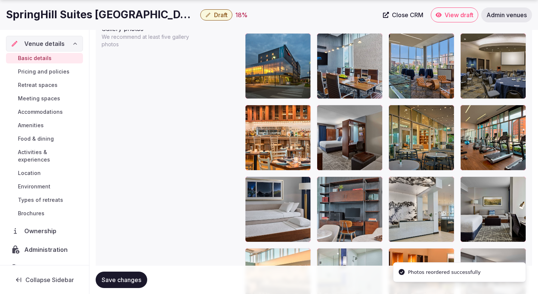
click at [127, 277] on span "Save changes" at bounding box center [122, 280] width 40 height 7
click at [133, 277] on span "Save changes" at bounding box center [122, 280] width 40 height 7
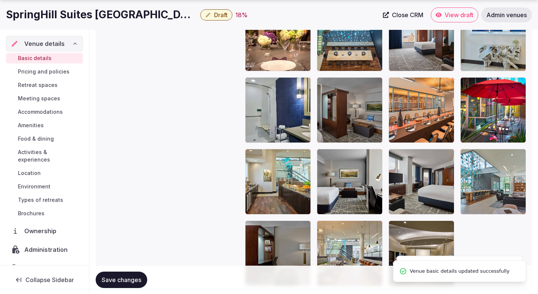
scroll to position [1334, 0]
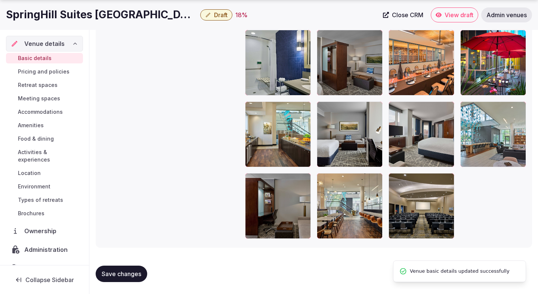
click at [118, 271] on span "Save changes" at bounding box center [122, 274] width 40 height 7
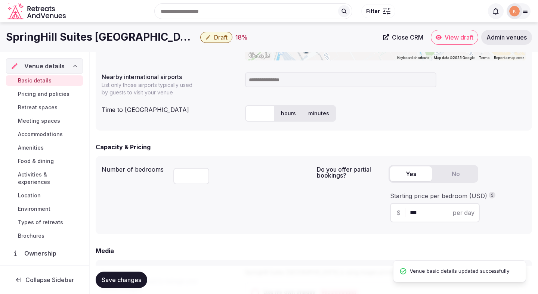
scroll to position [368, 0]
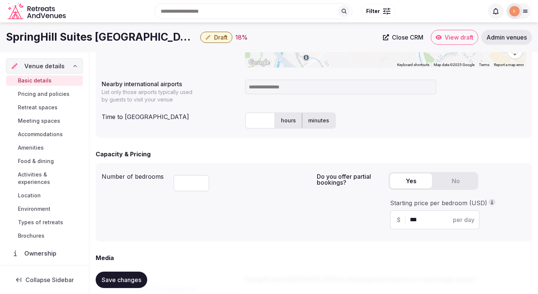
click at [271, 87] on input at bounding box center [340, 87] width 191 height 15
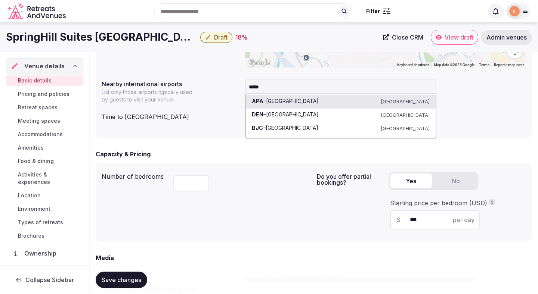
type input "******"
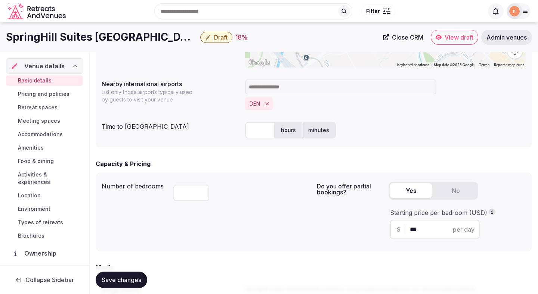
click at [251, 125] on input "text" at bounding box center [260, 130] width 30 height 16
type input "**"
click at [286, 179] on div "***" at bounding box center [242, 191] width 138 height 25
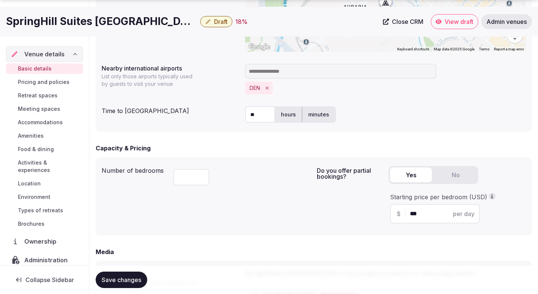
scroll to position [387, 0]
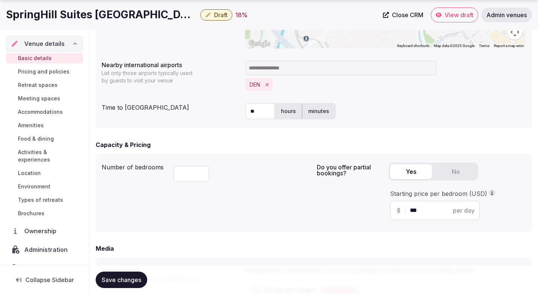
click at [285, 180] on div "***" at bounding box center [242, 172] width 138 height 25
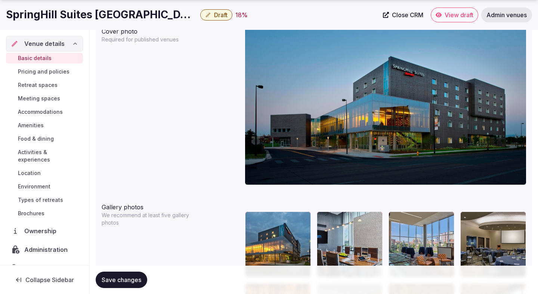
scroll to position [913, 0]
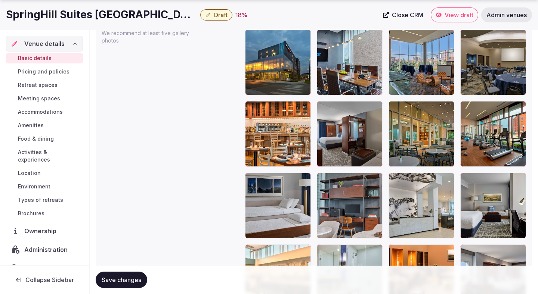
click at [127, 277] on span "Save changes" at bounding box center [122, 280] width 40 height 7
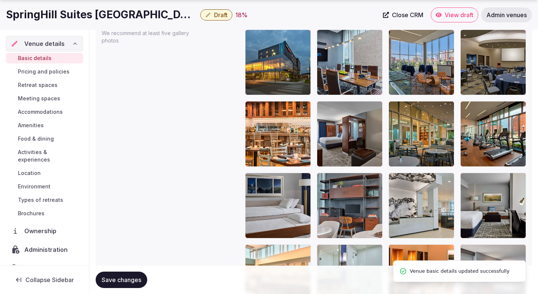
click at [126, 277] on span "Save changes" at bounding box center [122, 280] width 40 height 7
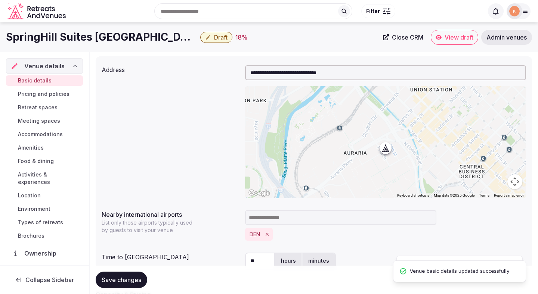
scroll to position [0, 0]
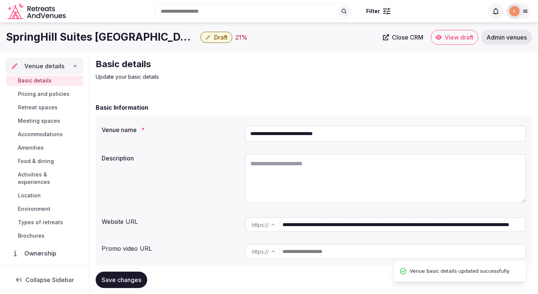
click at [204, 40] on button "Draft" at bounding box center [216, 37] width 32 height 11
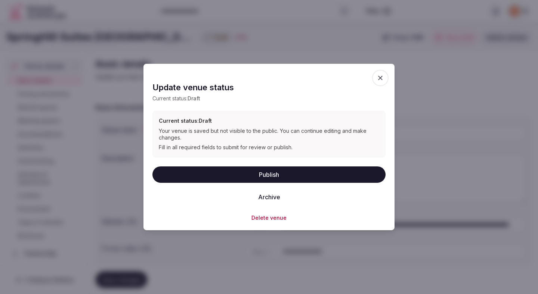
click at [308, 172] on button "Publish" at bounding box center [268, 174] width 233 height 16
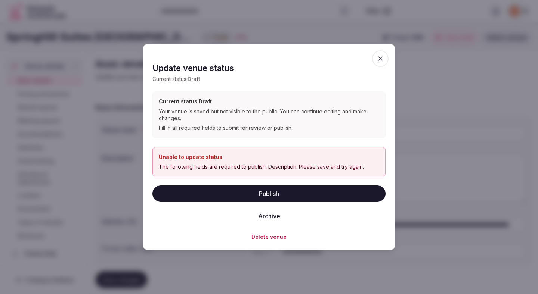
click at [384, 53] on span "button" at bounding box center [380, 58] width 16 height 16
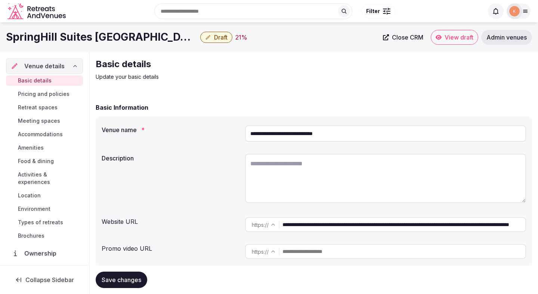
click at [315, 227] on input "**********" at bounding box center [404, 225] width 243 height 15
click at [277, 175] on textarea at bounding box center [385, 178] width 281 height 49
paste textarea "**********"
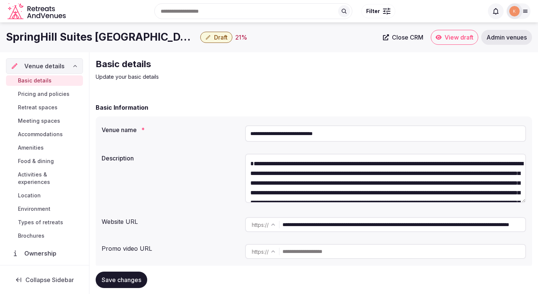
scroll to position [72, 0]
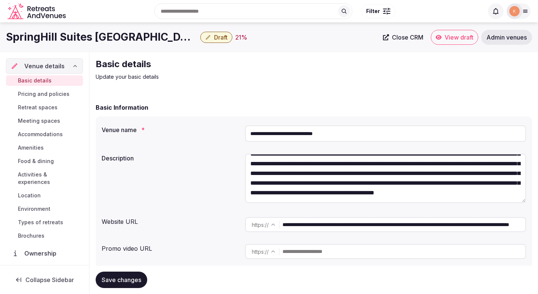
type textarea "**********"
click at [135, 274] on button "Save changes" at bounding box center [122, 280] width 52 height 16
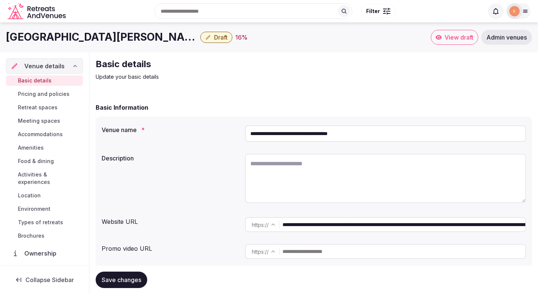
scroll to position [1, 0]
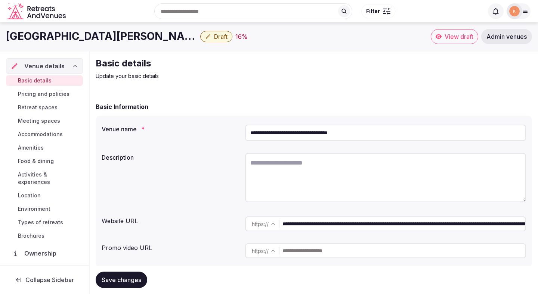
click at [284, 138] on input "**********" at bounding box center [385, 133] width 281 height 16
click at [502, 35] on span "Admin venues" at bounding box center [507, 36] width 40 height 7
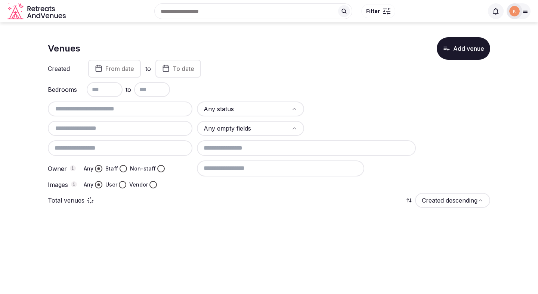
click at [97, 109] on input "text" at bounding box center [120, 109] width 139 height 9
paste input "**********"
type input "**********"
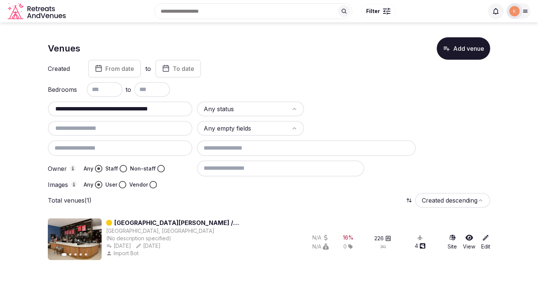
click at [134, 222] on link "Hyatt Place Pena Station / Denver Airport" at bounding box center [199, 223] width 171 height 9
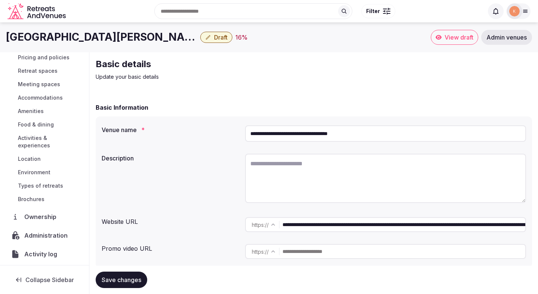
scroll to position [46, 0]
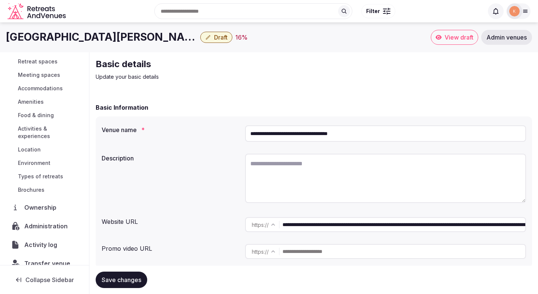
click at [40, 222] on span "Administration" at bounding box center [47, 226] width 46 height 9
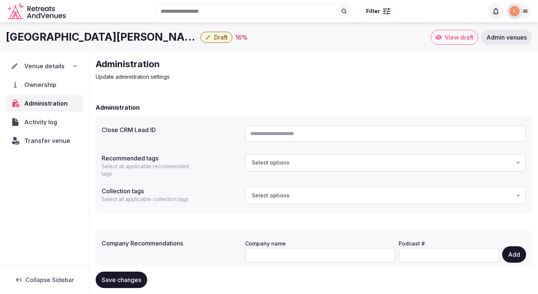
click at [50, 64] on span "Venue details" at bounding box center [44, 66] width 40 height 9
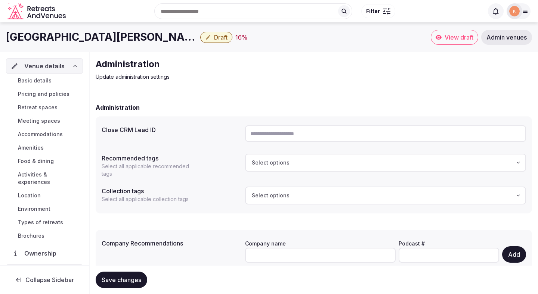
click at [52, 83] on link "Basic details" at bounding box center [44, 80] width 77 height 10
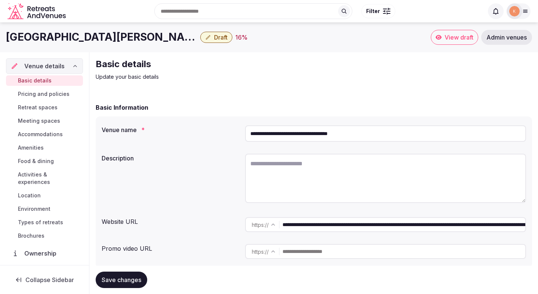
click at [284, 136] on input "**********" at bounding box center [385, 134] width 281 height 16
click at [270, 161] on textarea at bounding box center [385, 178] width 281 height 49
paste textarea "**********"
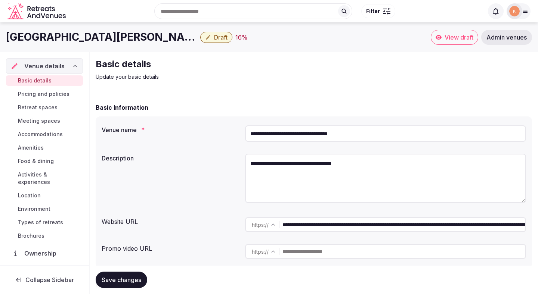
type textarea "**********"
click at [513, 42] on link "Admin venues" at bounding box center [506, 37] width 51 height 15
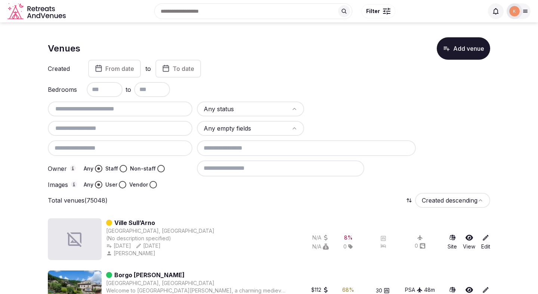
click at [160, 111] on input "text" at bounding box center [120, 109] width 139 height 9
paste input "**********"
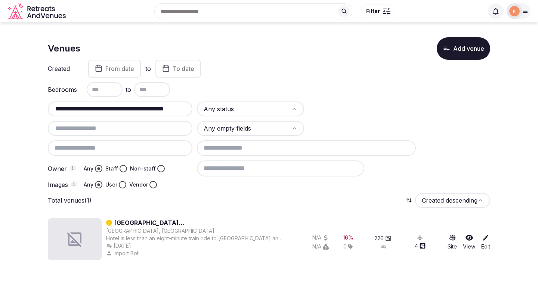
drag, startPoint x: 149, startPoint y: 108, endPoint x: 36, endPoint y: 102, distance: 114.2
click at [36, 102] on section "**********" at bounding box center [269, 147] width 538 height 250
type input "**********"
click at [141, 103] on div "**********" at bounding box center [120, 109] width 145 height 15
click at [141, 108] on input "**********" at bounding box center [120, 109] width 139 height 9
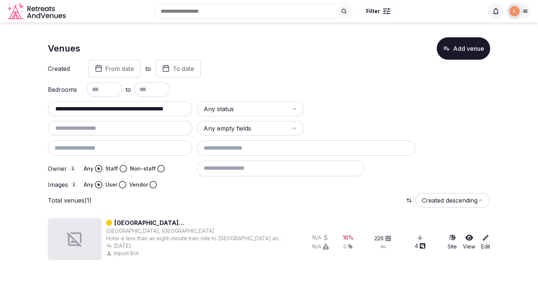
click at [141, 108] on input "**********" at bounding box center [120, 109] width 139 height 9
paste input "**********"
type input "**********"
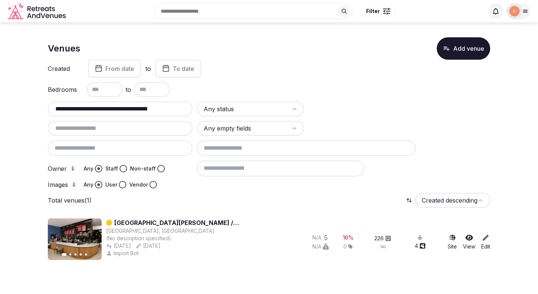
click at [165, 223] on link "[GEOGRAPHIC_DATA][PERSON_NAME] / [GEOGRAPHIC_DATA]" at bounding box center [199, 223] width 171 height 9
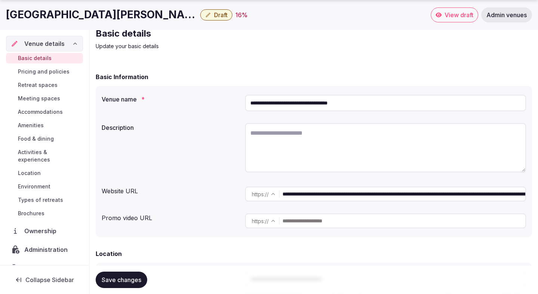
scroll to position [28, 0]
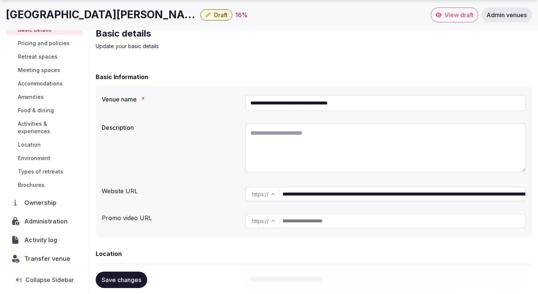
click at [46, 217] on span "Administration" at bounding box center [47, 221] width 46 height 9
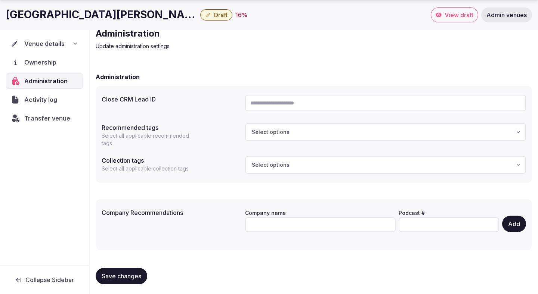
click at [262, 103] on input "text" at bounding box center [385, 103] width 281 height 16
paste input "**********"
type input "**********"
click at [133, 276] on span "Save changes" at bounding box center [122, 276] width 40 height 7
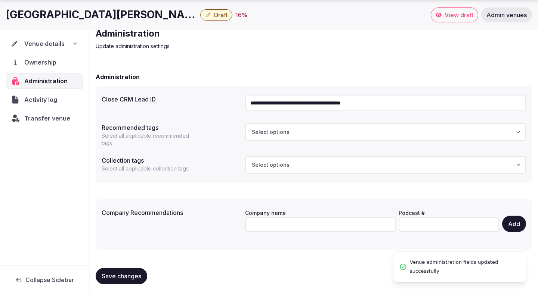
click at [133, 275] on span "Save changes" at bounding box center [122, 276] width 40 height 7
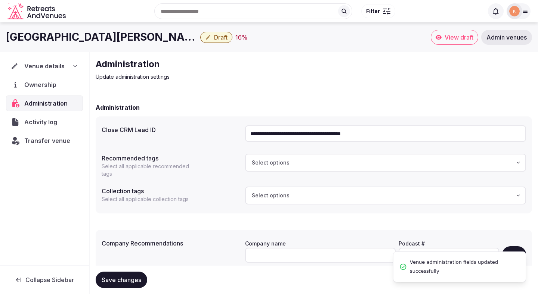
click at [46, 63] on span "Venue details" at bounding box center [44, 66] width 40 height 9
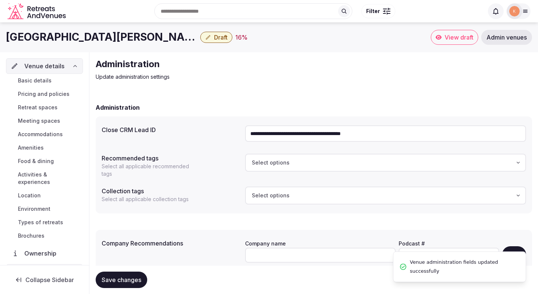
click at [47, 81] on span "Basic details" at bounding box center [35, 80] width 34 height 7
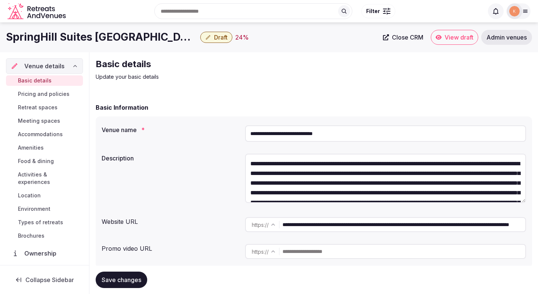
click at [205, 37] on icon "button" at bounding box center [208, 37] width 6 height 6
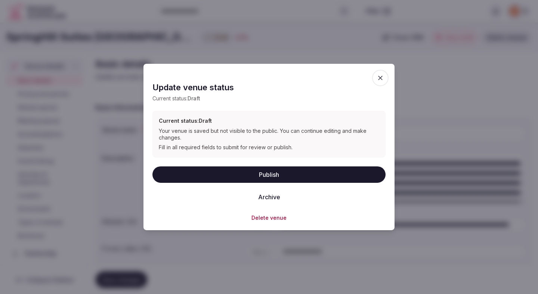
click at [270, 173] on button "Publish" at bounding box center [268, 174] width 233 height 16
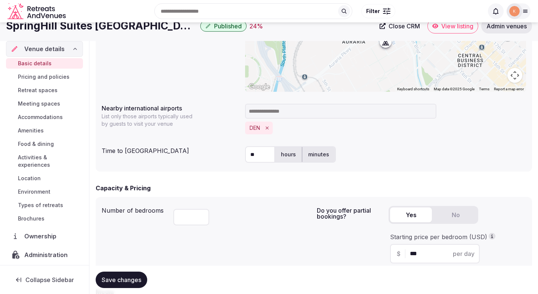
scroll to position [179, 0]
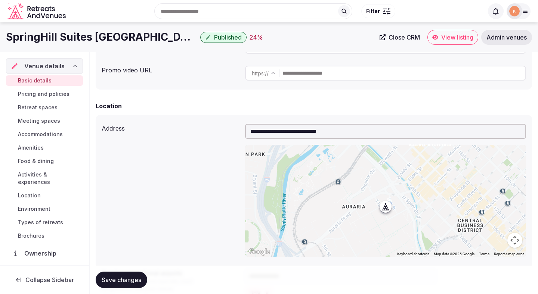
click at [450, 33] on link "View listing" at bounding box center [453, 37] width 51 height 15
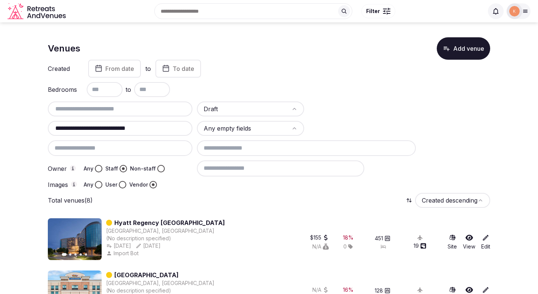
click at [146, 126] on input "**********" at bounding box center [120, 128] width 139 height 9
paste input "**********"
type input "**********"
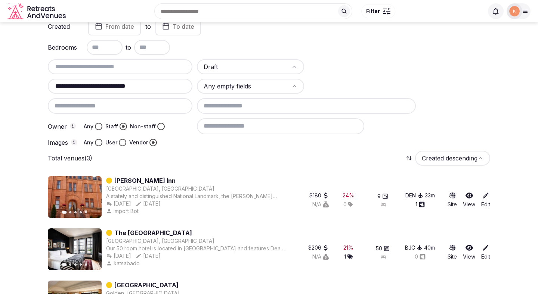
scroll to position [83, 0]
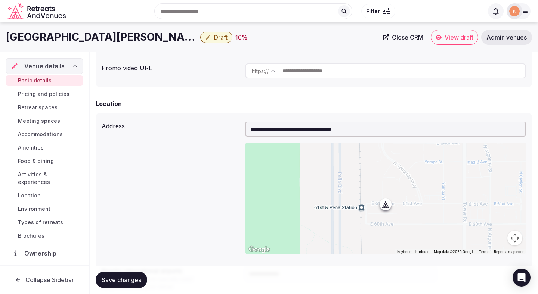
scroll to position [179, 0]
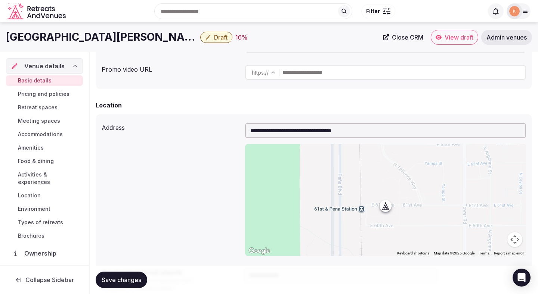
click at [222, 39] on span "Draft" at bounding box center [220, 37] width 13 height 7
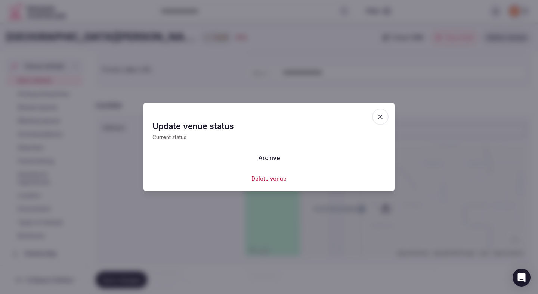
click at [271, 178] on button "Delete venue" at bounding box center [269, 178] width 35 height 7
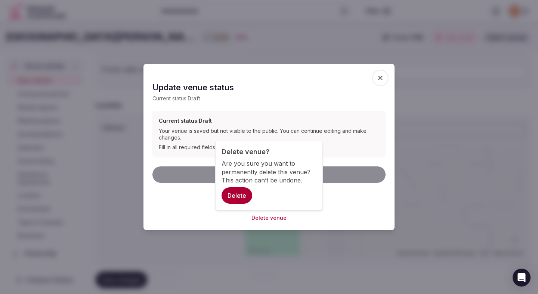
click at [240, 200] on button "Delete" at bounding box center [237, 196] width 31 height 16
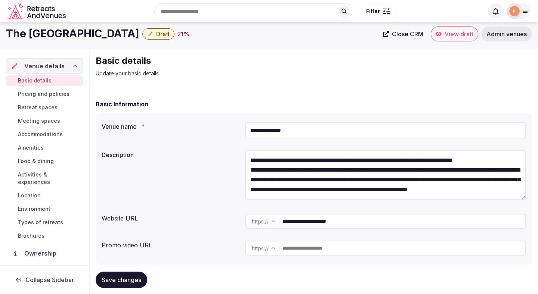
scroll to position [6, 0]
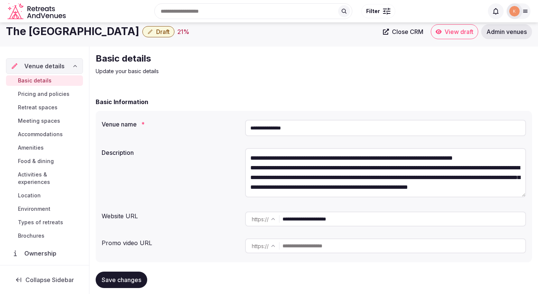
click at [284, 129] on input "**********" at bounding box center [385, 128] width 281 height 16
click at [490, 31] on span "Admin venues" at bounding box center [507, 31] width 40 height 7
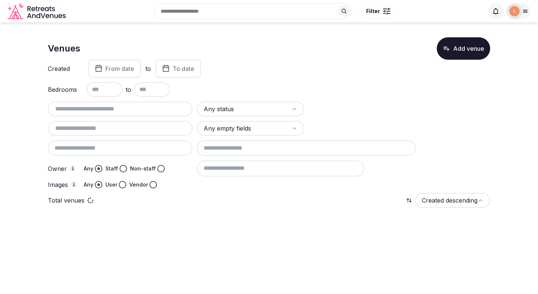
click at [164, 107] on input "text" at bounding box center [120, 109] width 139 height 9
paste input "**********"
type input "**********"
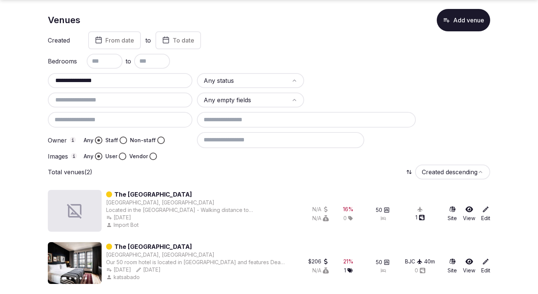
scroll to position [30, 0]
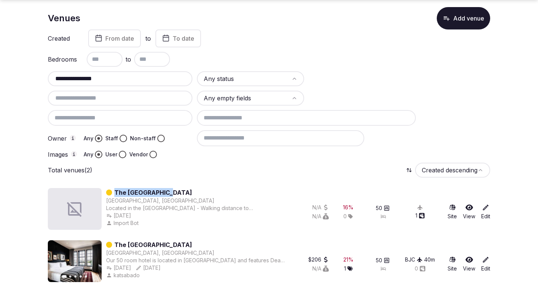
drag, startPoint x: 174, startPoint y: 192, endPoint x: 115, endPoint y: 193, distance: 59.4
click at [115, 193] on div "The [GEOGRAPHIC_DATA]" at bounding box center [195, 192] width 179 height 9
copy link "The [GEOGRAPHIC_DATA]"
click at [121, 79] on input "**********" at bounding box center [120, 78] width 139 height 9
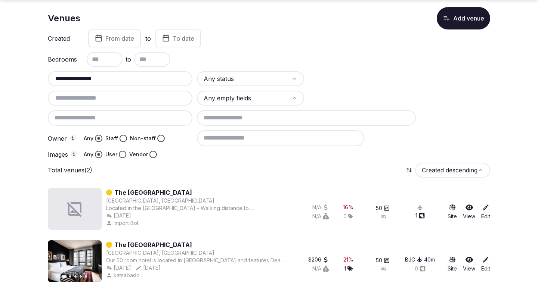
click at [121, 79] on input "**********" at bounding box center [120, 78] width 139 height 9
click at [125, 80] on input "**********" at bounding box center [120, 78] width 139 height 9
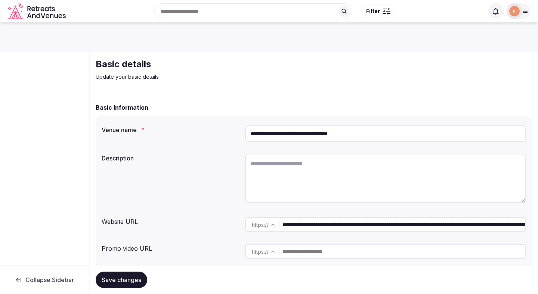
click at [297, 136] on input "**********" at bounding box center [385, 134] width 281 height 16
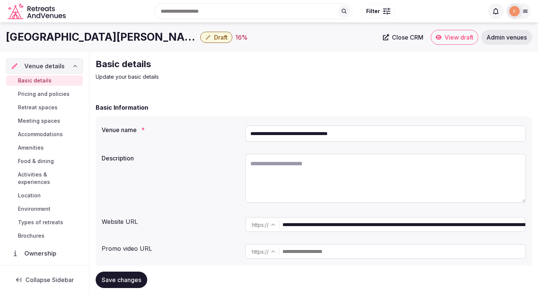
click at [314, 229] on input "**********" at bounding box center [404, 225] width 243 height 15
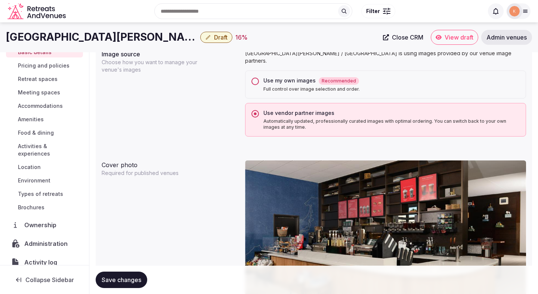
scroll to position [51, 0]
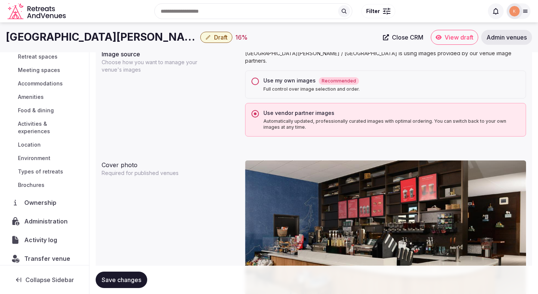
click at [38, 217] on span "Administration" at bounding box center [47, 221] width 46 height 9
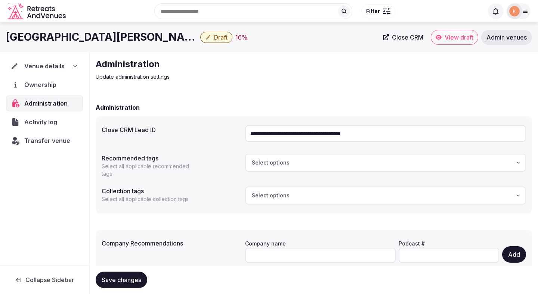
click at [287, 133] on input "**********" at bounding box center [385, 134] width 281 height 16
click at [47, 141] on span "Transfer venue" at bounding box center [47, 140] width 45 height 9
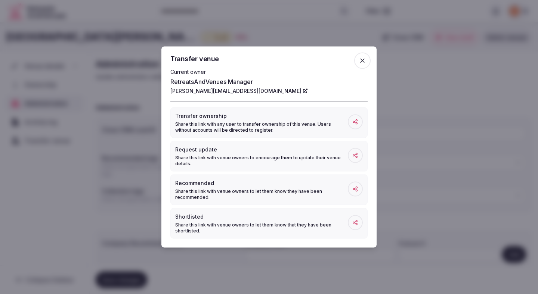
click at [240, 33] on div at bounding box center [269, 147] width 538 height 294
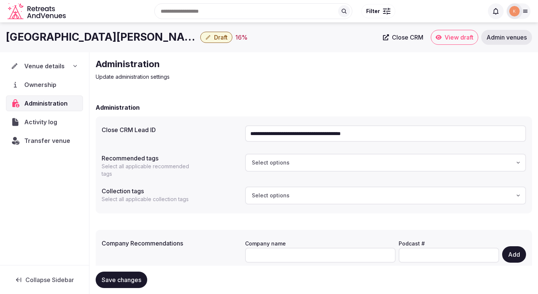
click at [46, 69] on span "Venue details" at bounding box center [44, 66] width 40 height 9
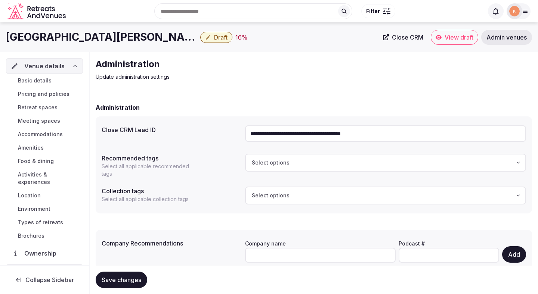
click at [45, 81] on span "Basic details" at bounding box center [35, 80] width 34 height 7
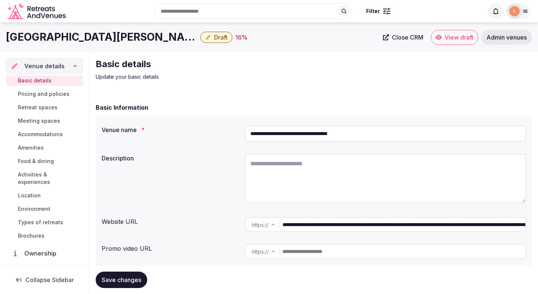
click at [270, 181] on textarea at bounding box center [385, 178] width 281 height 49
paste textarea "**********"
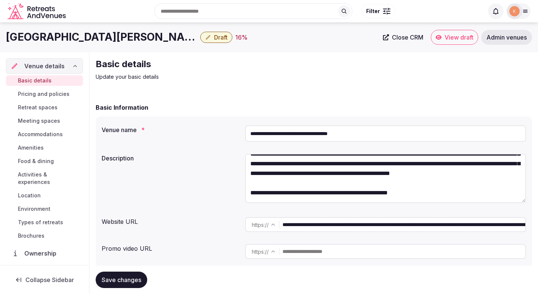
scroll to position [39, 0]
drag, startPoint x: 435, startPoint y: 194, endPoint x: 247, endPoint y: 195, distance: 187.2
click at [247, 195] on textarea "**********" at bounding box center [385, 178] width 281 height 49
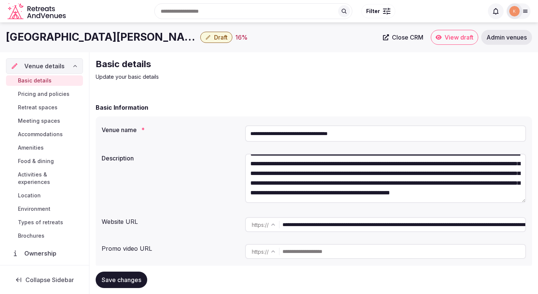
scroll to position [0, 0]
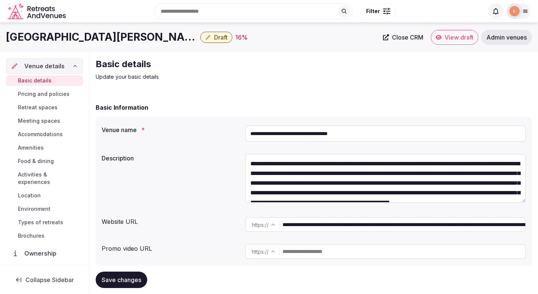
click at [252, 167] on textarea "**********" at bounding box center [385, 178] width 281 height 49
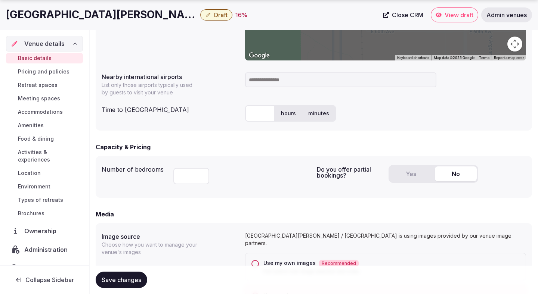
scroll to position [376, 0]
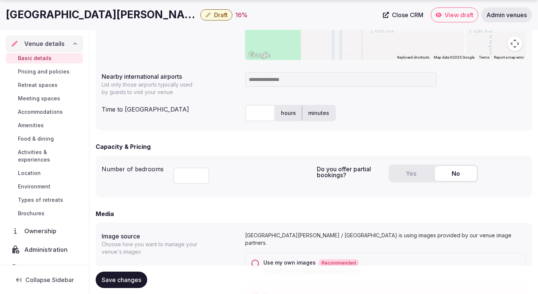
type textarea "**********"
click at [278, 80] on input at bounding box center [340, 79] width 191 height 15
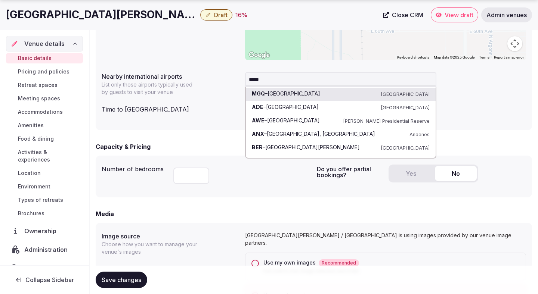
type input "******"
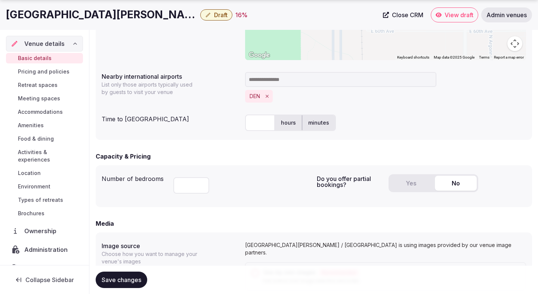
click at [259, 125] on input "text" at bounding box center [260, 123] width 30 height 16
type input "**"
click at [286, 162] on div "Capacity & Pricing Number of bedrooms *** Do you offer partial bookings? Yes No" at bounding box center [314, 179] width 436 height 55
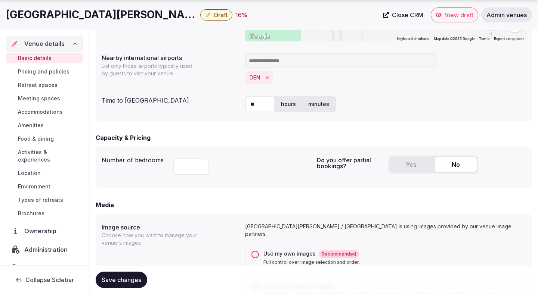
scroll to position [396, 0]
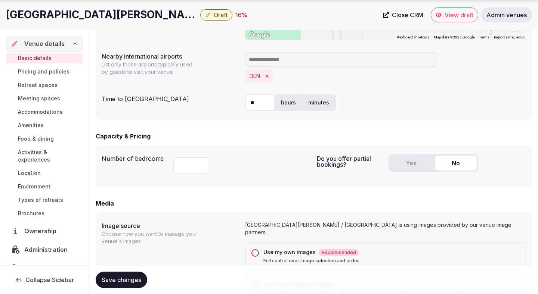
click at [286, 162] on div "***" at bounding box center [242, 163] width 138 height 25
click at [406, 170] on button "Yes" at bounding box center [411, 163] width 42 height 15
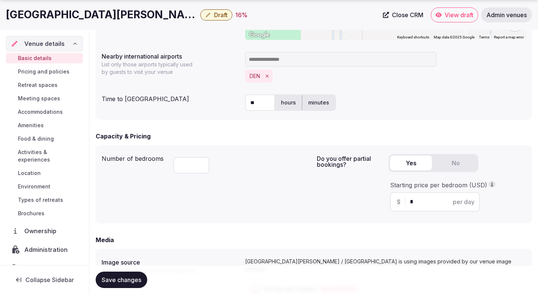
click at [423, 202] on input "*" at bounding box center [441, 202] width 63 height 9
type input "***"
click at [352, 216] on div "Do you offer partial bookings? Yes No Starting price per bedroom (USD) $ *** pe…" at bounding box center [421, 184] width 209 height 67
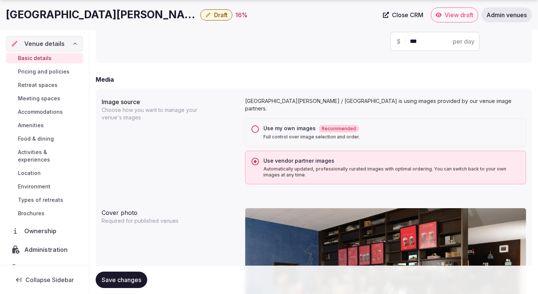
scroll to position [573, 0]
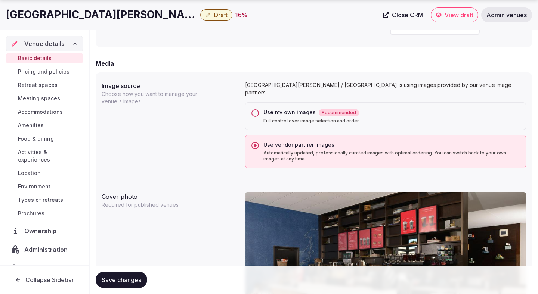
click at [137, 279] on span "Save changes" at bounding box center [122, 280] width 40 height 7
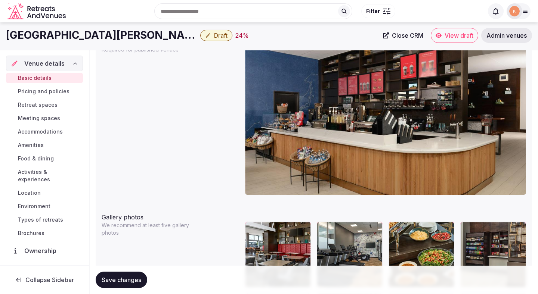
scroll to position [0, 0]
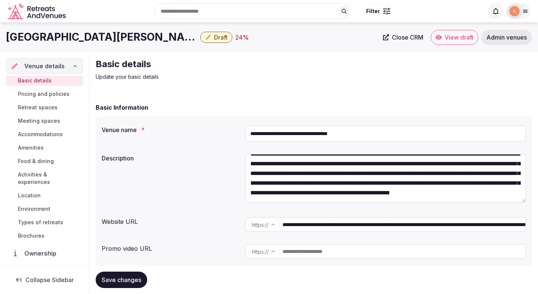
click at [330, 136] on input "**********" at bounding box center [385, 134] width 281 height 16
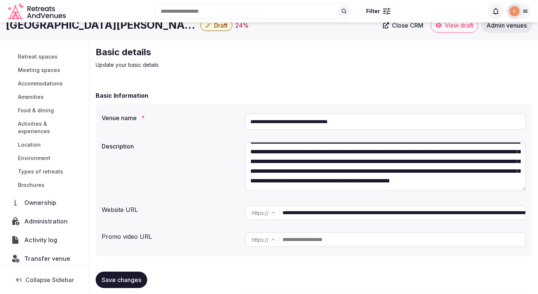
scroll to position [17, 0]
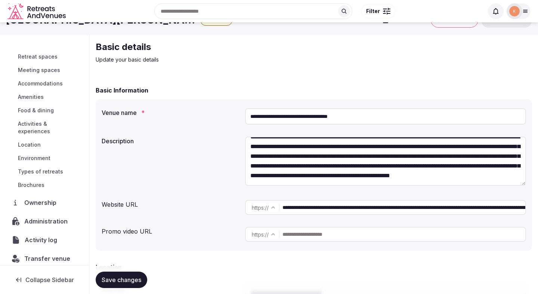
click at [48, 236] on span "Activity log" at bounding box center [42, 240] width 35 height 9
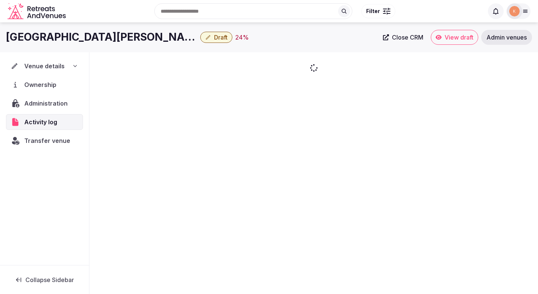
click at [49, 216] on div "Venue details Ownership Administration Activity log Transfer venue" at bounding box center [44, 158] width 89 height 213
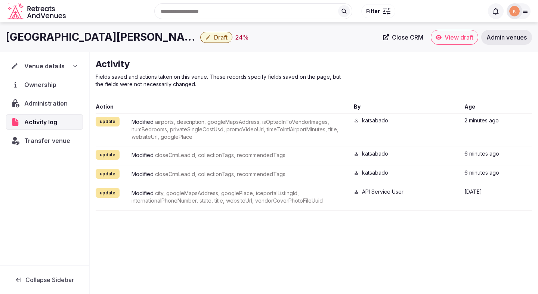
click at [44, 102] on span "Administration" at bounding box center [47, 103] width 46 height 9
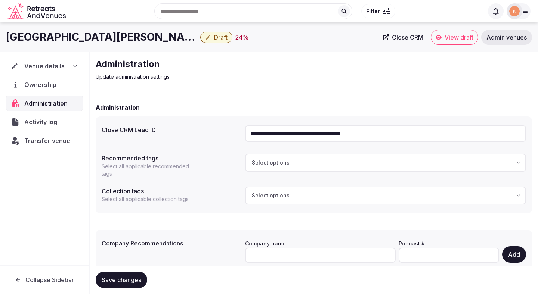
click at [293, 131] on input "**********" at bounding box center [385, 134] width 281 height 16
click at [61, 140] on span "Transfer venue" at bounding box center [47, 140] width 46 height 9
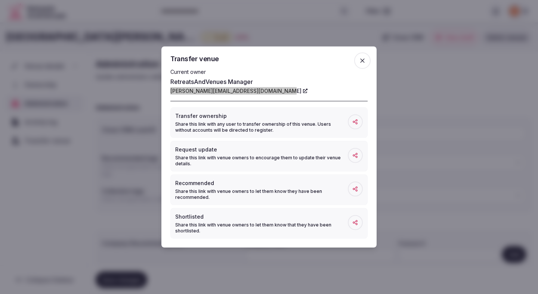
click at [65, 190] on div at bounding box center [269, 147] width 538 height 294
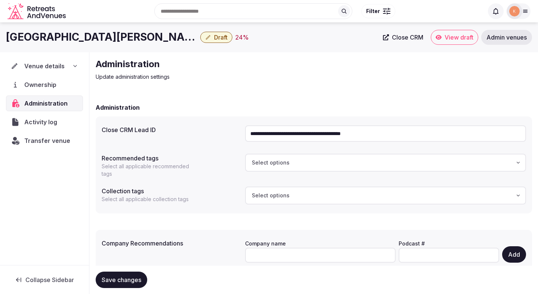
click at [56, 67] on span "Venue details" at bounding box center [44, 66] width 40 height 9
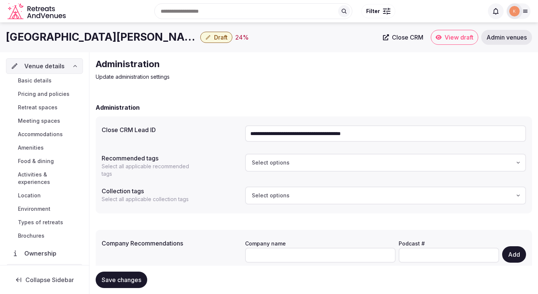
click at [52, 83] on link "Basic details" at bounding box center [44, 80] width 77 height 10
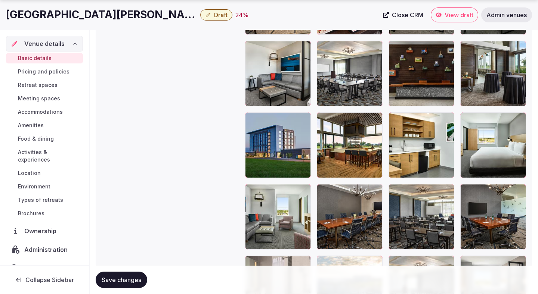
scroll to position [1092, 0]
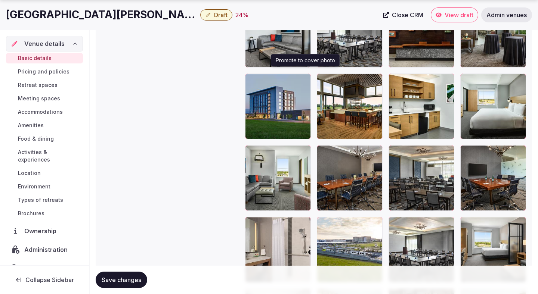
click at [305, 79] on icon "button" at bounding box center [304, 81] width 4 height 5
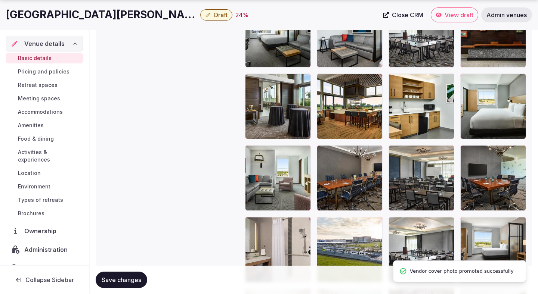
click at [130, 281] on span "Save changes" at bounding box center [122, 280] width 40 height 7
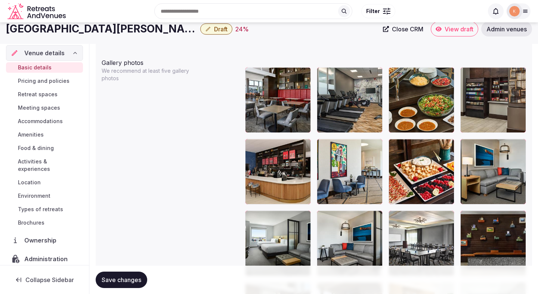
scroll to position [879, 0]
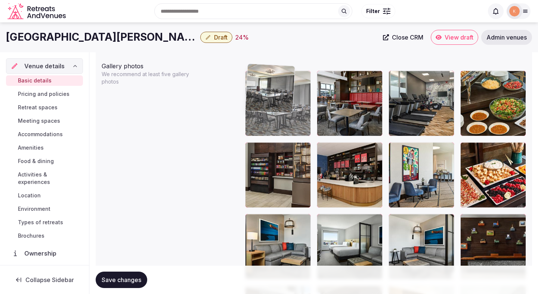
drag, startPoint x: 413, startPoint y: 231, endPoint x: 297, endPoint y: 107, distance: 170.0
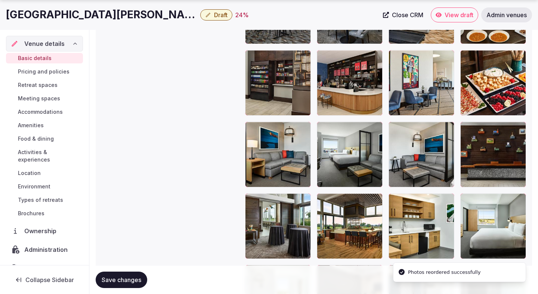
scroll to position [975, 0]
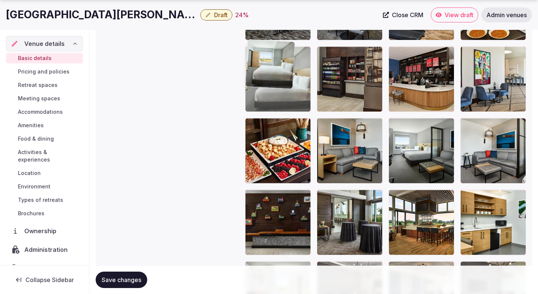
drag, startPoint x: 490, startPoint y: 216, endPoint x: 302, endPoint y: 81, distance: 231.6
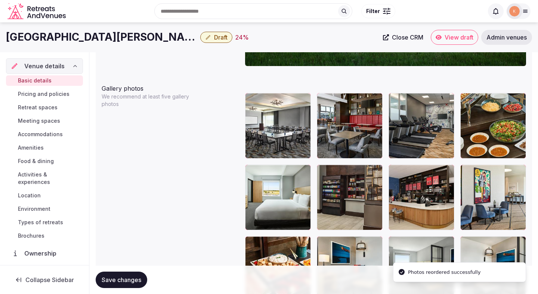
scroll to position [856, 0]
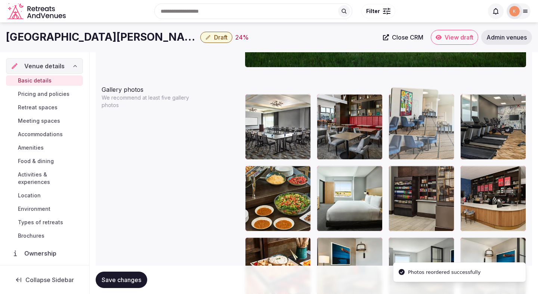
drag, startPoint x: 485, startPoint y: 194, endPoint x: 417, endPoint y: 128, distance: 94.9
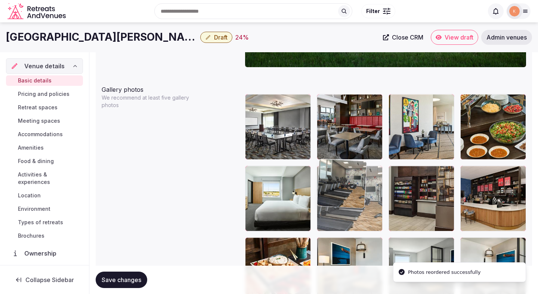
drag, startPoint x: 488, startPoint y: 102, endPoint x: 372, endPoint y: 178, distance: 138.8
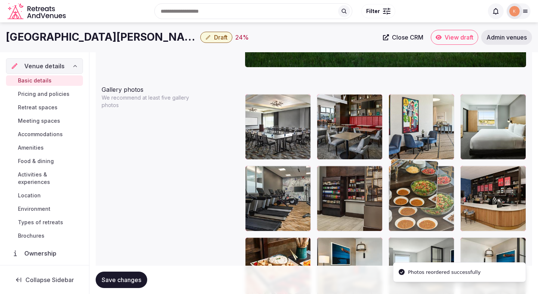
drag, startPoint x: 510, startPoint y: 107, endPoint x: 421, endPoint y: 173, distance: 110.6
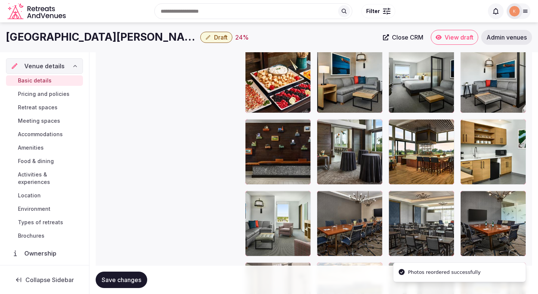
scroll to position [1038, 0]
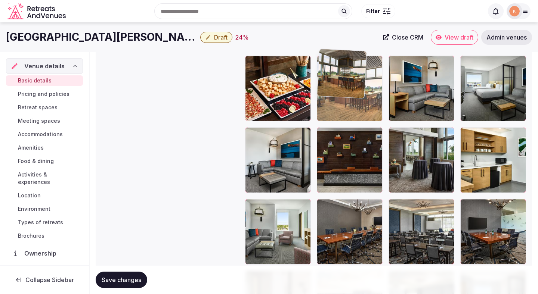
drag, startPoint x: 437, startPoint y: 176, endPoint x: 400, endPoint y: 104, distance: 80.7
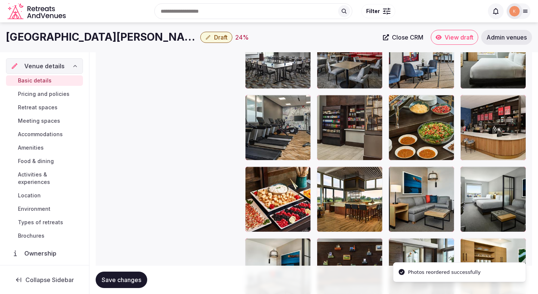
scroll to position [918, 0]
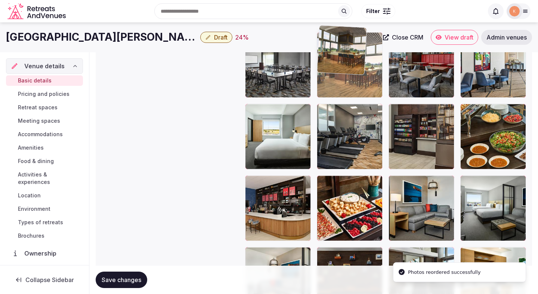
drag, startPoint x: 348, startPoint y: 199, endPoint x: 347, endPoint y: 82, distance: 117.0
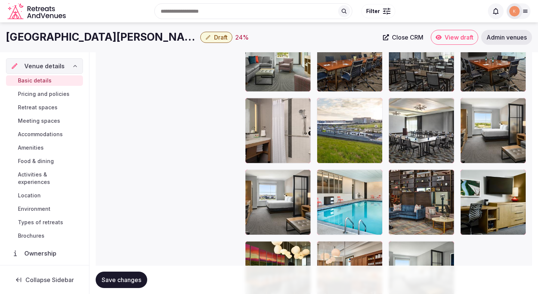
scroll to position [1218, 0]
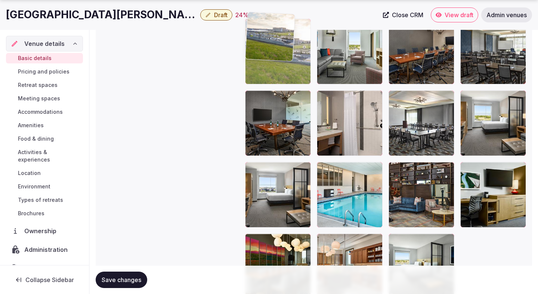
drag, startPoint x: 347, startPoint y: 125, endPoint x: 300, endPoint y: 65, distance: 76.3
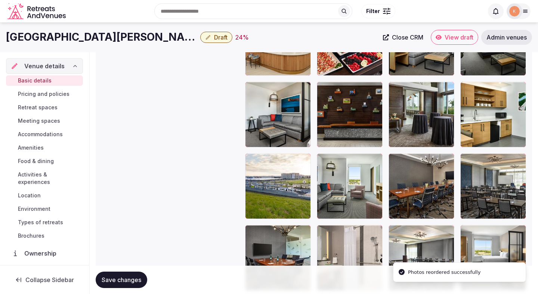
scroll to position [1061, 0]
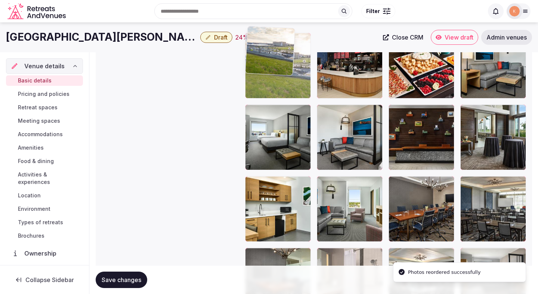
drag, startPoint x: 266, startPoint y: 224, endPoint x: 264, endPoint y: 104, distance: 120.0
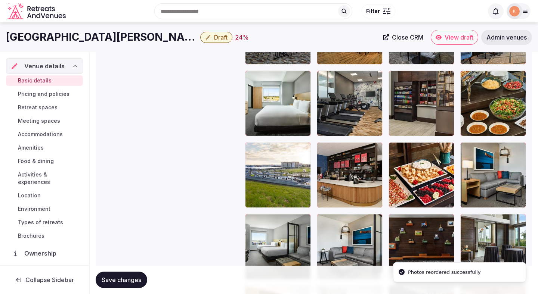
scroll to position [909, 0]
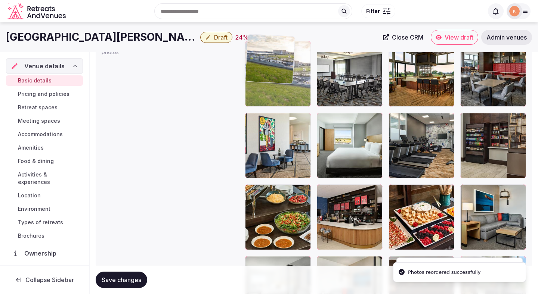
drag, startPoint x: 258, startPoint y: 213, endPoint x: 261, endPoint y: 100, distance: 112.5
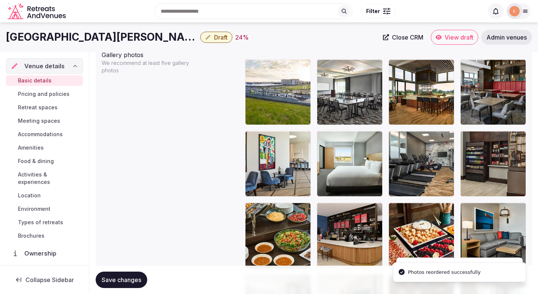
scroll to position [889, 0]
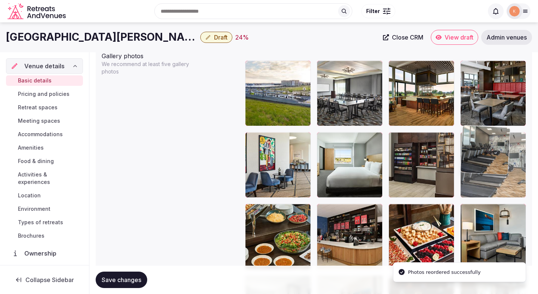
drag, startPoint x: 400, startPoint y: 152, endPoint x: 474, endPoint y: 152, distance: 74.0
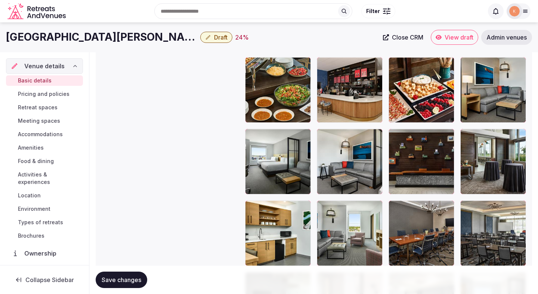
scroll to position [1036, 0]
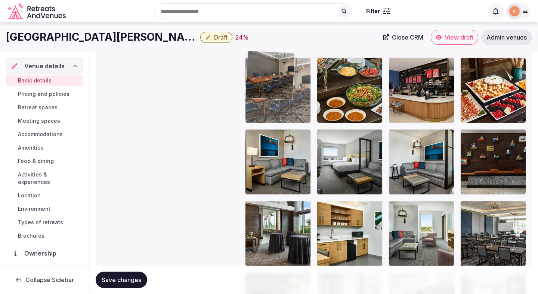
drag, startPoint x: 436, startPoint y: 231, endPoint x: 329, endPoint y: 110, distance: 161.2
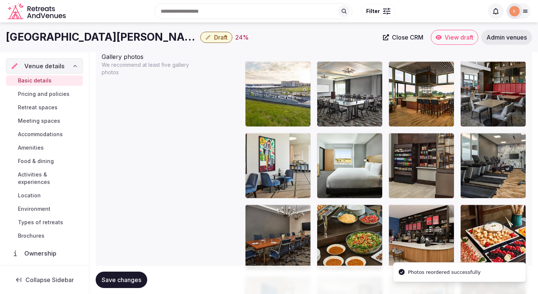
scroll to position [885, 0]
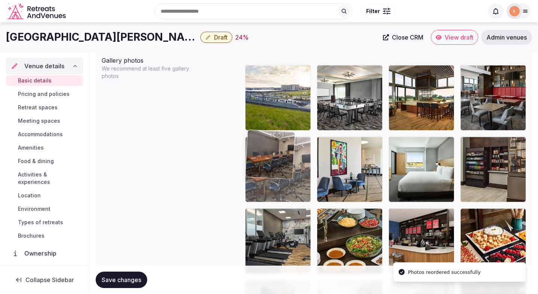
drag, startPoint x: 280, startPoint y: 230, endPoint x: 280, endPoint y: 167, distance: 63.2
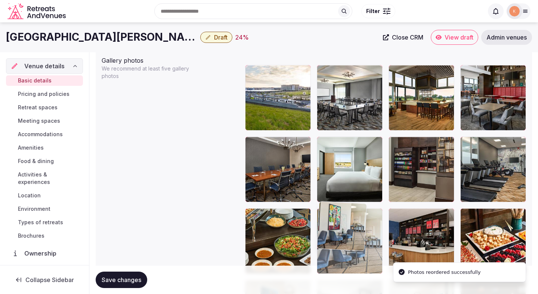
drag, startPoint x: 360, startPoint y: 150, endPoint x: 333, endPoint y: 234, distance: 87.7
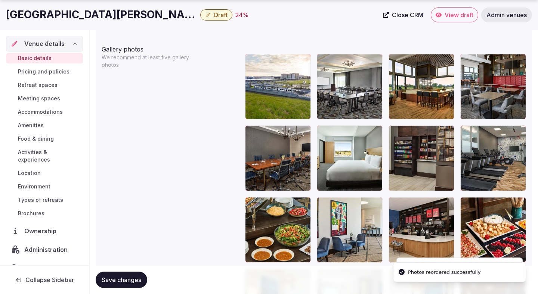
scroll to position [900, 0]
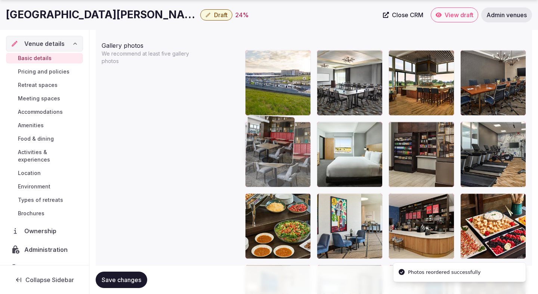
drag, startPoint x: 501, startPoint y: 60, endPoint x: 289, endPoint y: 124, distance: 222.0
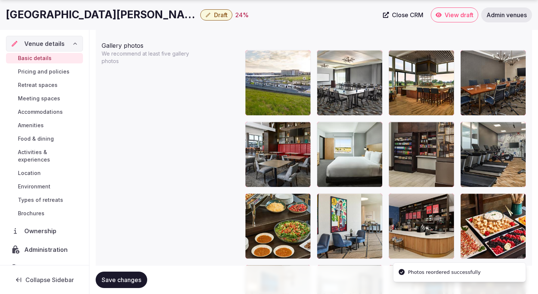
click at [114, 277] on span "Save changes" at bounding box center [122, 280] width 40 height 7
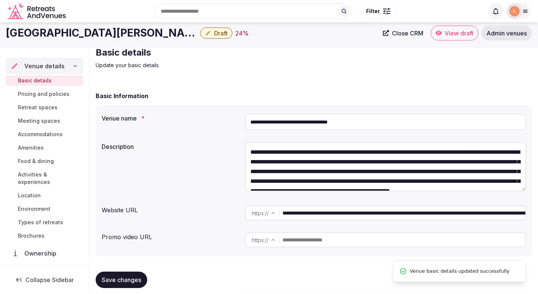
scroll to position [0, 0]
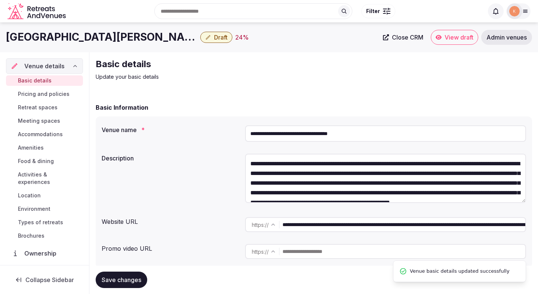
click at [224, 40] on span "Draft" at bounding box center [220, 37] width 13 height 7
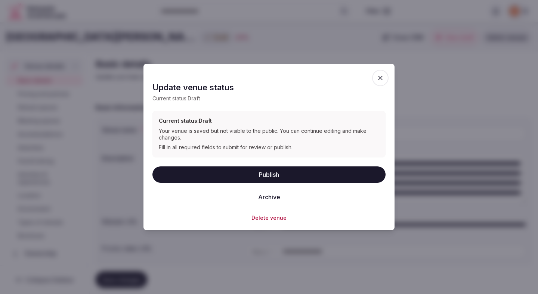
click at [237, 171] on button "Publish" at bounding box center [268, 174] width 233 height 16
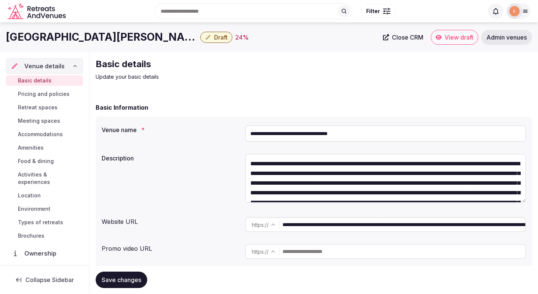
type textarea "**********"
click at [124, 284] on span "Save changes" at bounding box center [122, 280] width 40 height 7
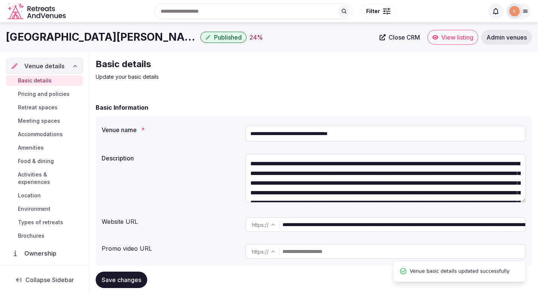
click at [460, 38] on span "View listing" at bounding box center [457, 37] width 32 height 7
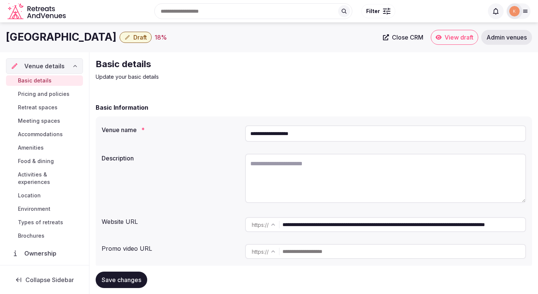
click at [305, 132] on input "**********" at bounding box center [385, 134] width 281 height 16
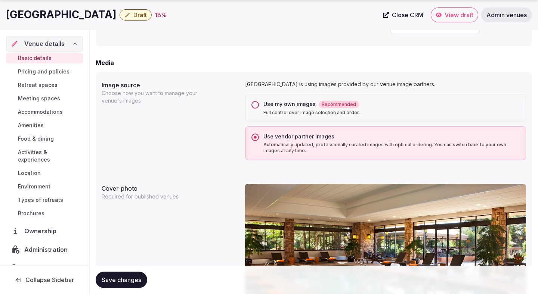
scroll to position [28, 0]
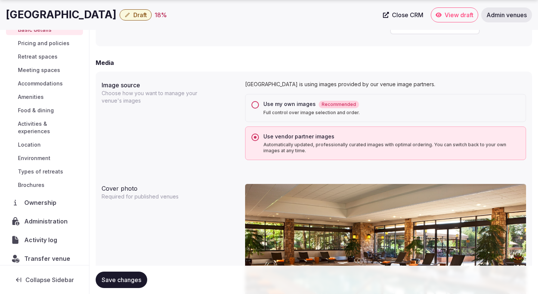
click at [43, 217] on span "Administration" at bounding box center [47, 221] width 46 height 9
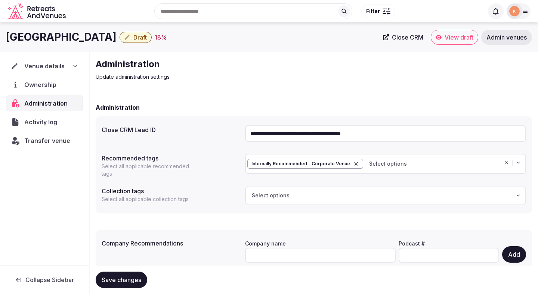
click at [288, 134] on input "**********" at bounding box center [385, 134] width 281 height 16
click at [56, 143] on span "Transfer venue" at bounding box center [47, 140] width 46 height 9
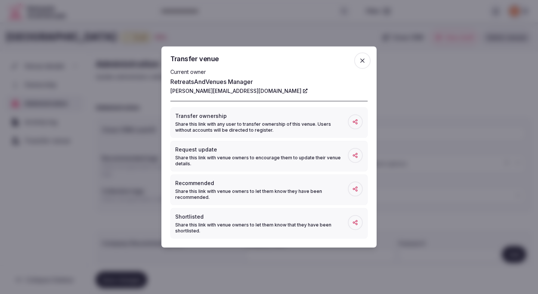
click at [57, 192] on div at bounding box center [269, 147] width 538 height 294
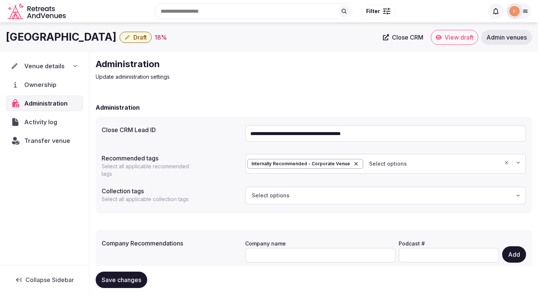
click at [53, 86] on span "Ownership" at bounding box center [41, 84] width 35 height 9
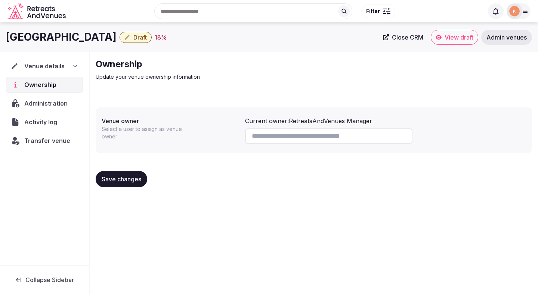
click at [44, 66] on span "Venue details" at bounding box center [44, 66] width 40 height 9
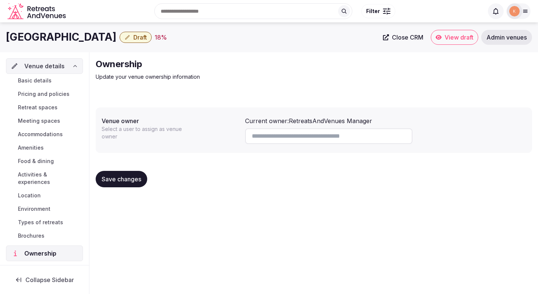
click at [44, 82] on span "Basic details" at bounding box center [35, 80] width 34 height 7
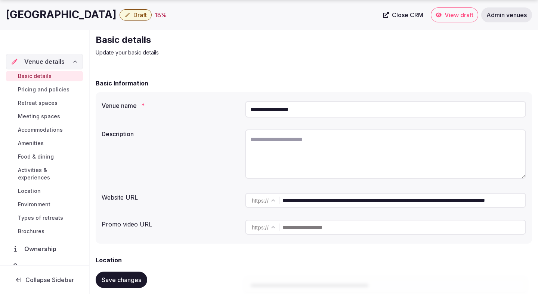
scroll to position [42, 0]
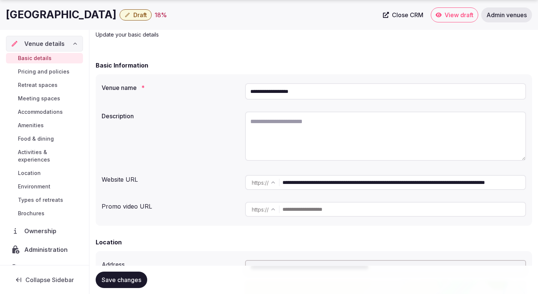
click at [338, 186] on input "**********" at bounding box center [404, 182] width 243 height 15
click at [287, 128] on textarea at bounding box center [385, 136] width 281 height 49
paste textarea "**********"
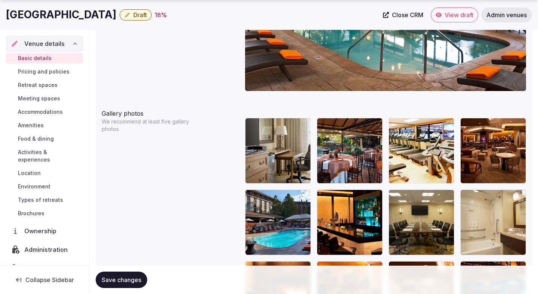
scroll to position [830, 0]
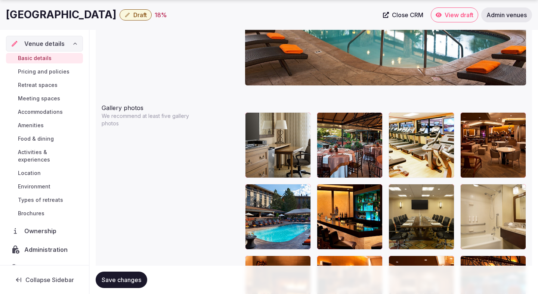
type textarea "**********"
click at [136, 278] on span "Save changes" at bounding box center [122, 280] width 40 height 7
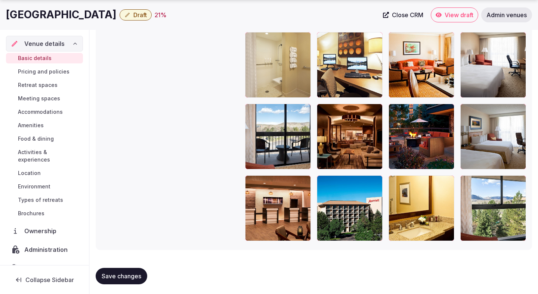
scroll to position [1128, 0]
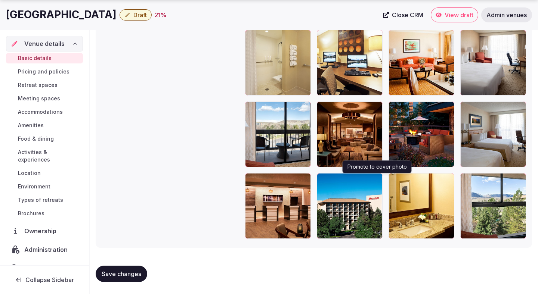
click at [377, 183] on button "button" at bounding box center [375, 180] width 9 height 9
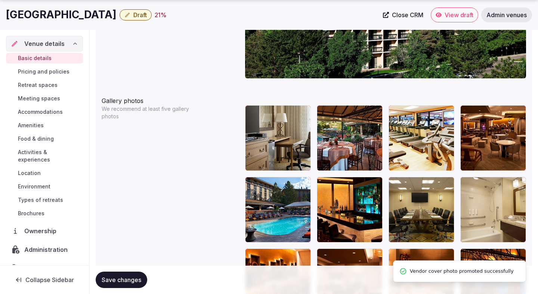
scroll to position [838, 0]
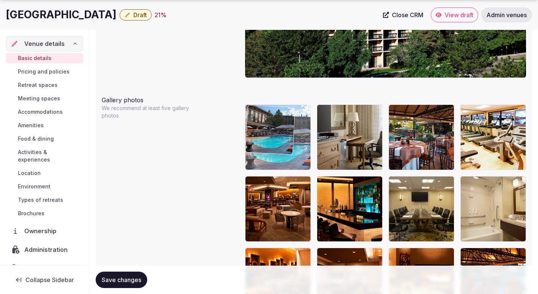
drag, startPoint x: 275, startPoint y: 200, endPoint x: 280, endPoint y: 138, distance: 63.0
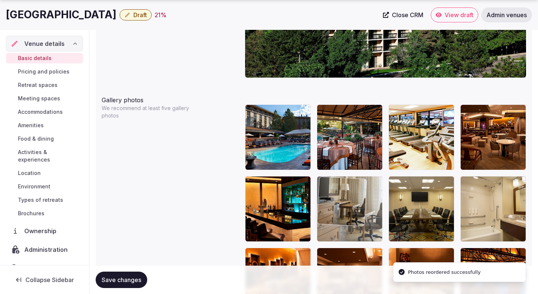
drag, startPoint x: 327, startPoint y: 141, endPoint x: 361, endPoint y: 204, distance: 71.1
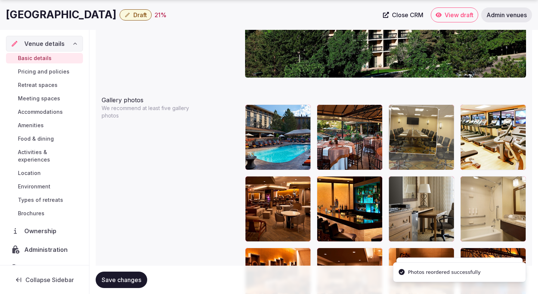
drag, startPoint x: 402, startPoint y: 214, endPoint x: 408, endPoint y: 145, distance: 69.0
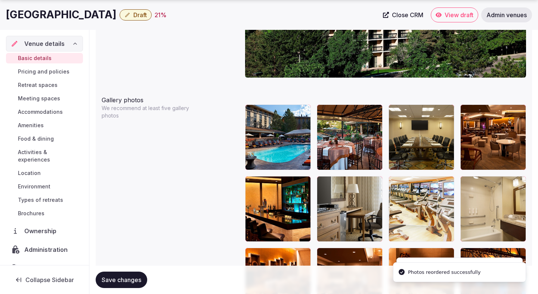
drag, startPoint x: 466, startPoint y: 145, endPoint x: 433, endPoint y: 213, distance: 75.7
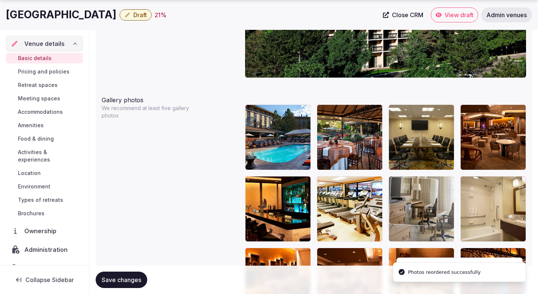
drag, startPoint x: 359, startPoint y: 219, endPoint x: 434, endPoint y: 218, distance: 75.1
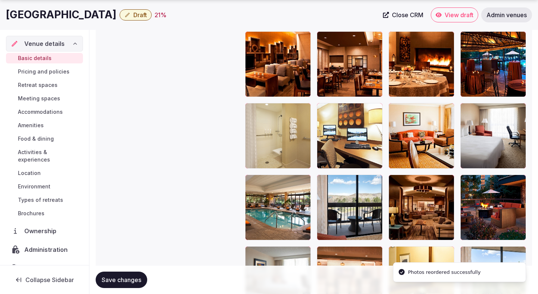
scroll to position [1058, 0]
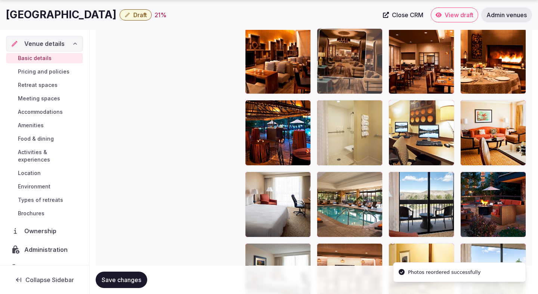
drag, startPoint x: 435, startPoint y: 218, endPoint x: 383, endPoint y: 114, distance: 115.5
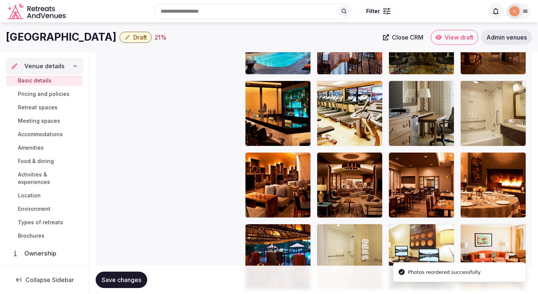
scroll to position [921, 0]
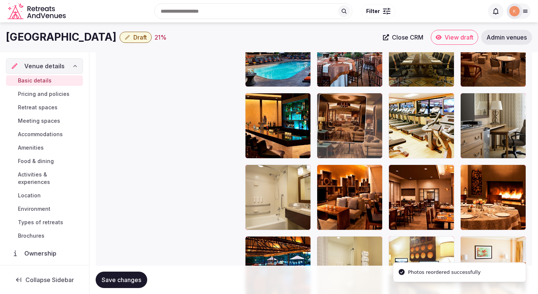
drag, startPoint x: 365, startPoint y: 192, endPoint x: 365, endPoint y: 148, distance: 44.1
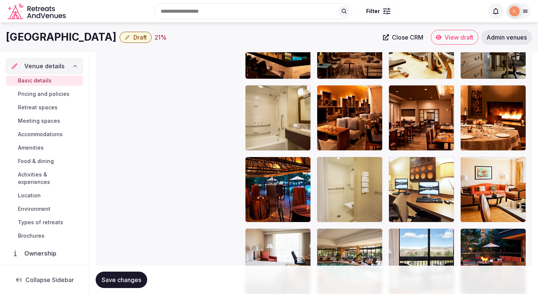
scroll to position [999, 0]
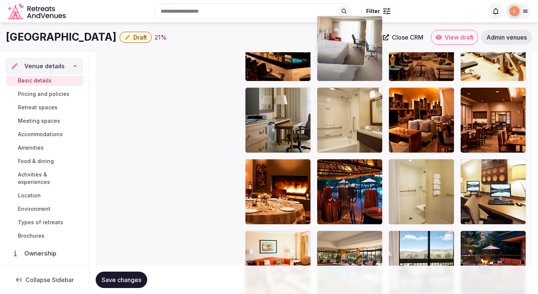
drag, startPoint x: 274, startPoint y: 247, endPoint x: 326, endPoint y: 68, distance: 186.8
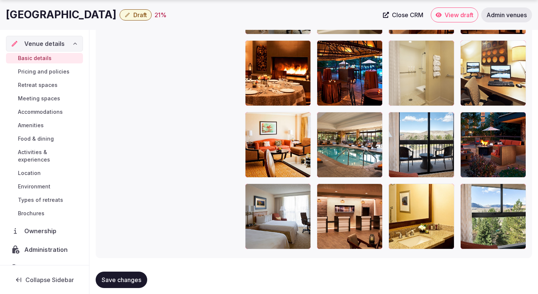
scroll to position [1128, 0]
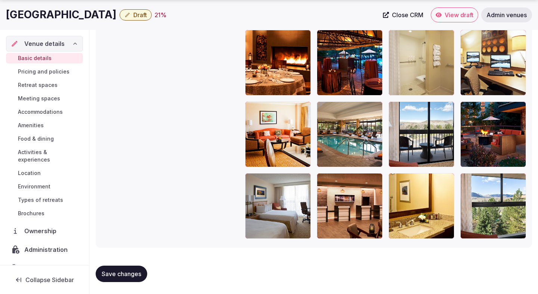
click at [138, 271] on span "Save changes" at bounding box center [122, 274] width 40 height 7
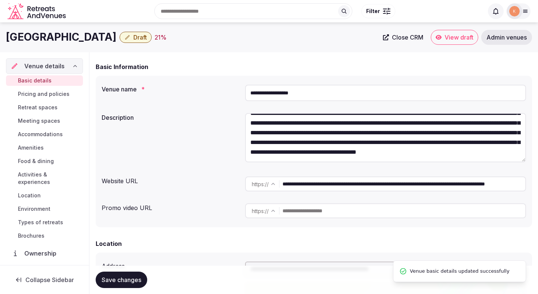
scroll to position [0, 0]
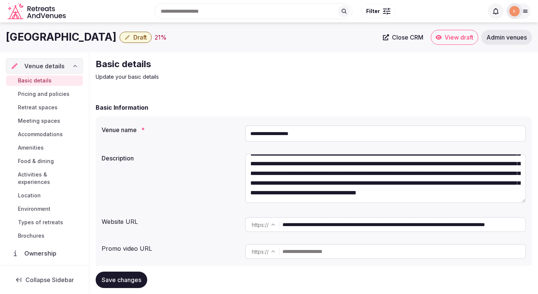
click at [141, 36] on span "Draft" at bounding box center [139, 37] width 13 height 7
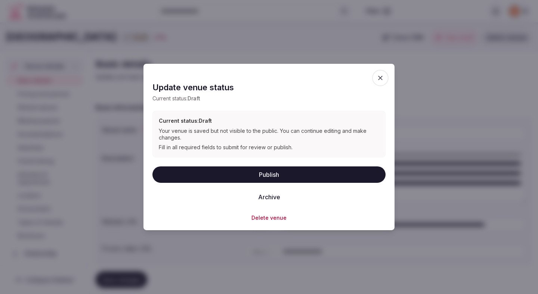
click at [241, 174] on button "Publish" at bounding box center [268, 174] width 233 height 16
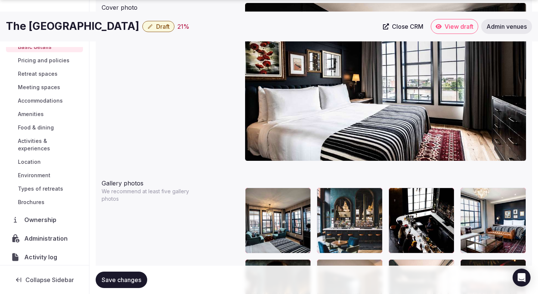
scroll to position [762, 0]
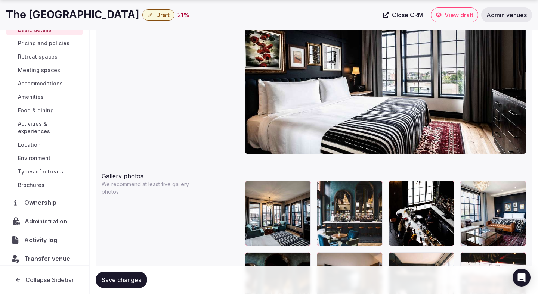
click at [40, 217] on span "Administration" at bounding box center [48, 221] width 46 height 9
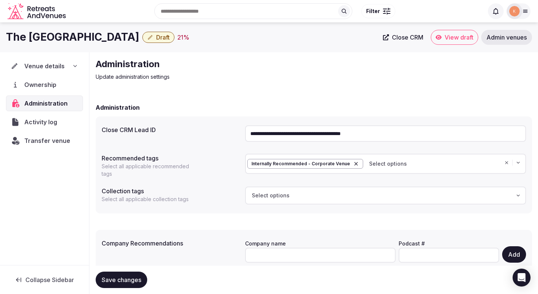
click at [305, 135] on input "**********" at bounding box center [385, 134] width 281 height 16
click at [60, 67] on span "Venue details" at bounding box center [44, 66] width 40 height 9
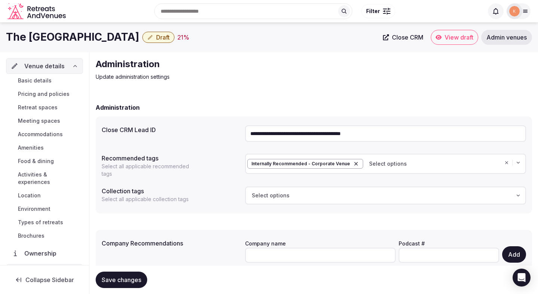
click at [53, 80] on link "Basic details" at bounding box center [44, 80] width 77 height 10
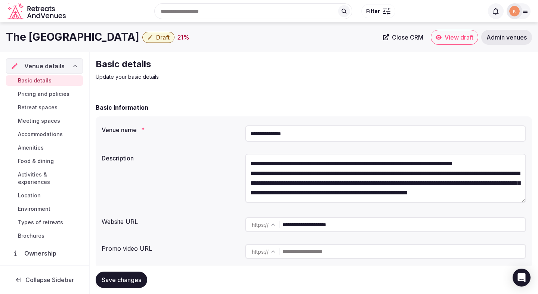
click at [41, 83] on span "Basic details" at bounding box center [35, 80] width 34 height 7
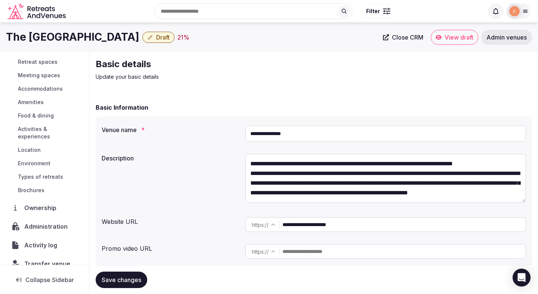
scroll to position [51, 0]
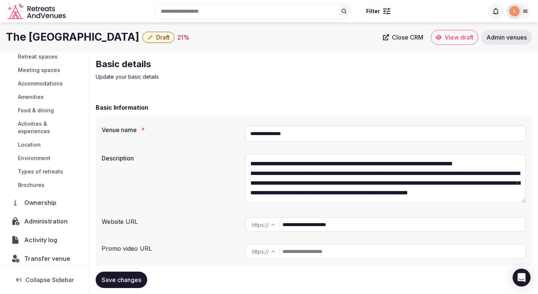
click at [38, 217] on span "Administration" at bounding box center [47, 221] width 46 height 9
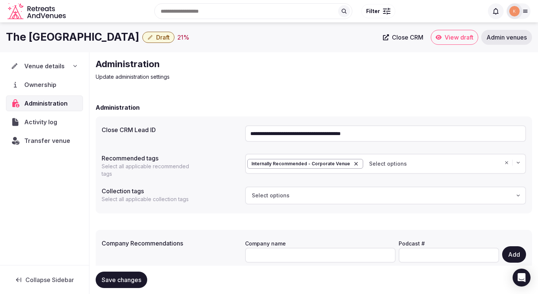
click at [300, 130] on input "**********" at bounding box center [385, 134] width 281 height 16
click at [32, 66] on span "Venue details" at bounding box center [44, 66] width 40 height 9
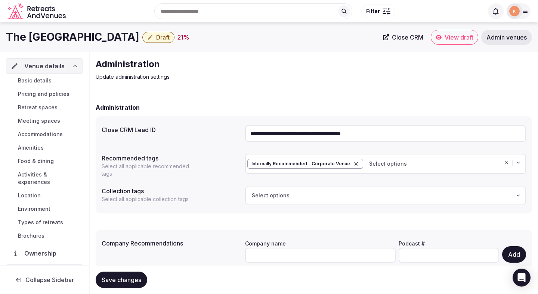
click at [38, 83] on span "Basic details" at bounding box center [35, 80] width 34 height 7
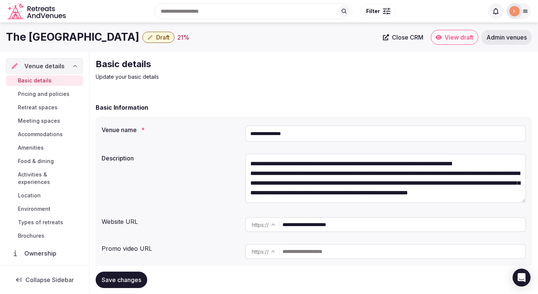
click at [296, 132] on input "**********" at bounding box center [385, 134] width 281 height 16
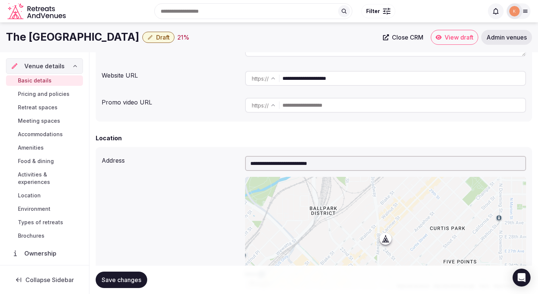
scroll to position [18, 0]
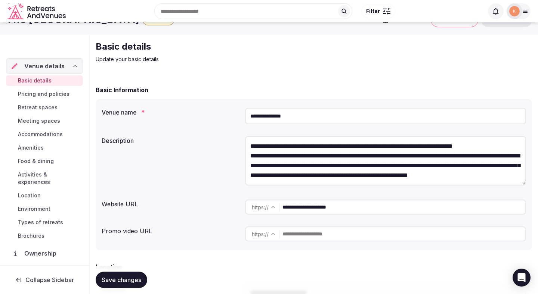
click at [114, 278] on span "Save changes" at bounding box center [122, 280] width 40 height 7
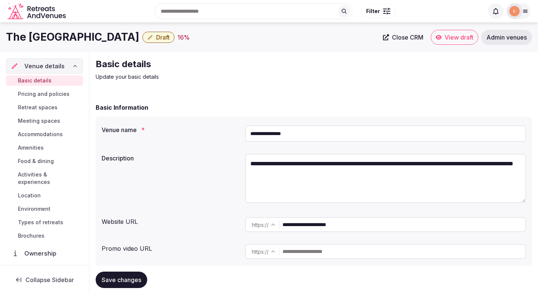
click at [156, 37] on span "Draft" at bounding box center [162, 37] width 13 height 7
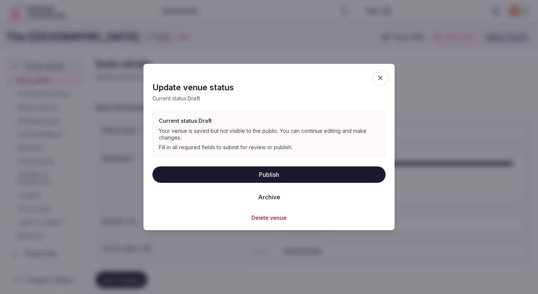
click at [380, 75] on icon "button" at bounding box center [380, 77] width 7 height 7
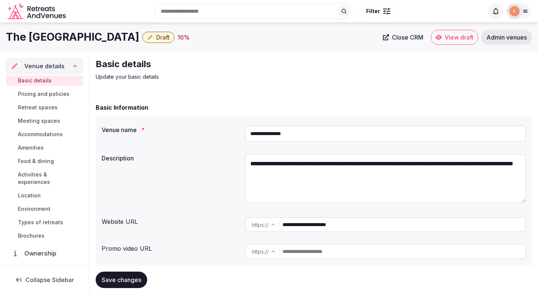
scroll to position [51, 0]
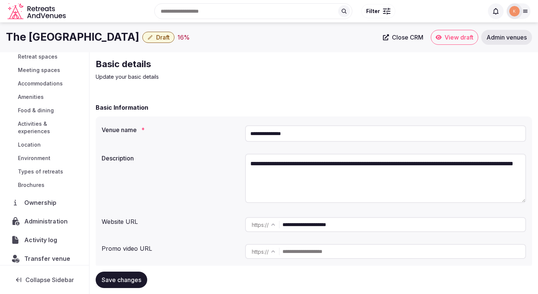
click at [44, 217] on span "Administration" at bounding box center [47, 221] width 46 height 9
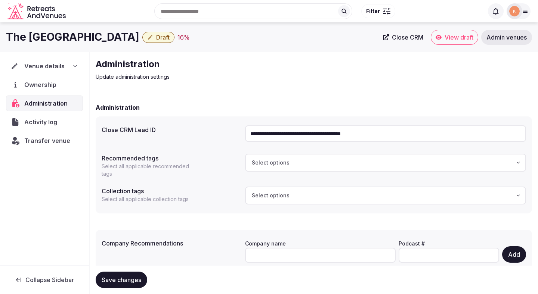
click at [156, 41] on span "Draft" at bounding box center [162, 37] width 13 height 7
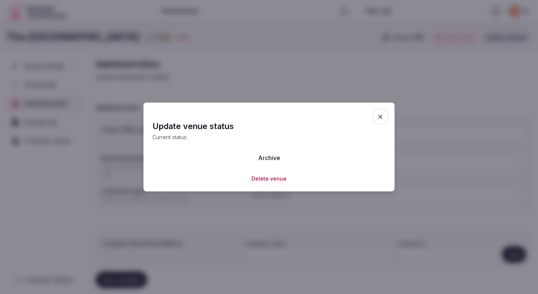
click at [255, 178] on button "Delete venue" at bounding box center [269, 178] width 35 height 7
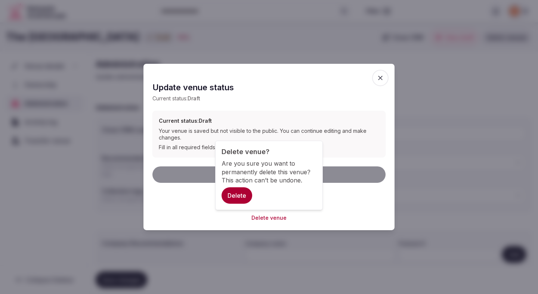
click at [244, 197] on button "Delete" at bounding box center [237, 196] width 31 height 16
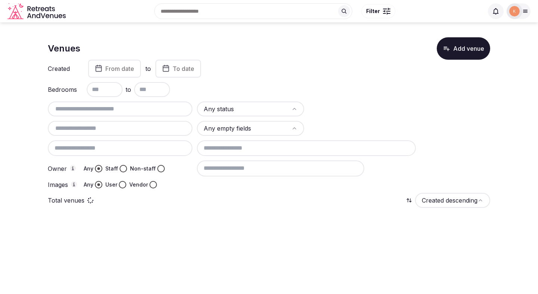
click at [123, 109] on input "text" at bounding box center [120, 109] width 139 height 9
type input "**********"
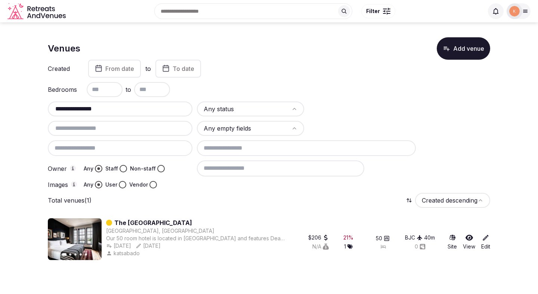
click at [124, 110] on input "**********" at bounding box center [120, 109] width 139 height 9
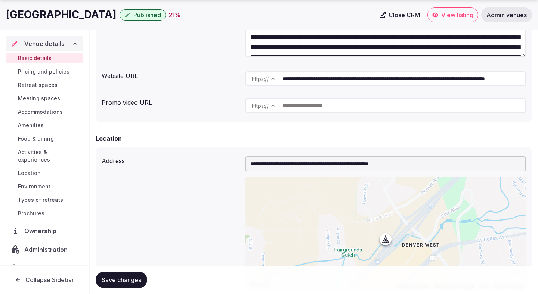
scroll to position [144, 0]
